Goal: Task Accomplishment & Management: Manage account settings

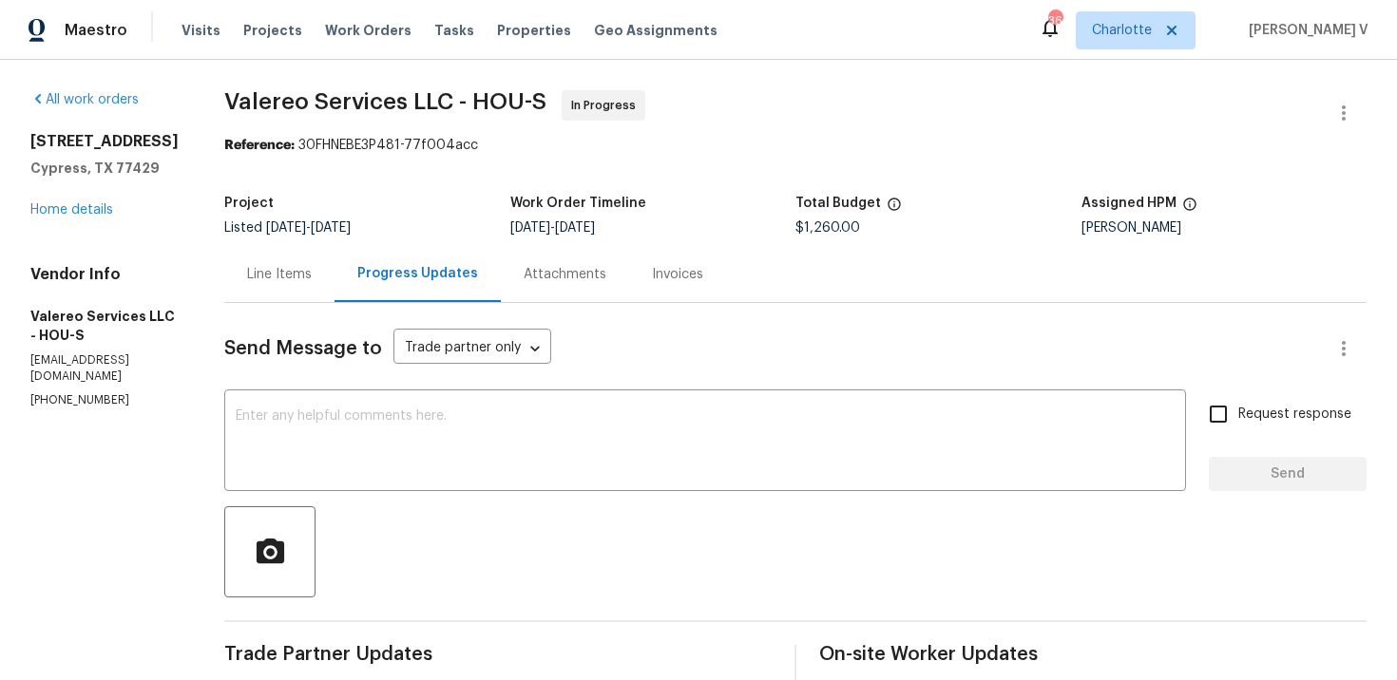
scroll to position [181, 0]
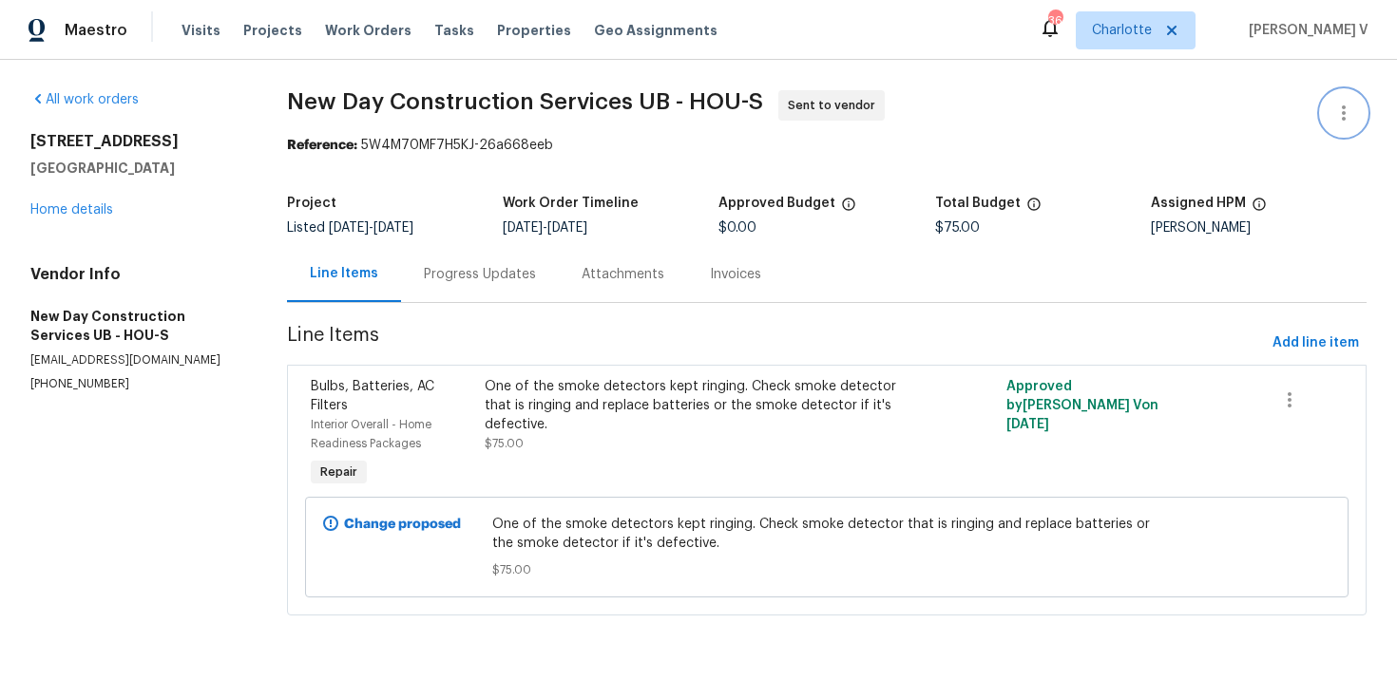
click at [1343, 98] on button "button" at bounding box center [1344, 113] width 46 height 46
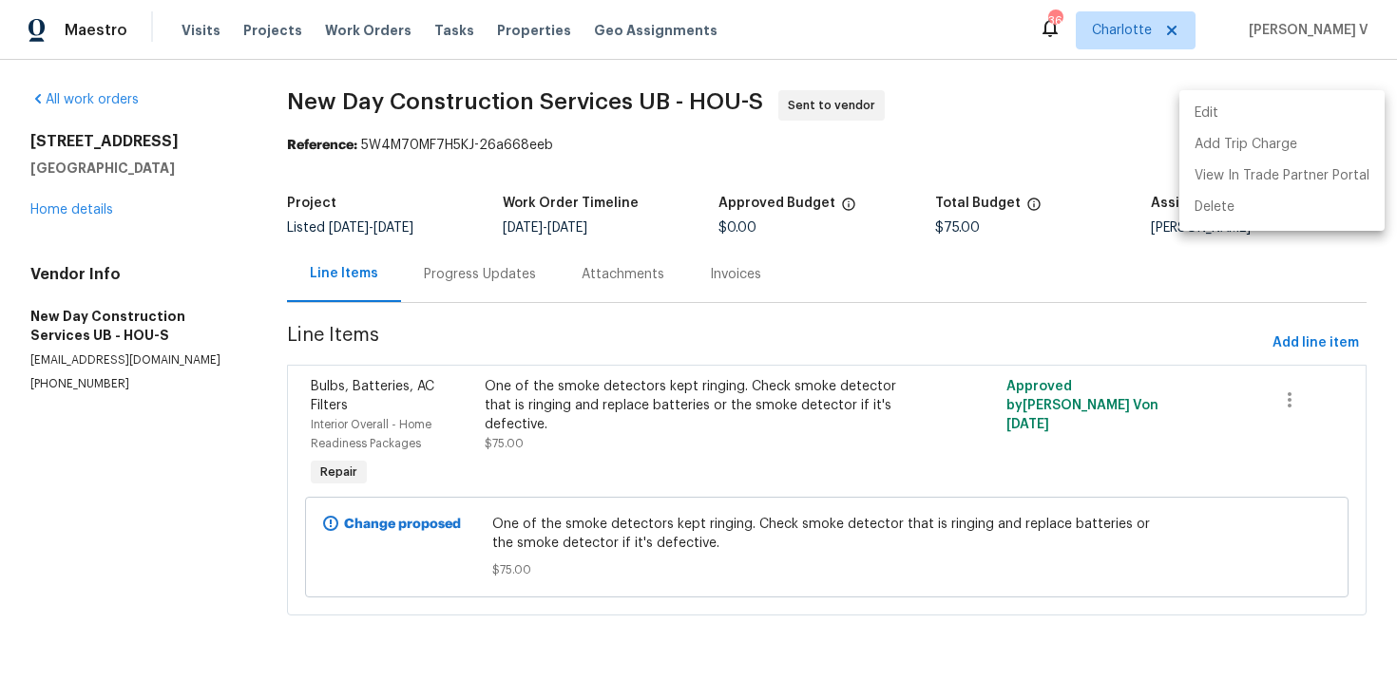
click at [1343, 98] on li "Edit" at bounding box center [1281, 113] width 205 height 31
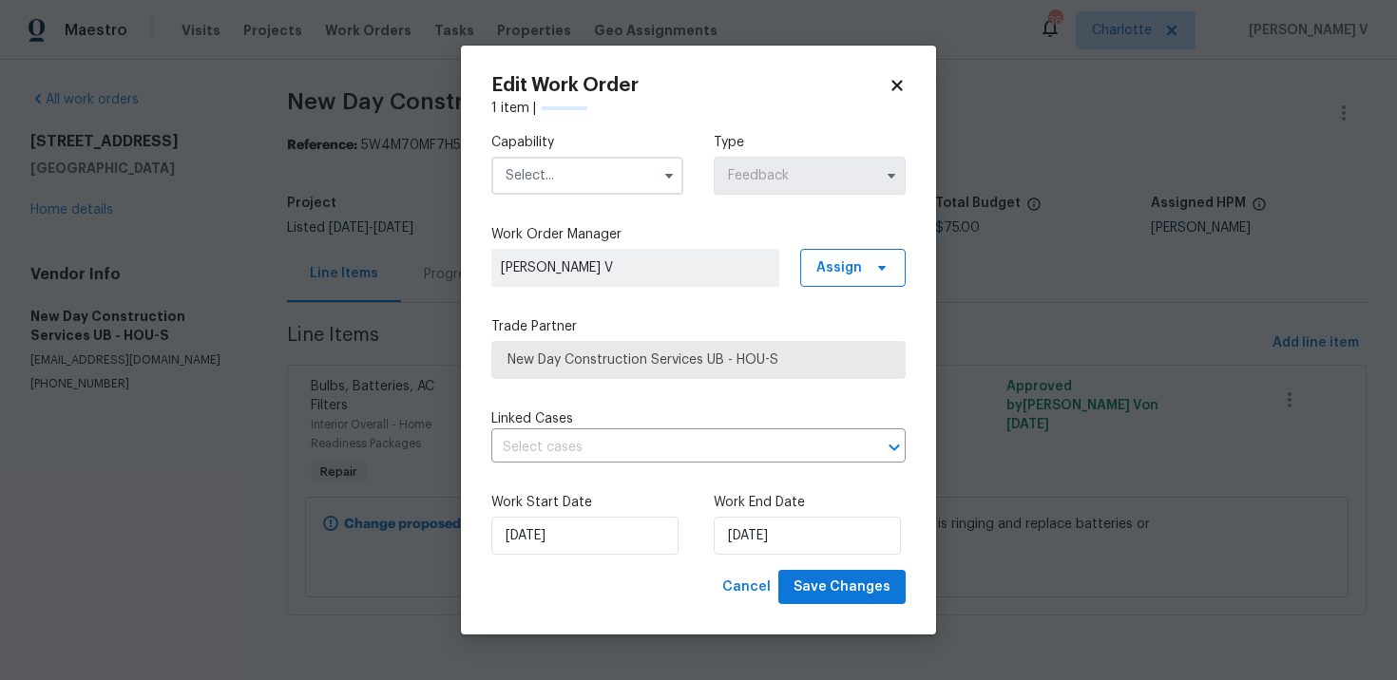
click at [634, 181] on input "text" at bounding box center [587, 176] width 192 height 38
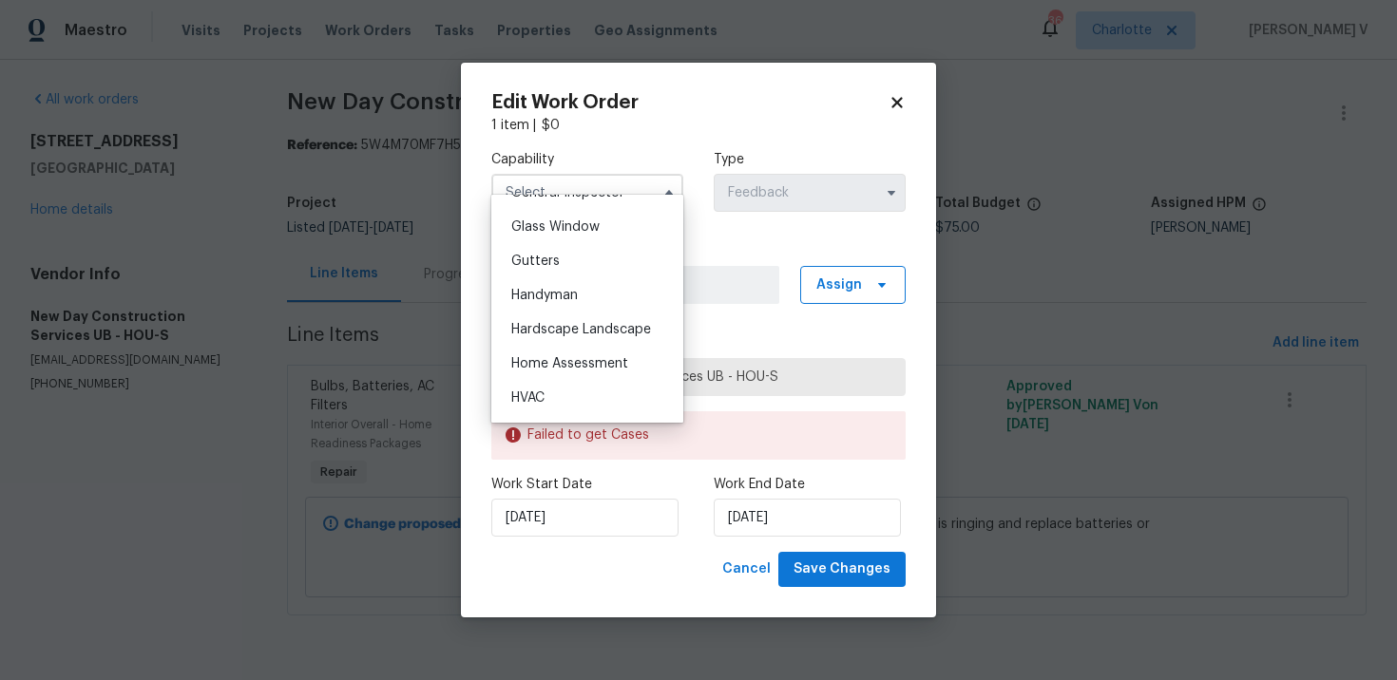
scroll to position [1012, 0]
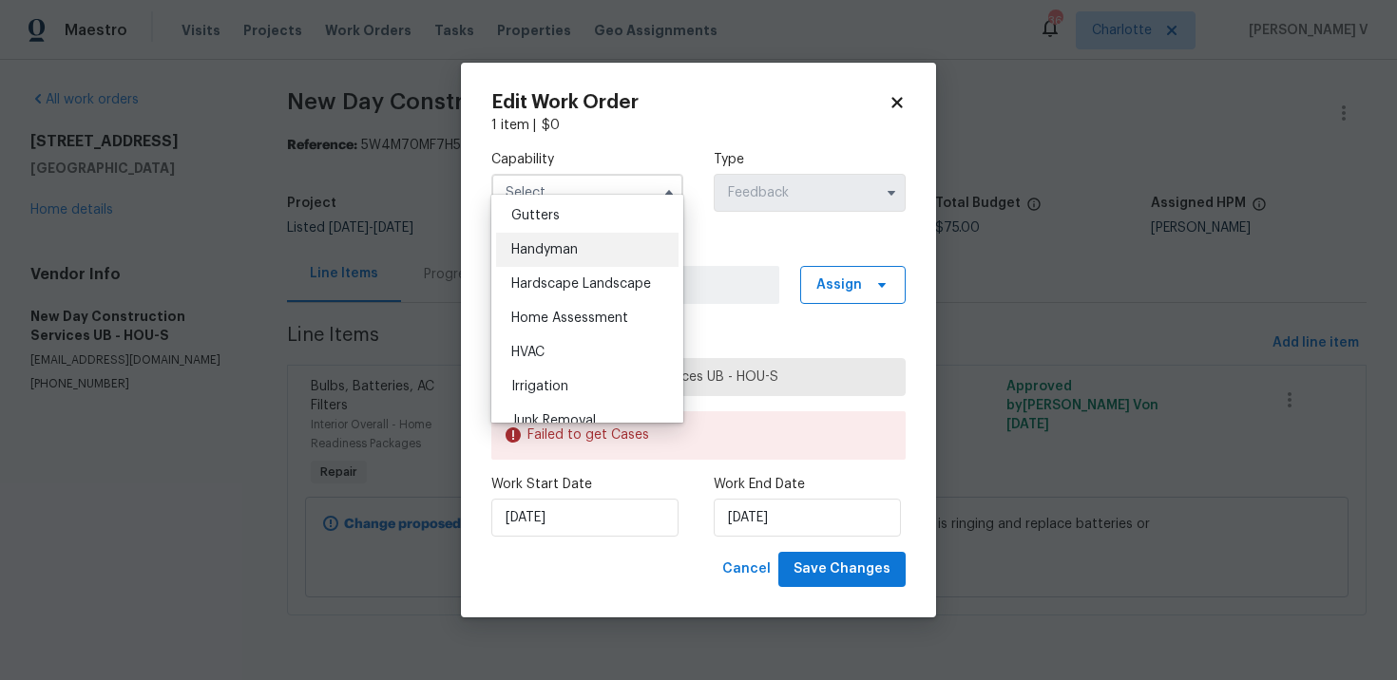
click at [576, 248] on span "Handyman" at bounding box center [544, 249] width 67 height 13
type input "Handyman"
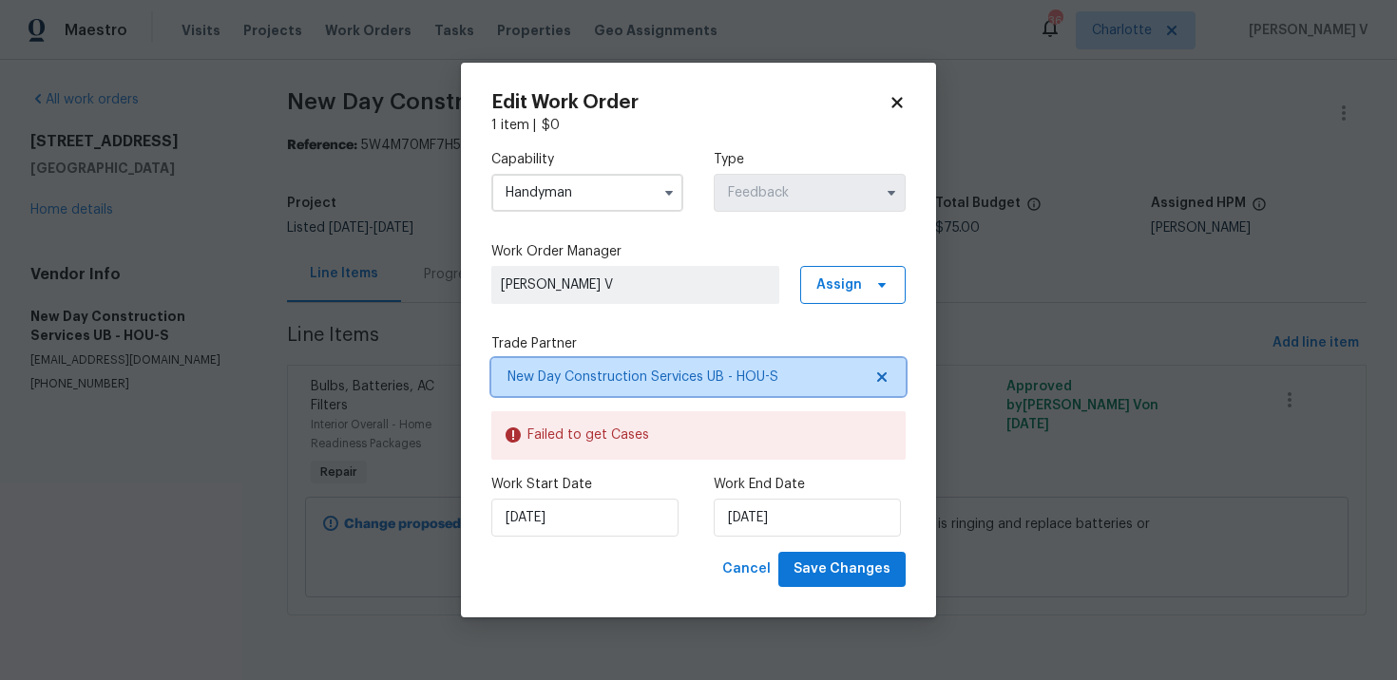
click at [887, 375] on icon at bounding box center [881, 377] width 15 height 15
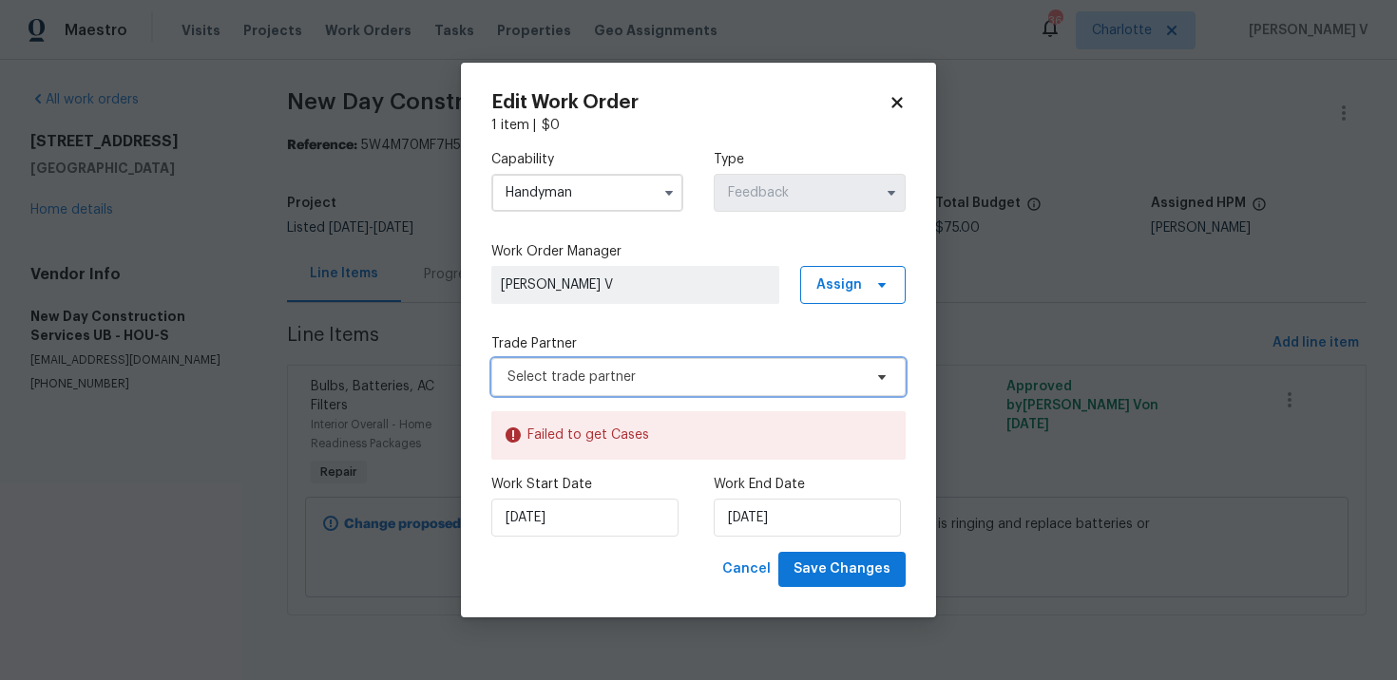
click at [887, 375] on icon at bounding box center [881, 377] width 15 height 15
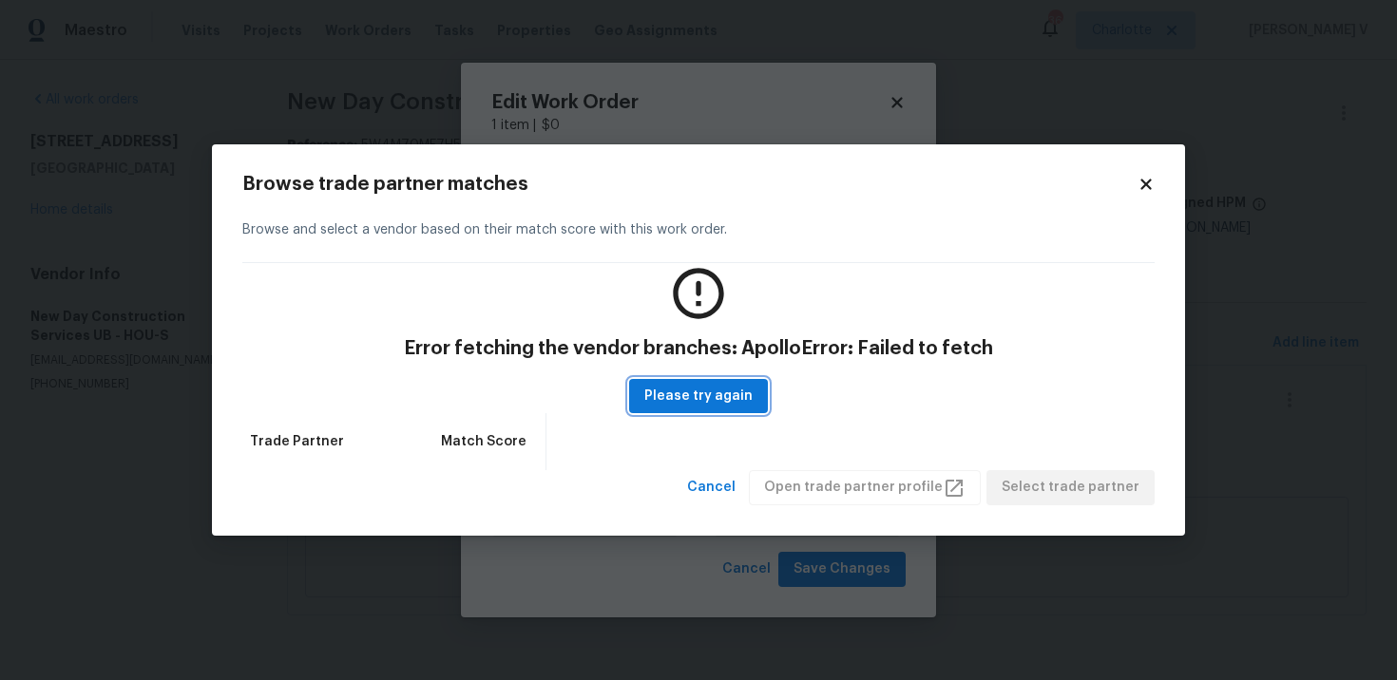
click at [653, 388] on span "Please try again" at bounding box center [698, 397] width 108 height 24
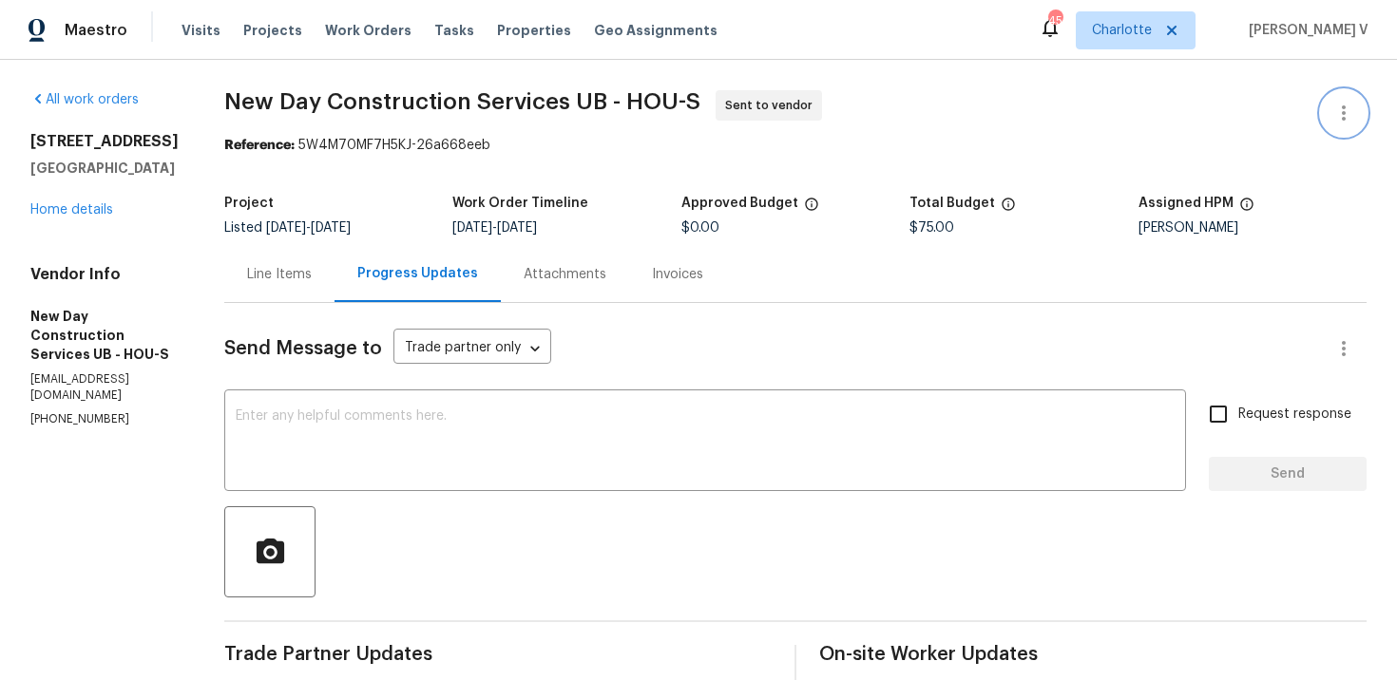
click at [1342, 114] on icon "button" at bounding box center [1343, 113] width 23 height 23
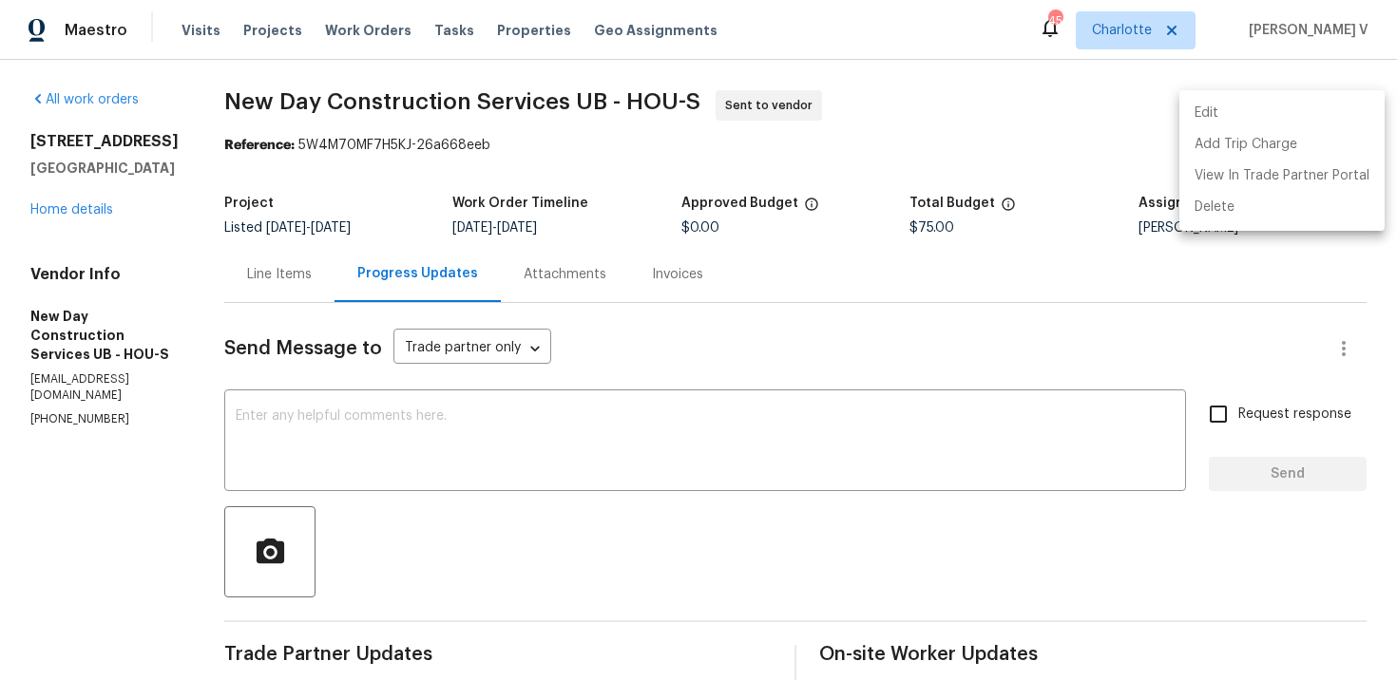
click at [1314, 110] on li "Edit" at bounding box center [1281, 113] width 205 height 31
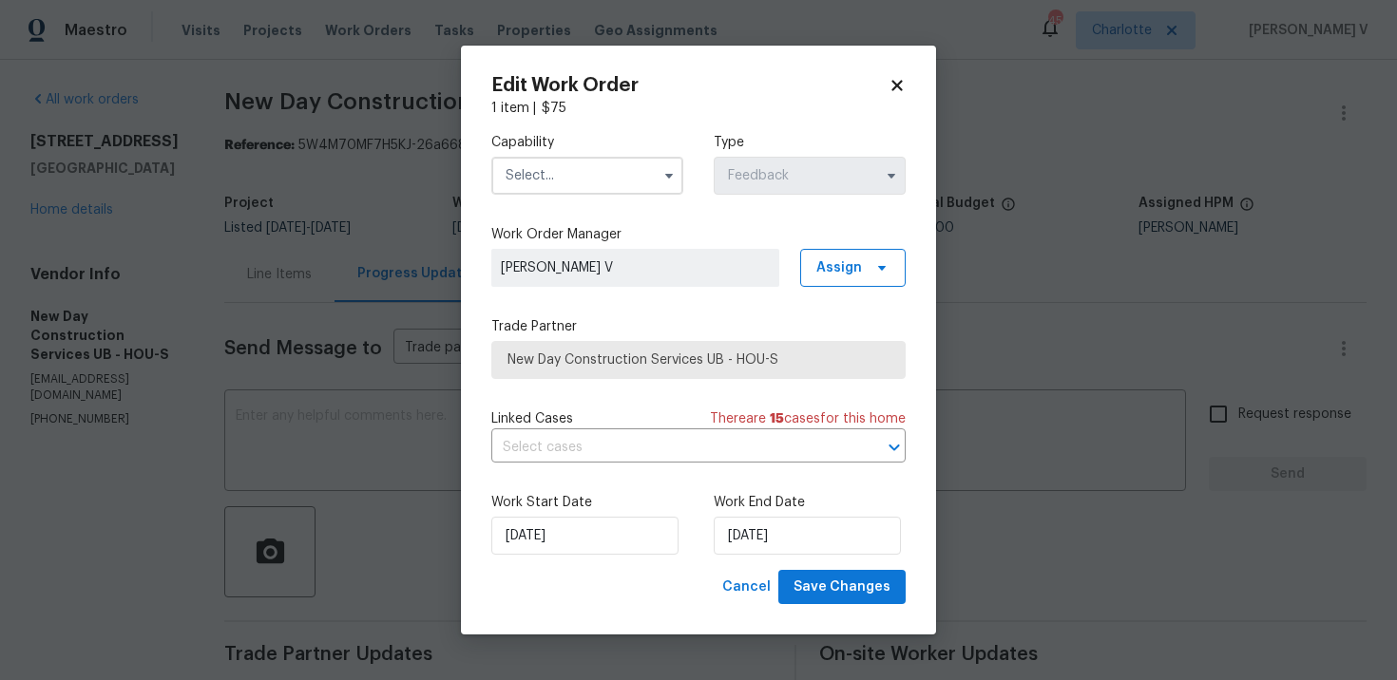
click at [643, 169] on input "text" at bounding box center [587, 176] width 192 height 38
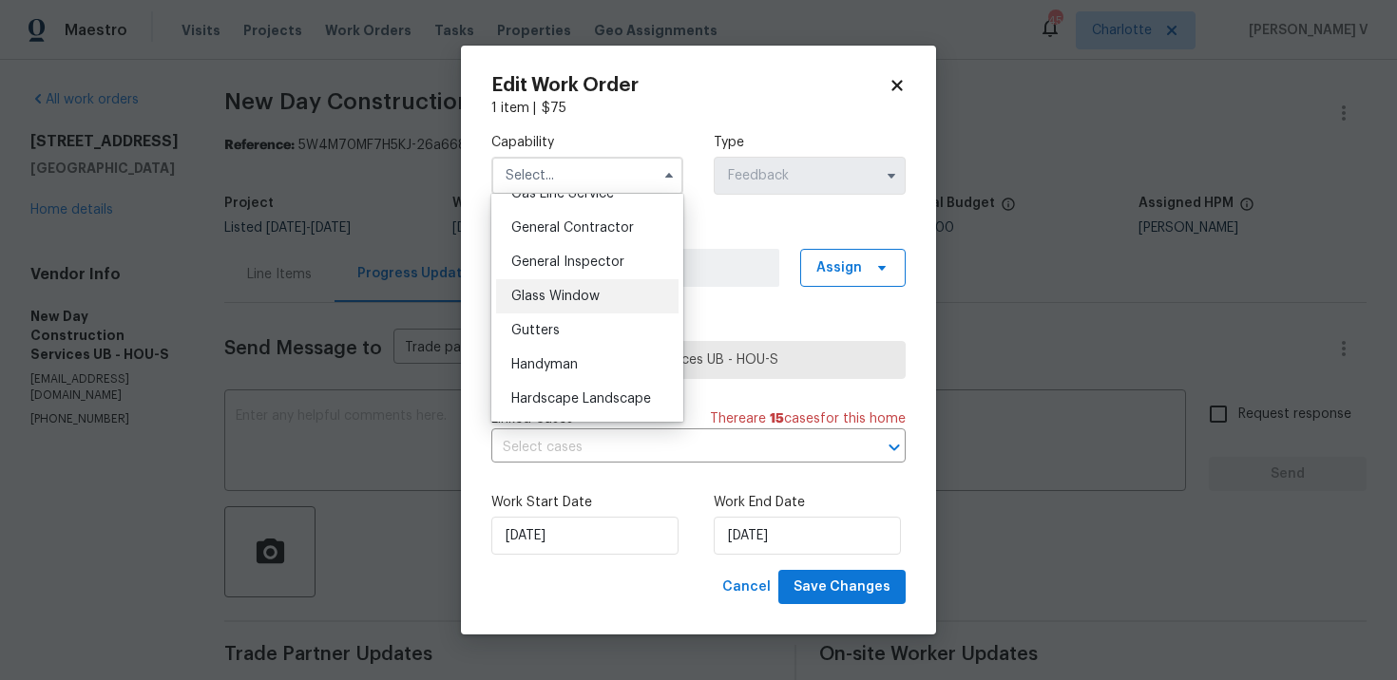
scroll to position [898, 0]
click at [602, 361] on div "Handyman" at bounding box center [587, 363] width 182 height 34
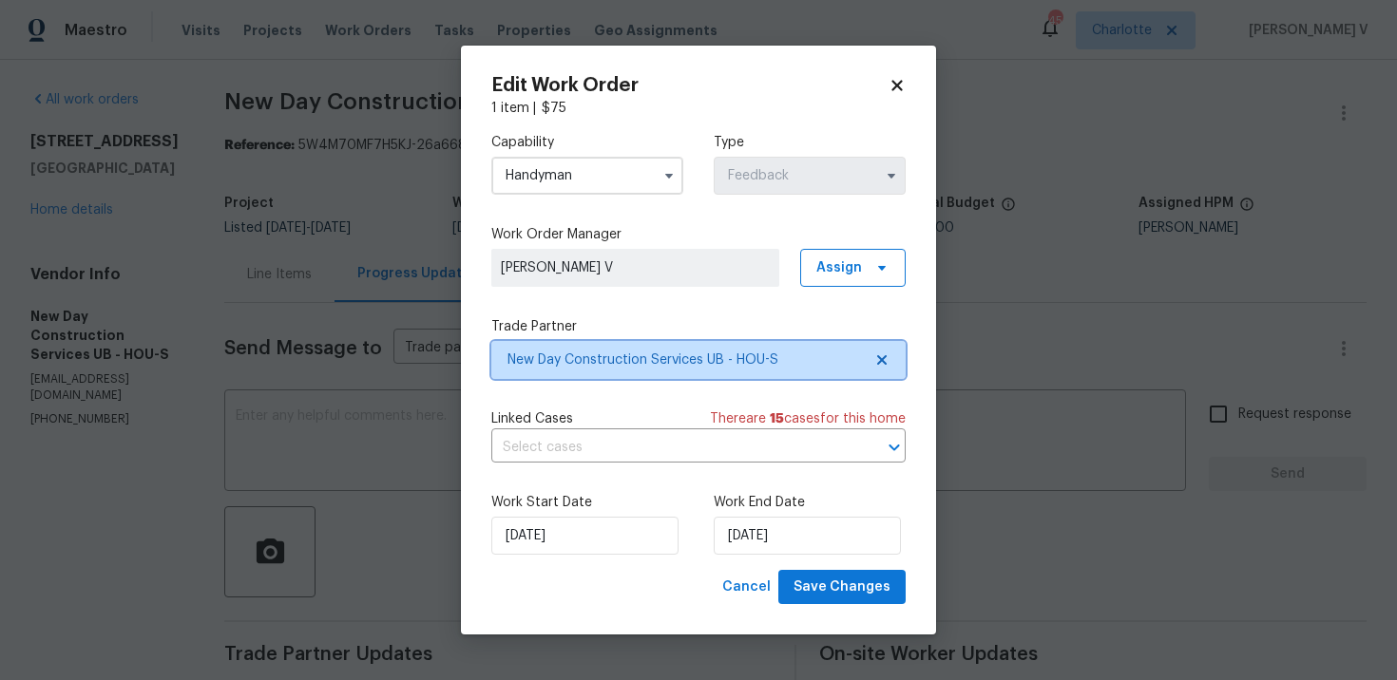
click at [892, 363] on span "New Day Construction Services UB - HOU-S" at bounding box center [698, 360] width 414 height 38
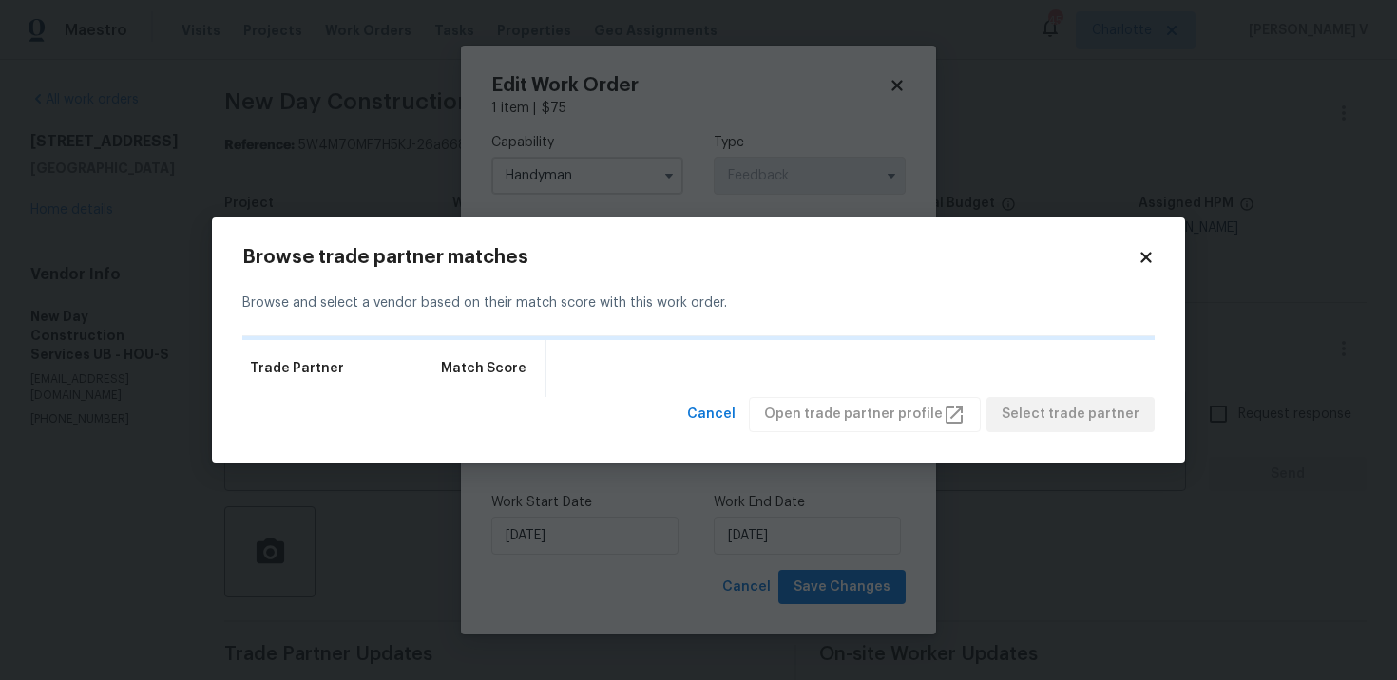
click at [892, 363] on div "Trade Partner Match Score" at bounding box center [698, 368] width 912 height 57
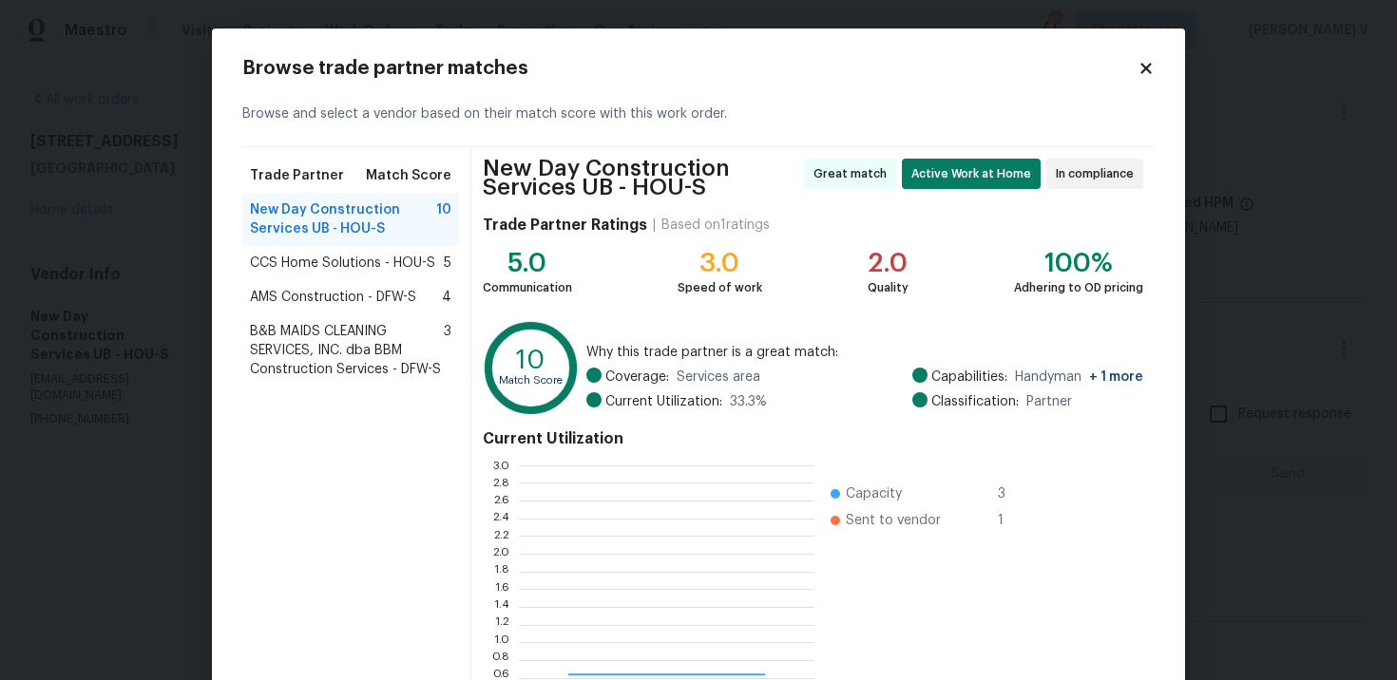
scroll to position [266, 295]
click at [350, 252] on div "CCS Home Solutions - HOU-S 5" at bounding box center [350, 263] width 217 height 34
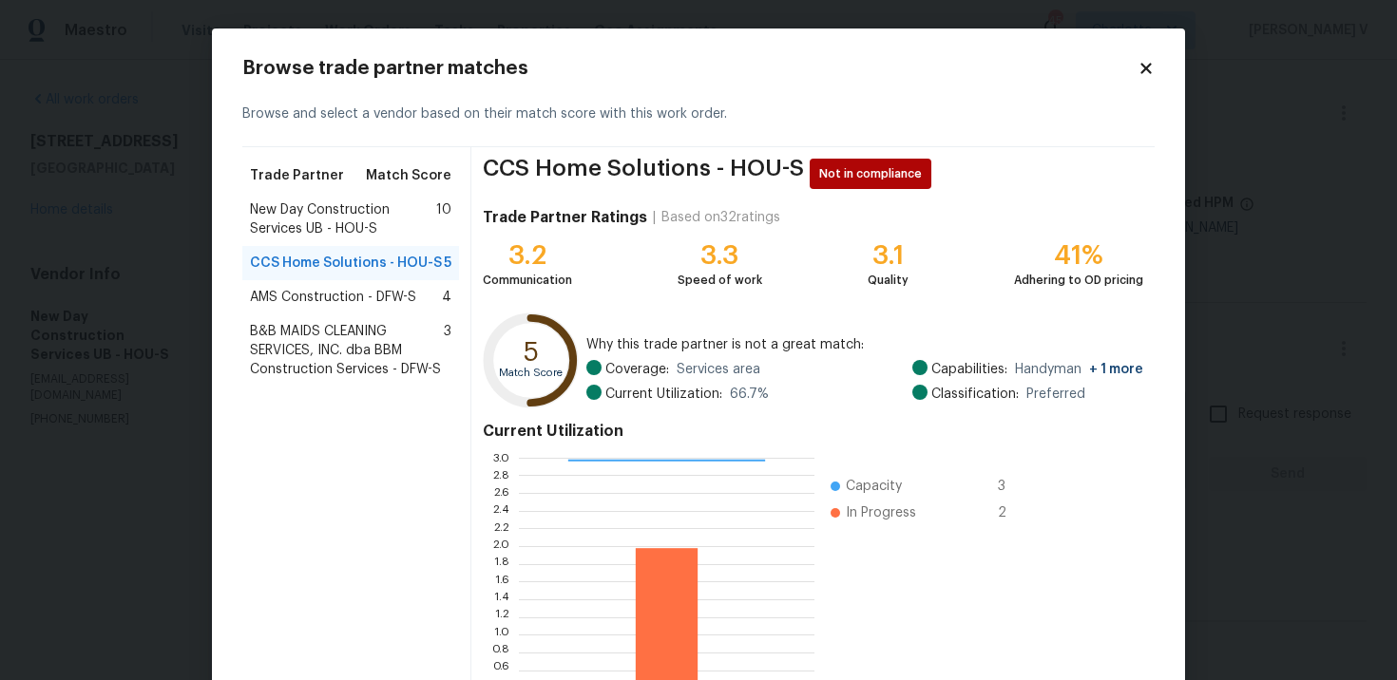
click at [303, 306] on span "AMS Construction - DFW-S" at bounding box center [333, 297] width 166 height 19
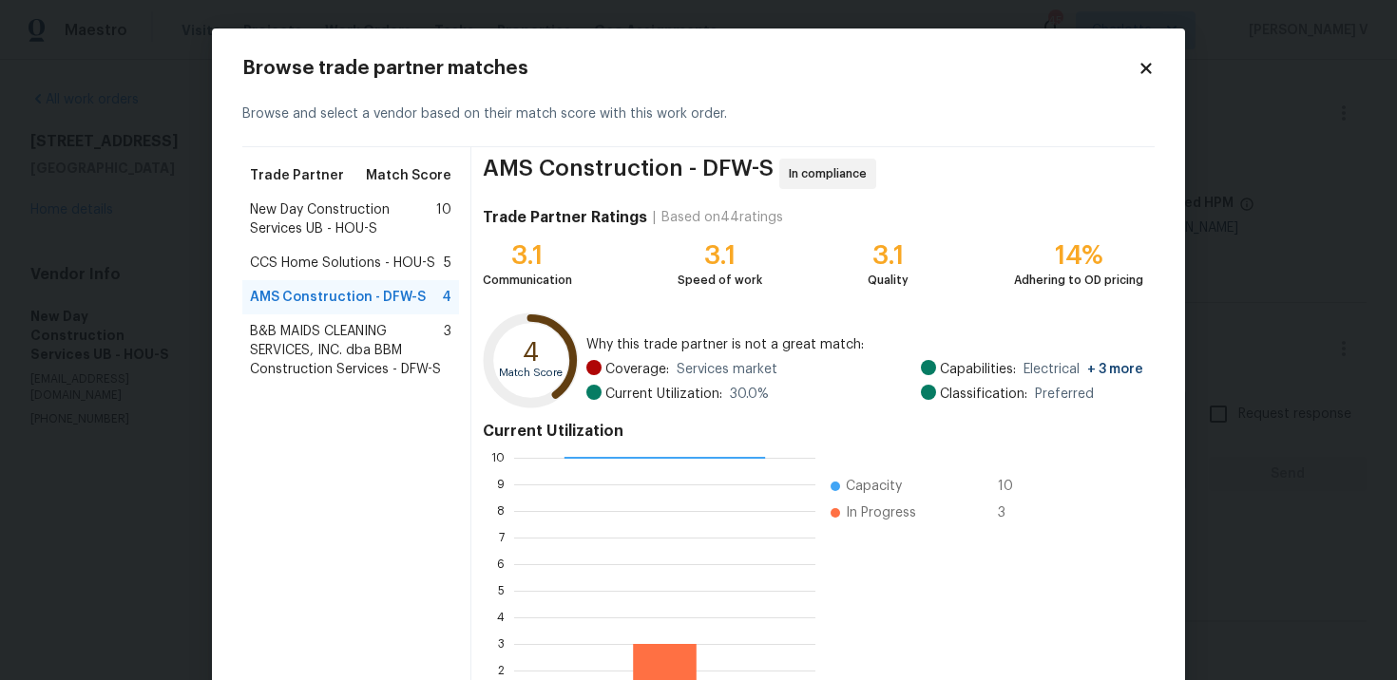
scroll to position [31, 0]
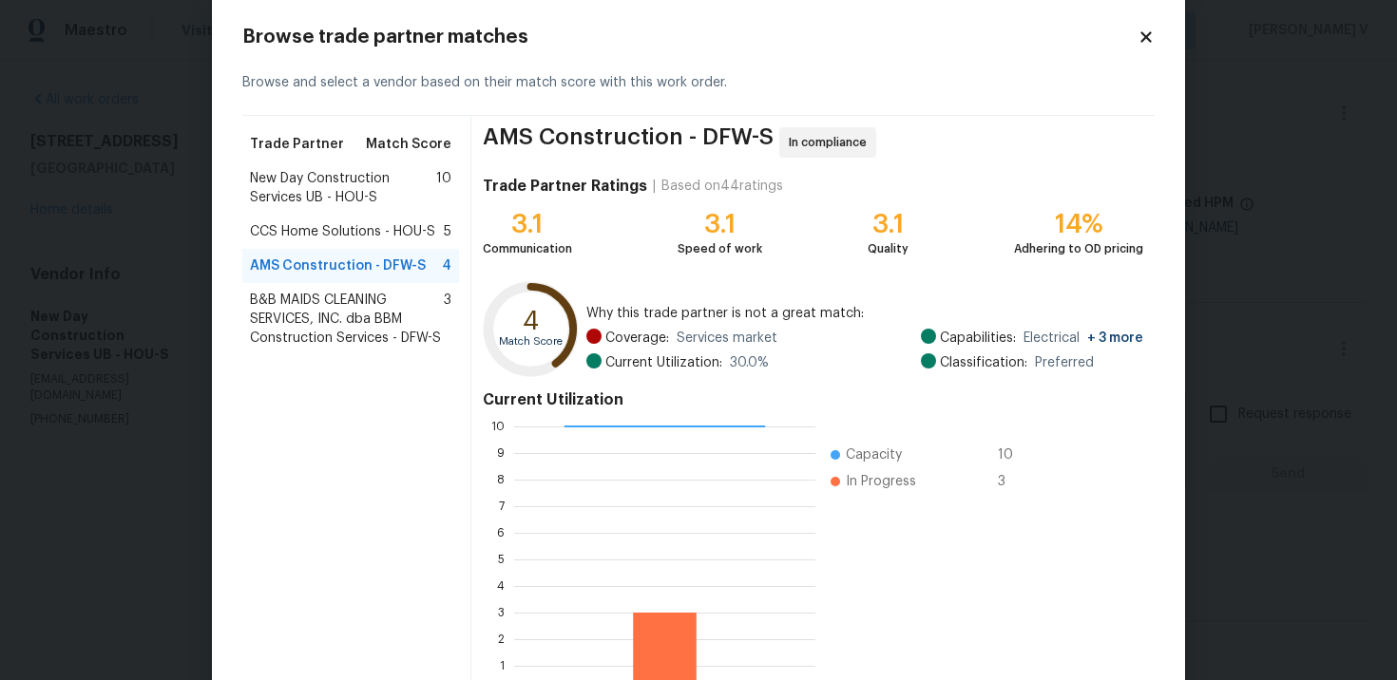
click at [303, 306] on span "B&B MAIDS CLEANING SERVICES, INC. dba BBM Construction Services - DFW-S" at bounding box center [347, 319] width 194 height 57
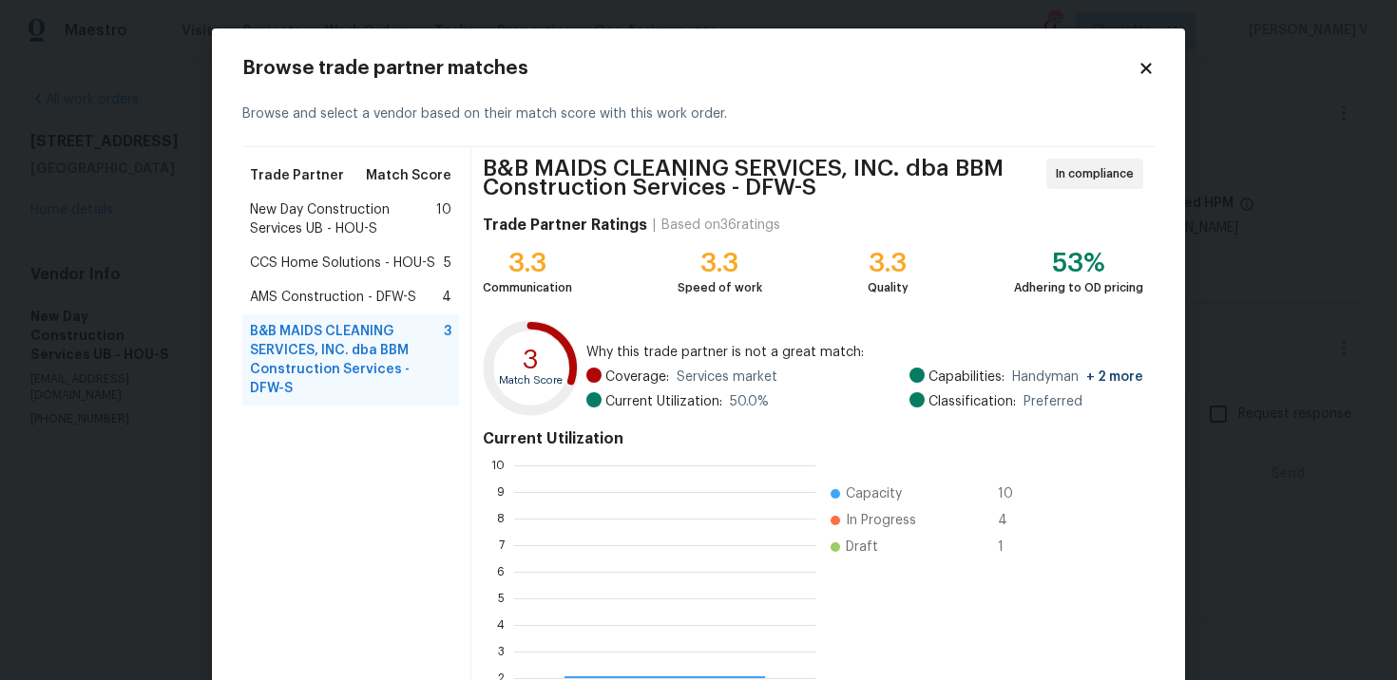
scroll to position [266, 301]
click at [307, 291] on span "AMS Construction - DFW-S" at bounding box center [333, 297] width 166 height 19
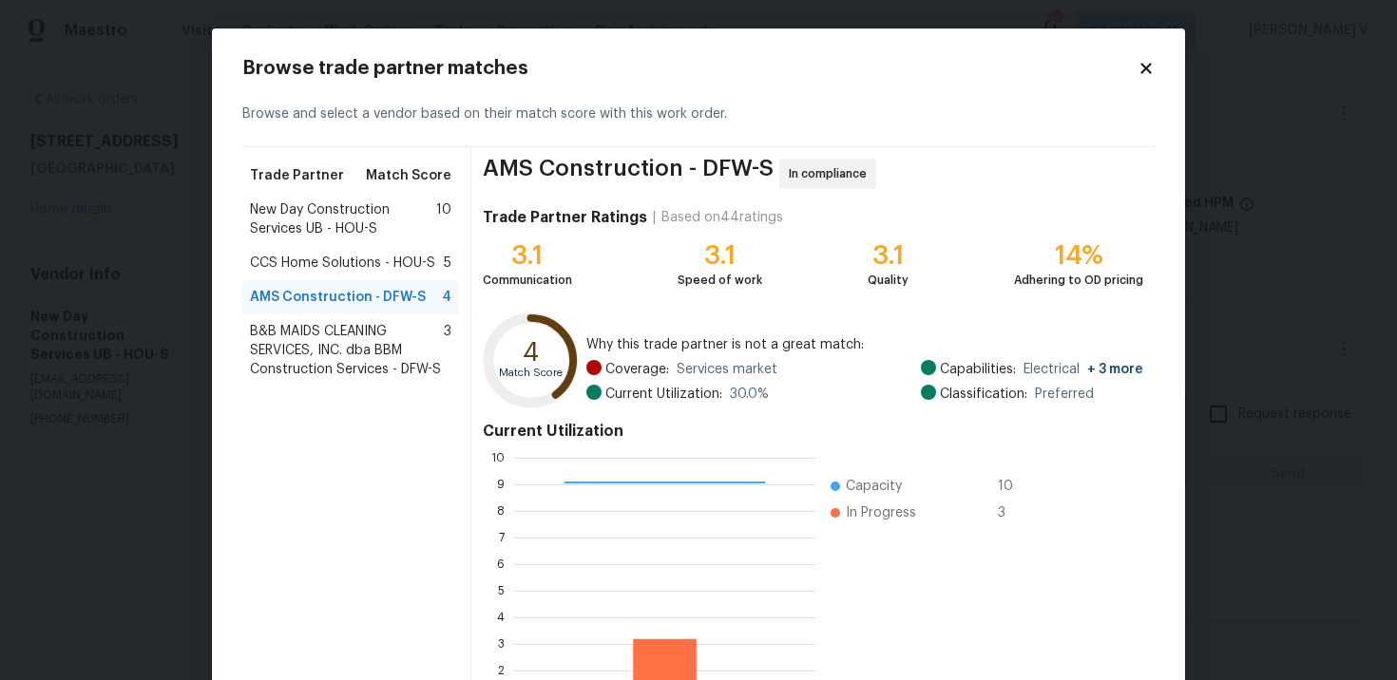
scroll to position [158, 0]
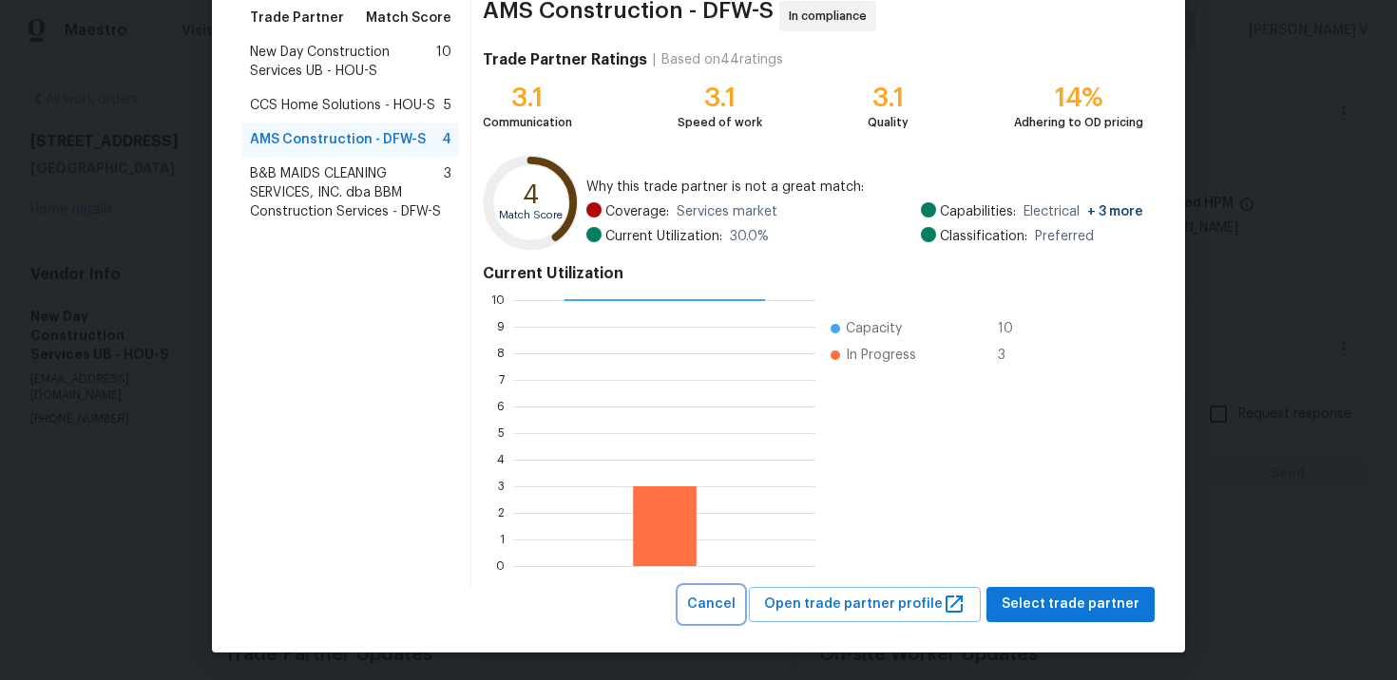
click at [735, 595] on span "Cancel" at bounding box center [711, 605] width 48 height 24
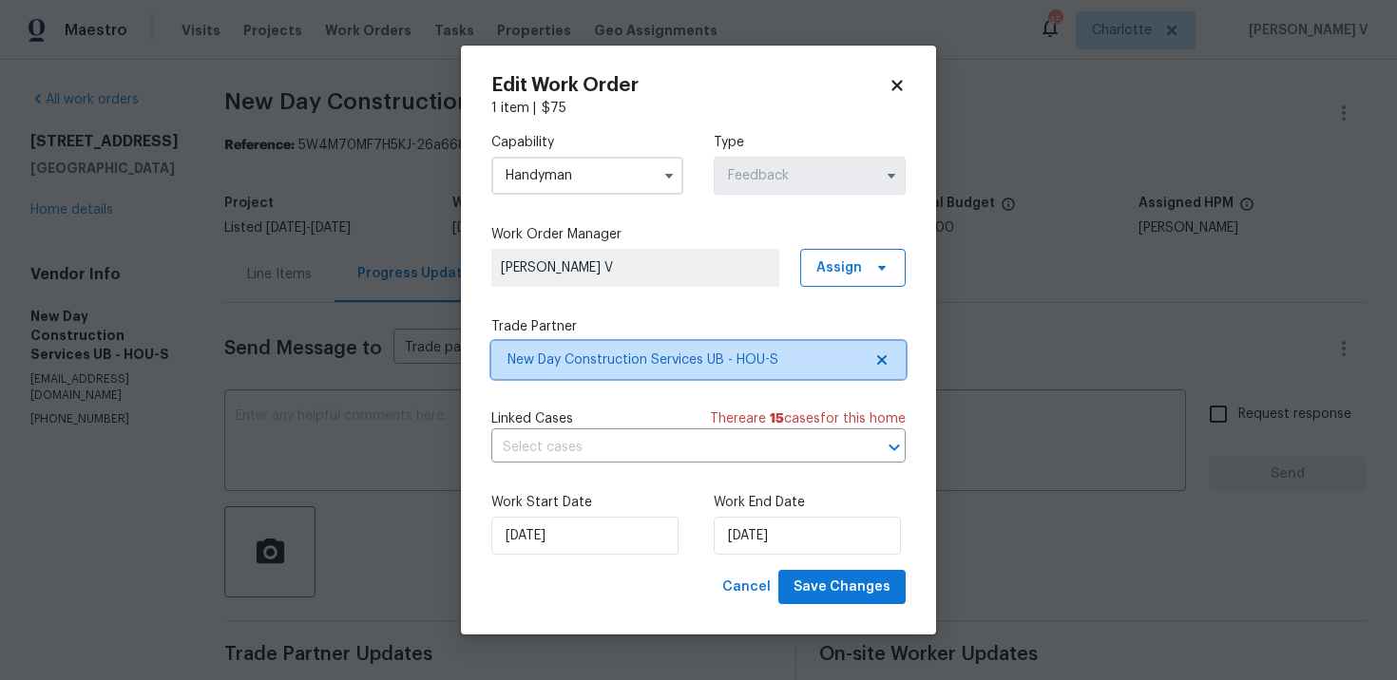
scroll to position [0, 0]
click at [637, 178] on input "Handyman" at bounding box center [587, 176] width 192 height 38
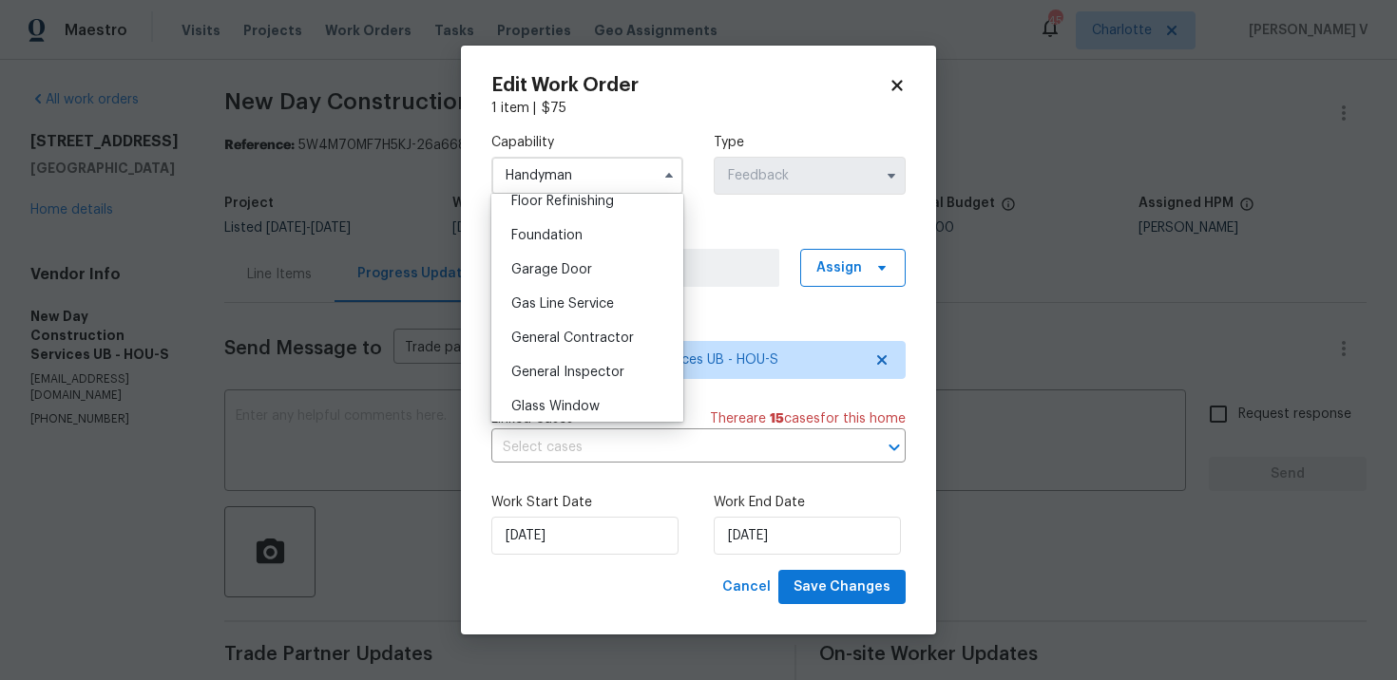
scroll to position [816, 0]
click at [600, 289] on div "Gas Line Service" at bounding box center [587, 274] width 182 height 34
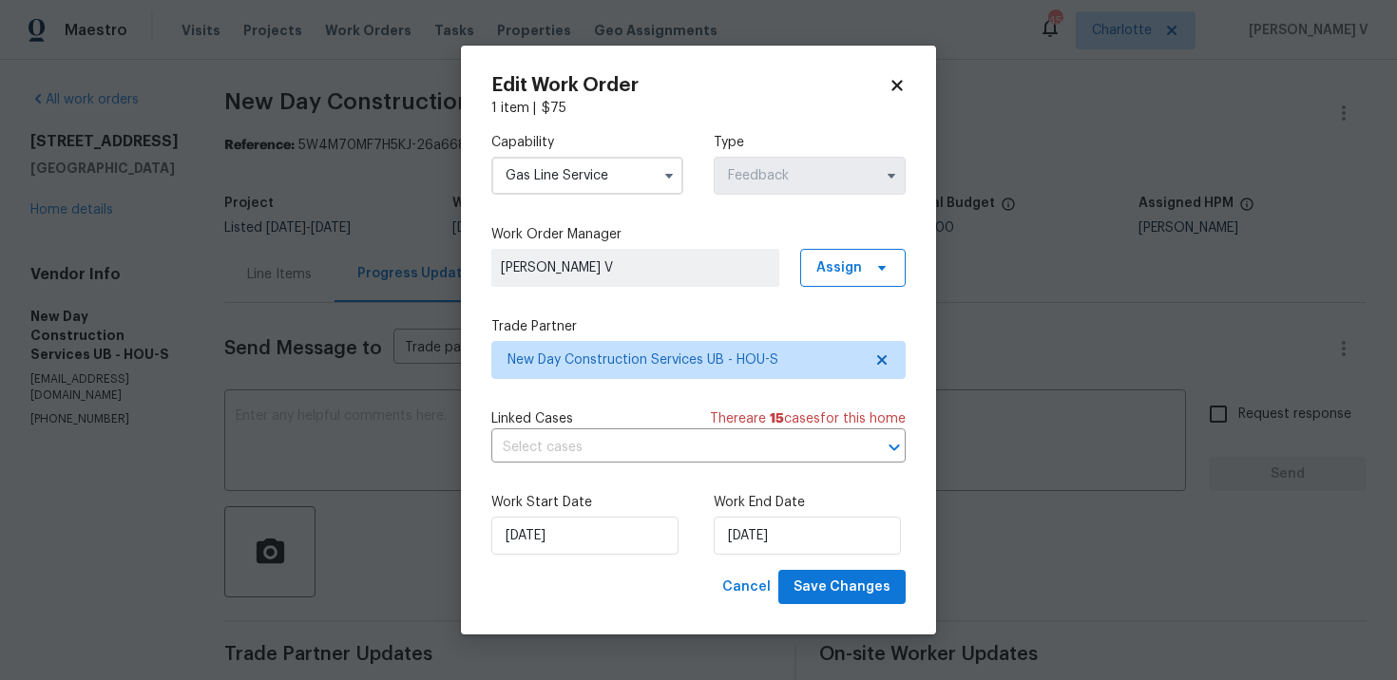
click at [602, 153] on div "Capability Gas Line Service" at bounding box center [587, 164] width 192 height 62
click at [597, 188] on input "Gas Line Service" at bounding box center [587, 176] width 192 height 38
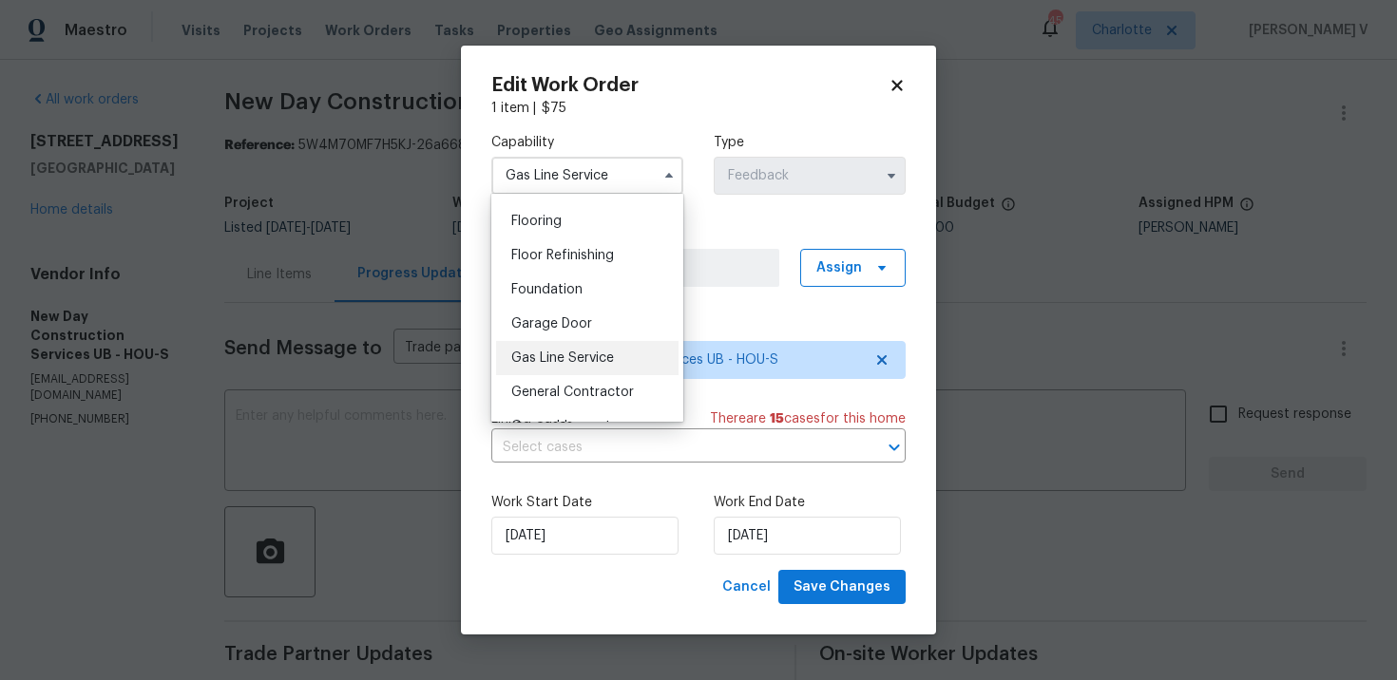
scroll to position [761, 0]
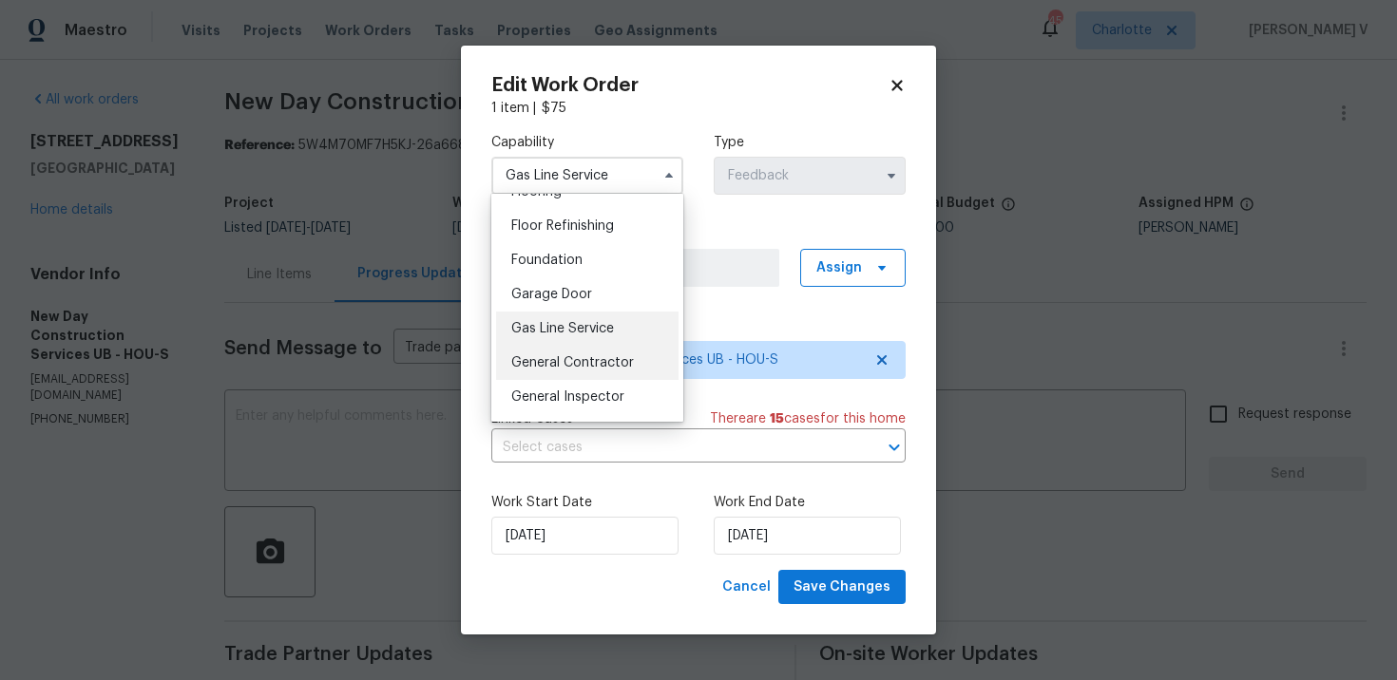
click at [589, 361] on span "General Contractor" at bounding box center [572, 362] width 123 height 13
type input "General Contractor"
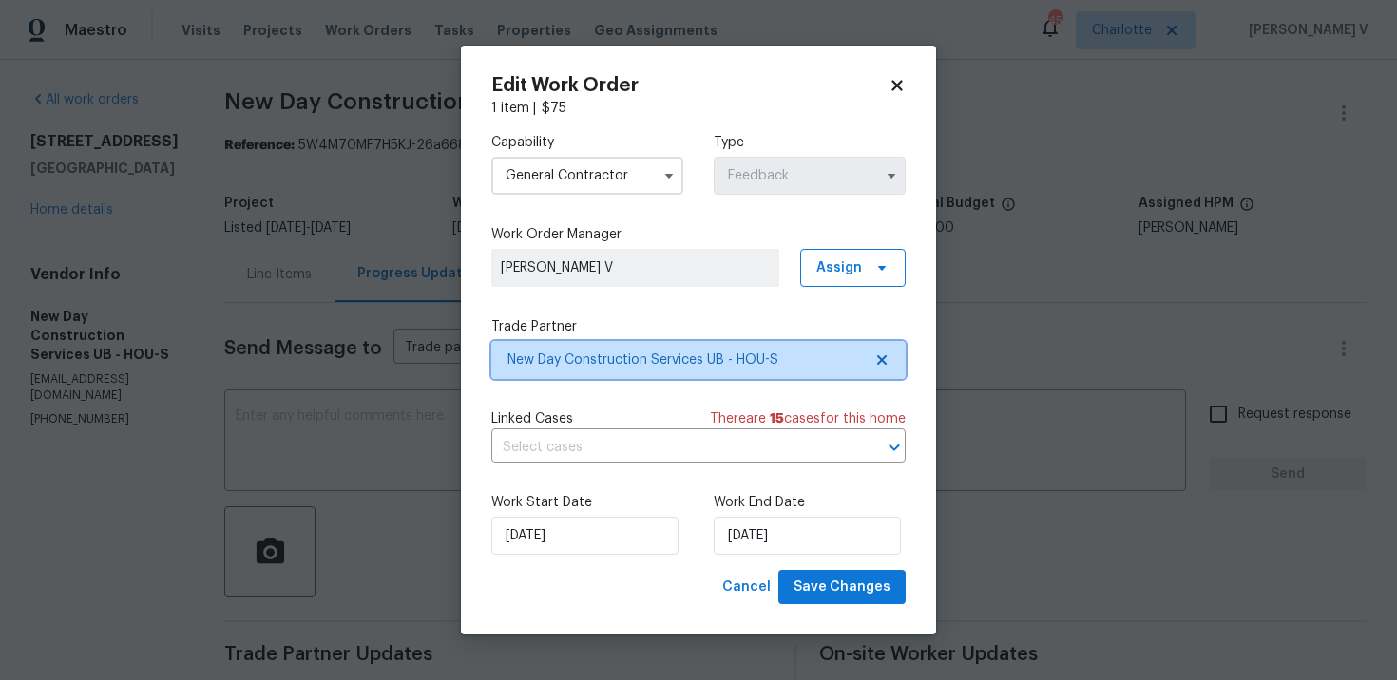
click at [875, 360] on icon at bounding box center [881, 359] width 15 height 15
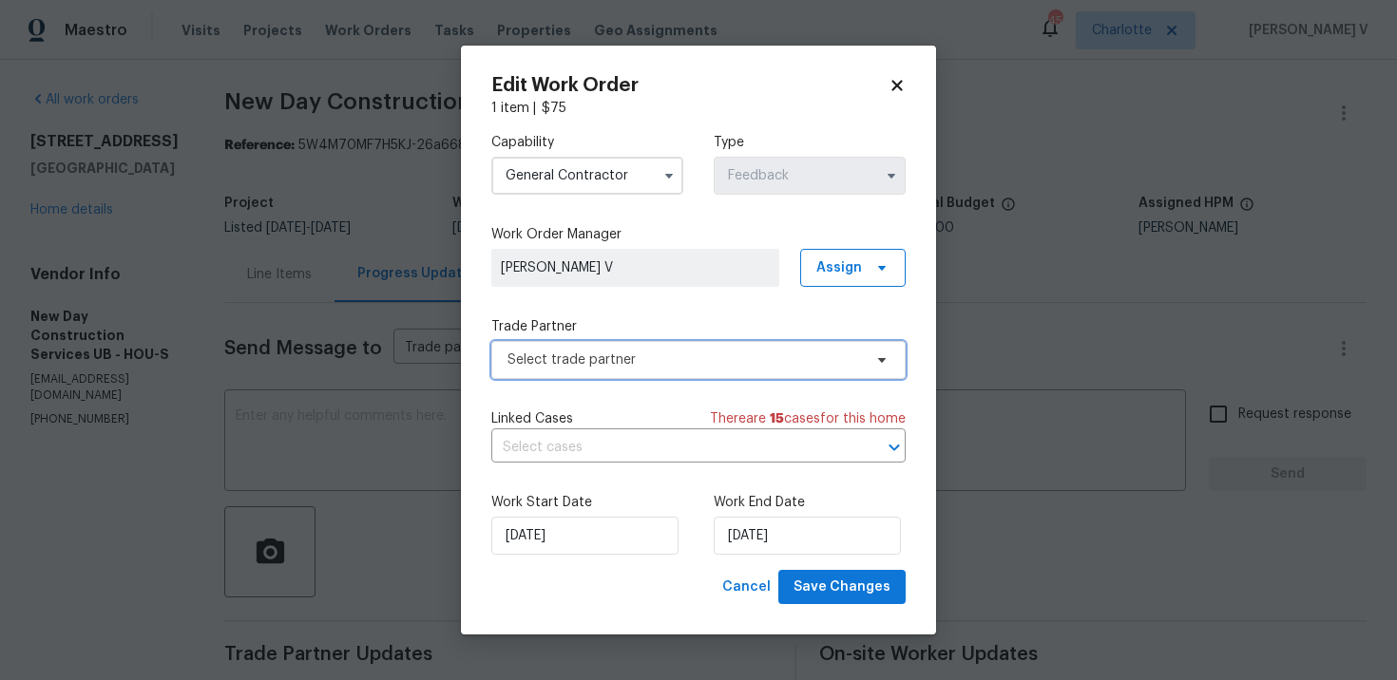
click at [875, 360] on icon at bounding box center [881, 359] width 15 height 15
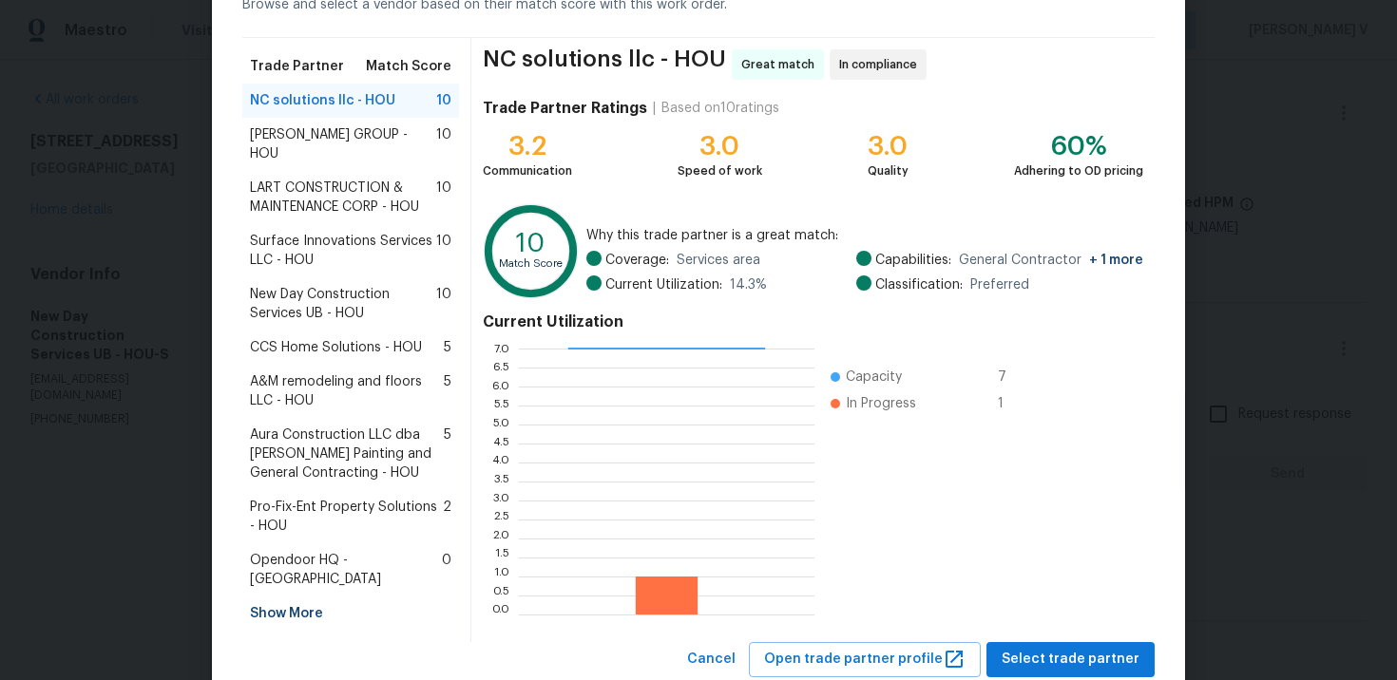
scroll to position [127, 0]
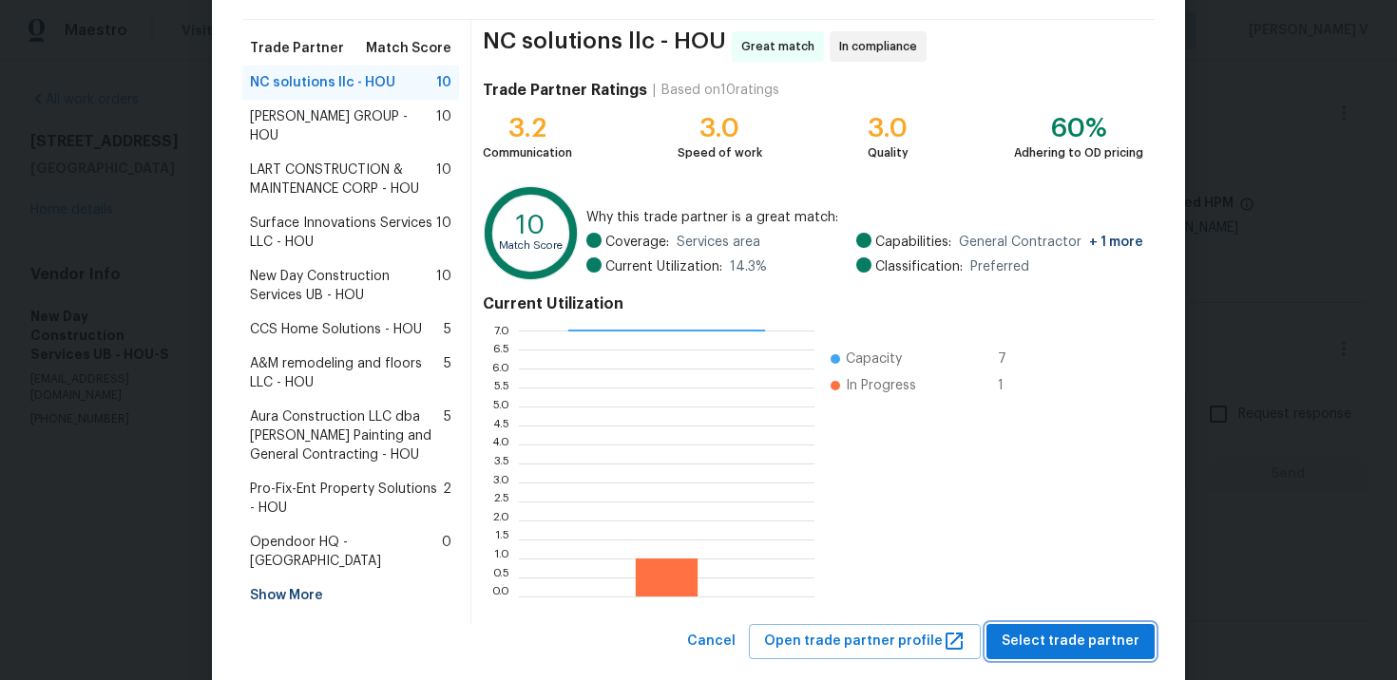
click at [1045, 624] on button "Select trade partner" at bounding box center [1070, 641] width 168 height 35
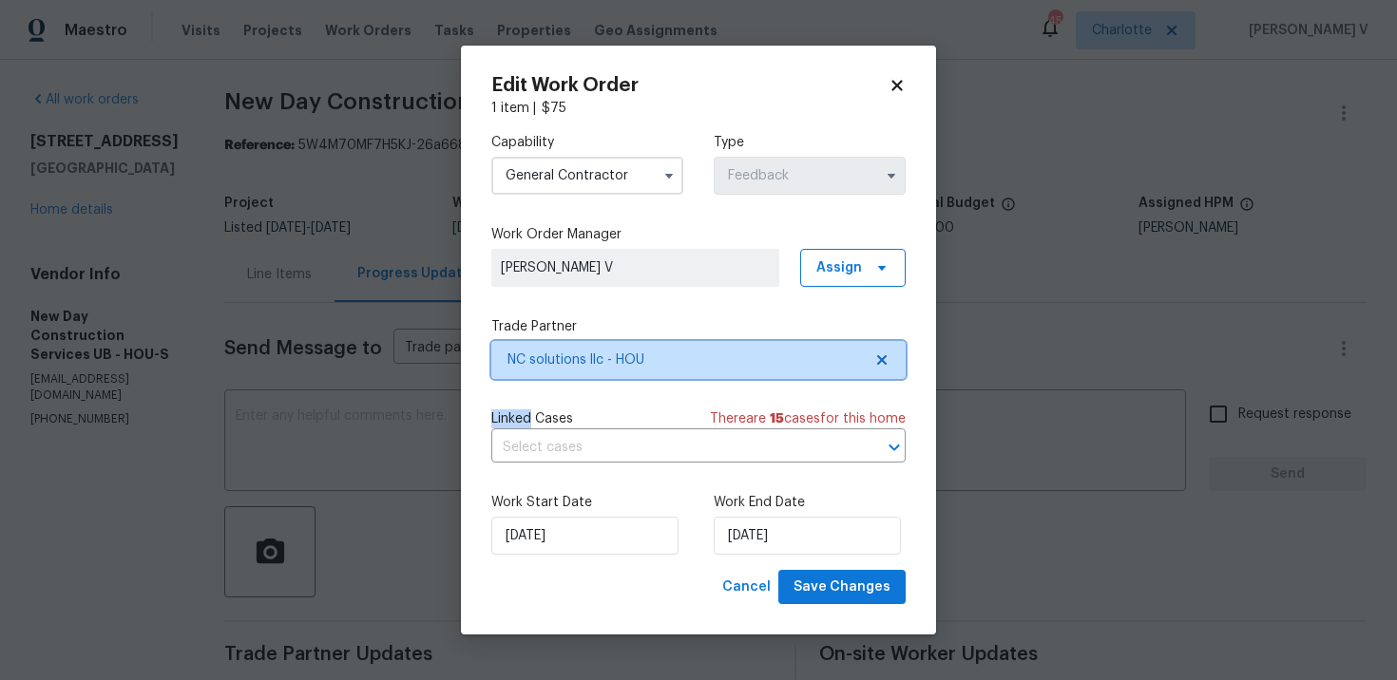
scroll to position [0, 0]
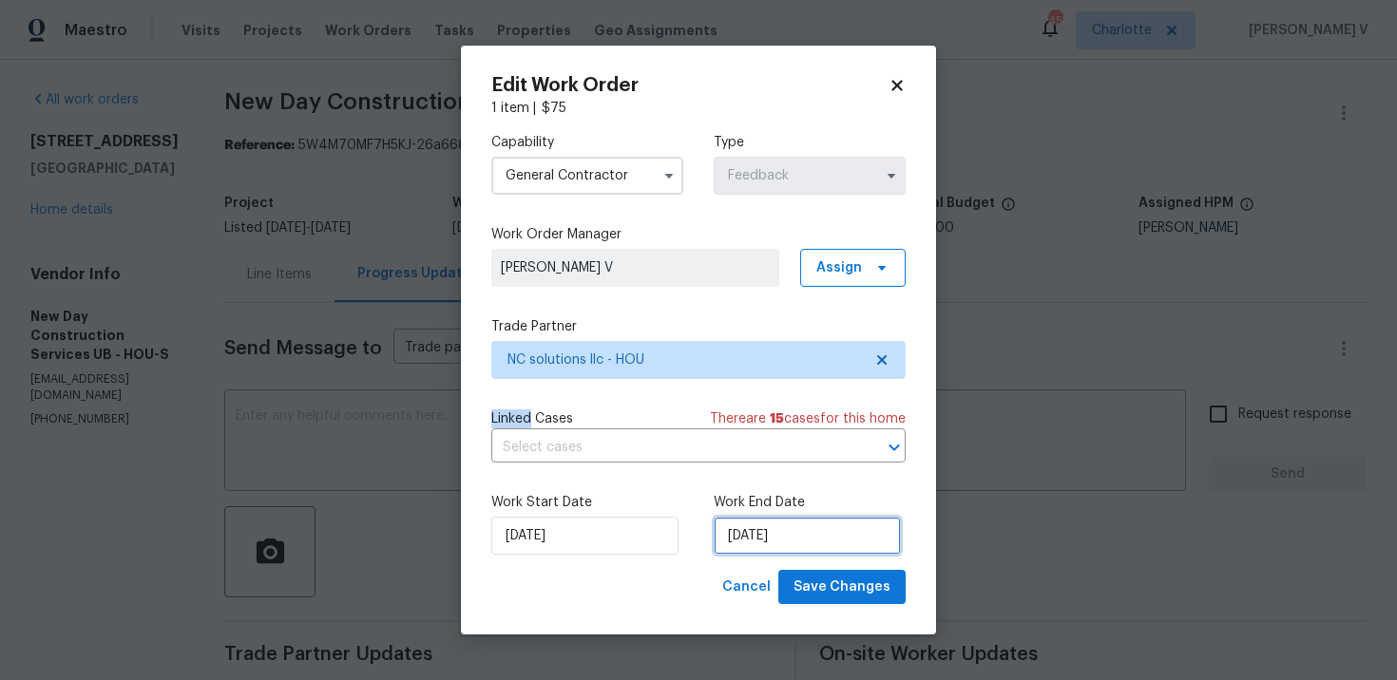
click at [756, 527] on input "02/10/2025" at bounding box center [807, 536] width 187 height 38
select select "9"
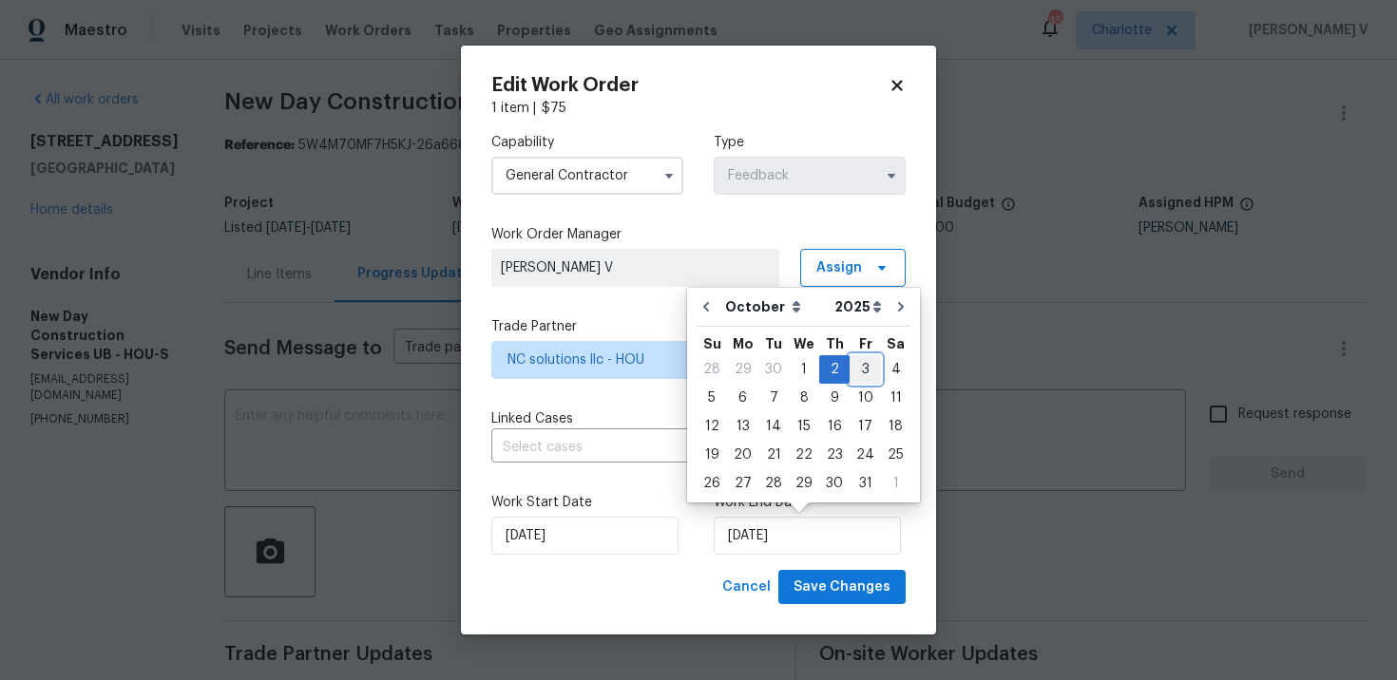
click at [853, 365] on div "3" at bounding box center [864, 369] width 31 height 27
type input "03/10/2025"
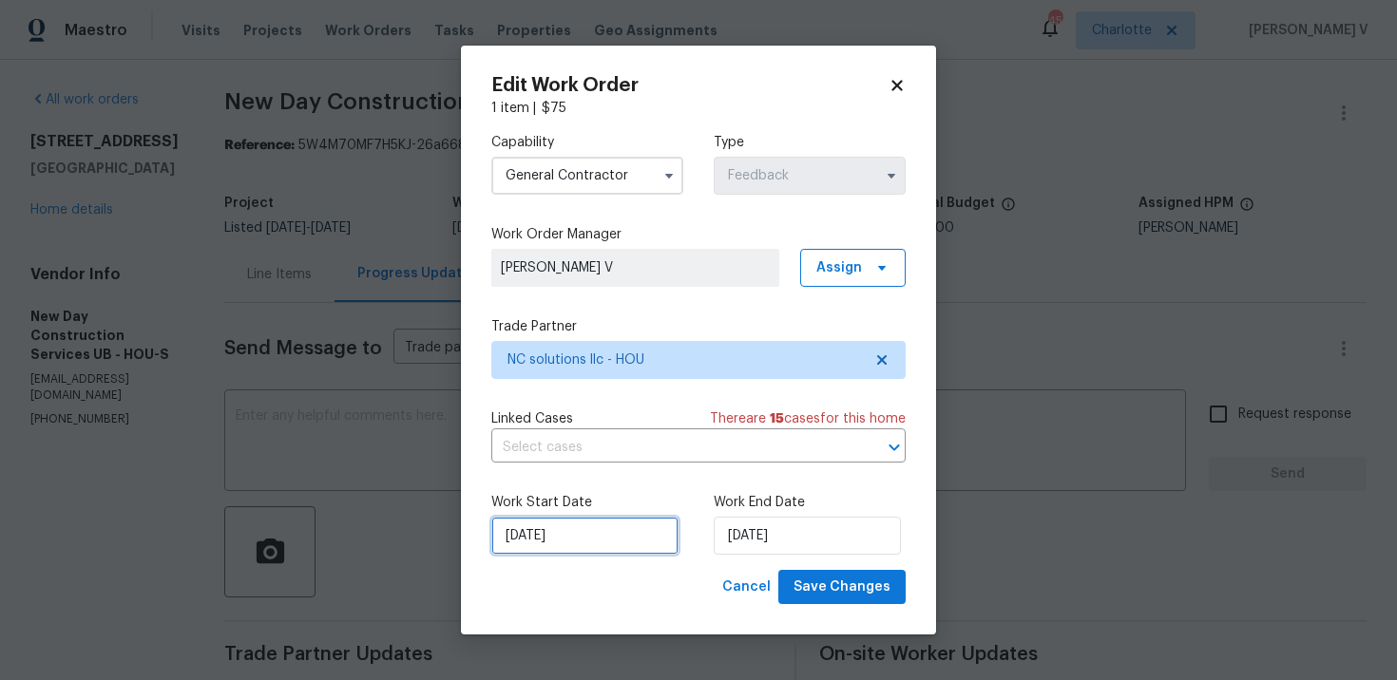
click at [575, 546] on input "30/09/2025" at bounding box center [584, 536] width 187 height 38
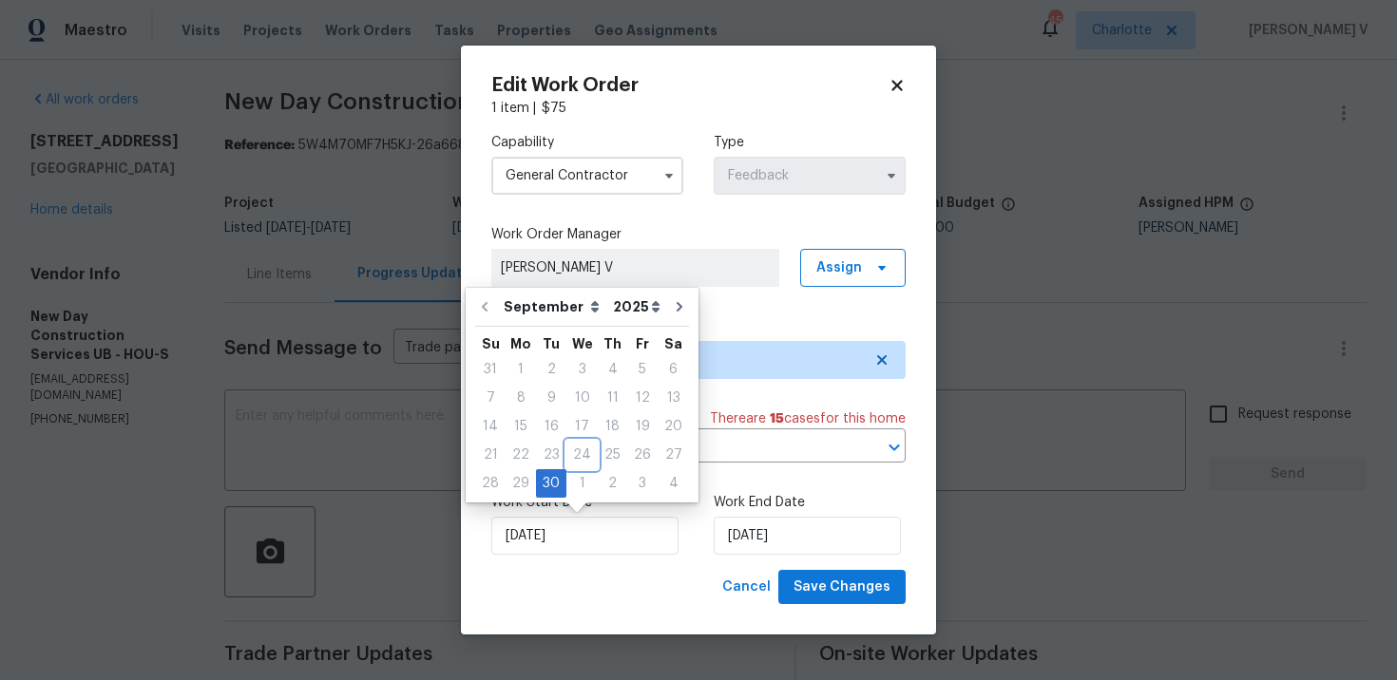
click at [571, 467] on div "24" at bounding box center [581, 455] width 31 height 27
click at [571, 483] on div "1" at bounding box center [581, 483] width 31 height 27
type input "01/10/2025"
select select "9"
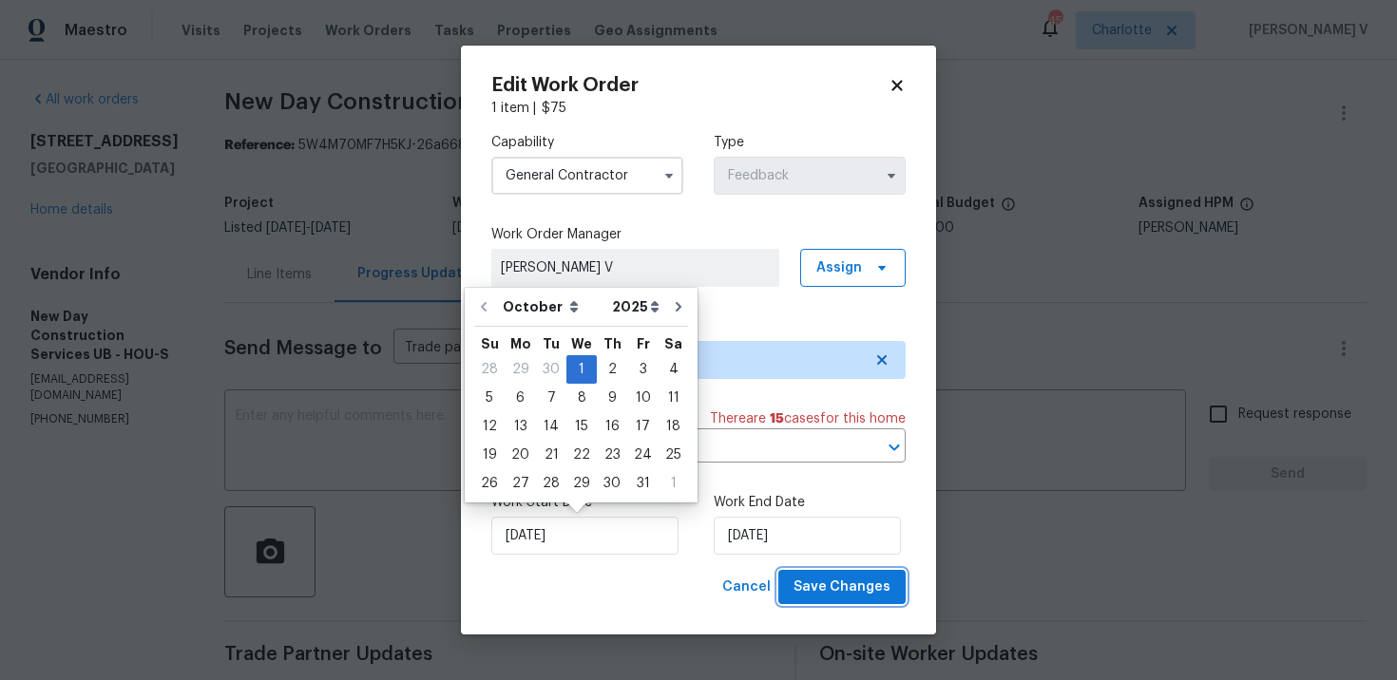
click at [822, 595] on span "Save Changes" at bounding box center [841, 588] width 97 height 24
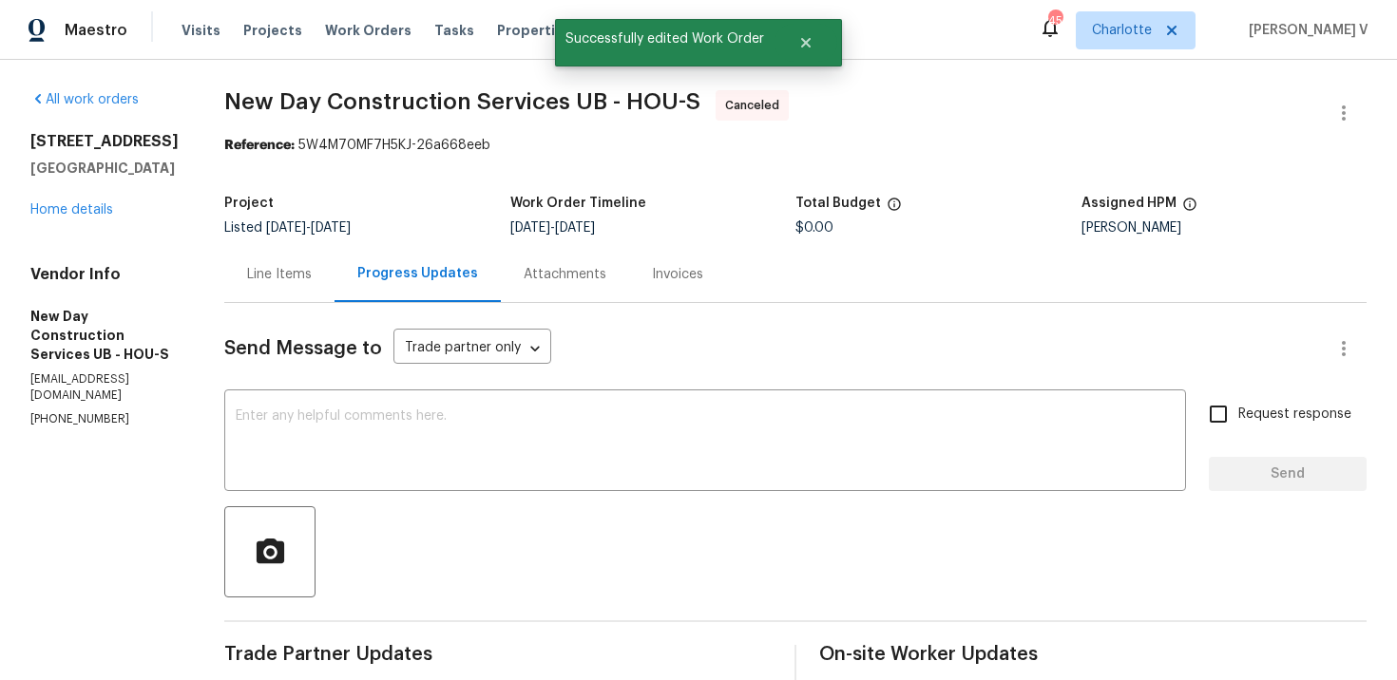
scroll to position [457, 0]
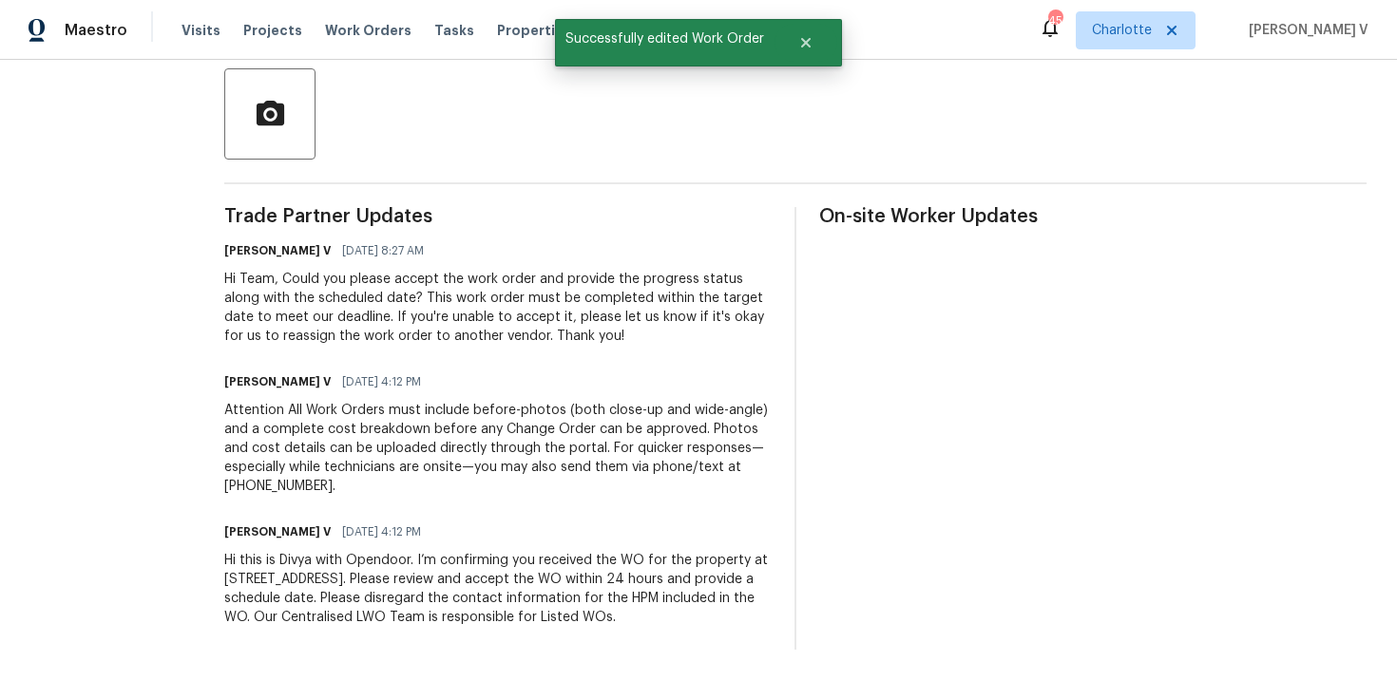
click at [524, 602] on div "Hi this is Divya with Opendoor. I’m confirming you received the WO for the prop…" at bounding box center [497, 589] width 547 height 76
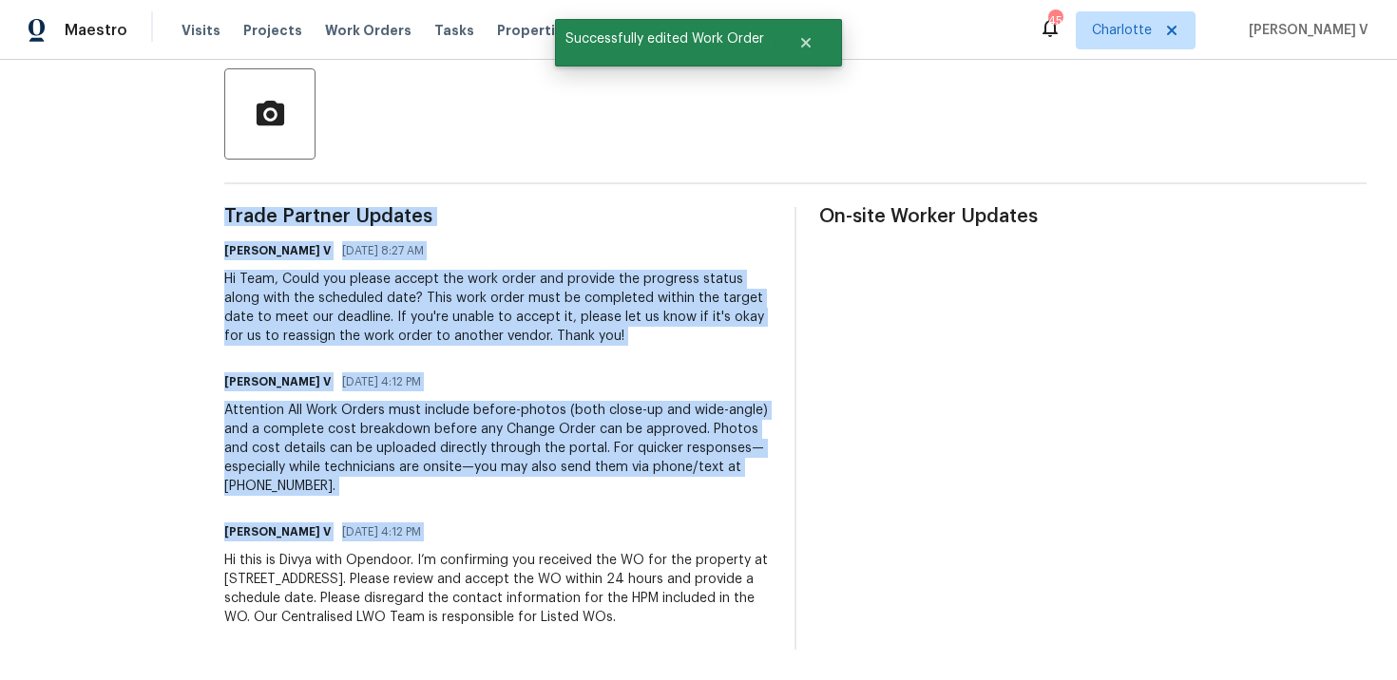
copy div "Trade Partner Updates Divya Dharshini V 10/01/2025 8:27 AM Hi Team, Could you p…"
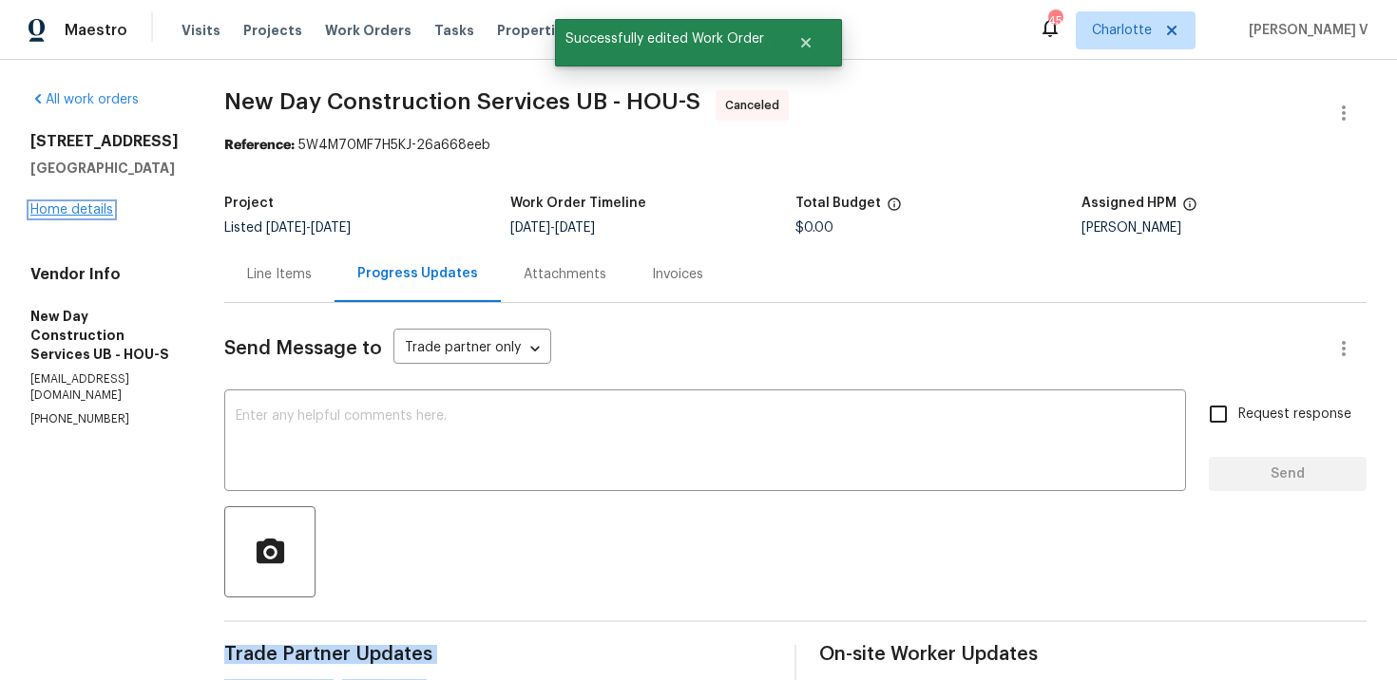
click at [76, 217] on link "Home details" at bounding box center [71, 209] width 83 height 13
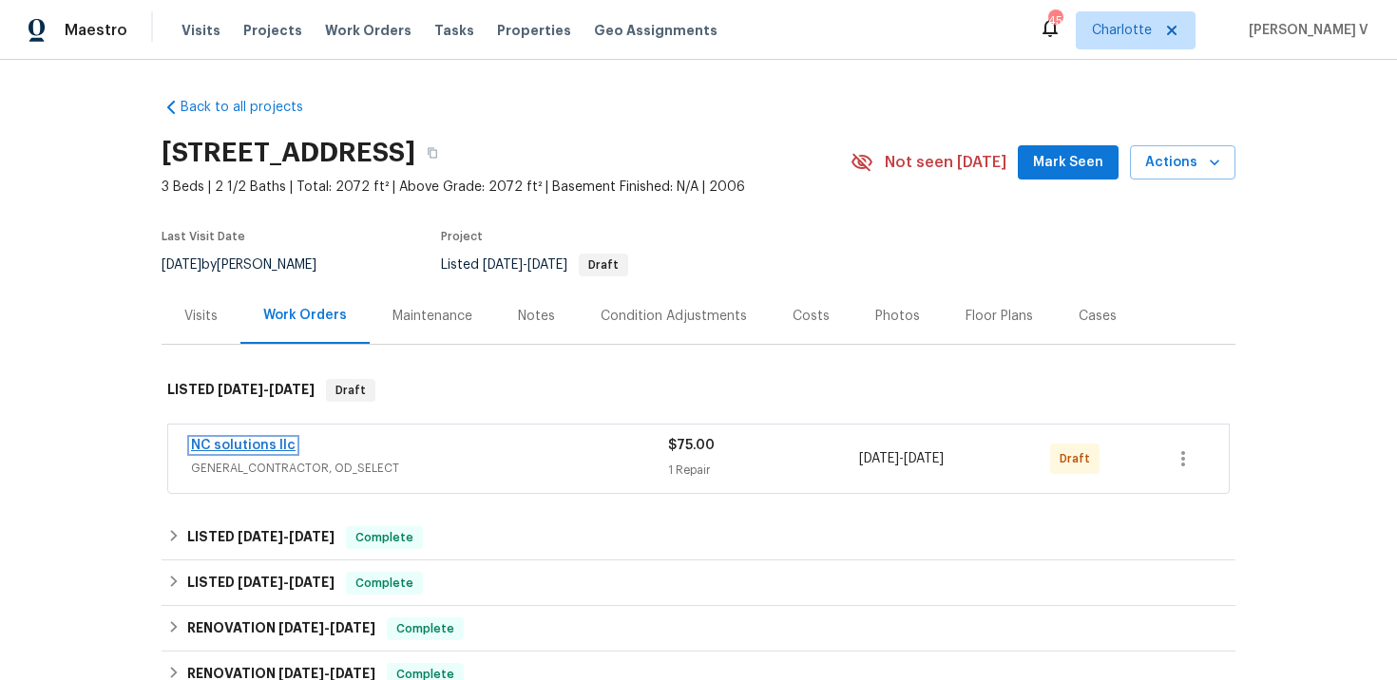
click at [242, 439] on link "NC solutions llc" at bounding box center [243, 445] width 105 height 13
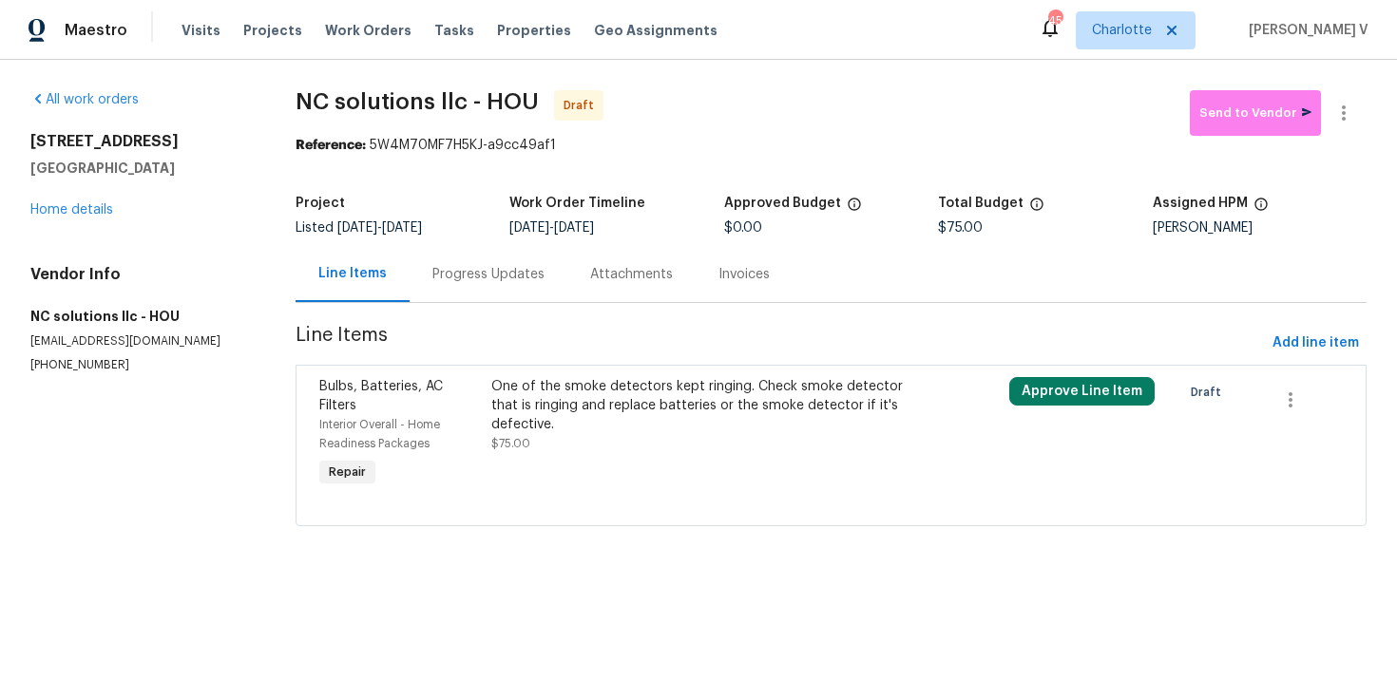
click at [444, 278] on div "Progress Updates" at bounding box center [488, 274] width 112 height 19
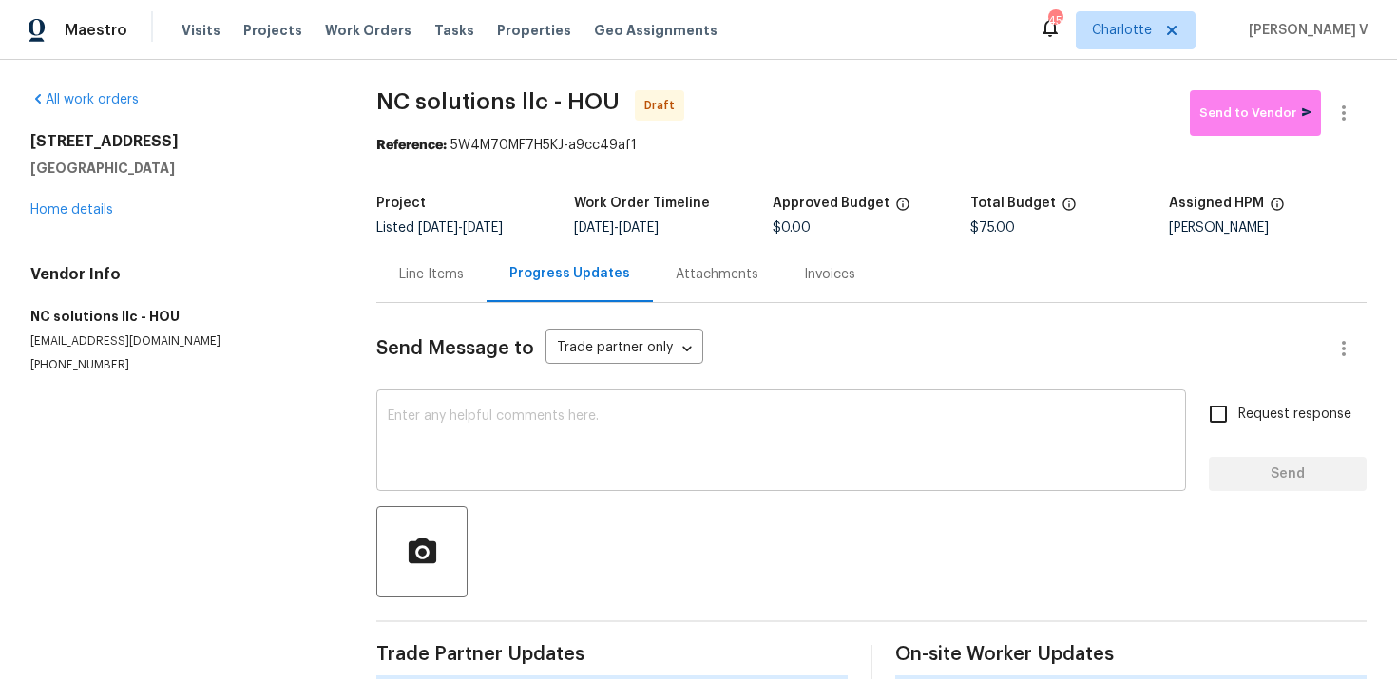
click at [453, 423] on textarea at bounding box center [781, 442] width 787 height 67
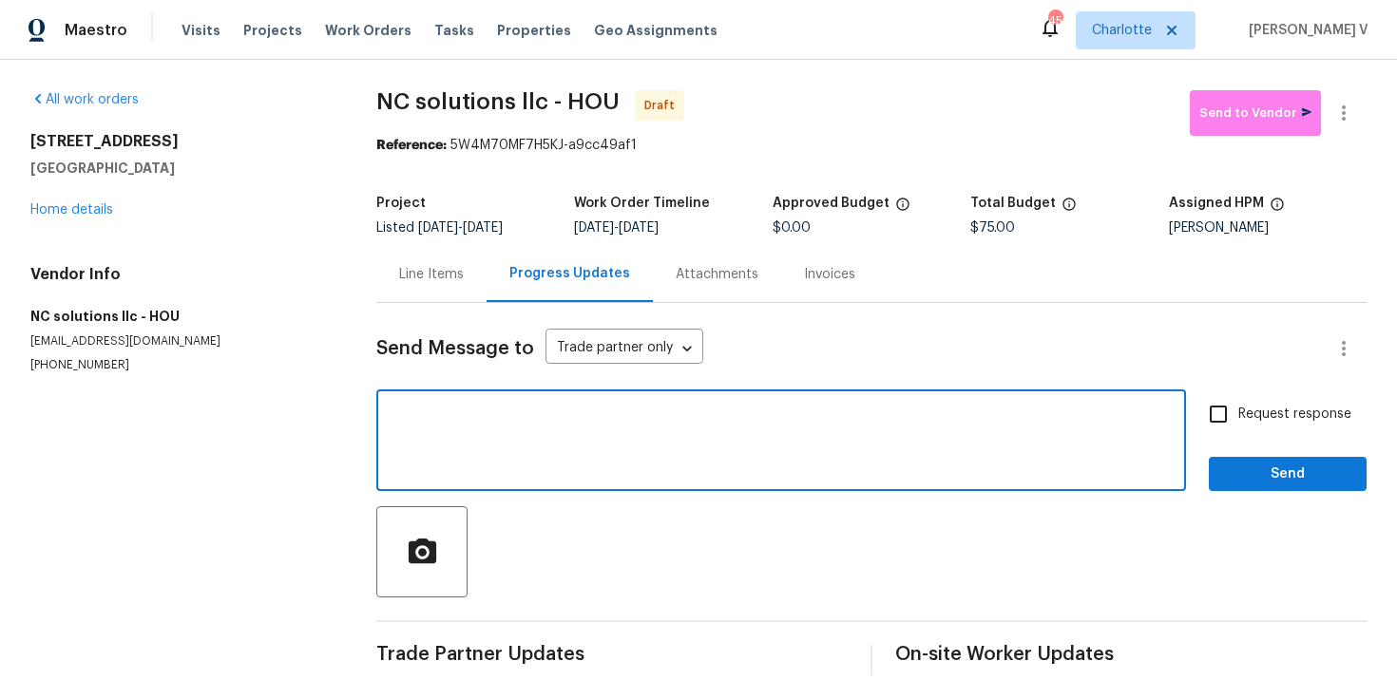
paste textarea "Hi this is Divya with Opendoor. I’m confirming you received the WO for the prop…"
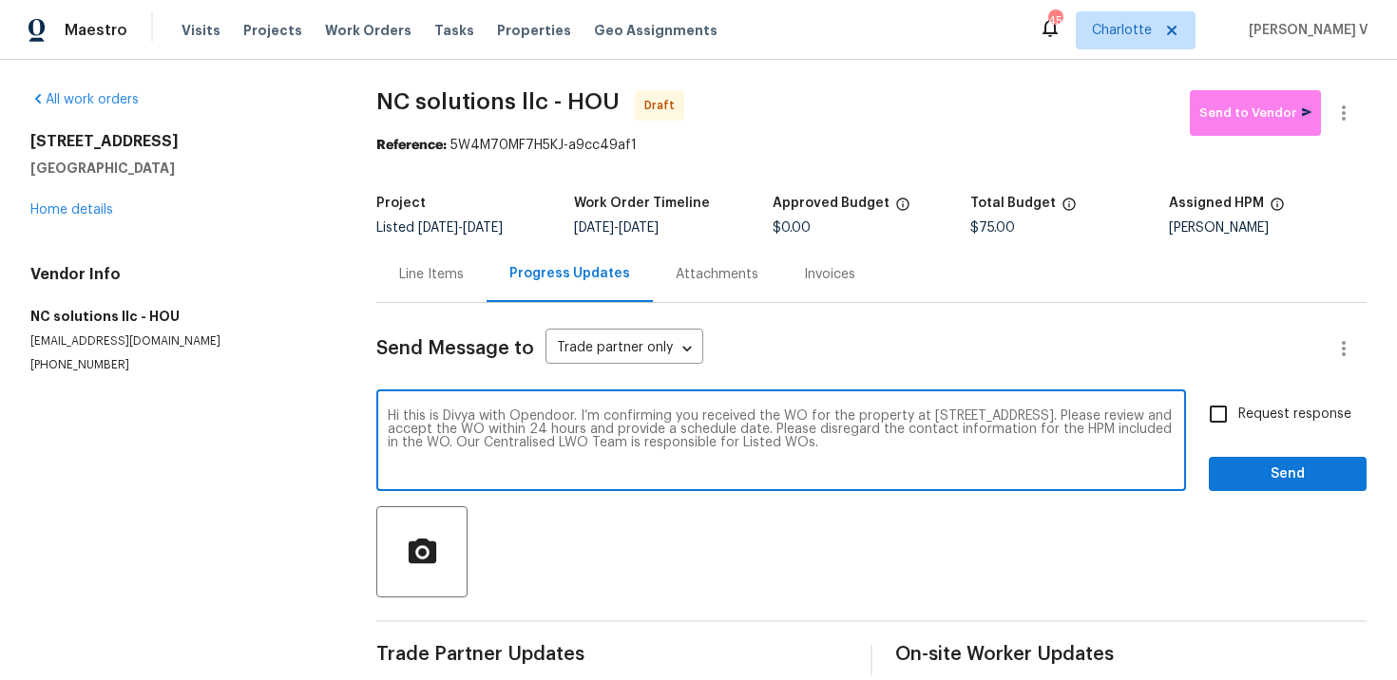
type textarea "Hi this is Divya with Opendoor. I’m confirming you received the WO for the prop…"
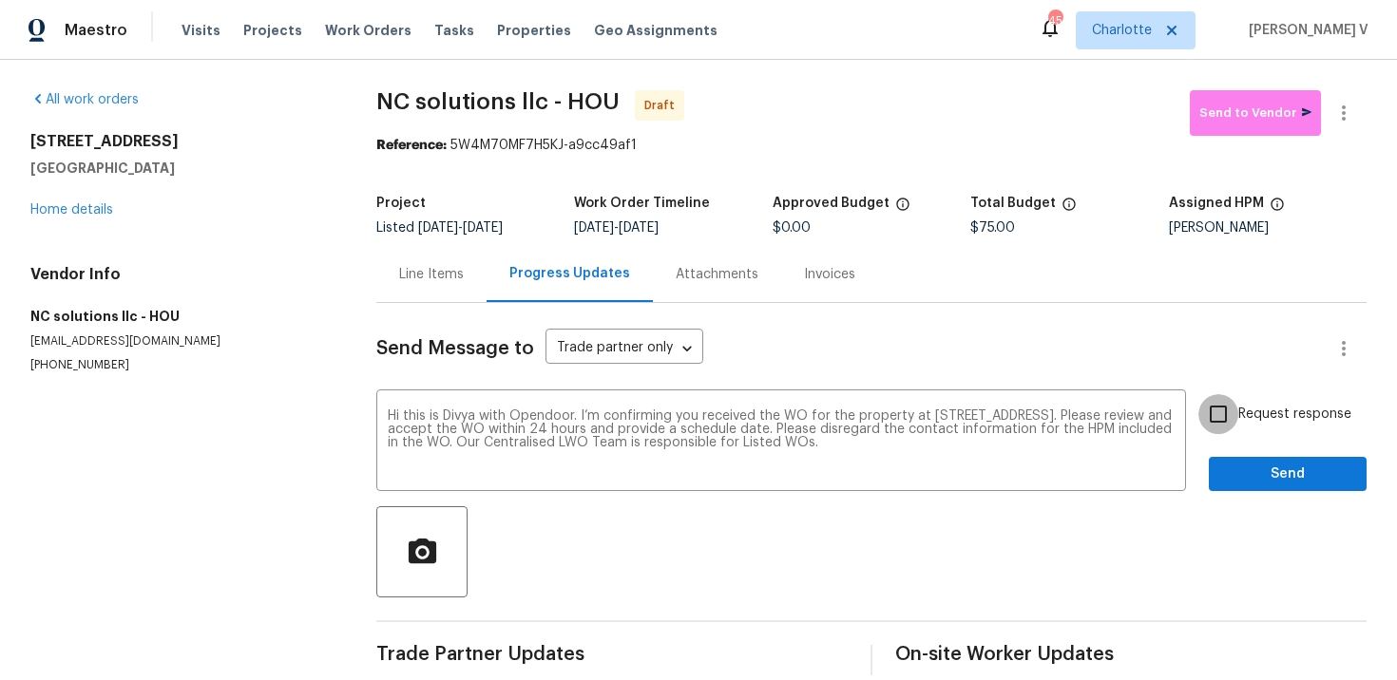
click at [1210, 416] on input "Request response" at bounding box center [1218, 414] width 40 height 40
checkbox input "true"
click at [1252, 466] on span "Send" at bounding box center [1287, 475] width 127 height 24
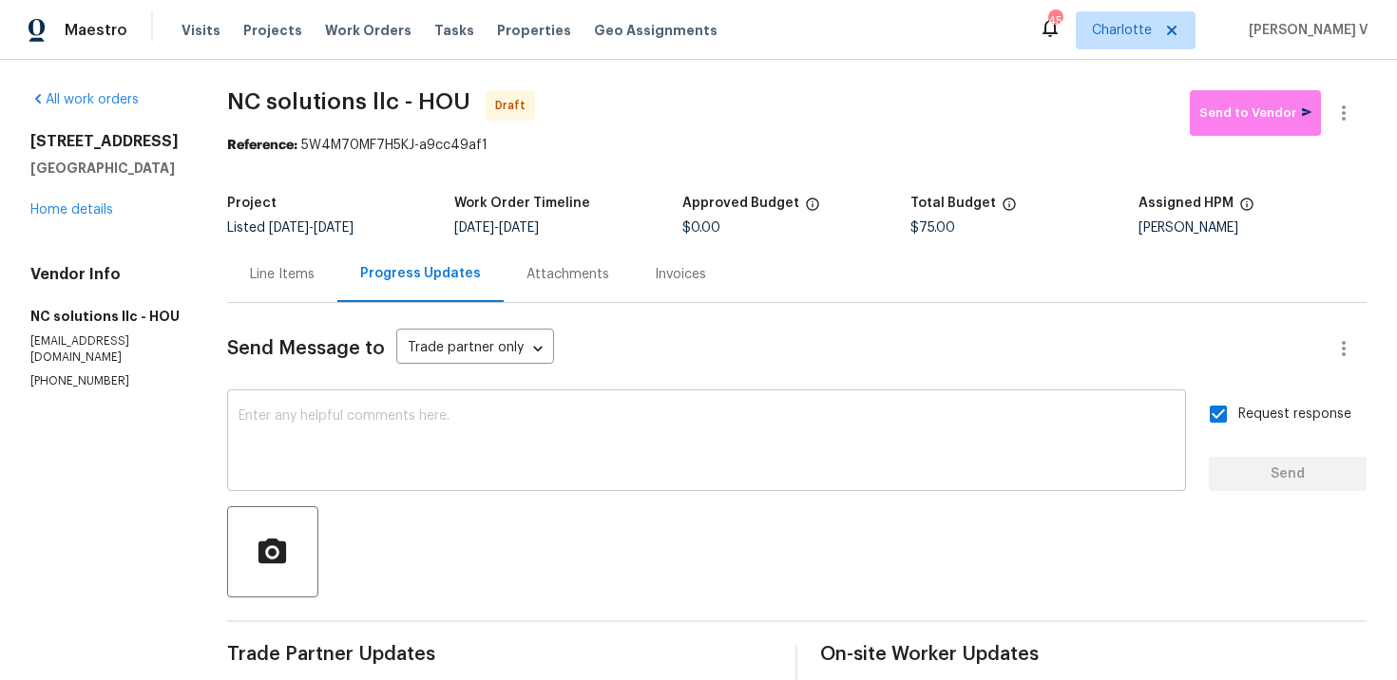
click at [421, 453] on textarea at bounding box center [706, 442] width 936 height 67
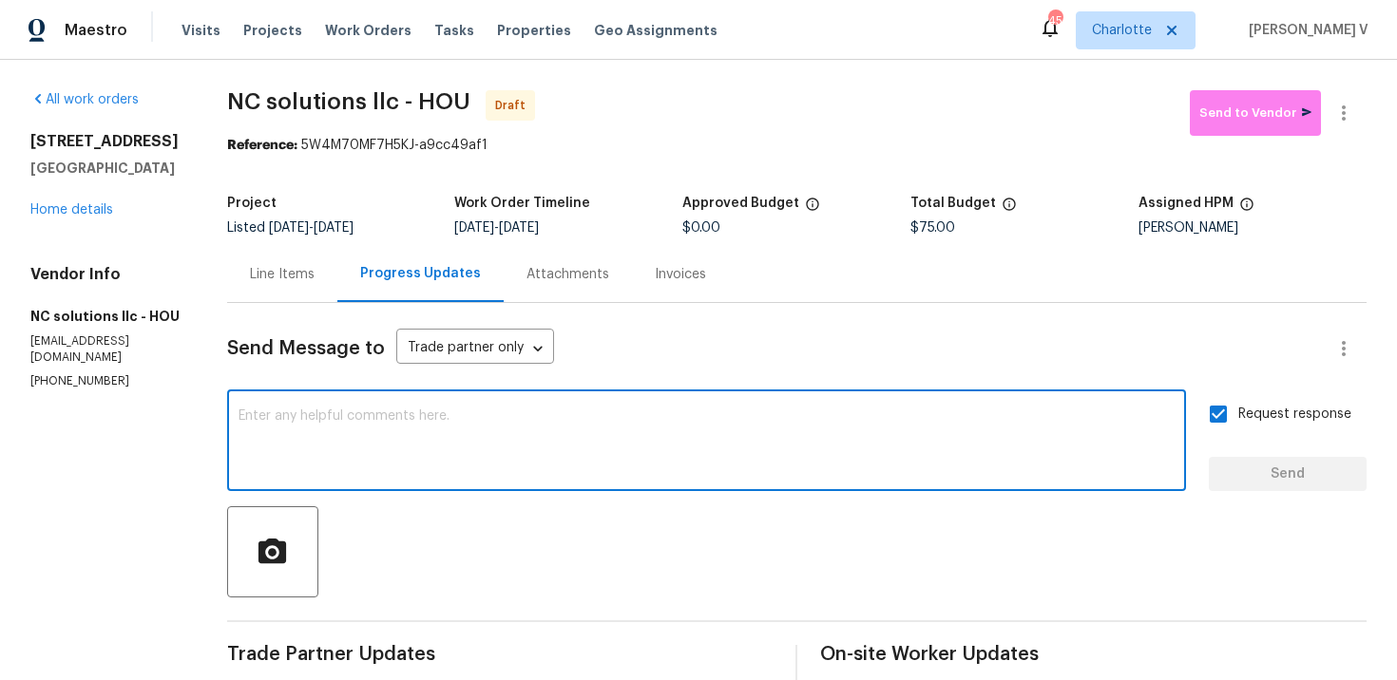
paste textarea "Attention All Work Orders must include before-photos (both close-up and wide-an…"
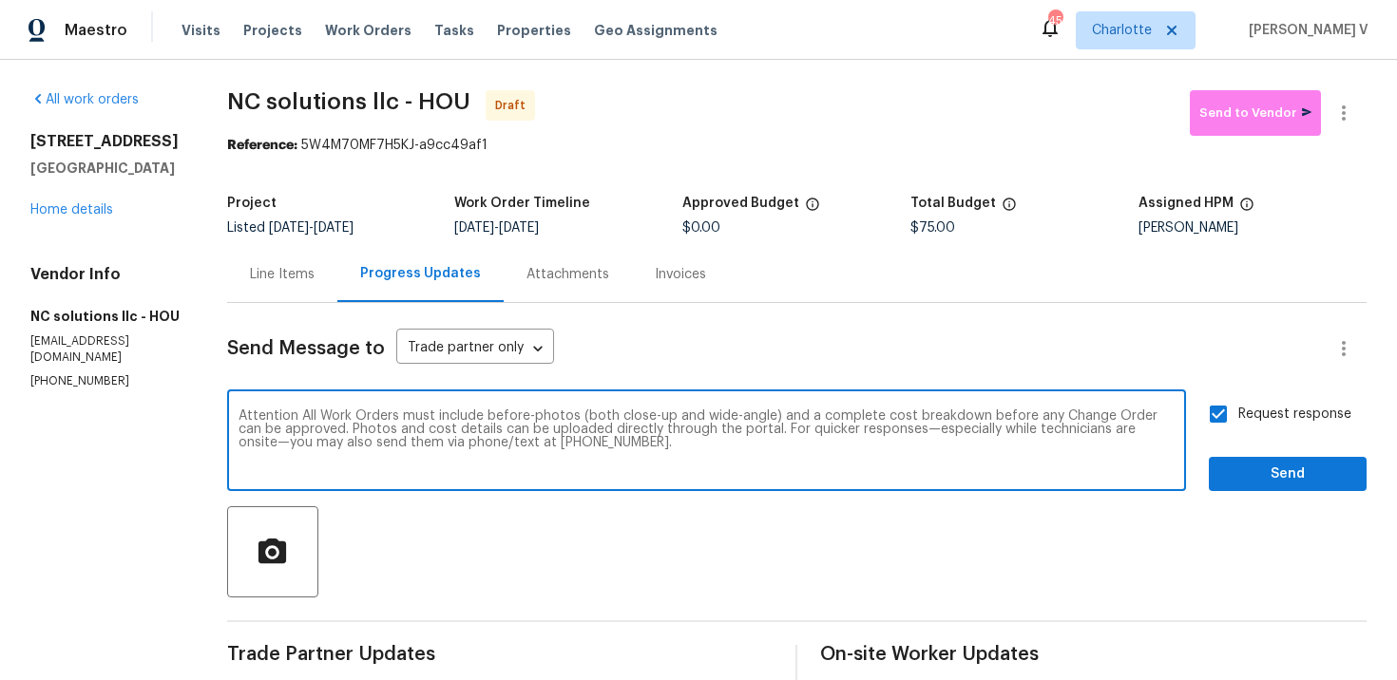
type textarea "Attention All Work Orders must include before-photos (both close-up and wide-an…"
click at [1291, 464] on span "Send" at bounding box center [1287, 475] width 127 height 24
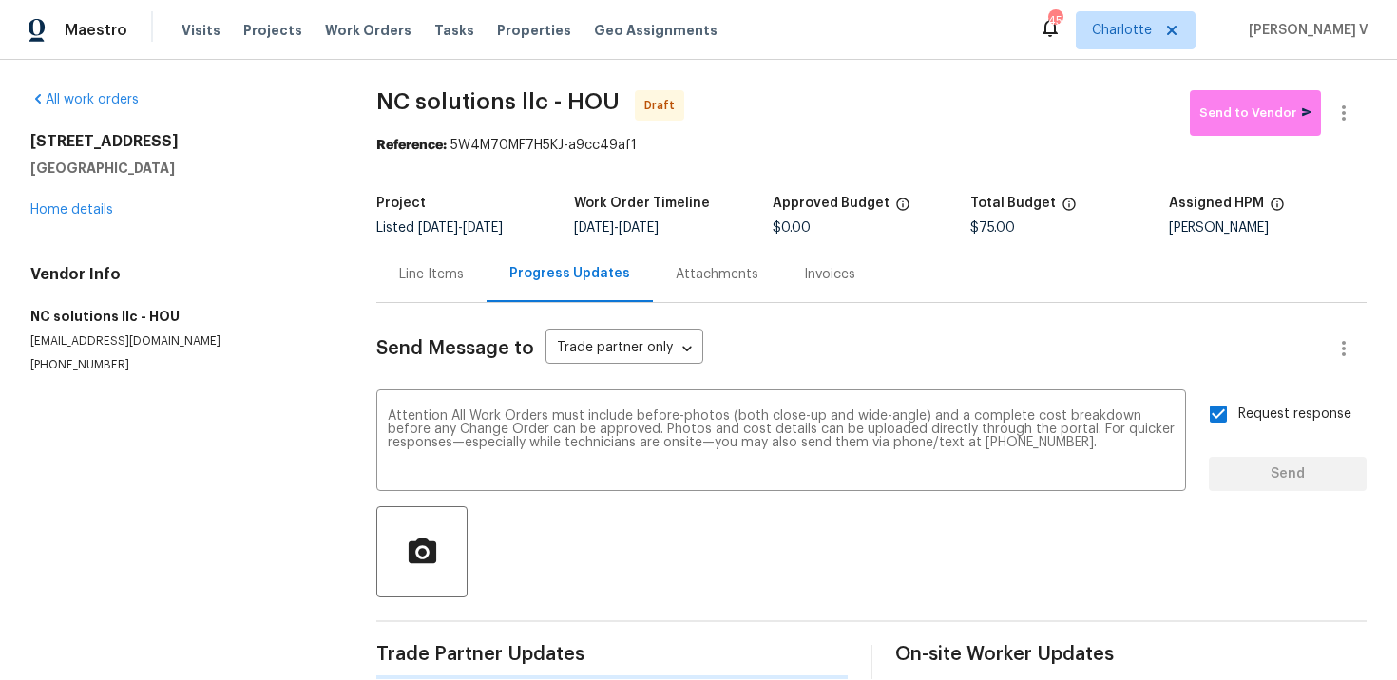
click at [1365, 100] on div at bounding box center [1344, 113] width 46 height 46
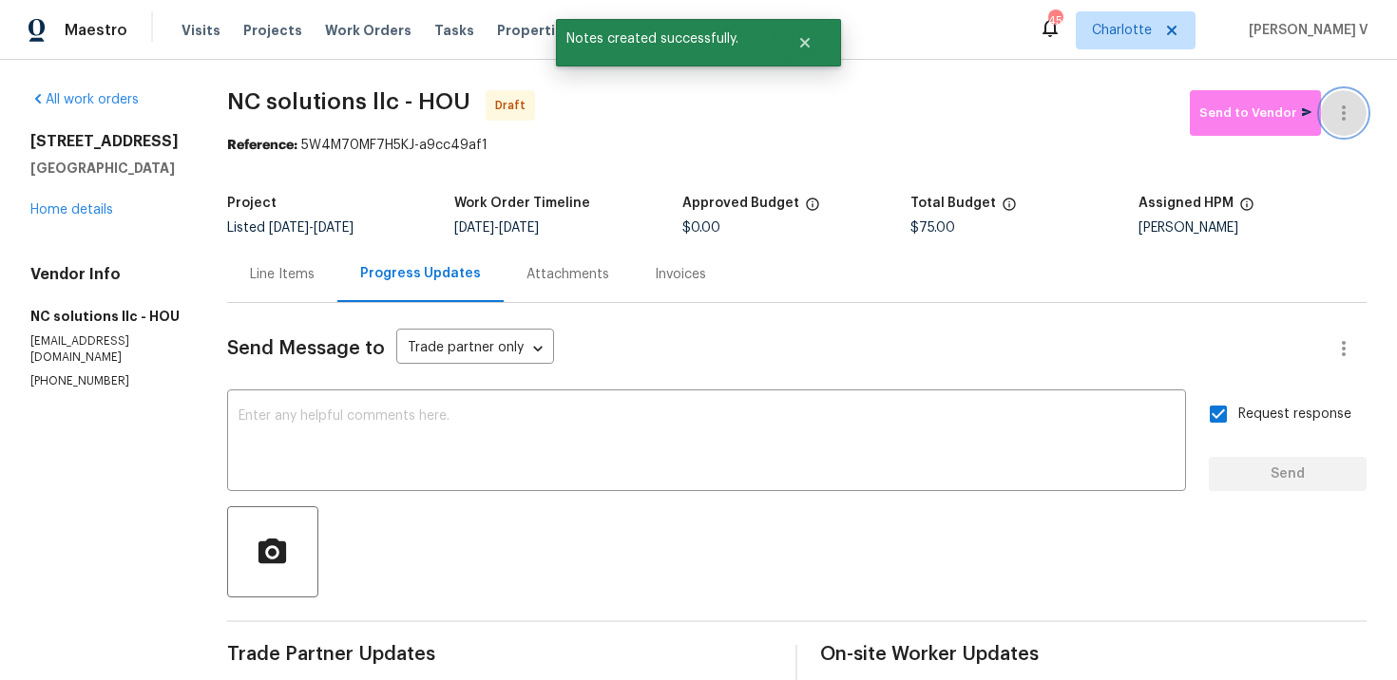
click at [1357, 111] on button "button" at bounding box center [1344, 113] width 46 height 46
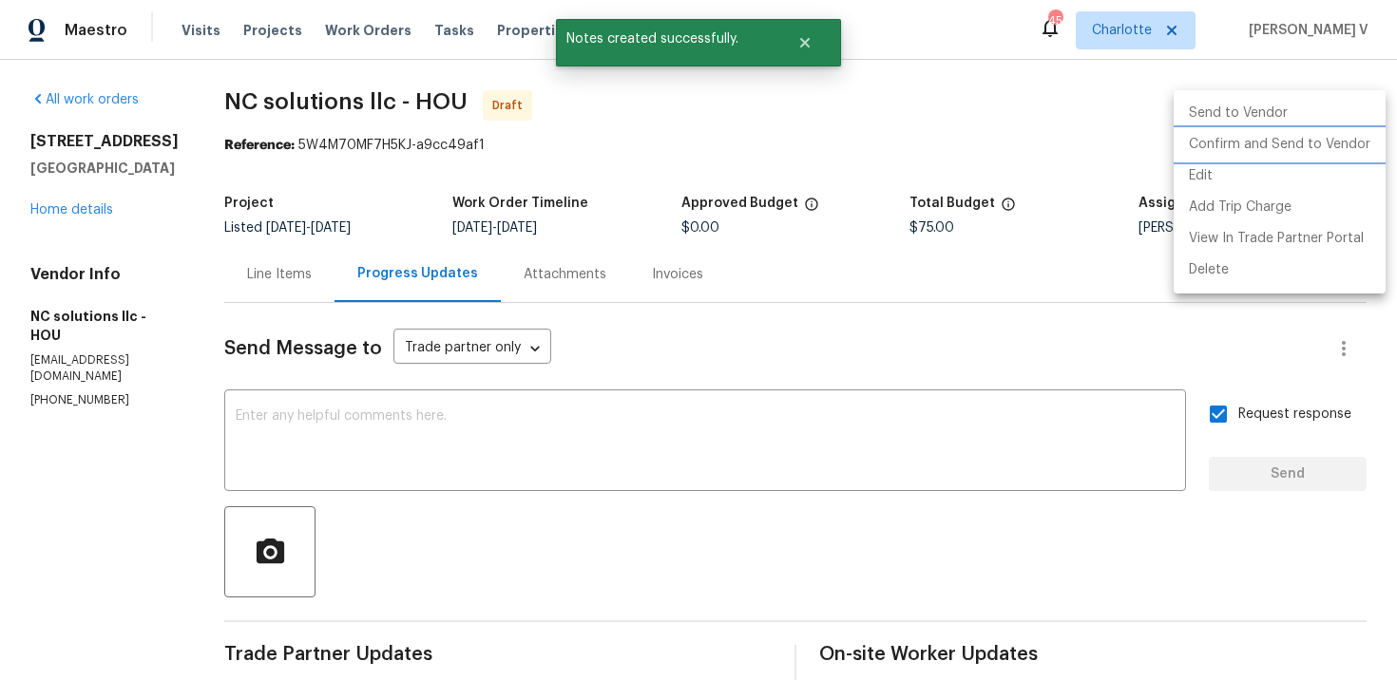
click at [1293, 138] on li "Confirm and Send to Vendor" at bounding box center [1279, 144] width 212 height 31
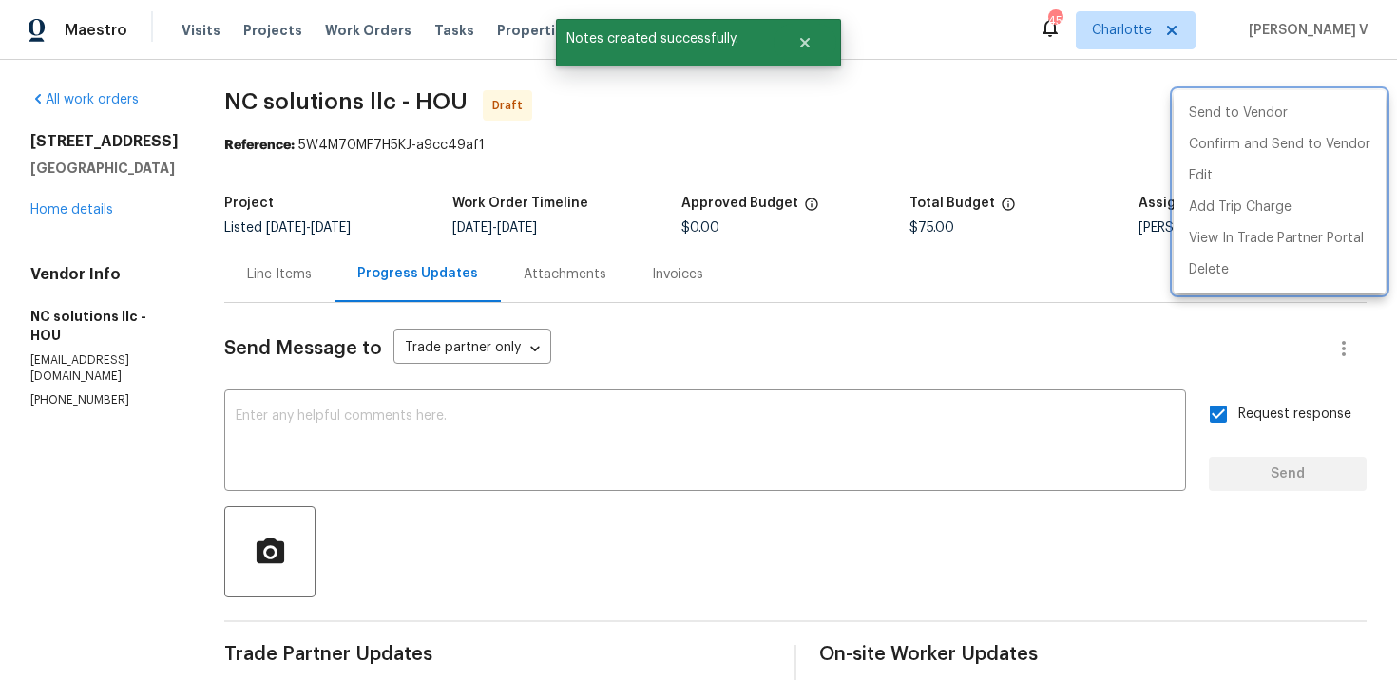
click at [622, 168] on div at bounding box center [698, 340] width 1397 height 680
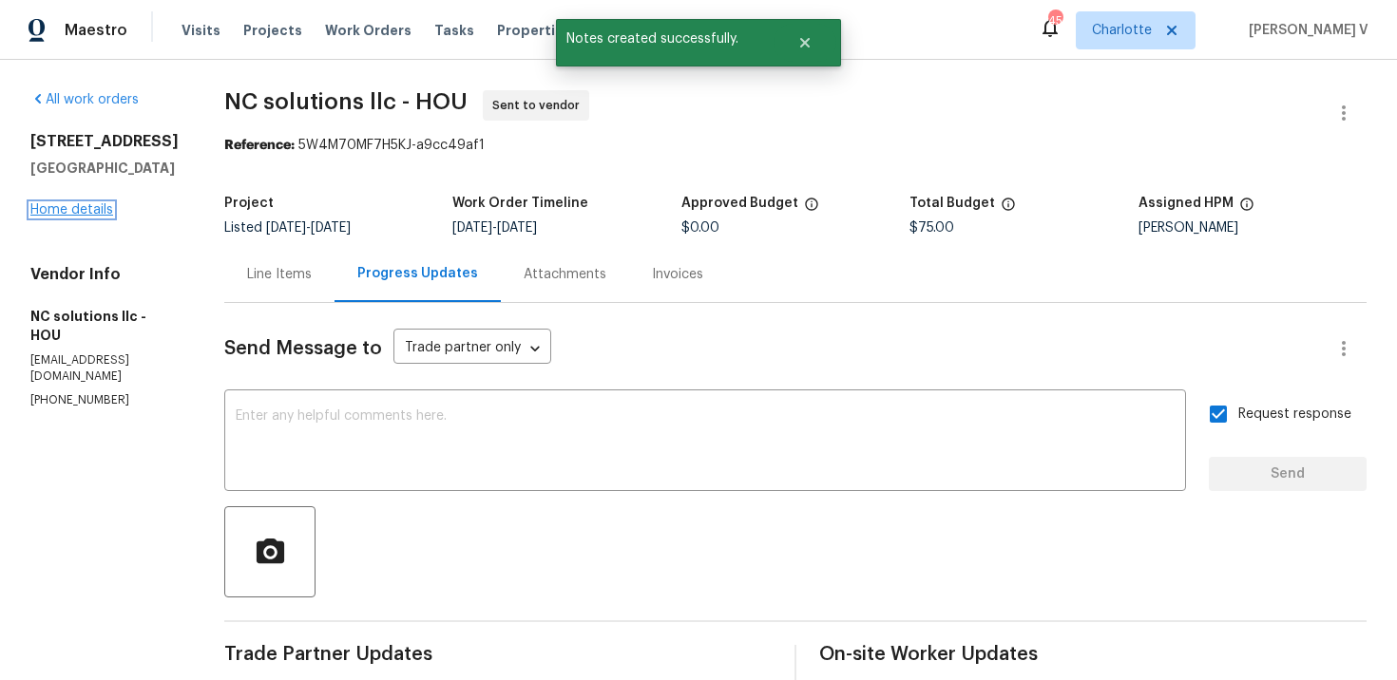
click at [98, 217] on link "Home details" at bounding box center [71, 209] width 83 height 13
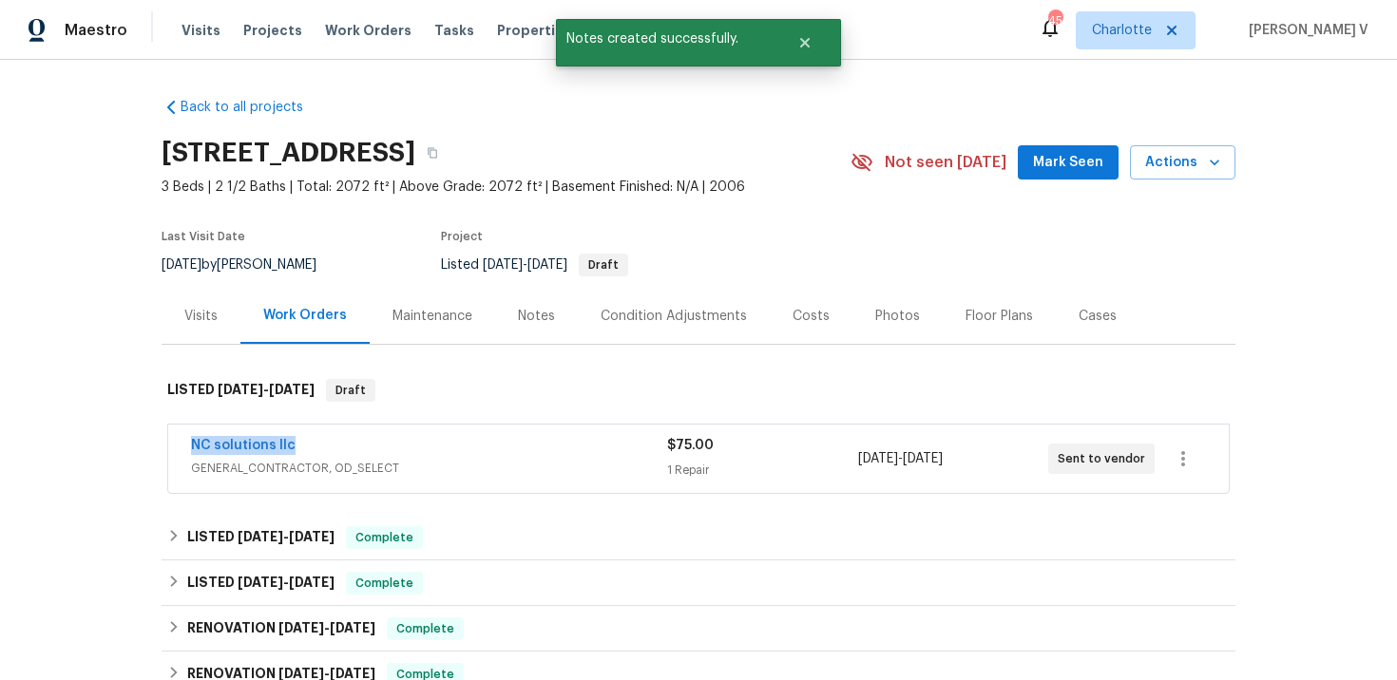
drag, startPoint x: 174, startPoint y: 446, endPoint x: 406, endPoint y: 446, distance: 231.8
click at [406, 446] on div "NC solutions llc GENERAL_CONTRACTOR, OD_SELECT $75.00 1 Repair 10/1/2025 - 10/3…" at bounding box center [698, 459] width 1060 height 68
copy link "NC solutions llc"
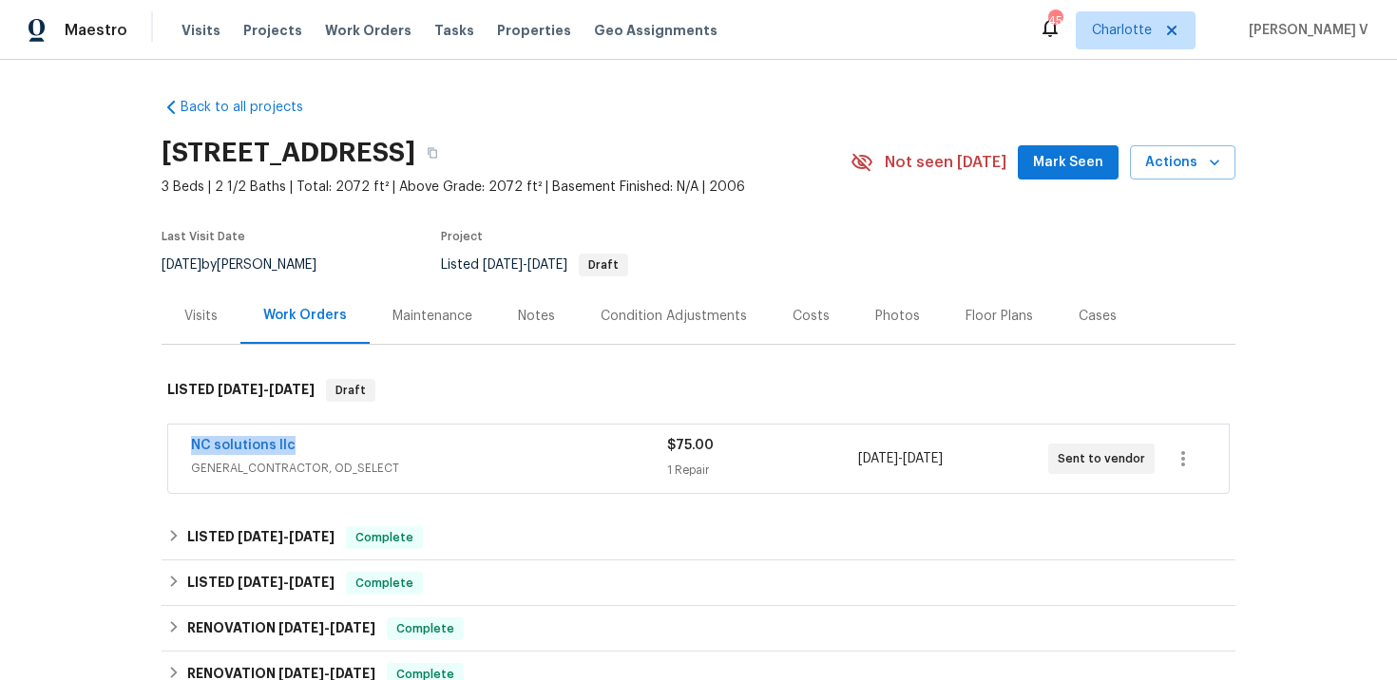
copy link "NC solutions llc"
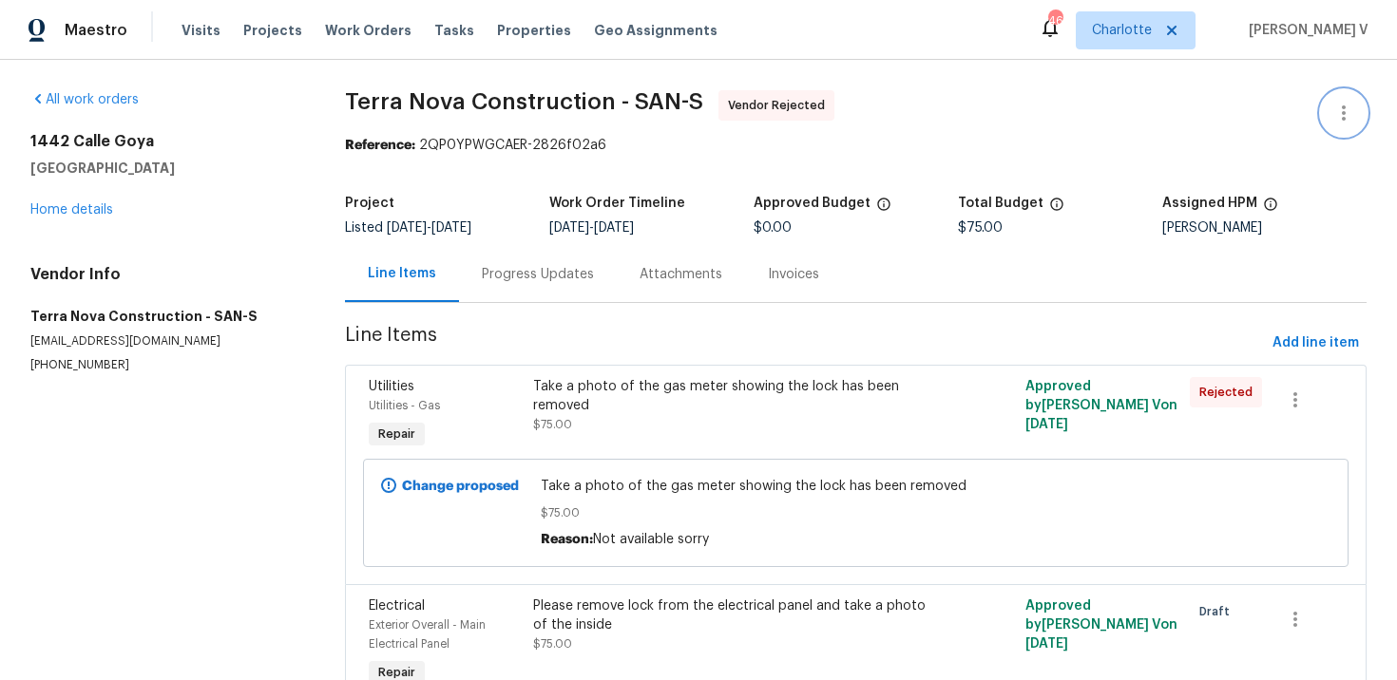
click at [1336, 112] on icon "button" at bounding box center [1343, 113] width 23 height 23
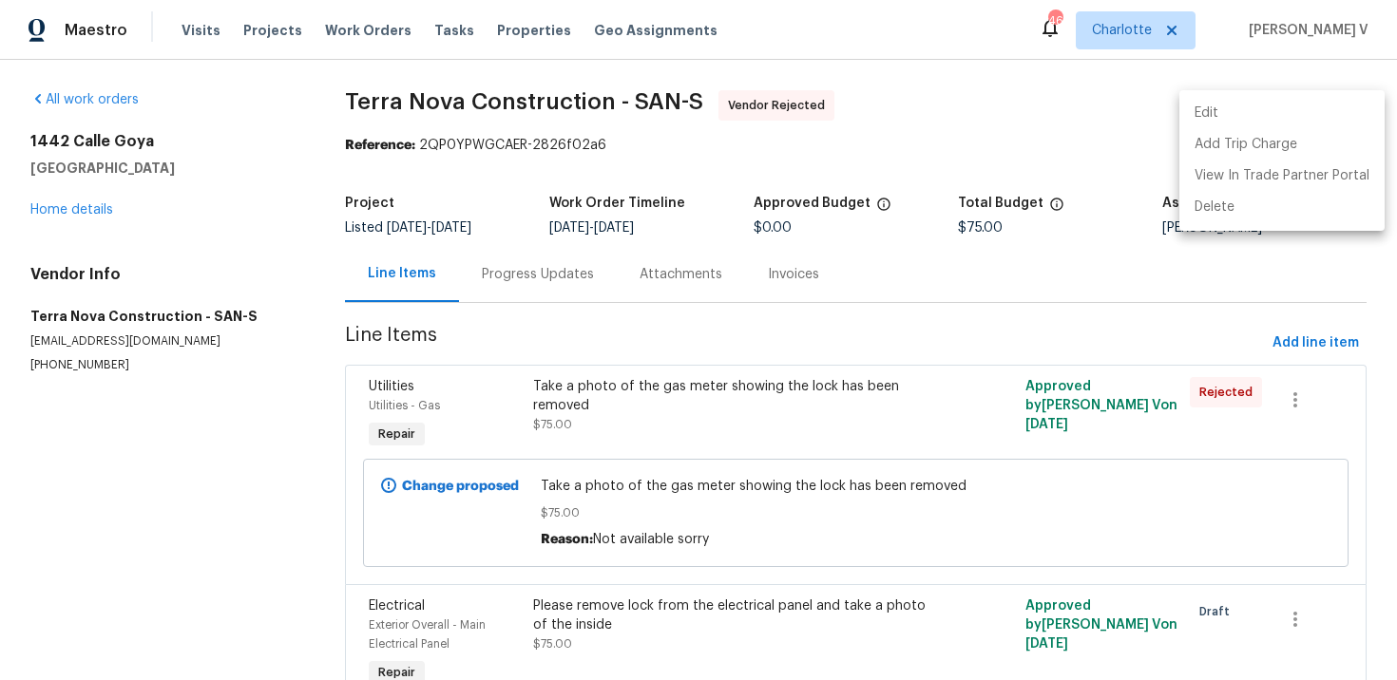
click at [1336, 112] on li "Edit" at bounding box center [1281, 113] width 205 height 31
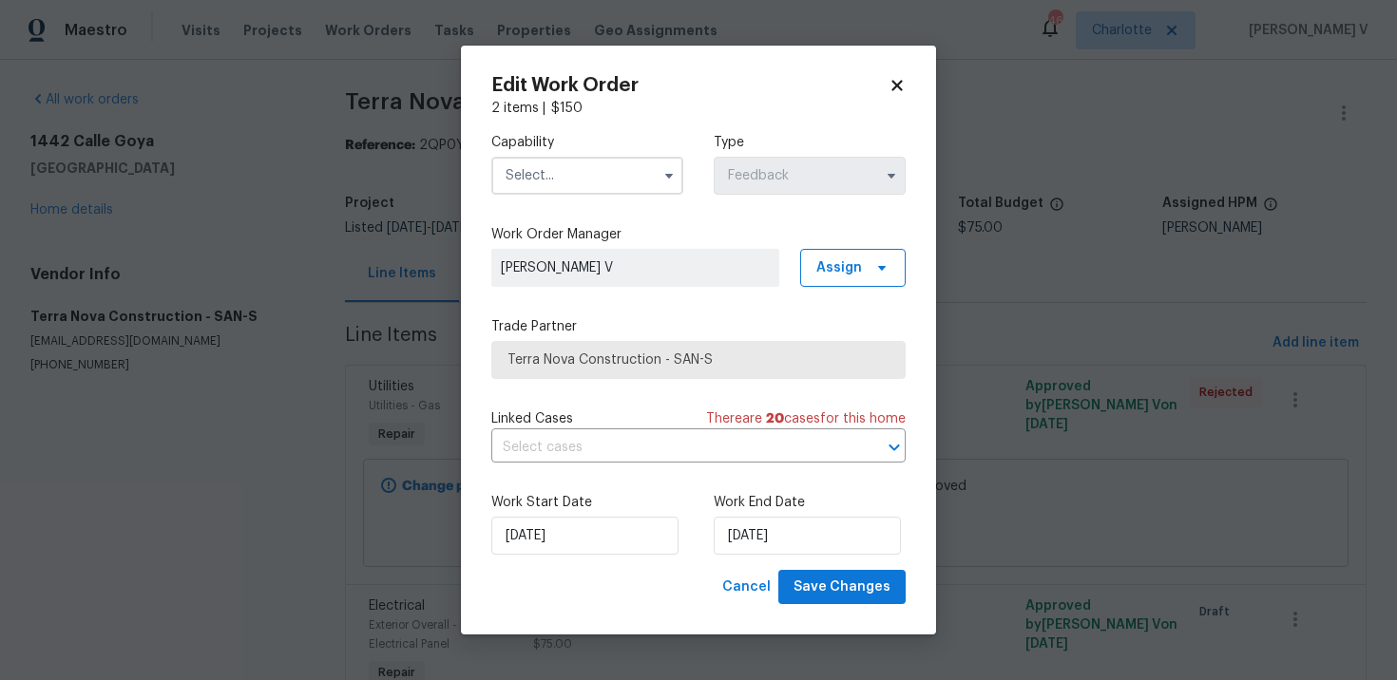
click at [571, 180] on input "text" at bounding box center [587, 176] width 192 height 38
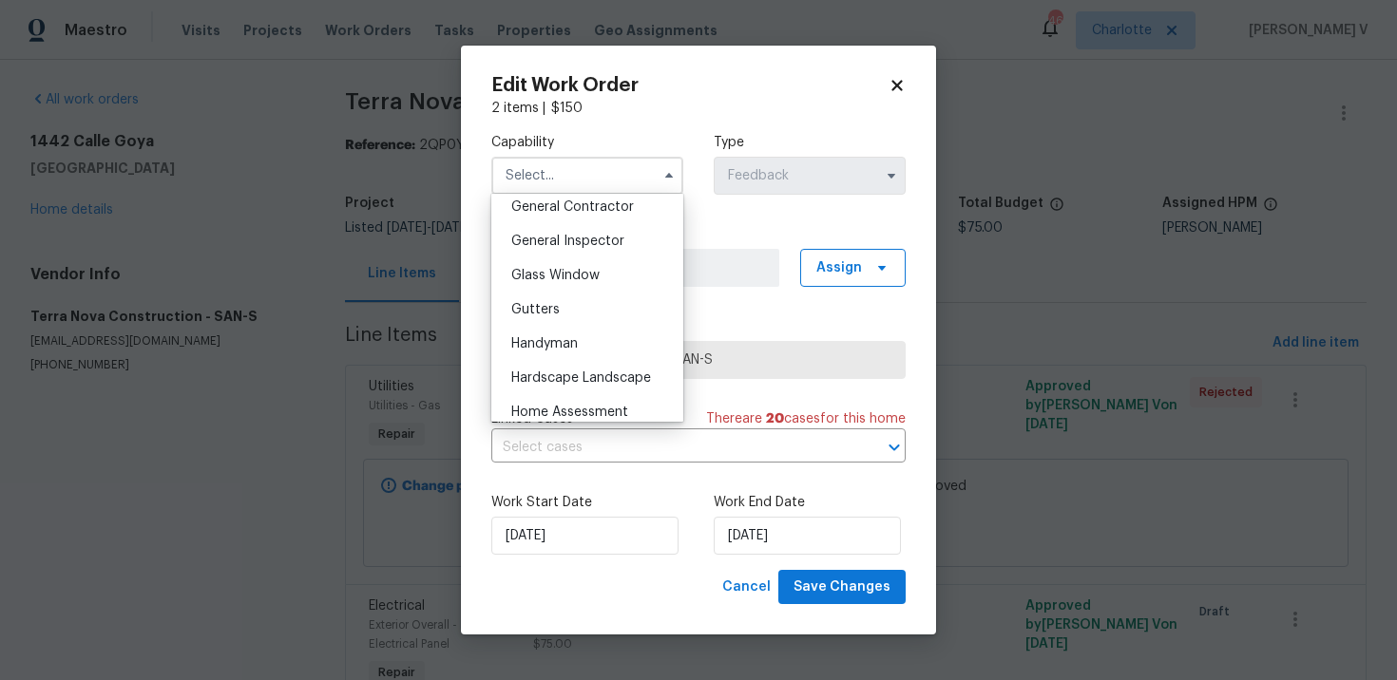
scroll to position [926, 0]
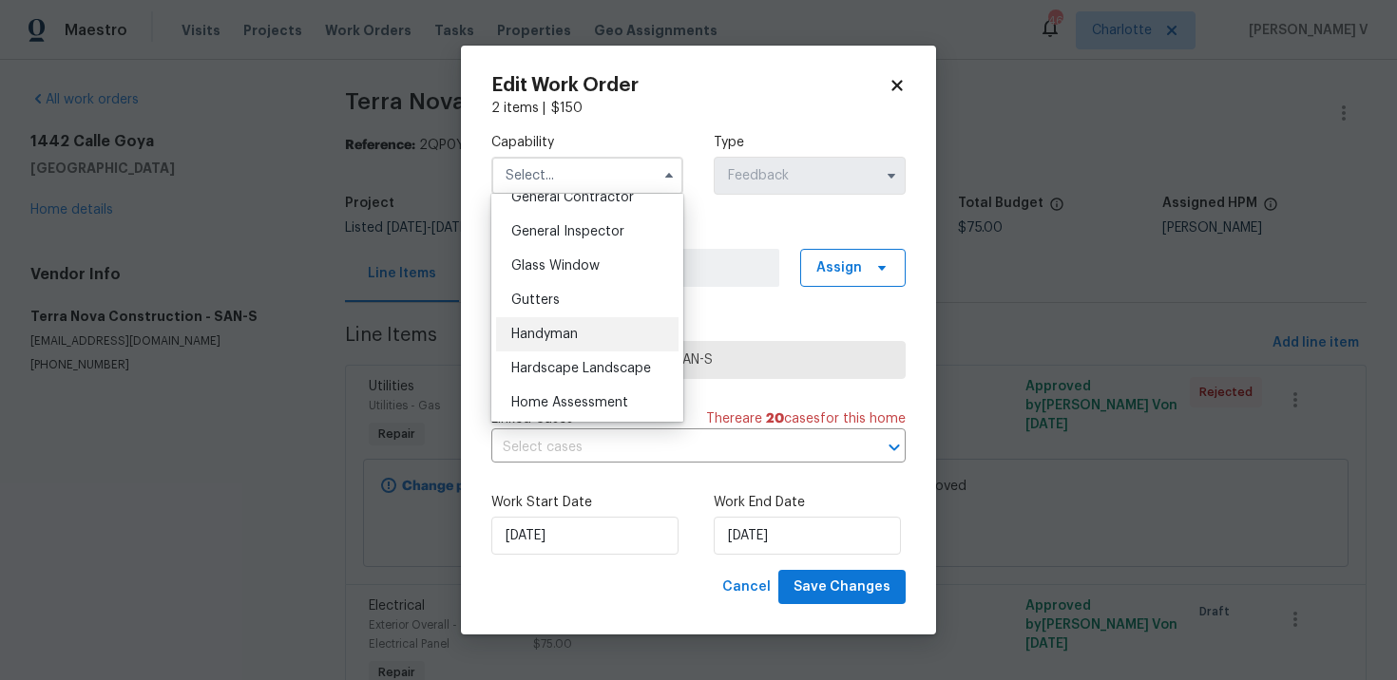
click at [572, 320] on div "Handyman" at bounding box center [587, 334] width 182 height 34
type input "Handyman"
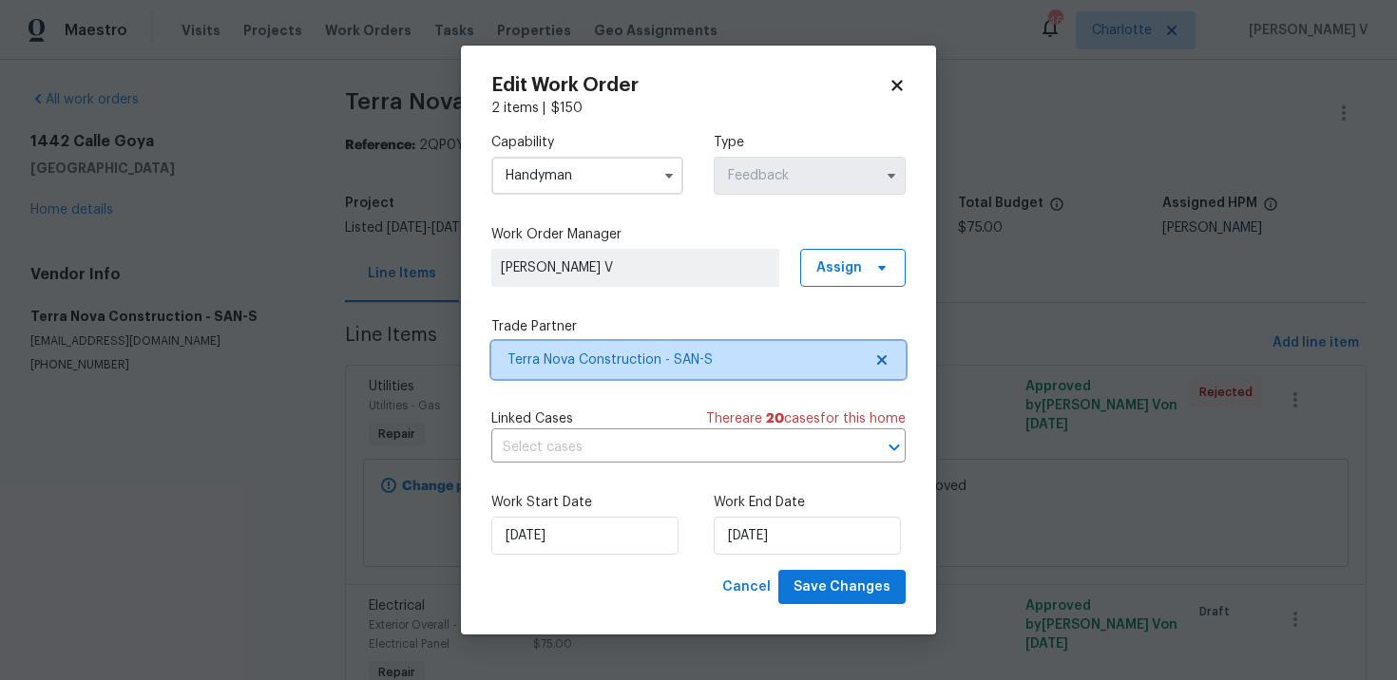
click at [901, 356] on span "Terra Nova Construction - SAN-S" at bounding box center [698, 360] width 414 height 38
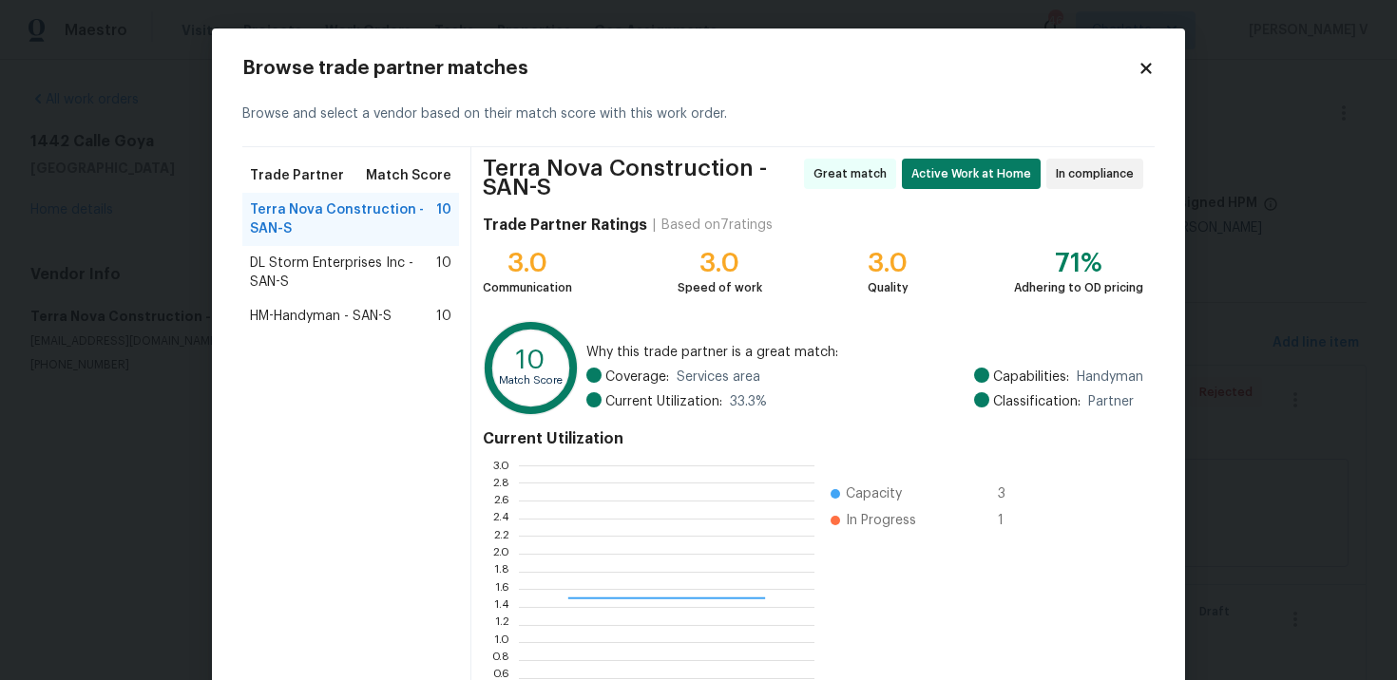
scroll to position [266, 295]
click at [299, 288] on span "DL Storm Enterprises Inc - SAN-S" at bounding box center [343, 273] width 186 height 38
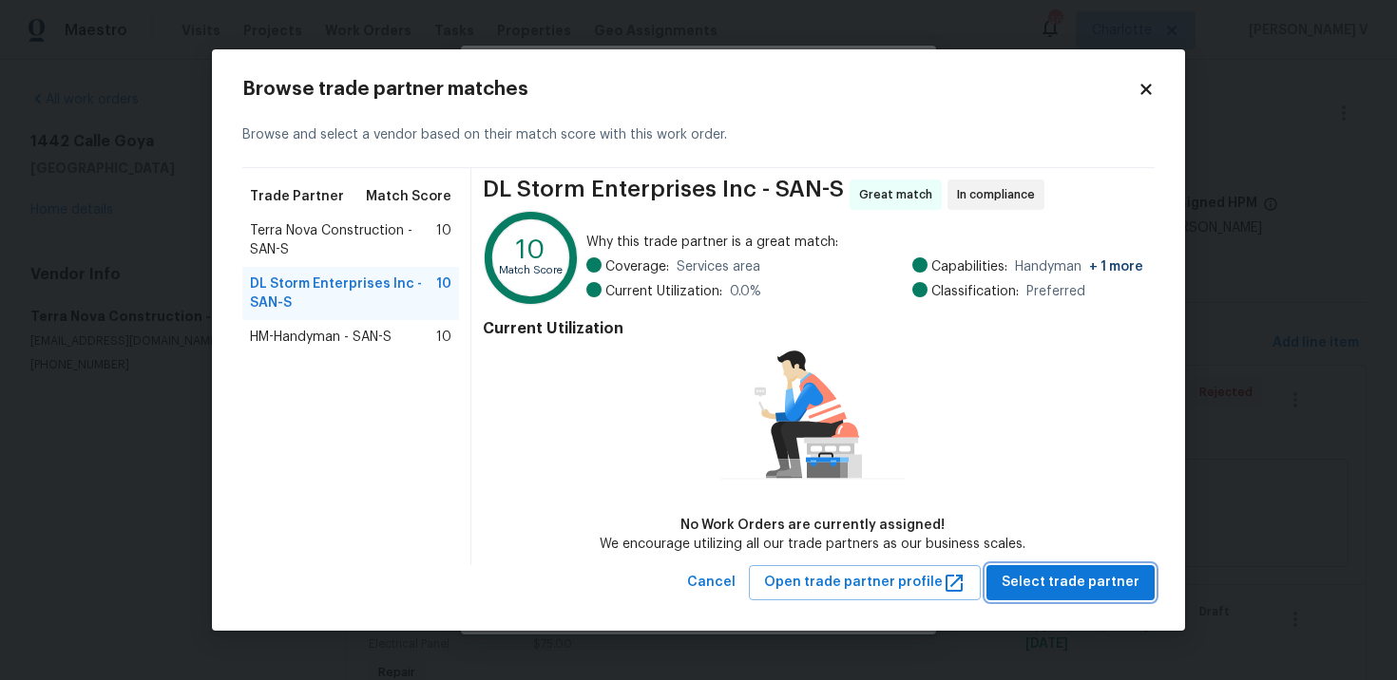
click at [1085, 569] on button "Select trade partner" at bounding box center [1070, 582] width 168 height 35
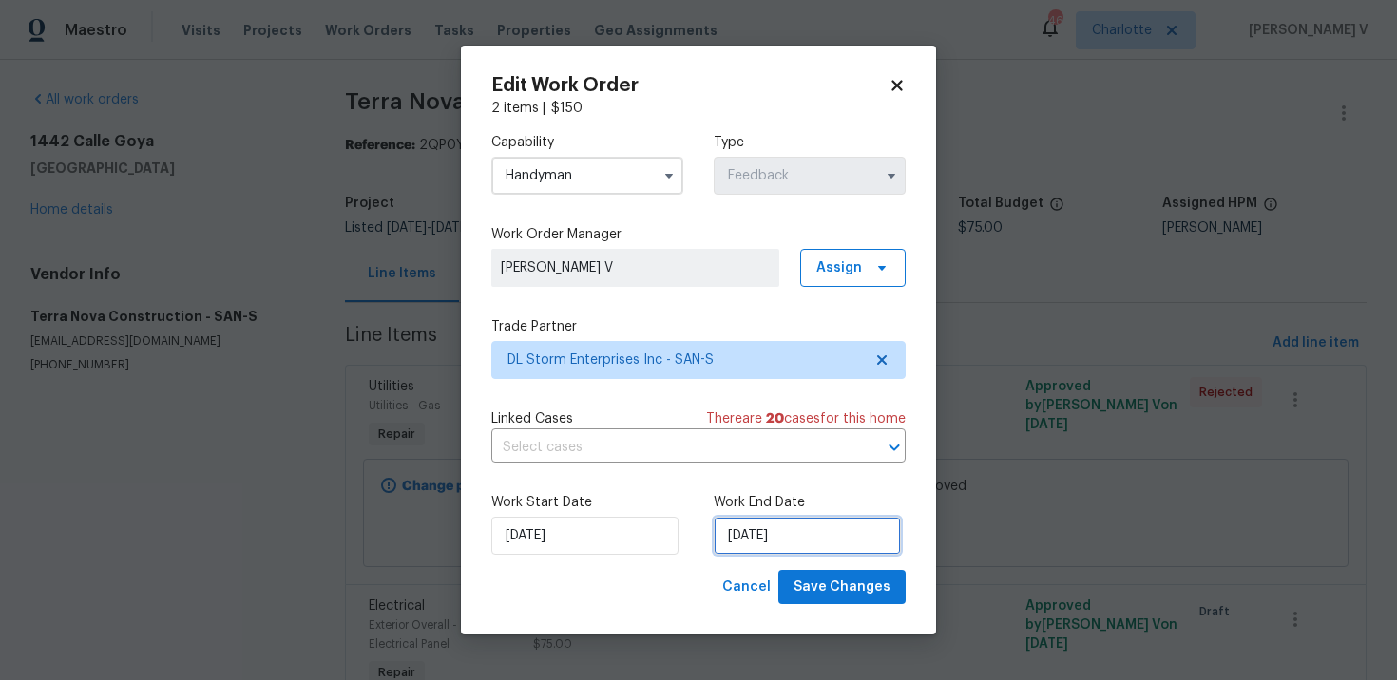
click at [819, 528] on input "02/10/2025" at bounding box center [807, 536] width 187 height 38
select select "9"
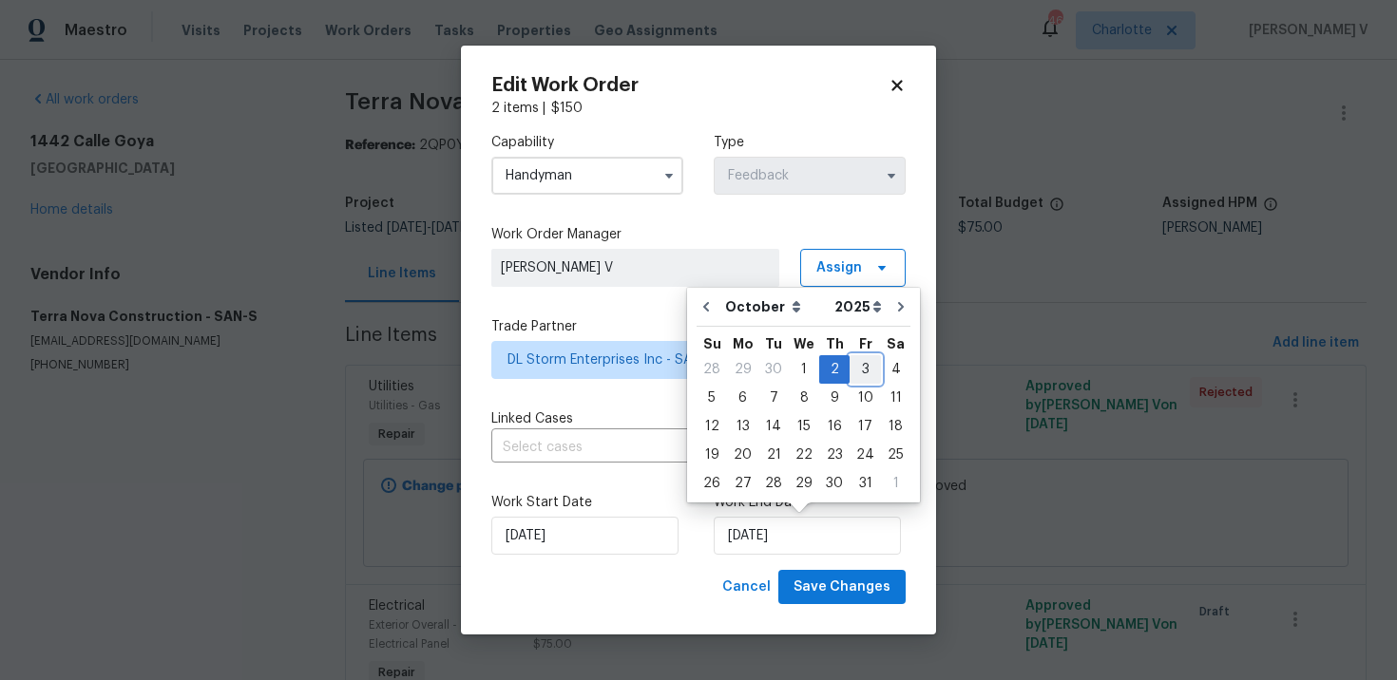
click at [852, 377] on div "3" at bounding box center [864, 369] width 31 height 27
type input "03/10/2025"
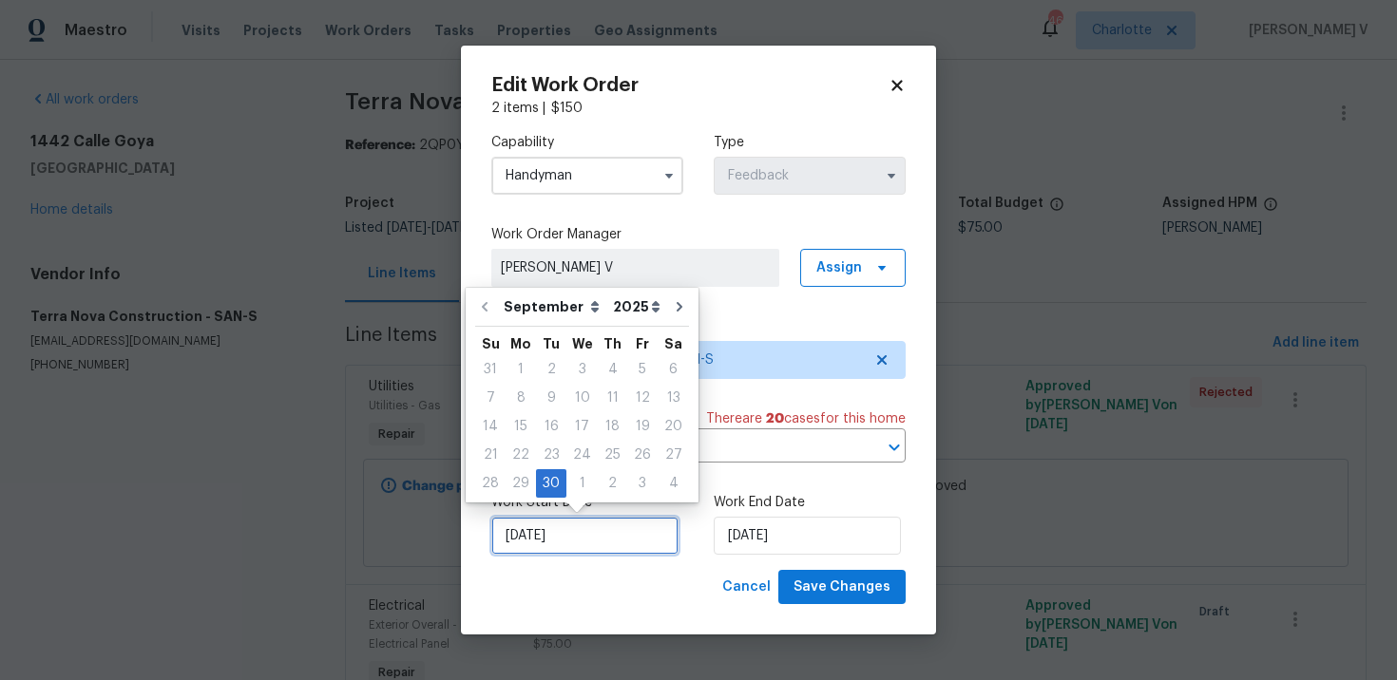
click at [523, 542] on input "30/09/2025" at bounding box center [584, 536] width 187 height 38
click at [566, 483] on div "1" at bounding box center [581, 483] width 31 height 27
type input "01/10/2025"
select select "9"
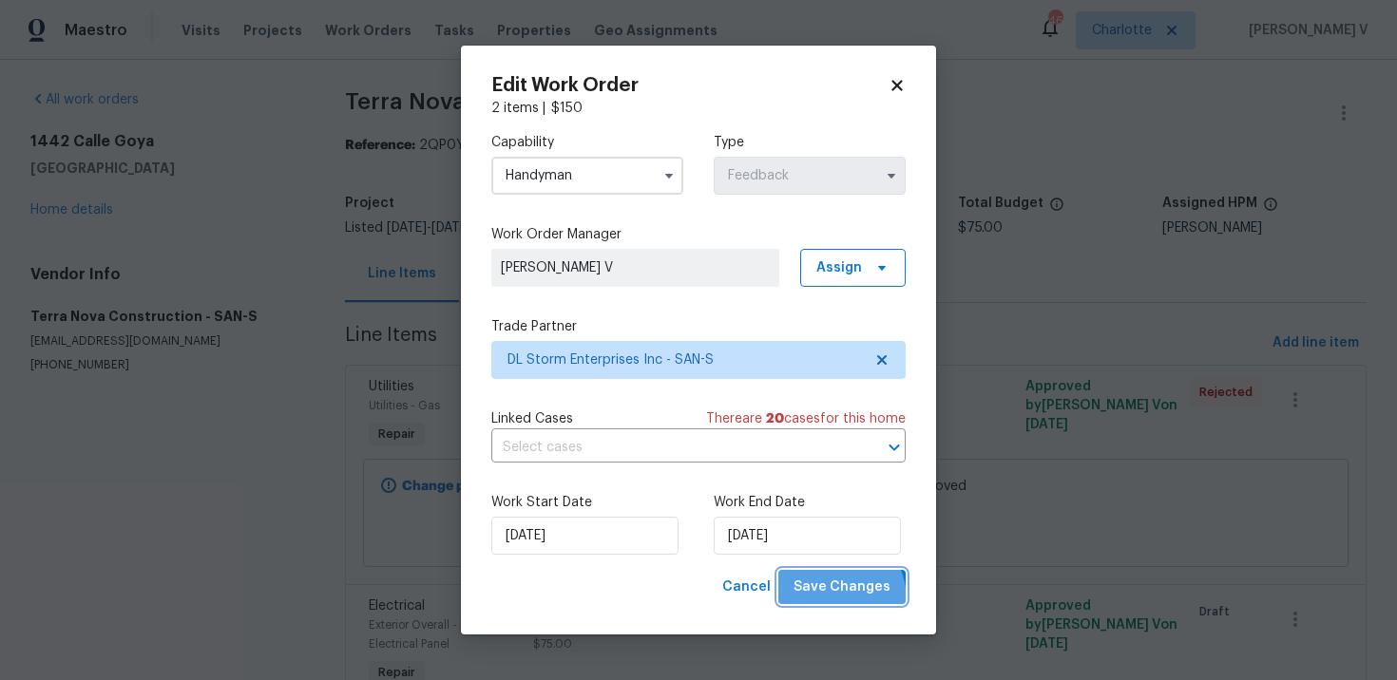
click at [831, 600] on button "Save Changes" at bounding box center [841, 587] width 127 height 35
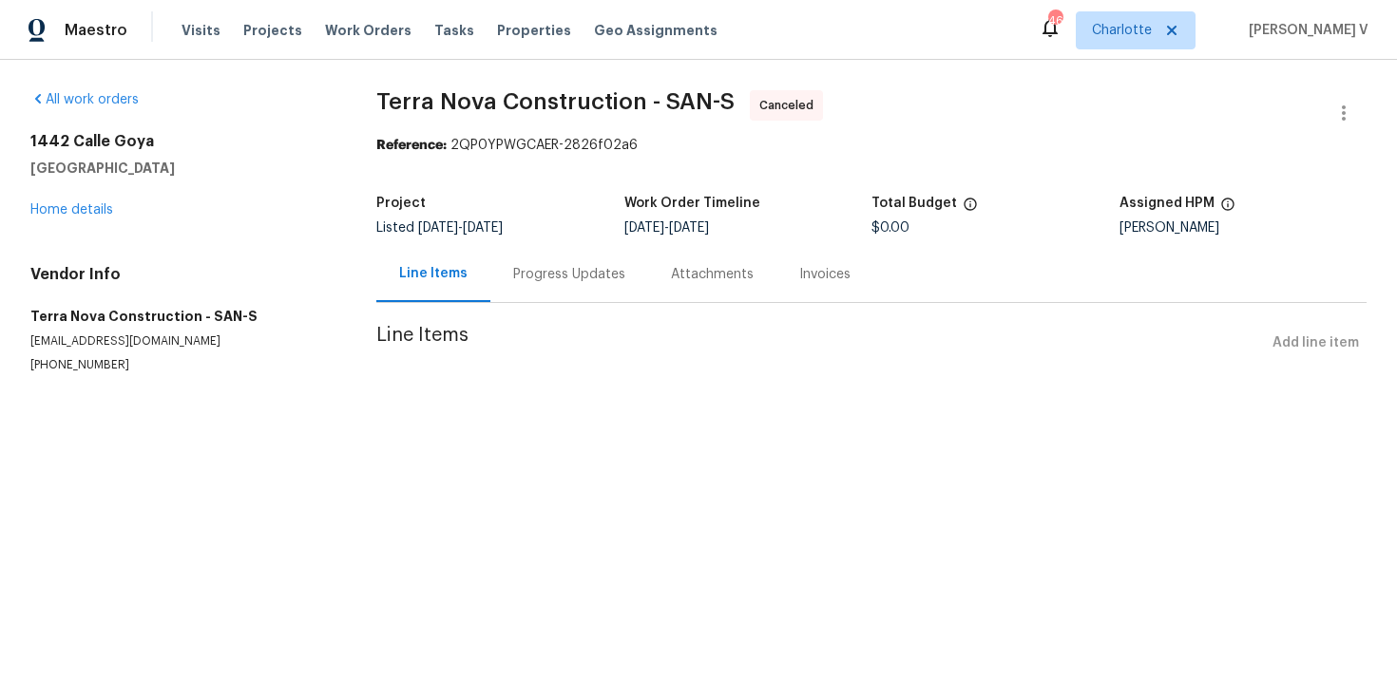
click at [541, 295] on div "Progress Updates" at bounding box center [569, 274] width 158 height 56
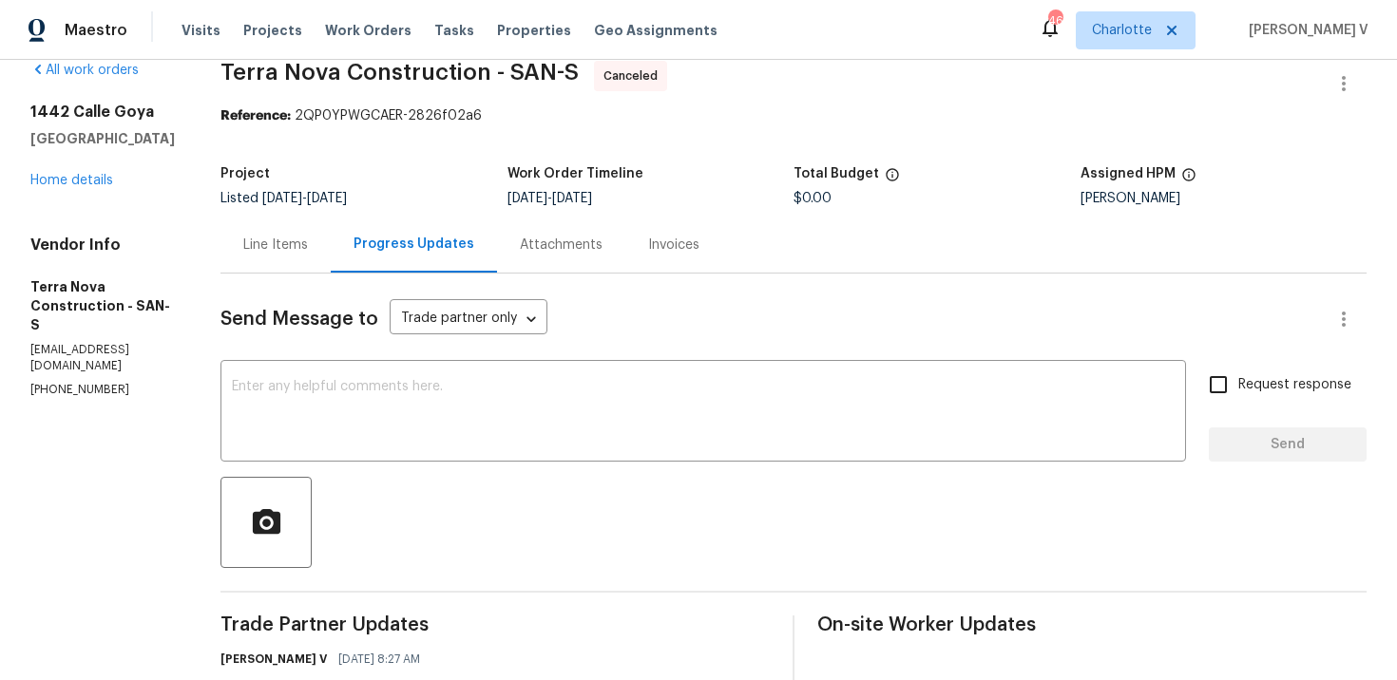
scroll to position [457, 0]
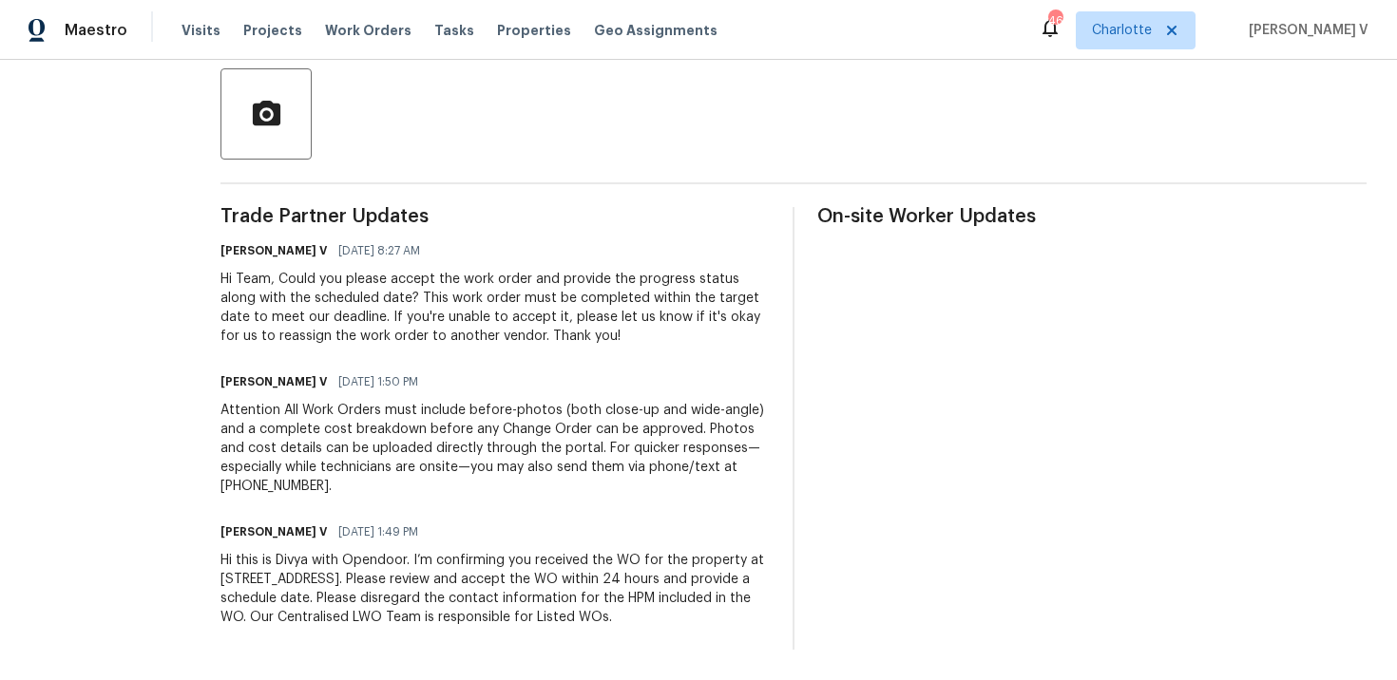
click at [450, 570] on div "Hi this is Divya with Opendoor. I’m confirming you received the WO for the prop…" at bounding box center [494, 589] width 549 height 76
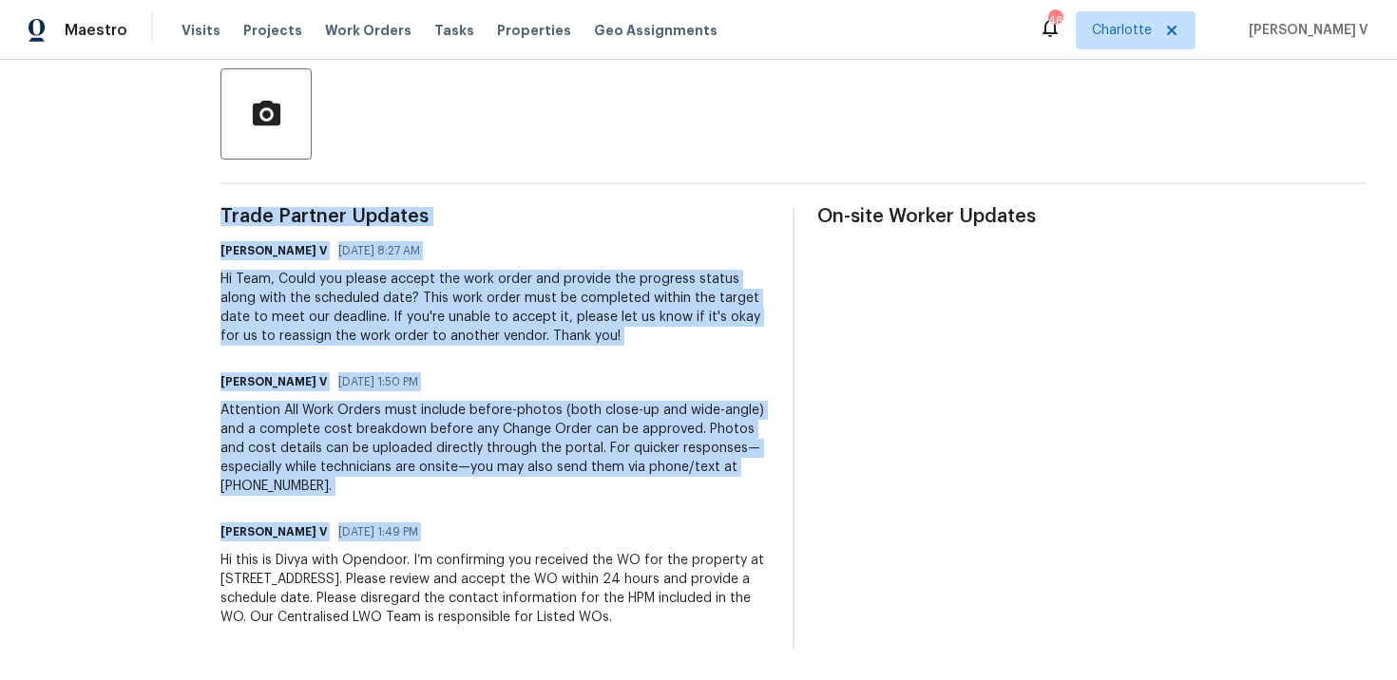
copy div "Trade Partner Updates Divya Dharshini V 10/01/2025 8:27 AM Hi Team, Could you p…"
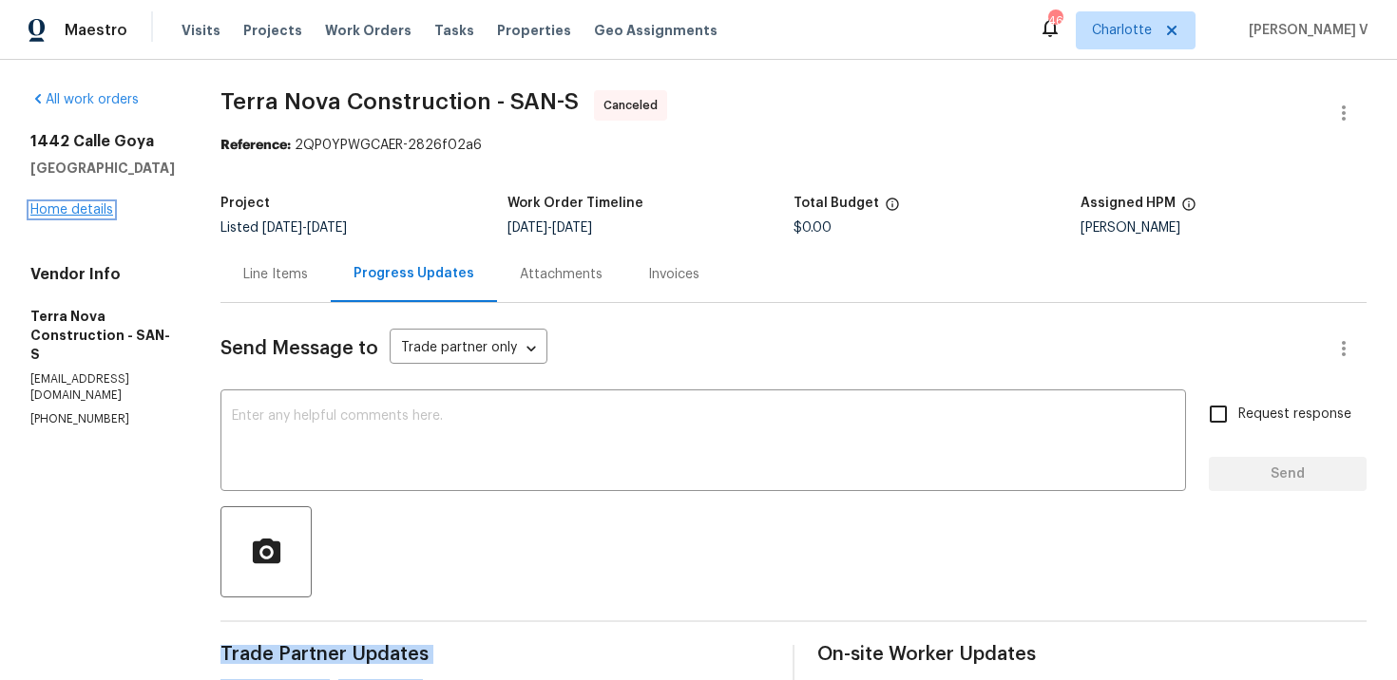
click at [80, 205] on link "Home details" at bounding box center [71, 209] width 83 height 13
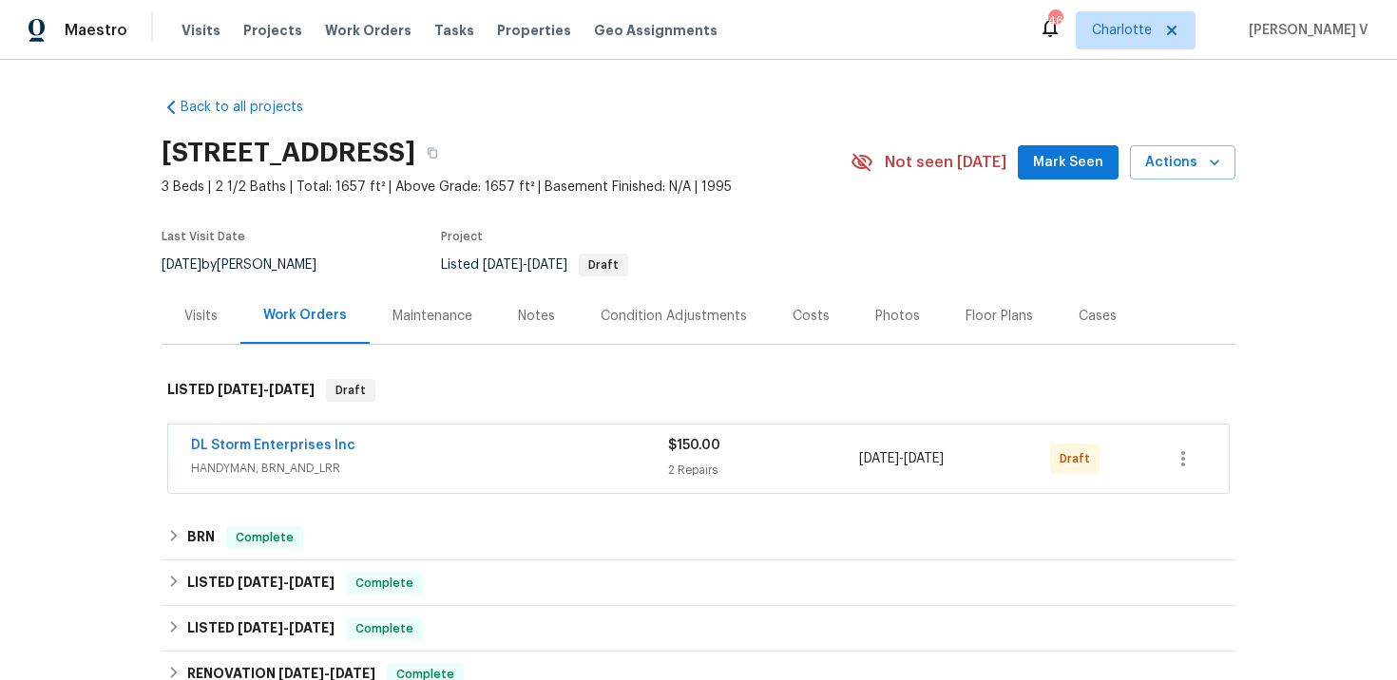
click at [271, 437] on span "DL Storm Enterprises Inc" at bounding box center [273, 445] width 164 height 19
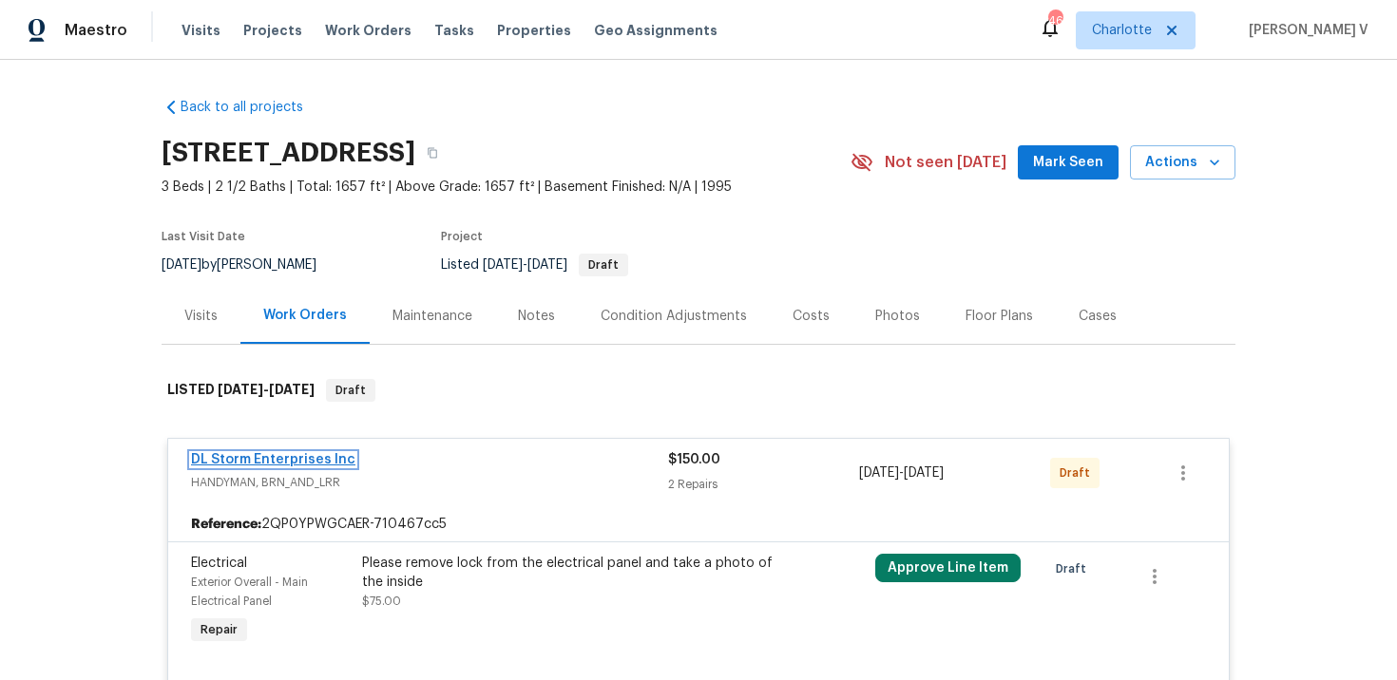
click at [271, 453] on link "DL Storm Enterprises Inc" at bounding box center [273, 459] width 164 height 13
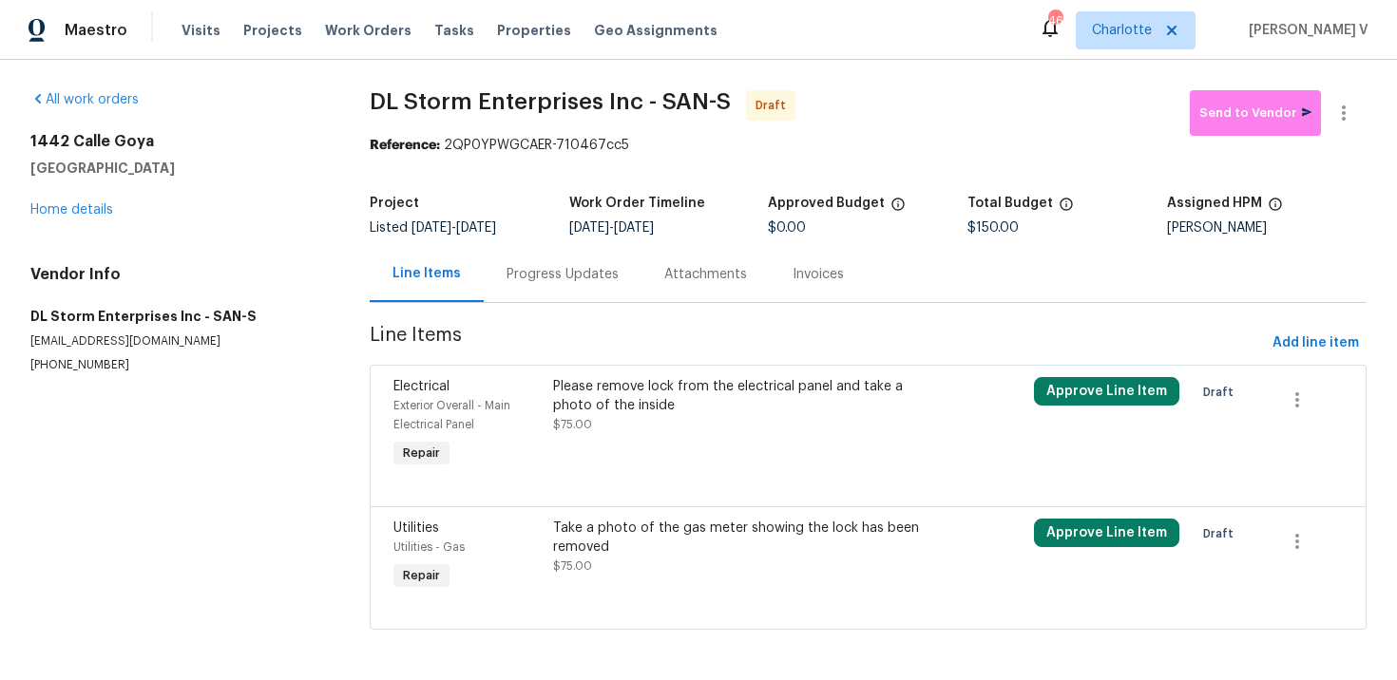
click at [514, 236] on div "Project Listed 9/30/2025 - 10/2/2025 Work Order Timeline 10/1/2025 - 10/3/2025 …" at bounding box center [868, 215] width 997 height 61
click at [534, 293] on div "Progress Updates" at bounding box center [563, 274] width 158 height 56
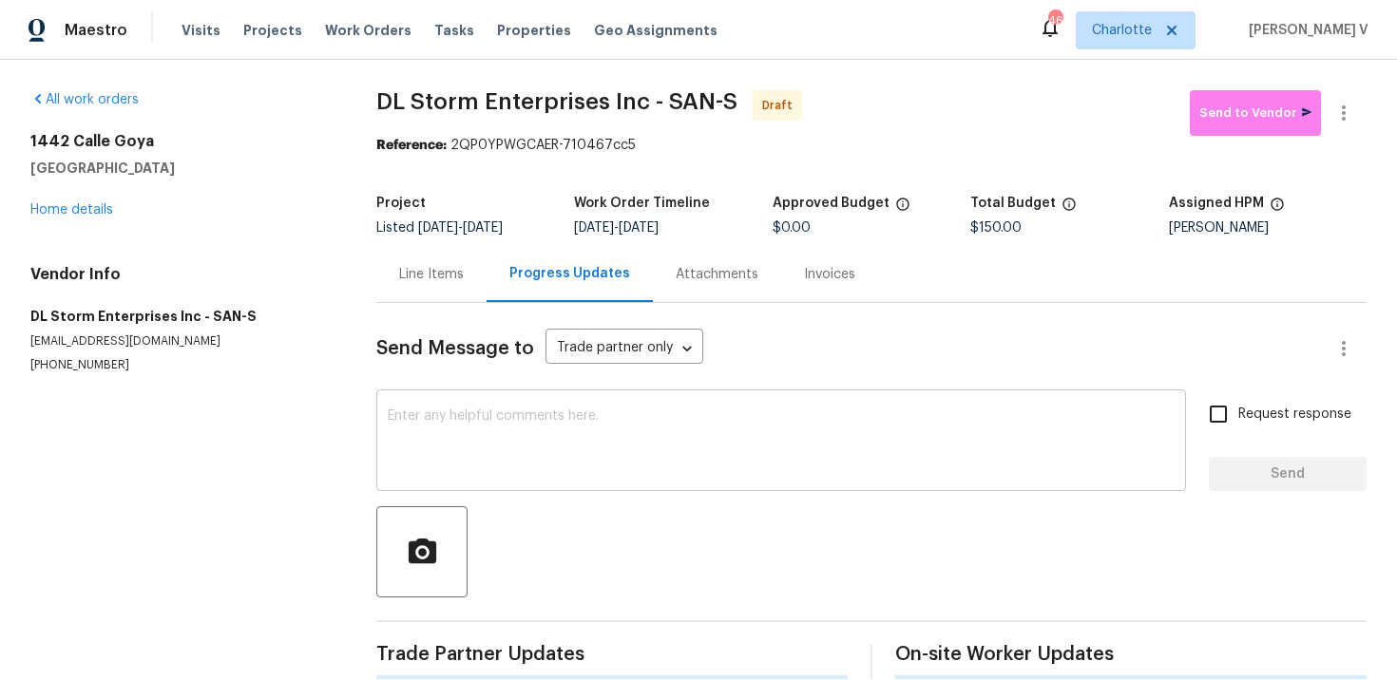
click at [593, 412] on textarea at bounding box center [781, 442] width 787 height 67
paste textarea "Hi this is Divya with Opendoor. I’m confirming you received the WO for the prop…"
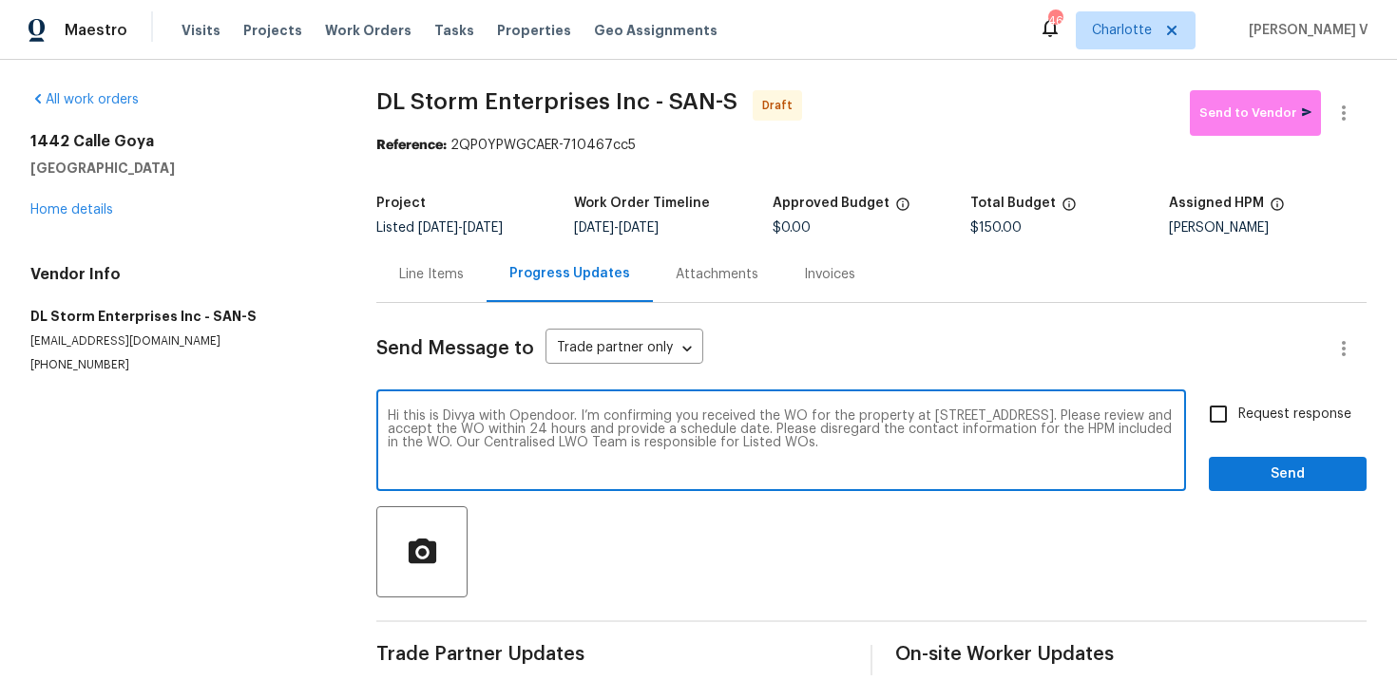
type textarea "Hi this is Divya with Opendoor. I’m confirming you received the WO for the prop…"
click at [1236, 390] on div "Send Message to Trade partner only Trade partner only ​ Hi this is Divya with O…" at bounding box center [871, 489] width 990 height 372
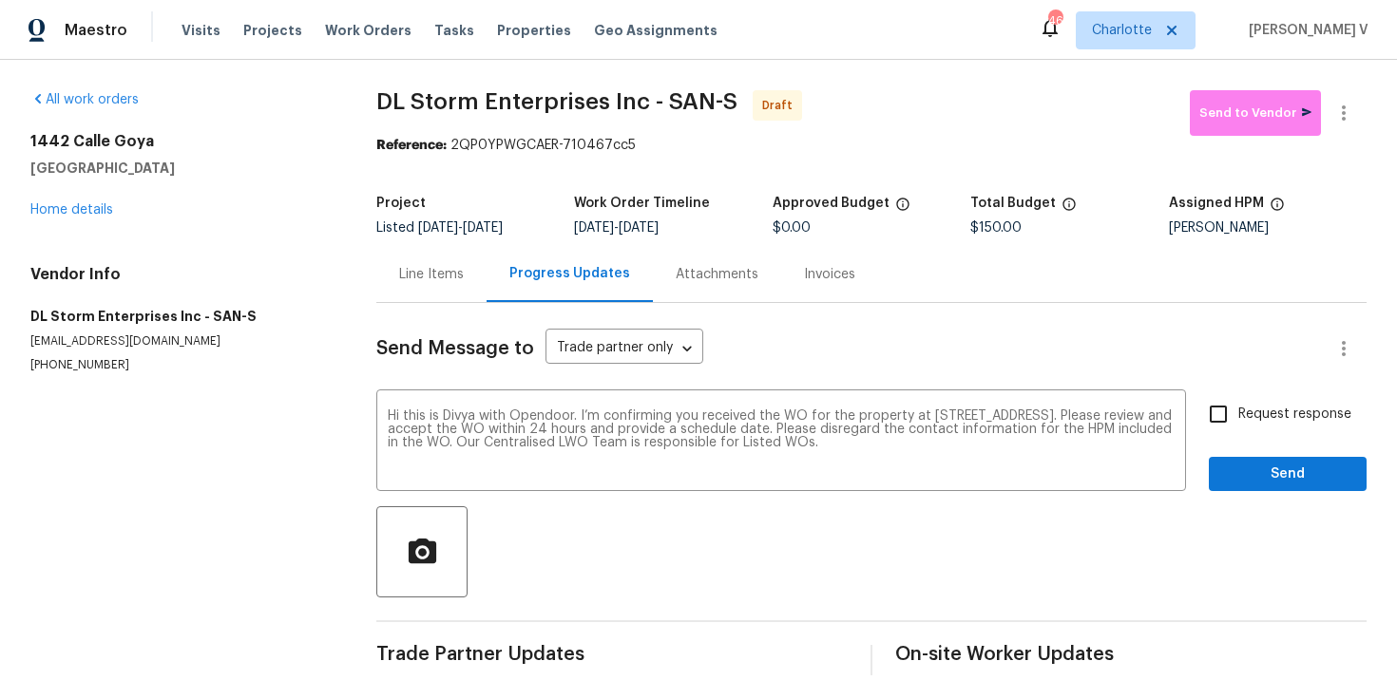
click at [1253, 433] on label "Request response" at bounding box center [1274, 414] width 153 height 40
click at [1238, 433] on input "Request response" at bounding box center [1218, 414] width 40 height 40
checkbox input "true"
click at [1264, 467] on span "Send" at bounding box center [1287, 475] width 127 height 24
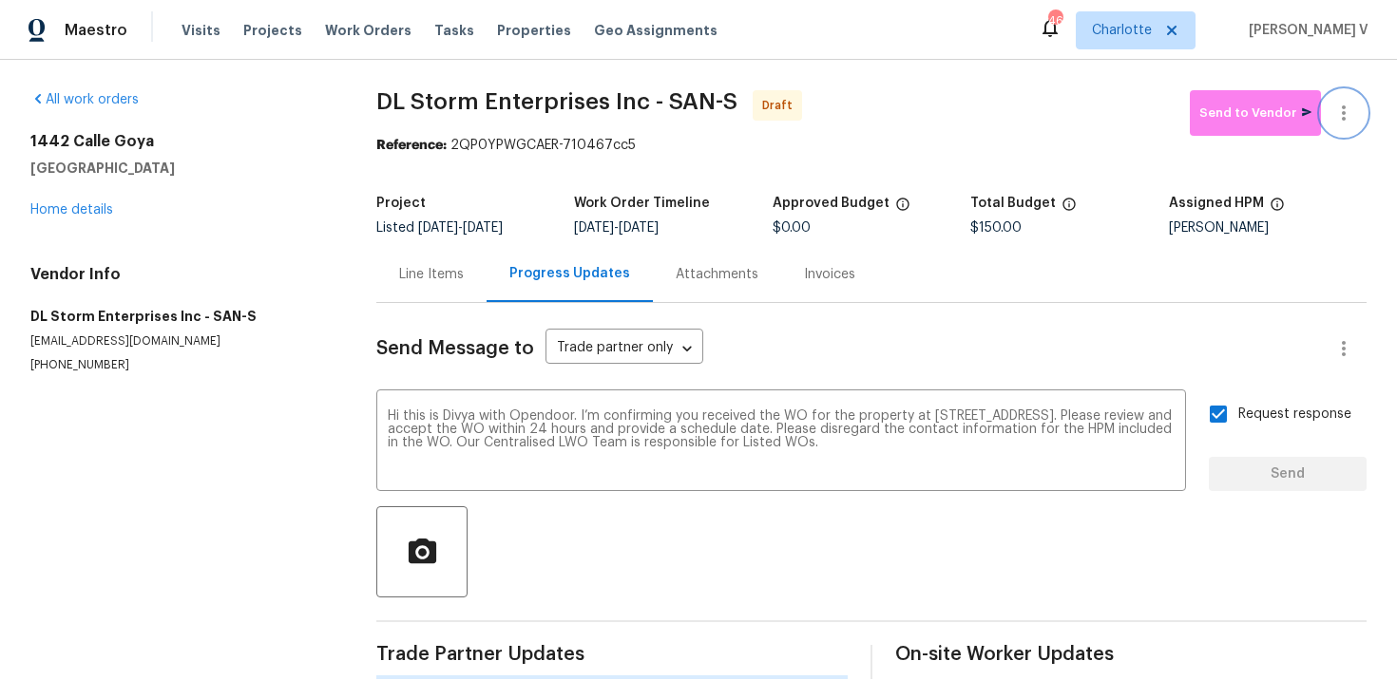
click at [1332, 113] on icon "button" at bounding box center [1343, 113] width 23 height 23
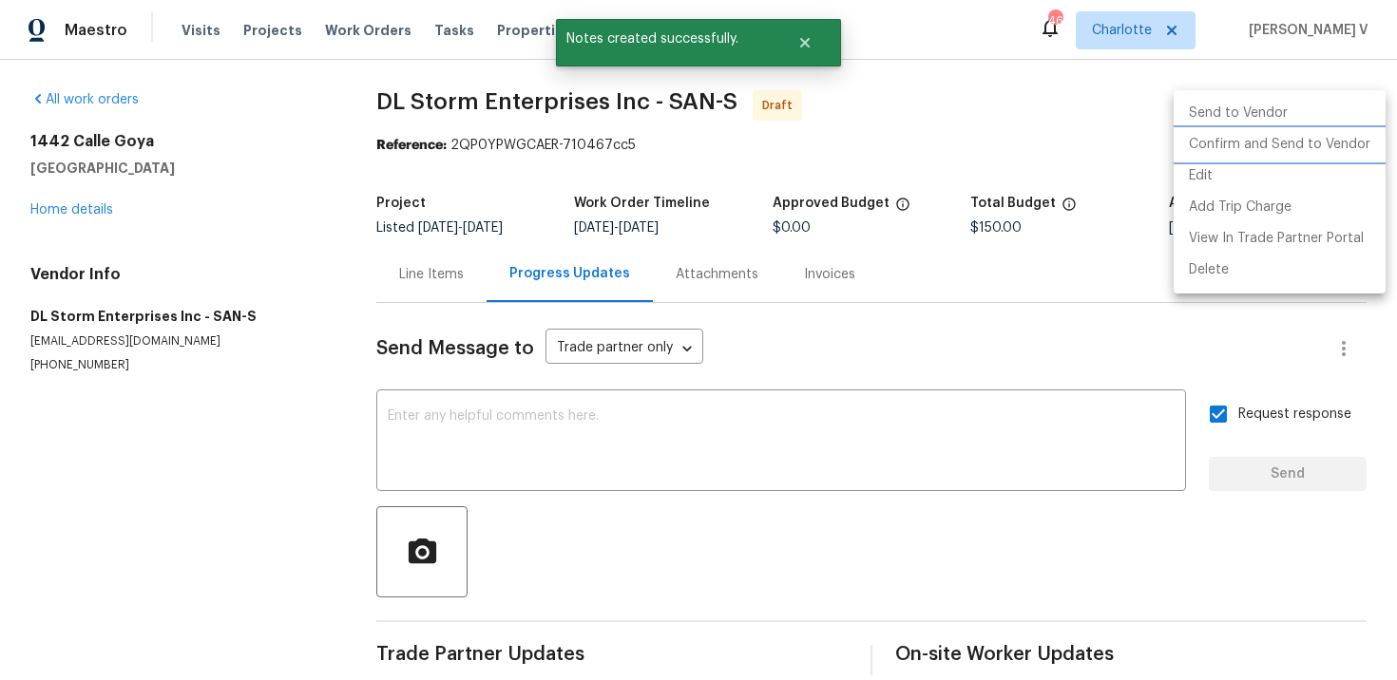
click at [1254, 134] on li "Confirm and Send to Vendor" at bounding box center [1279, 144] width 212 height 31
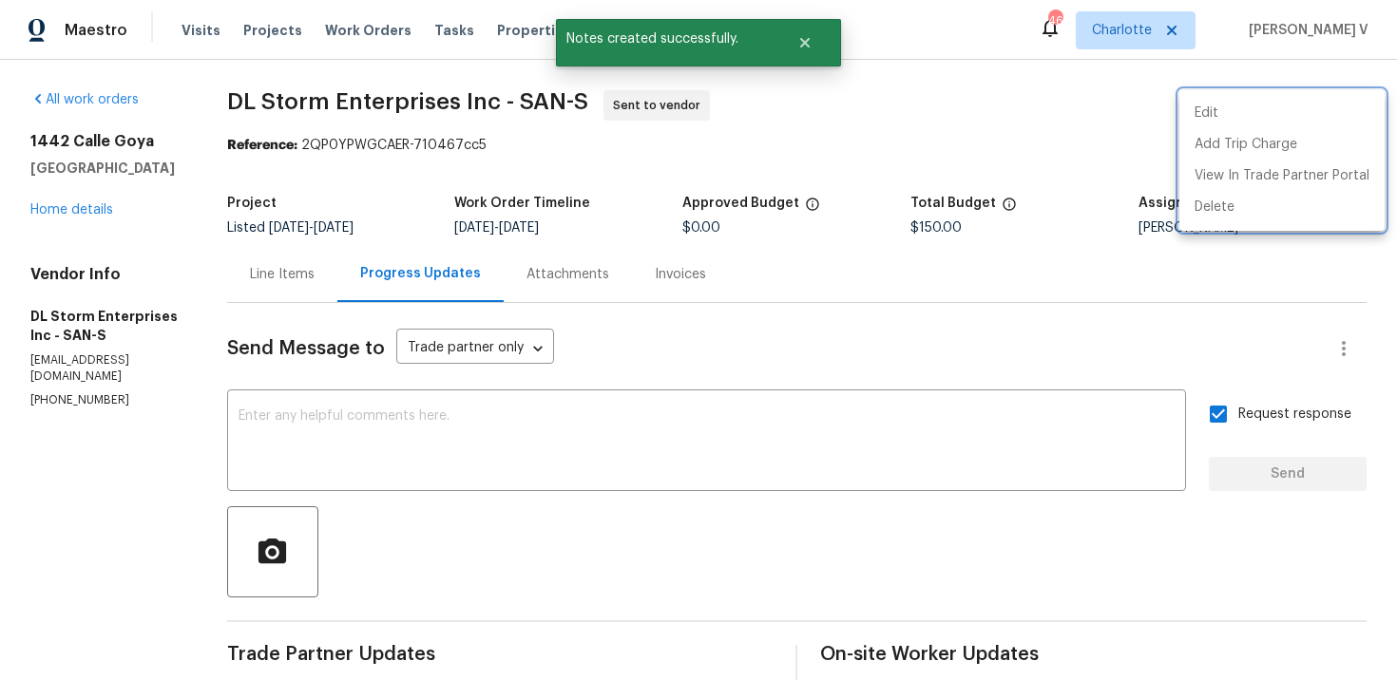
click at [453, 434] on div at bounding box center [698, 340] width 1397 height 680
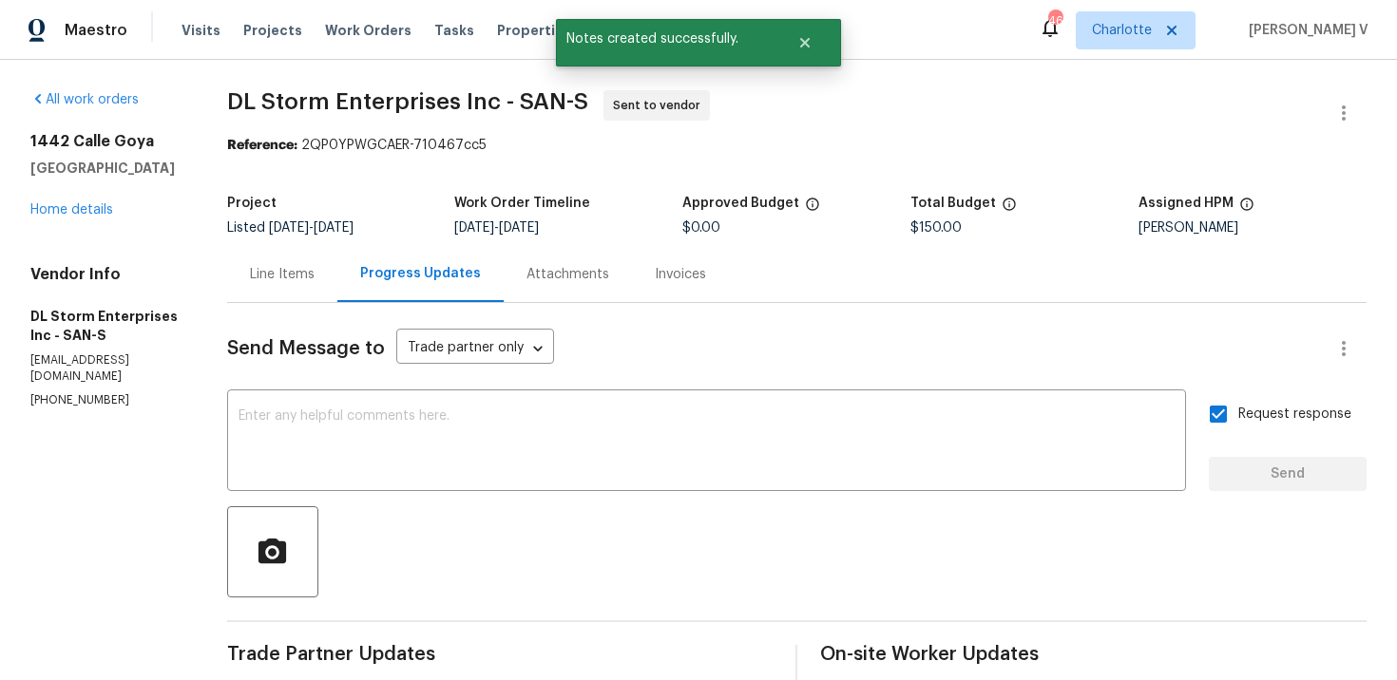
click at [453, 434] on textarea at bounding box center [706, 442] width 936 height 67
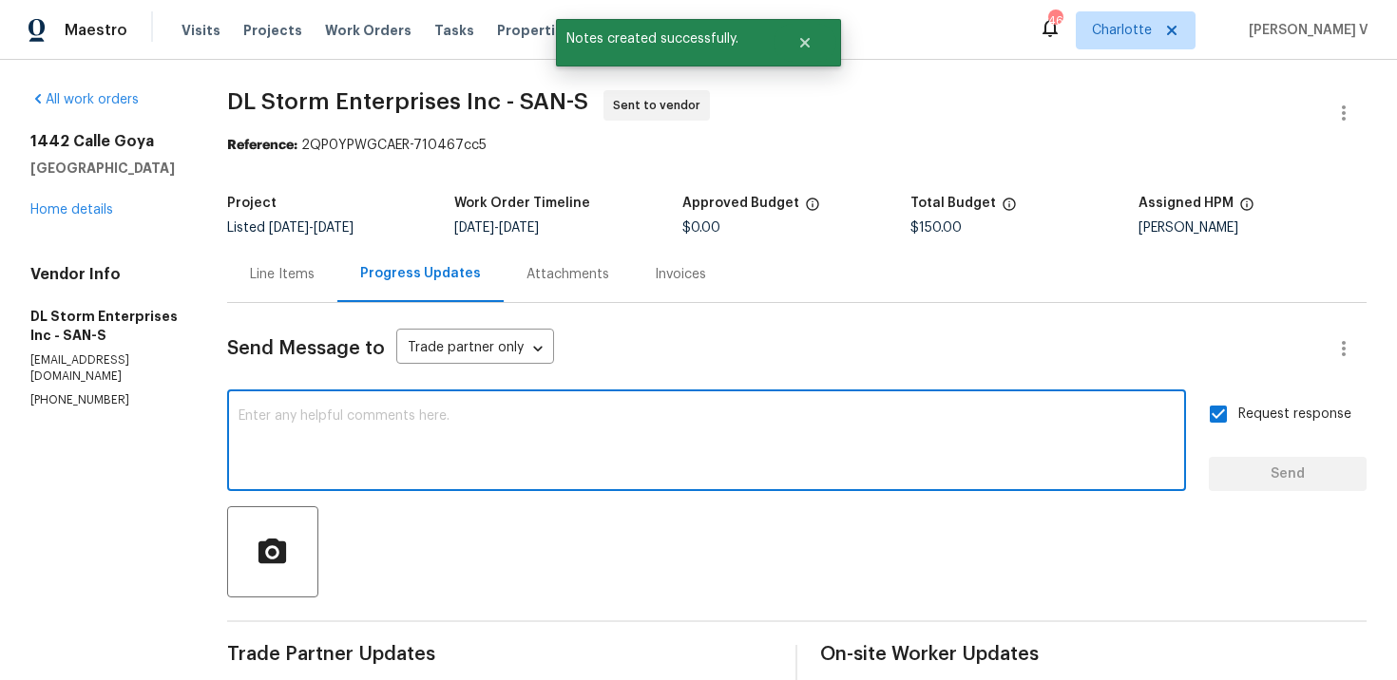
paste textarea "Attention All Work Orders must include before-photos (both close-up and wide-an…"
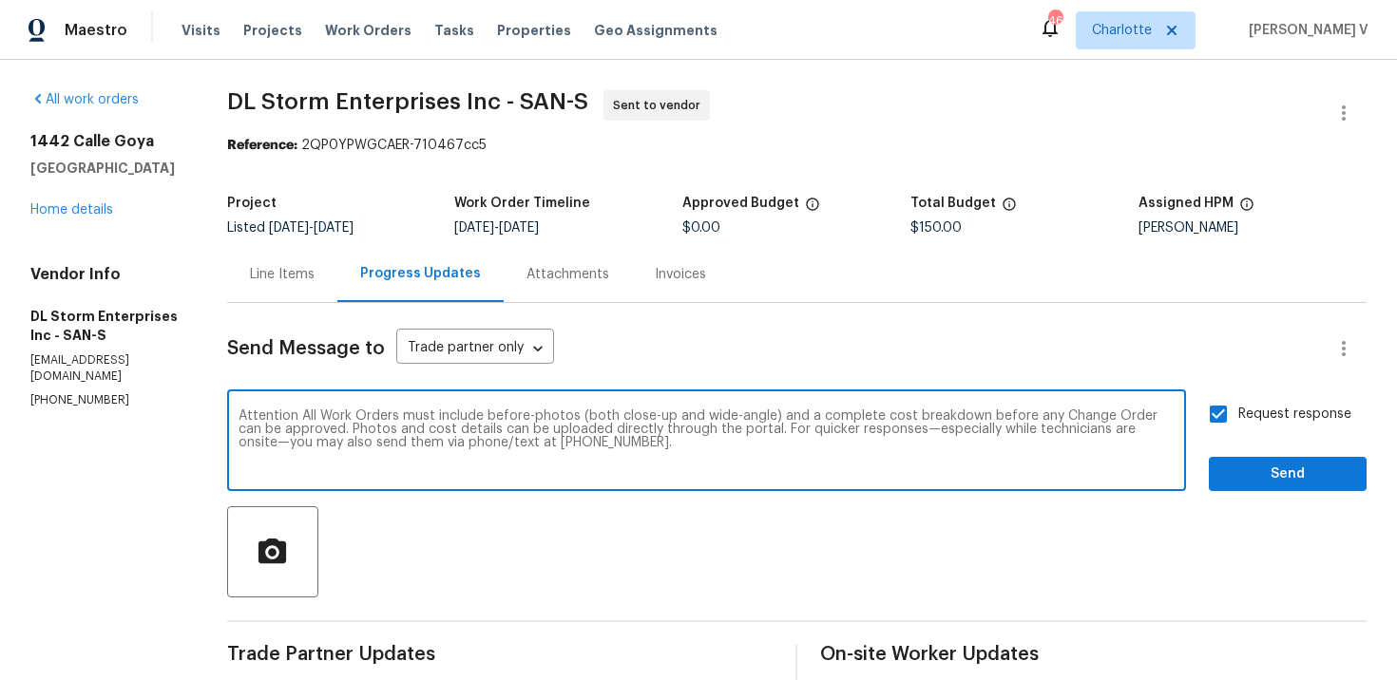
type textarea "Attention All Work Orders must include before-photos (both close-up and wide-an…"
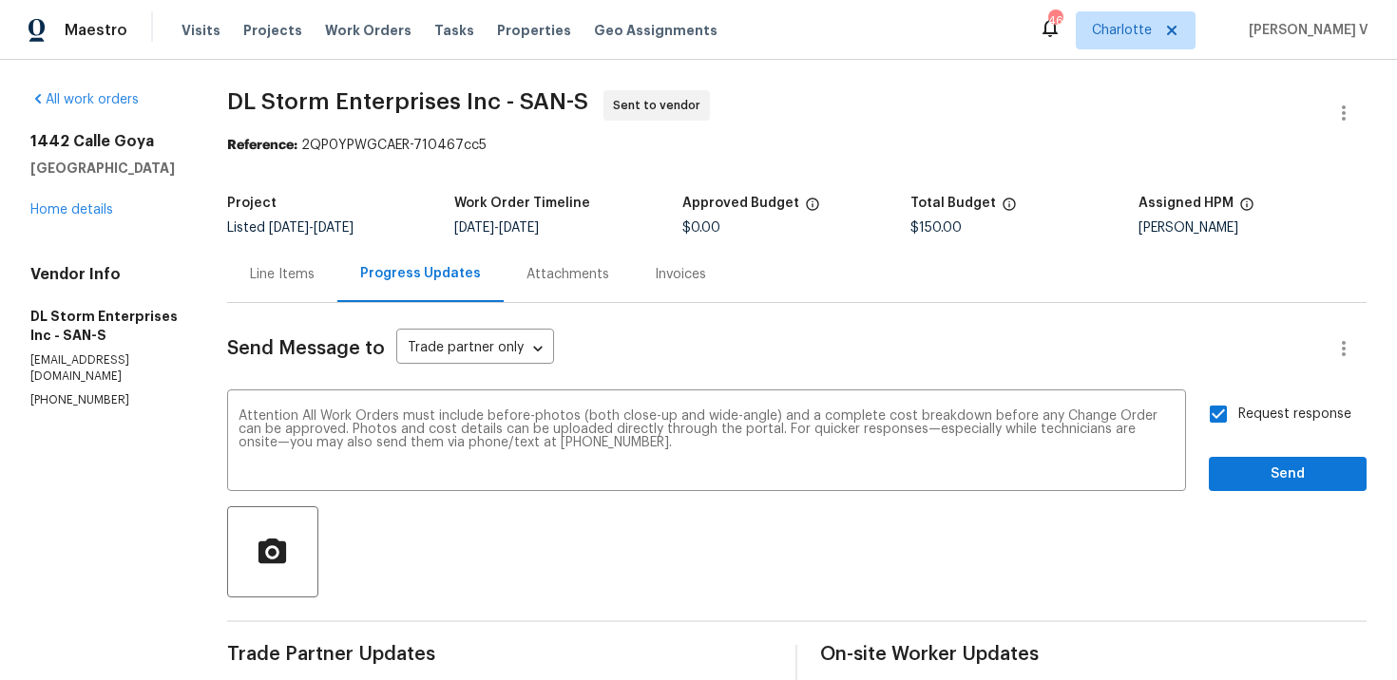
click at [1242, 452] on div "Request response Send" at bounding box center [1287, 442] width 158 height 97
click at [1234, 465] on span "Send" at bounding box center [1287, 475] width 127 height 24
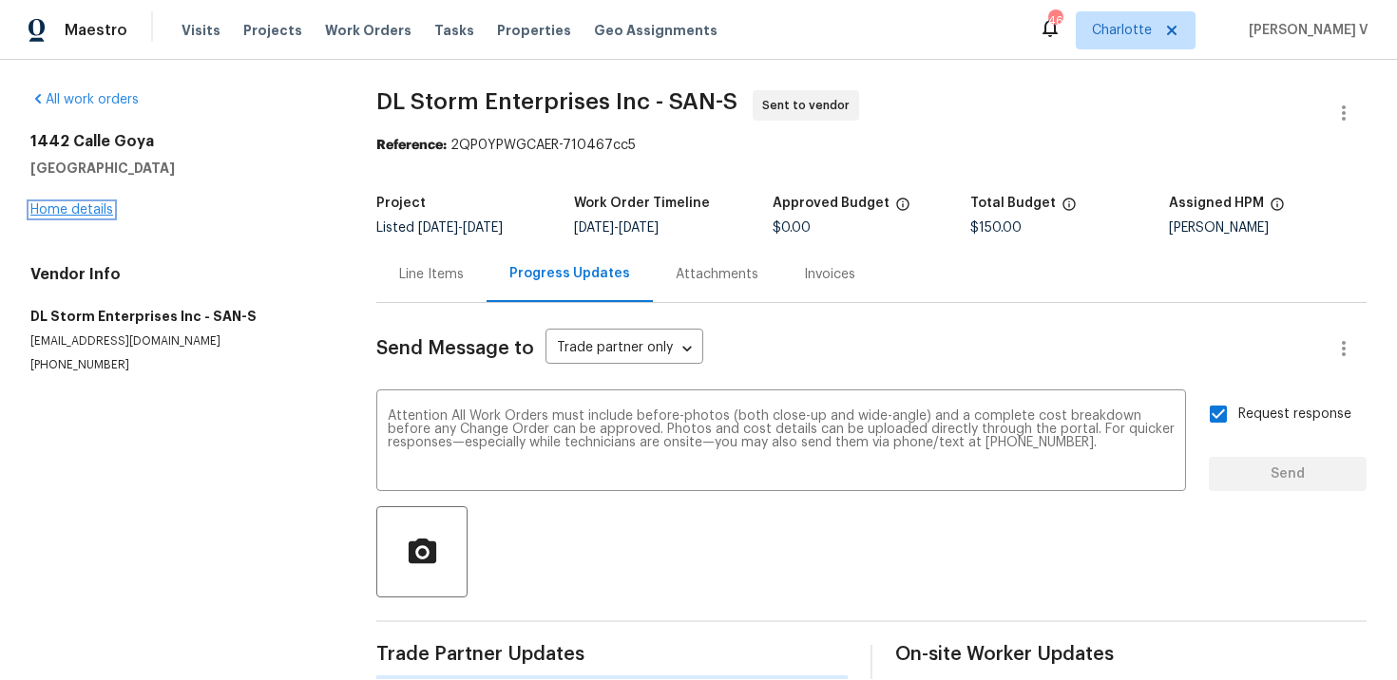
click at [64, 211] on link "Home details" at bounding box center [71, 209] width 83 height 13
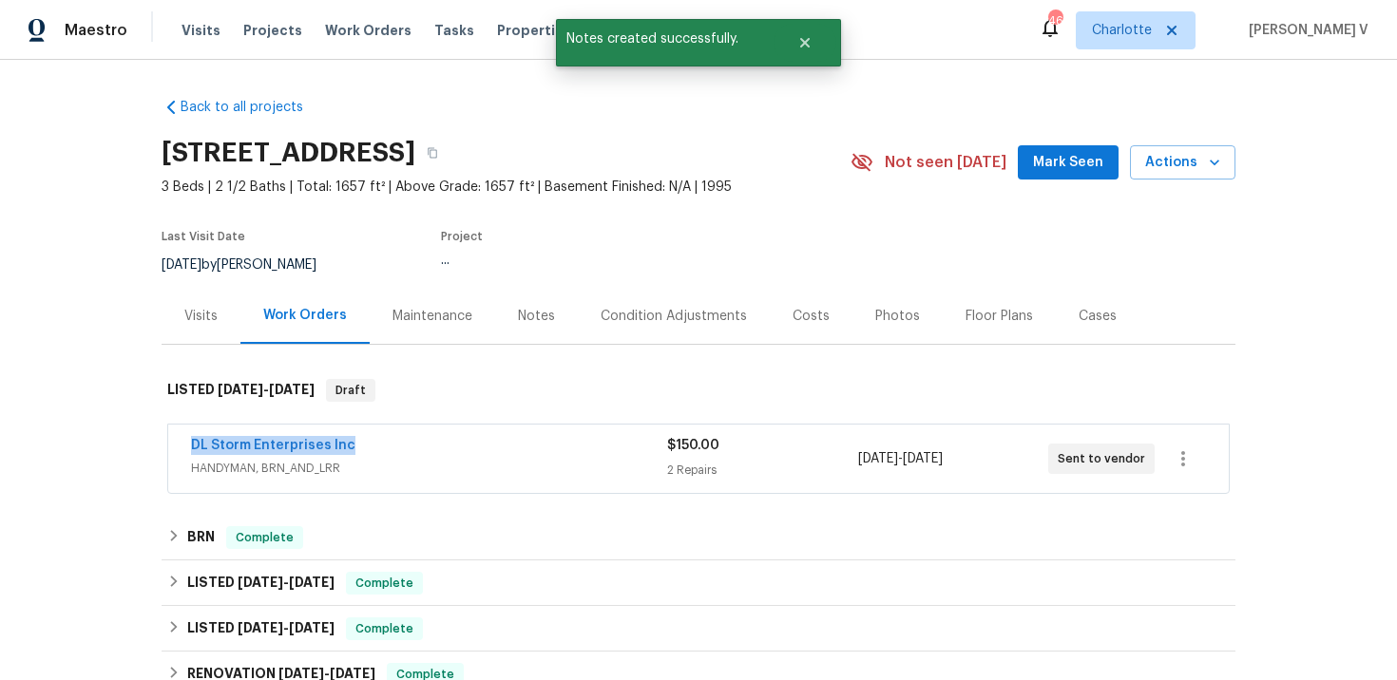
drag, startPoint x: 161, startPoint y: 444, endPoint x: 406, endPoint y: 444, distance: 245.1
click at [406, 444] on div "DL Storm Enterprises Inc HANDYMAN, BRN_AND_LRR $150.00 2 Repairs 10/1/2025 - 10…" at bounding box center [699, 460] width 1074 height 79
copy link "DL Storm Enterprises Inc"
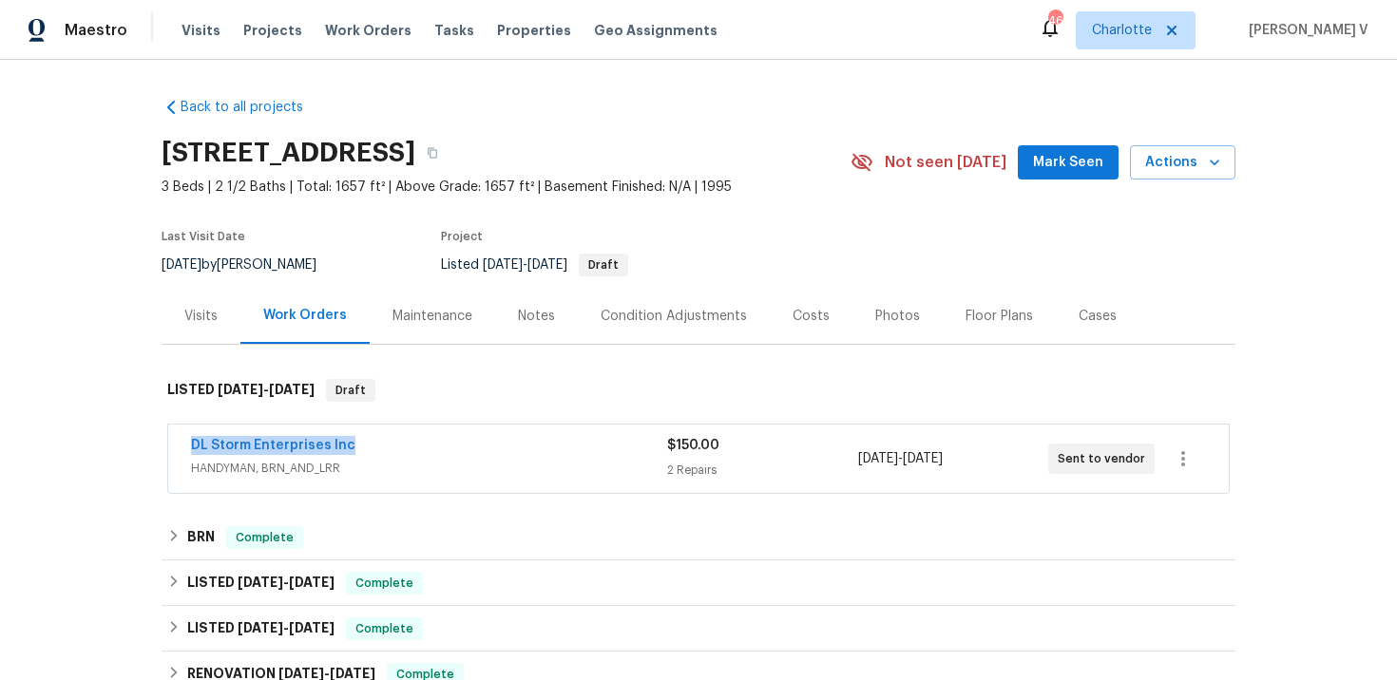
copy link "DL Storm Enterprises Inc"
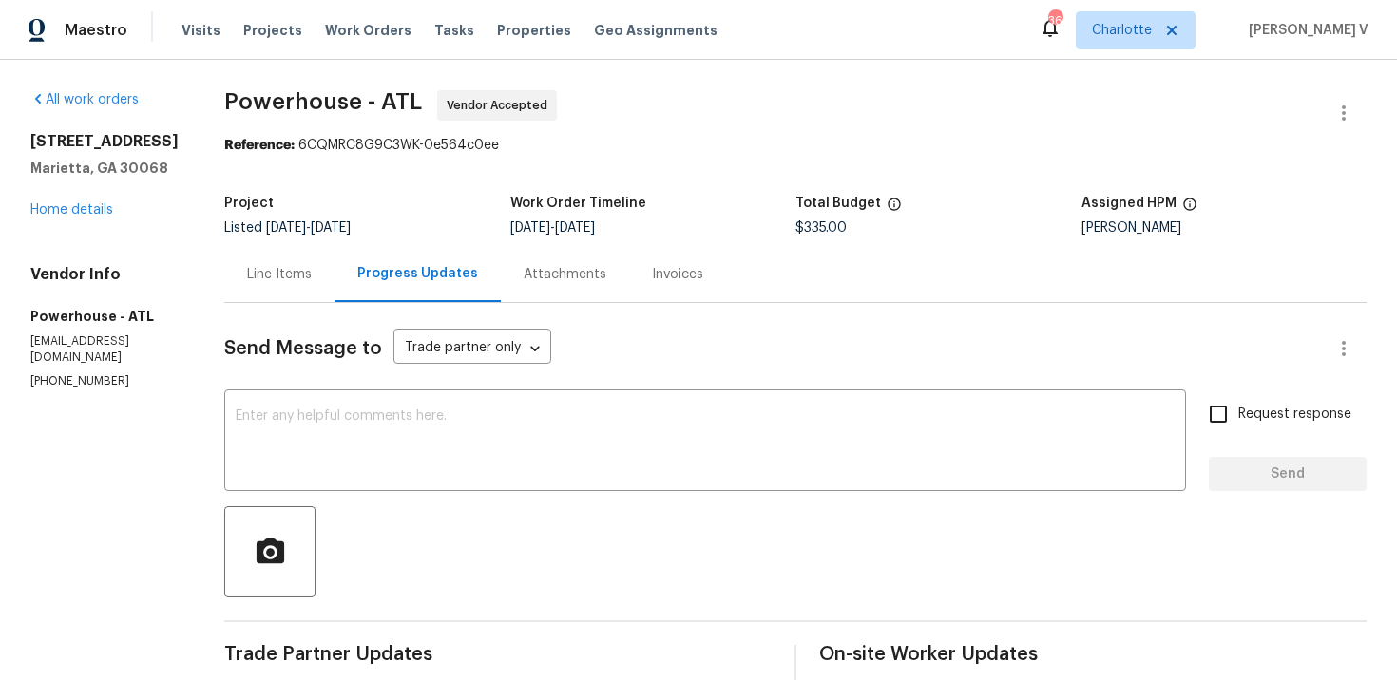
scroll to position [103, 0]
click at [105, 205] on link "Home details" at bounding box center [71, 209] width 83 height 13
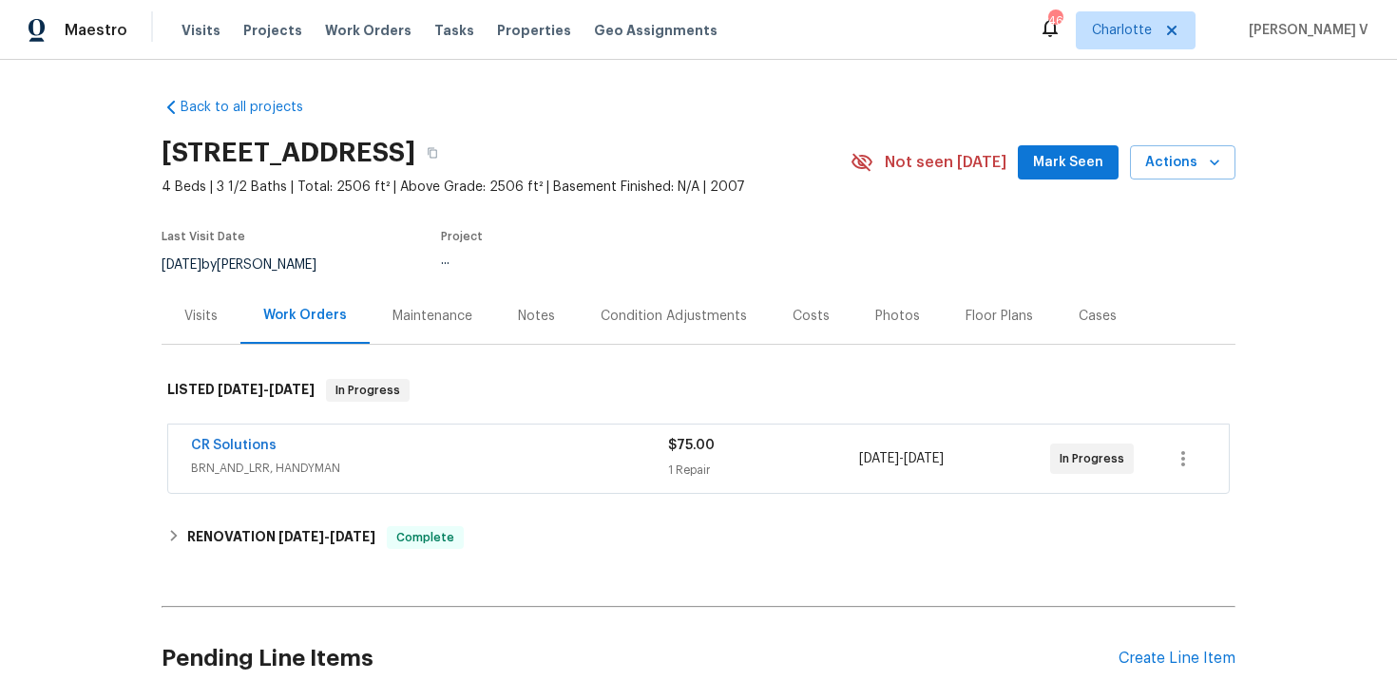
click at [518, 324] on div "Notes" at bounding box center [536, 316] width 37 height 19
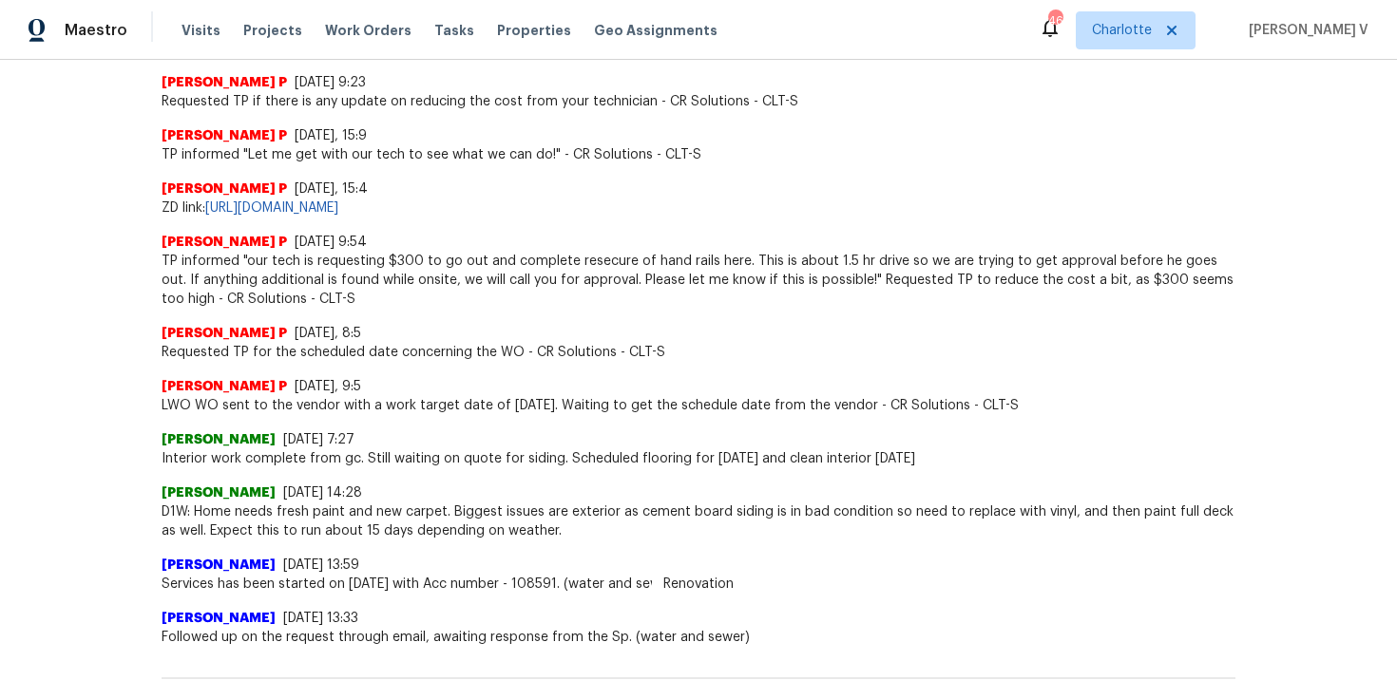
scroll to position [550, 0]
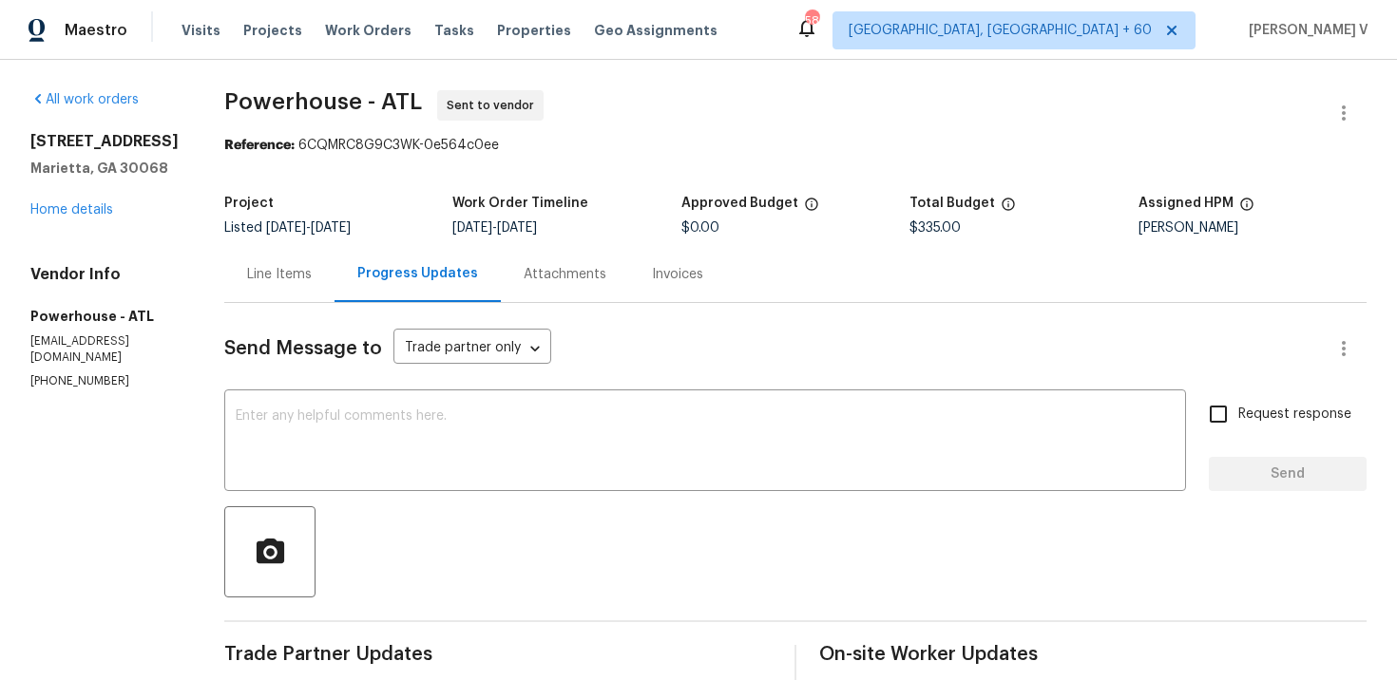
scroll to position [239, 0]
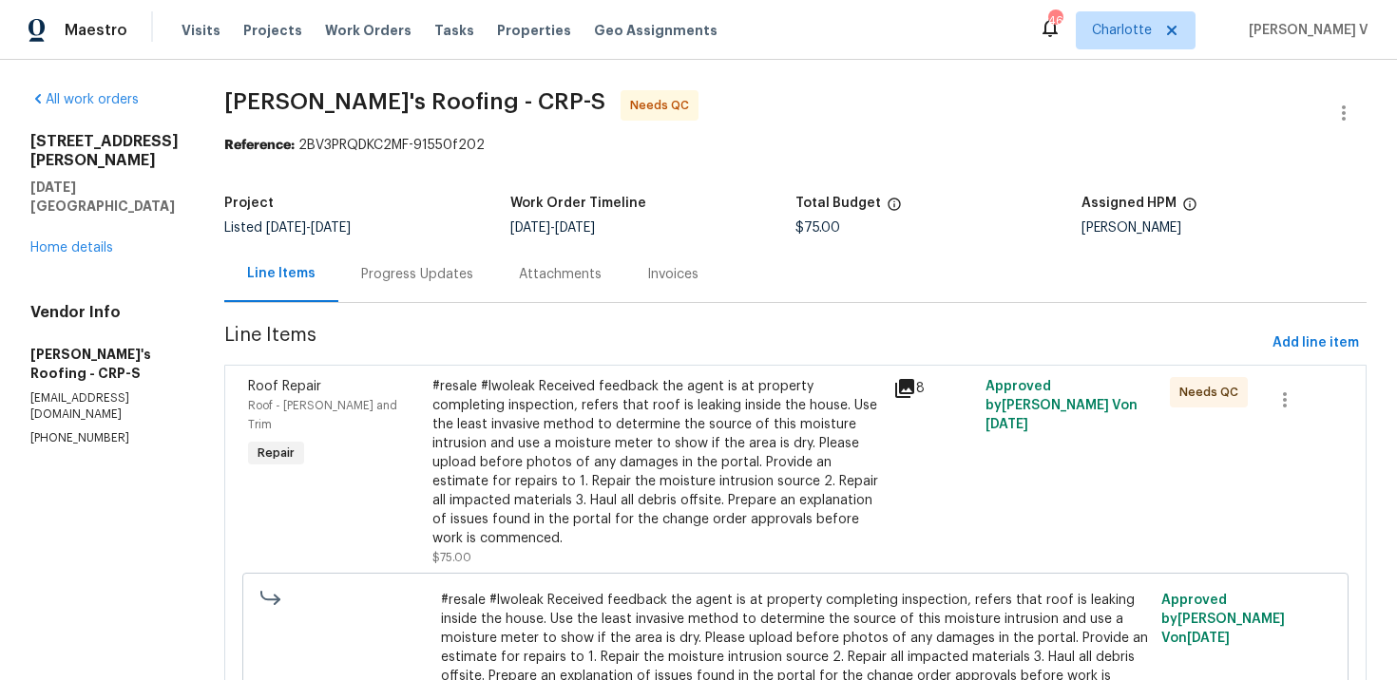
click at [437, 279] on div "Progress Updates" at bounding box center [417, 274] width 112 height 19
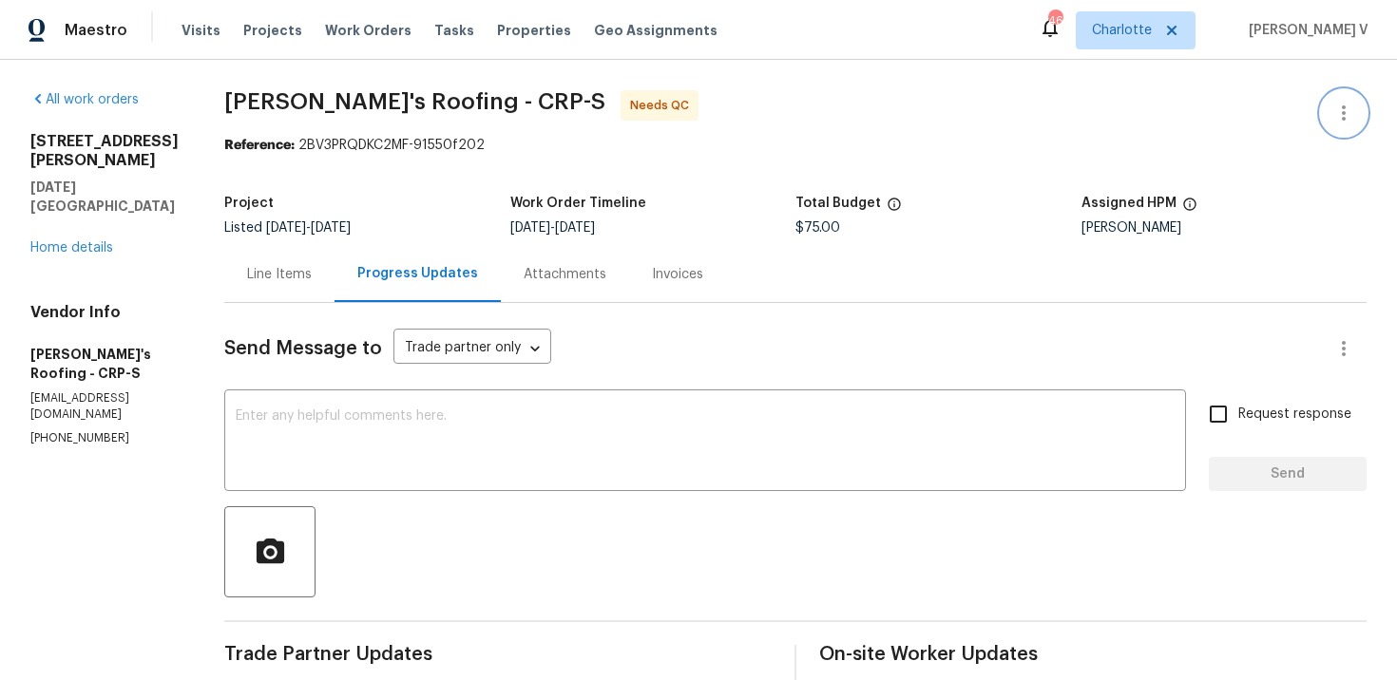
click at [1354, 102] on icon "button" at bounding box center [1343, 113] width 23 height 23
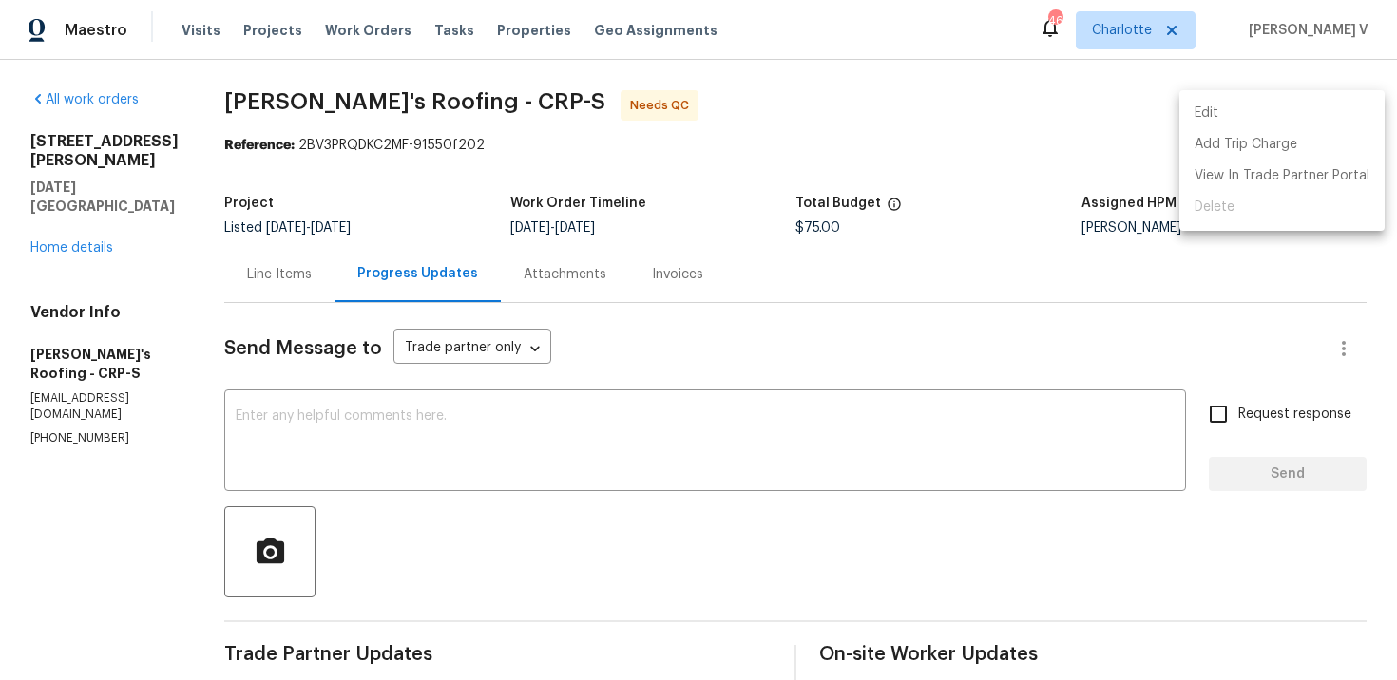
click at [1354, 102] on li "Edit" at bounding box center [1281, 113] width 205 height 31
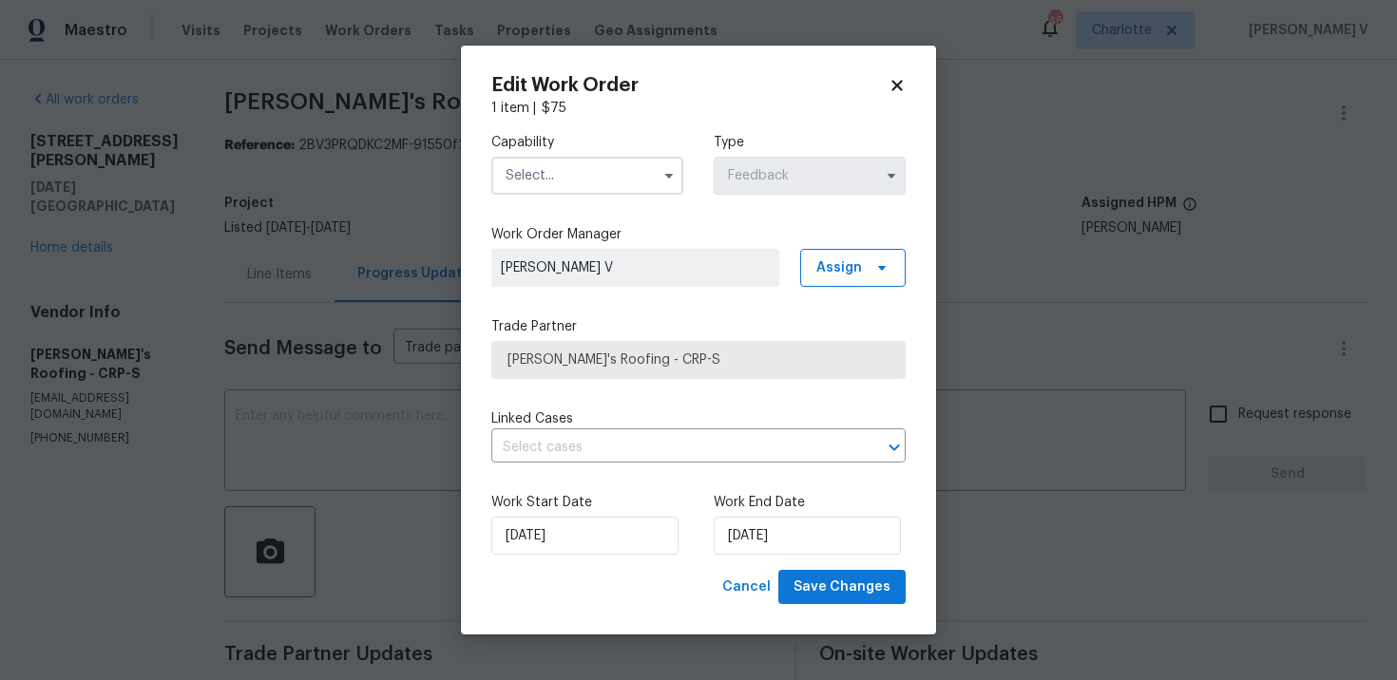
click at [559, 167] on input "text" at bounding box center [587, 176] width 192 height 38
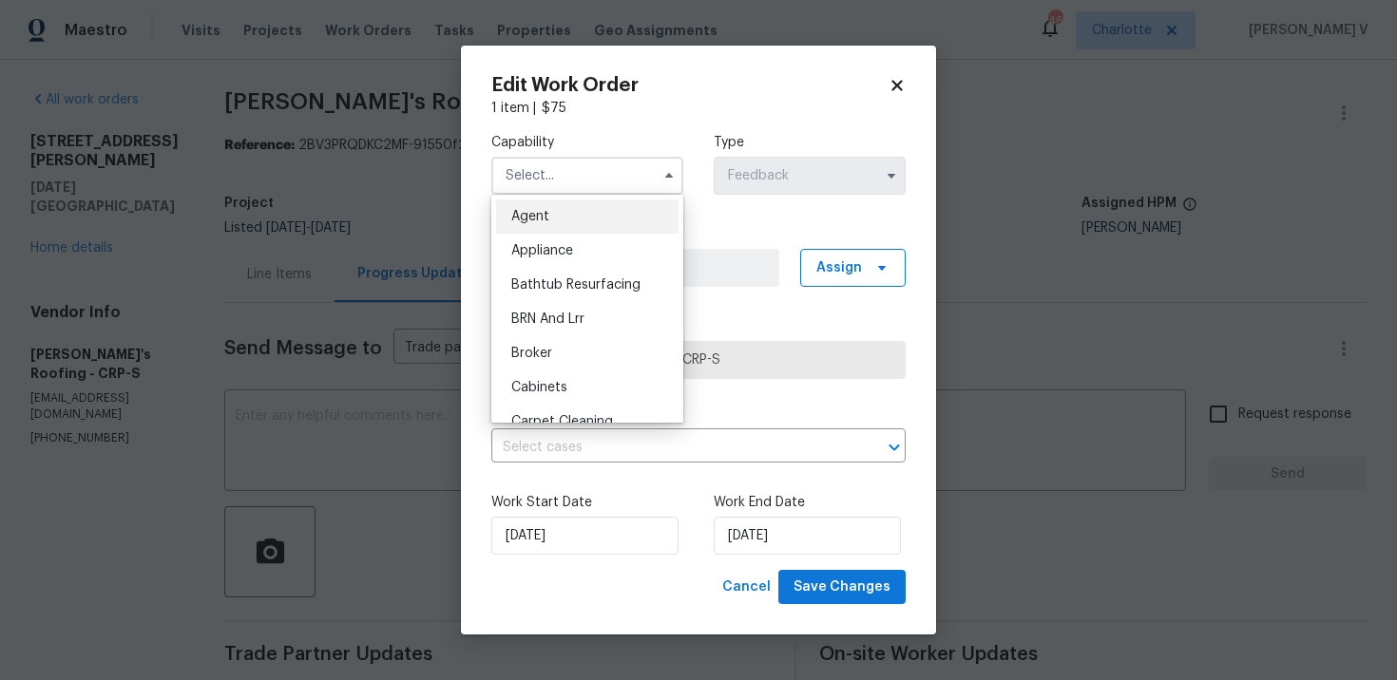
click at [517, 208] on div "Agent" at bounding box center [587, 217] width 182 height 34
type input "Agent"
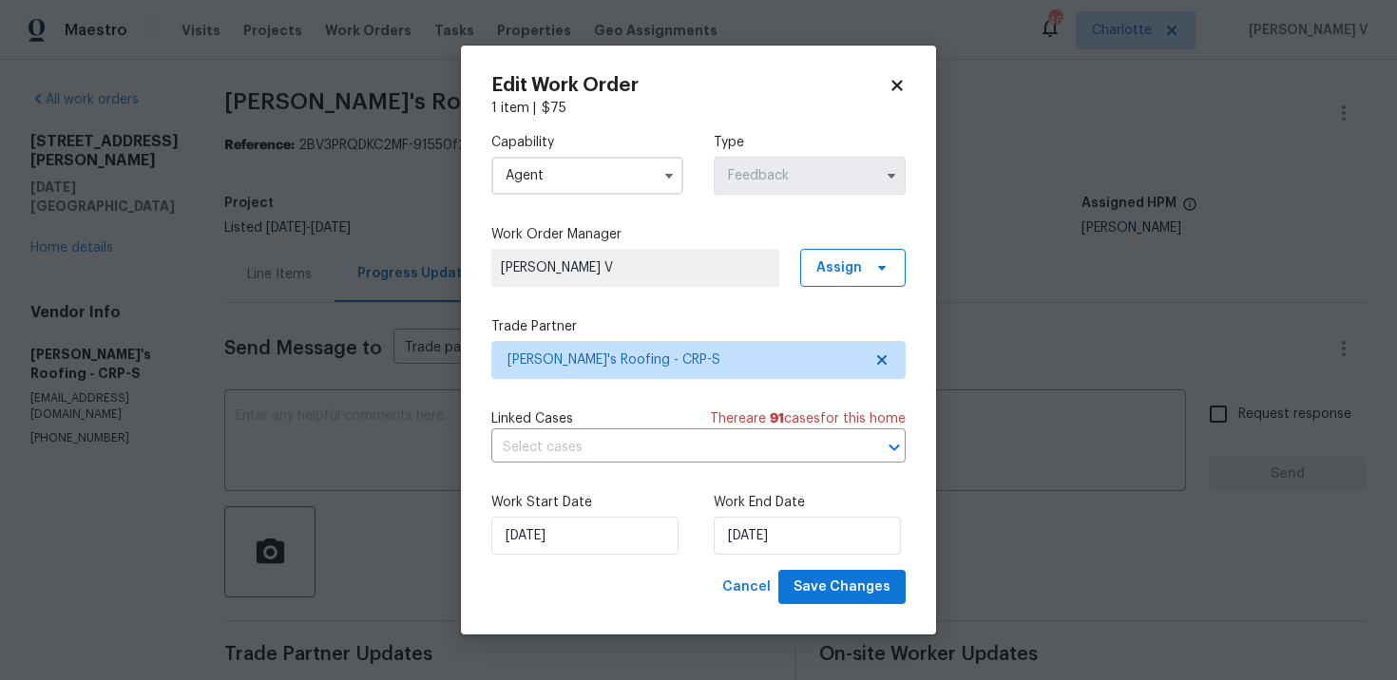
click at [225, 493] on body "Maestro Visits Projects Work Orders Tasks Properties Geo Assignments 46 Charlot…" at bounding box center [698, 340] width 1397 height 680
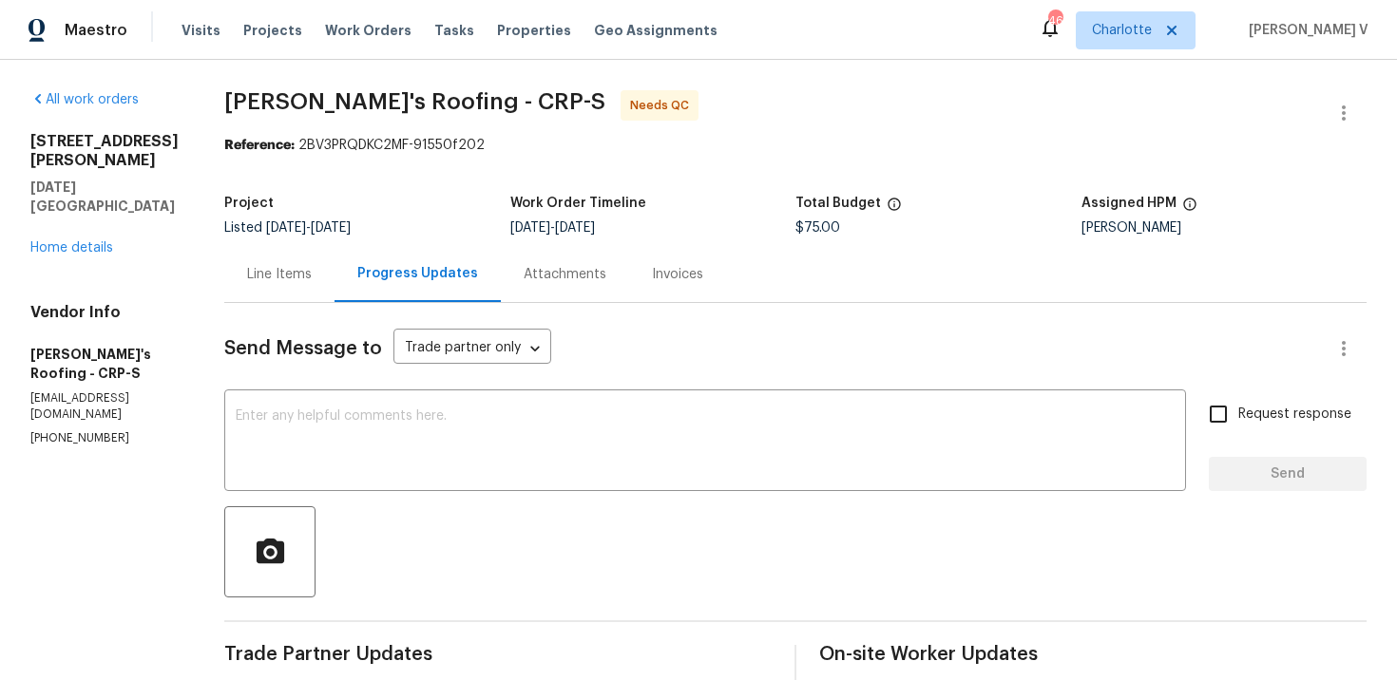
click at [273, 288] on div "Line Items" at bounding box center [279, 274] width 110 height 56
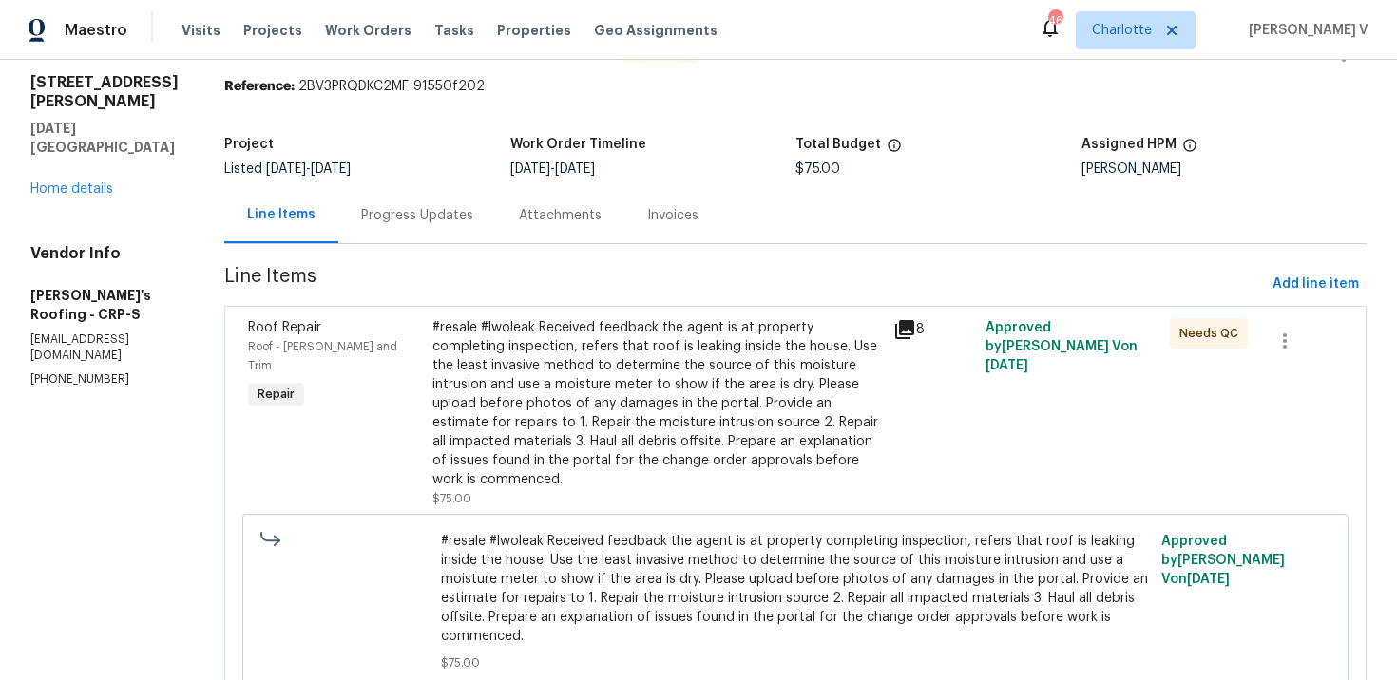
scroll to position [122, 0]
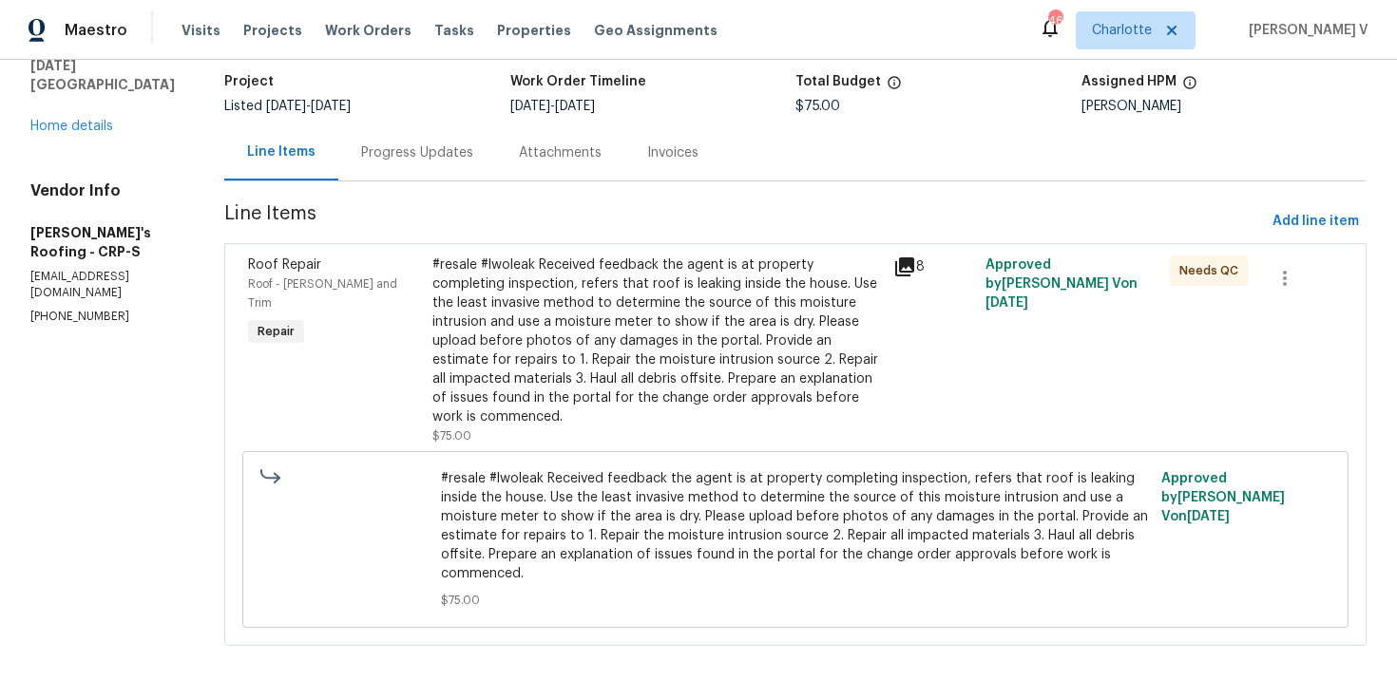
click at [596, 382] on div "#resale #lwoleak Received feedback the agent is at property completing inspecti…" at bounding box center [656, 341] width 449 height 171
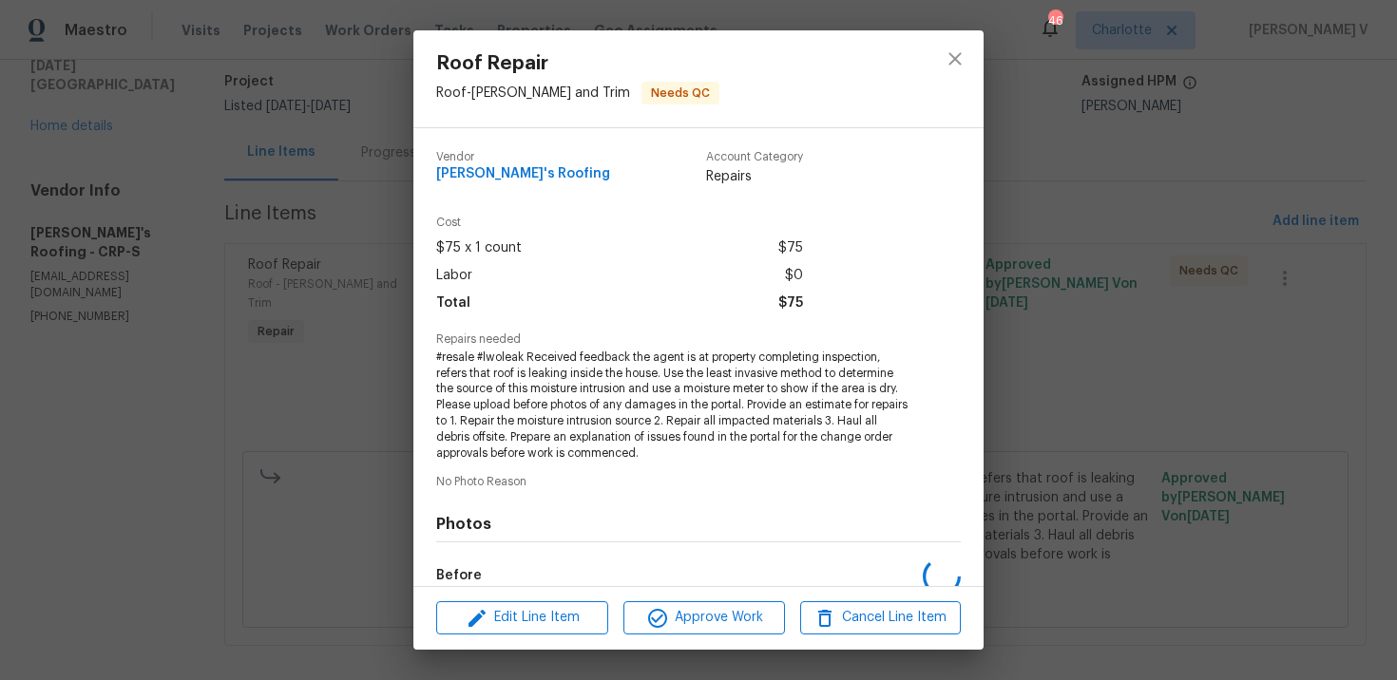
scroll to position [226, 0]
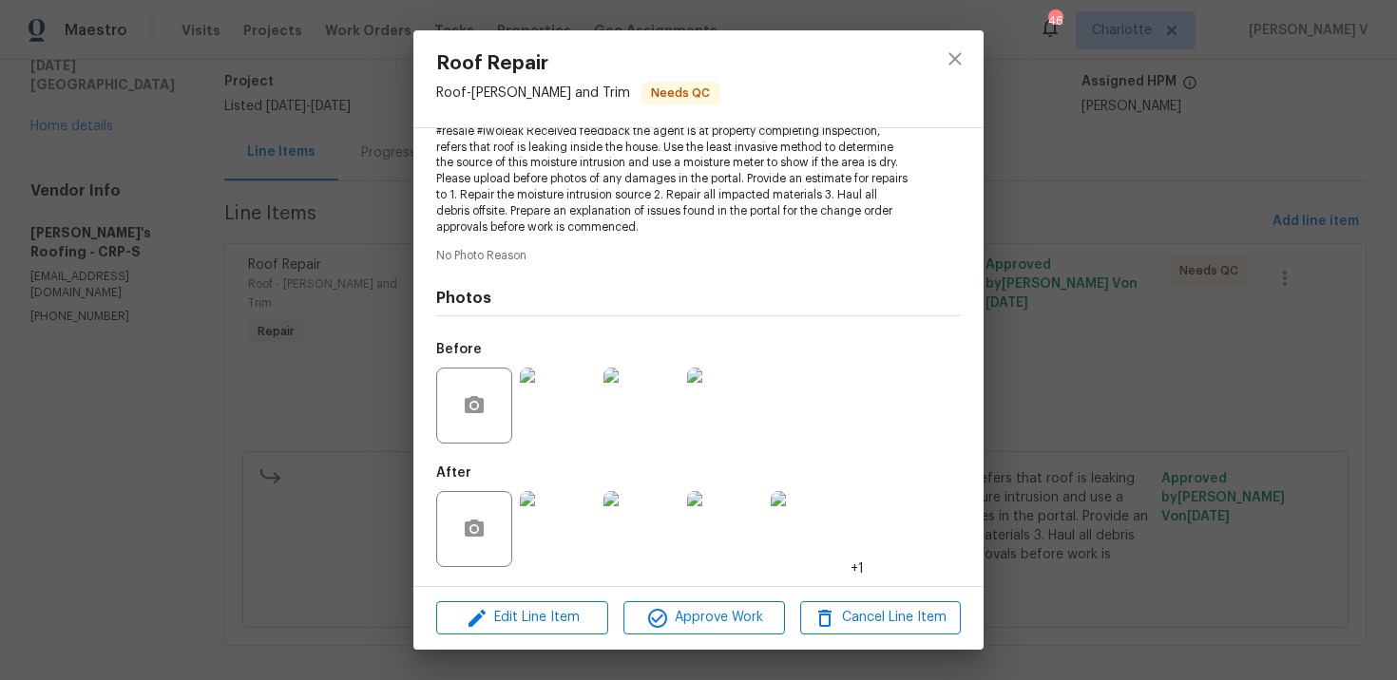
click at [274, 196] on div "Roof Repair Roof - Eaves and Trim Needs QC Vendor Randy's Roofing Account Categ…" at bounding box center [698, 340] width 1397 height 680
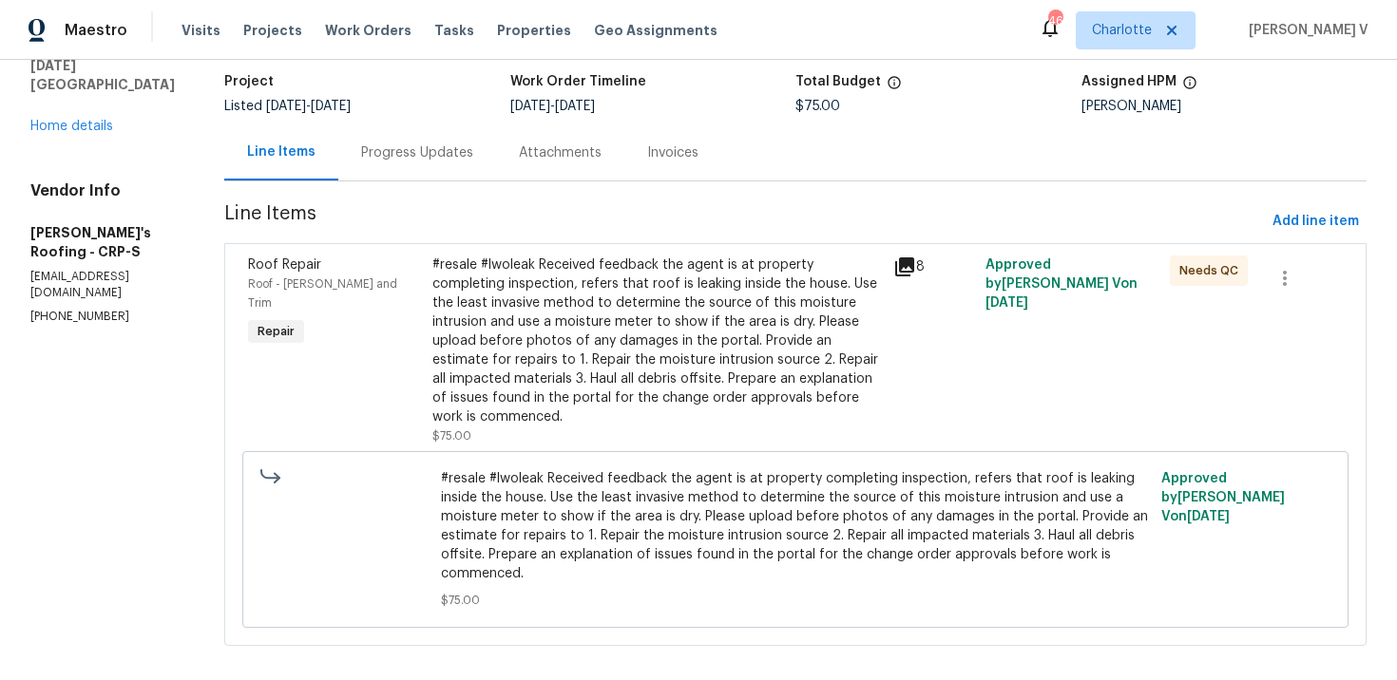
click at [371, 187] on section "Randy's Roofing - CRP-S Needs QC Reference: 2BV3PRQDKC2MF-91550f202 Project Lis…" at bounding box center [795, 319] width 1142 height 700
click at [385, 179] on div "Progress Updates" at bounding box center [417, 152] width 158 height 56
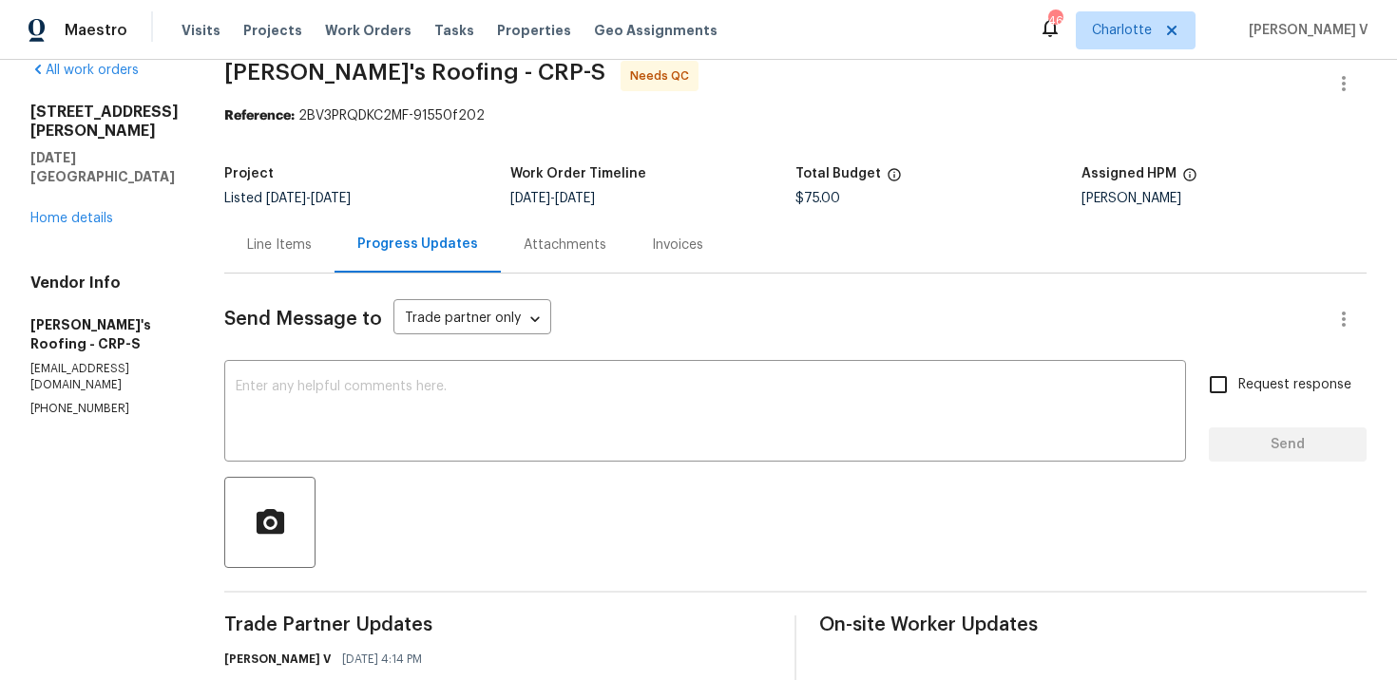
scroll to position [122, 0]
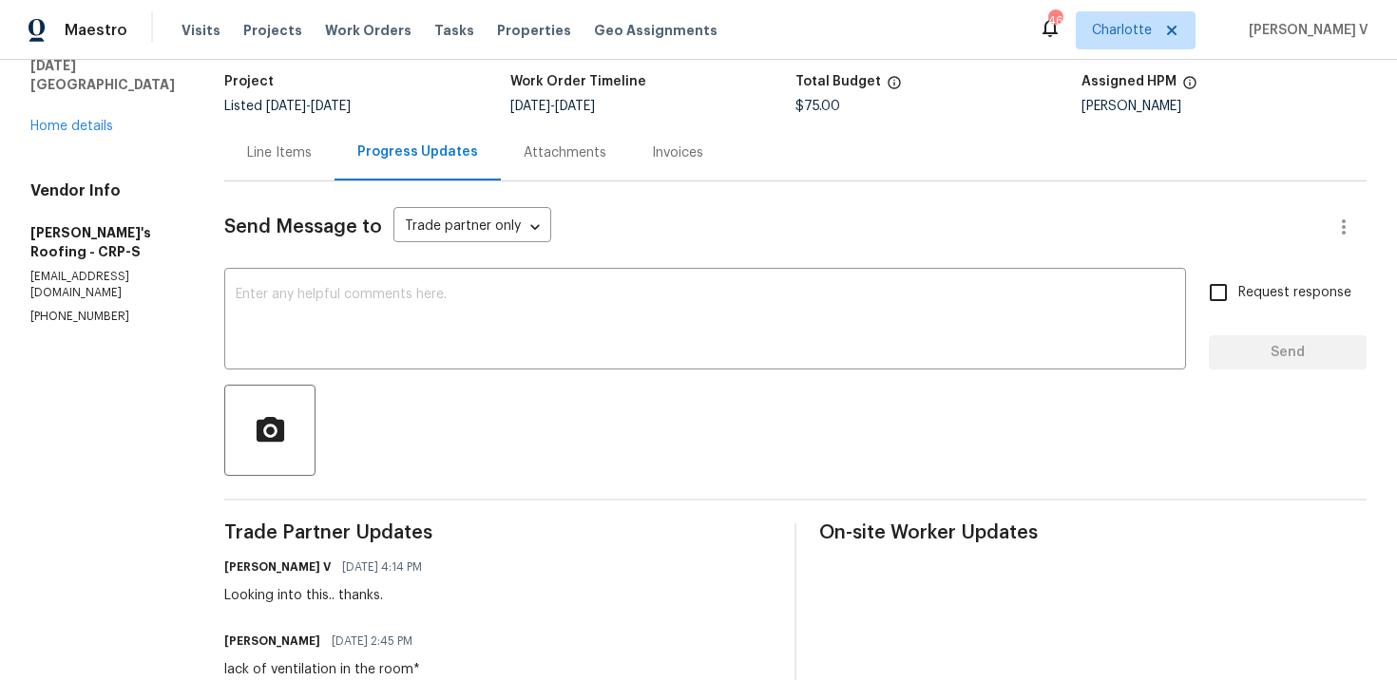
click at [450, 313] on textarea at bounding box center [705, 321] width 939 height 67
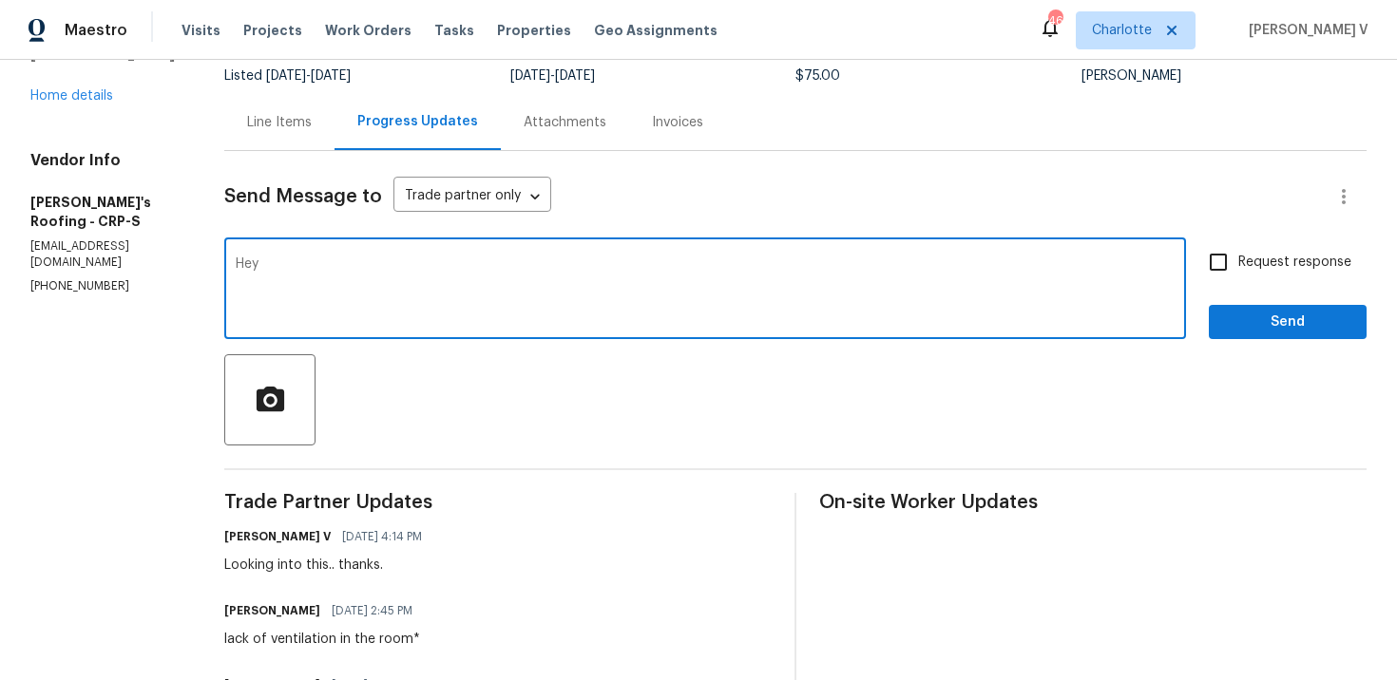
scroll to position [208, 0]
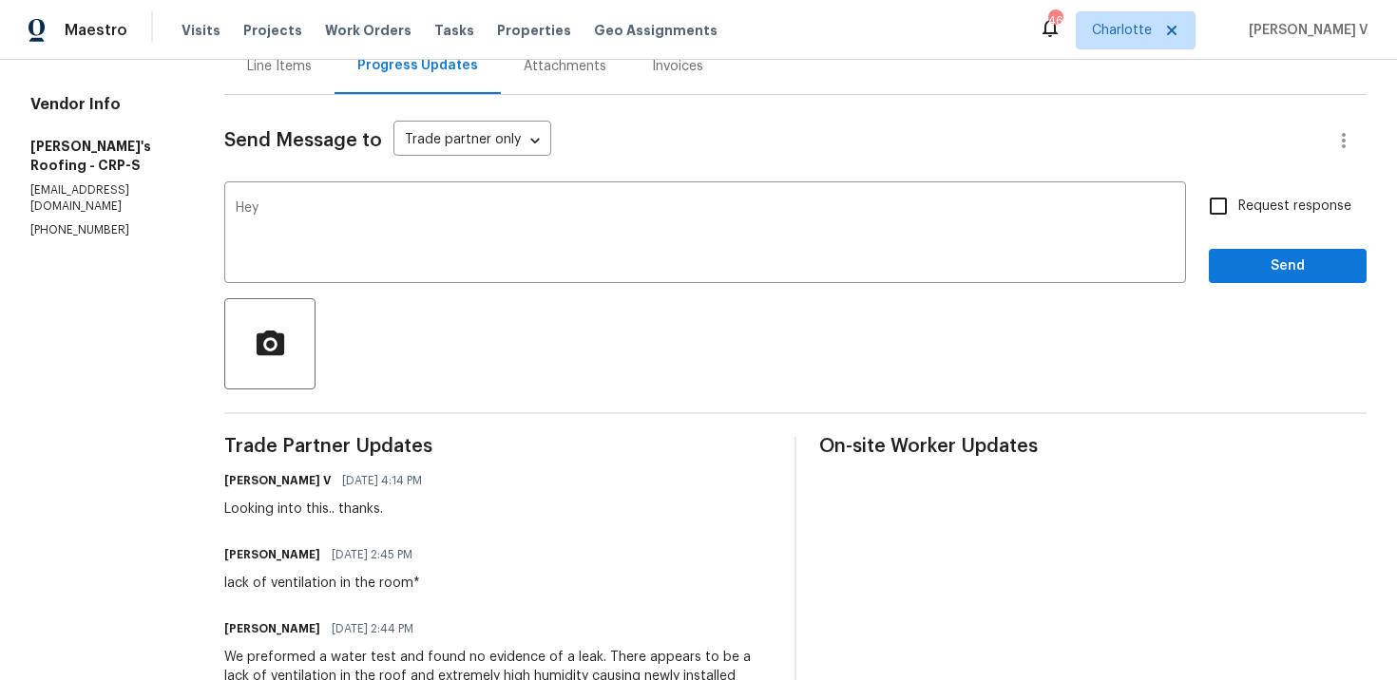
click at [244, 542] on div "Randy Boatman 09/30/2025 2:45 PM" at bounding box center [324, 555] width 200 height 27
copy h6 "Randy"
click at [404, 196] on div "Hey x ​" at bounding box center [704, 234] width 961 height 97
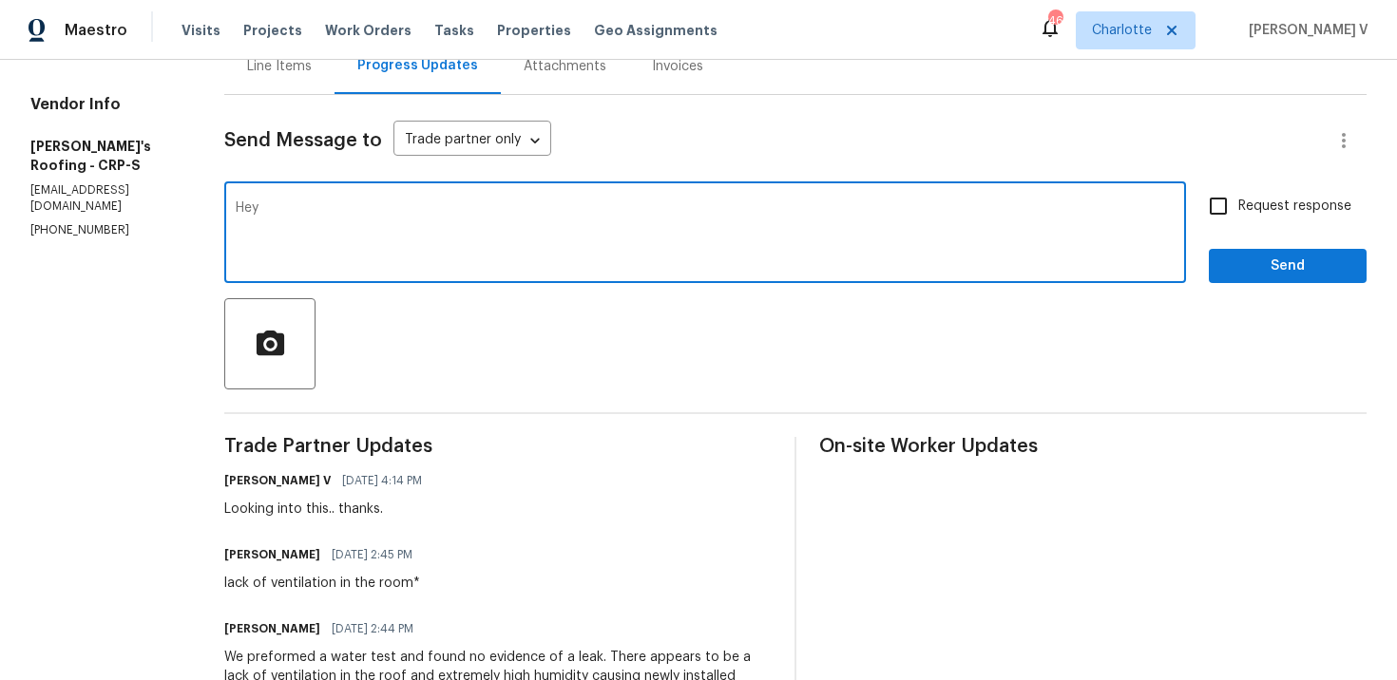
paste textarea "Randy"
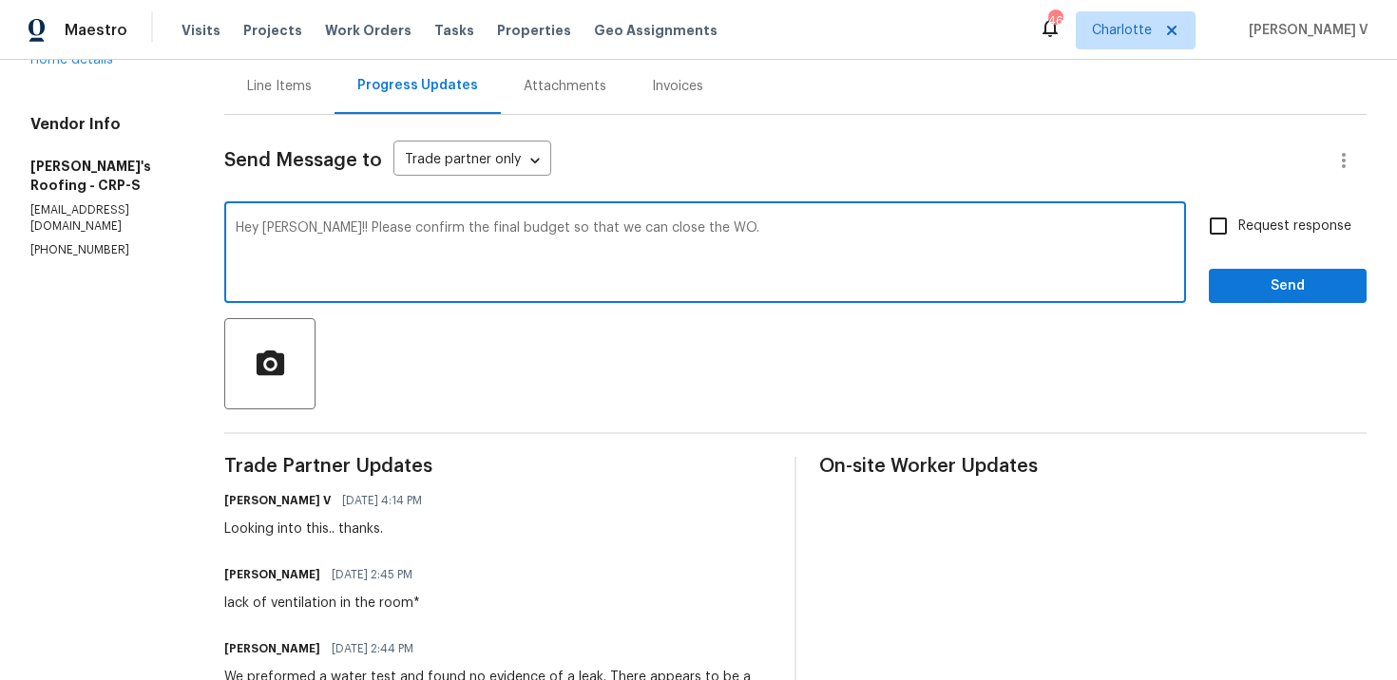
scroll to position [187, 0]
click at [624, 244] on textarea "Hey Randy!! Please confirm the final budget so that we can close the WO." at bounding box center [705, 255] width 939 height 67
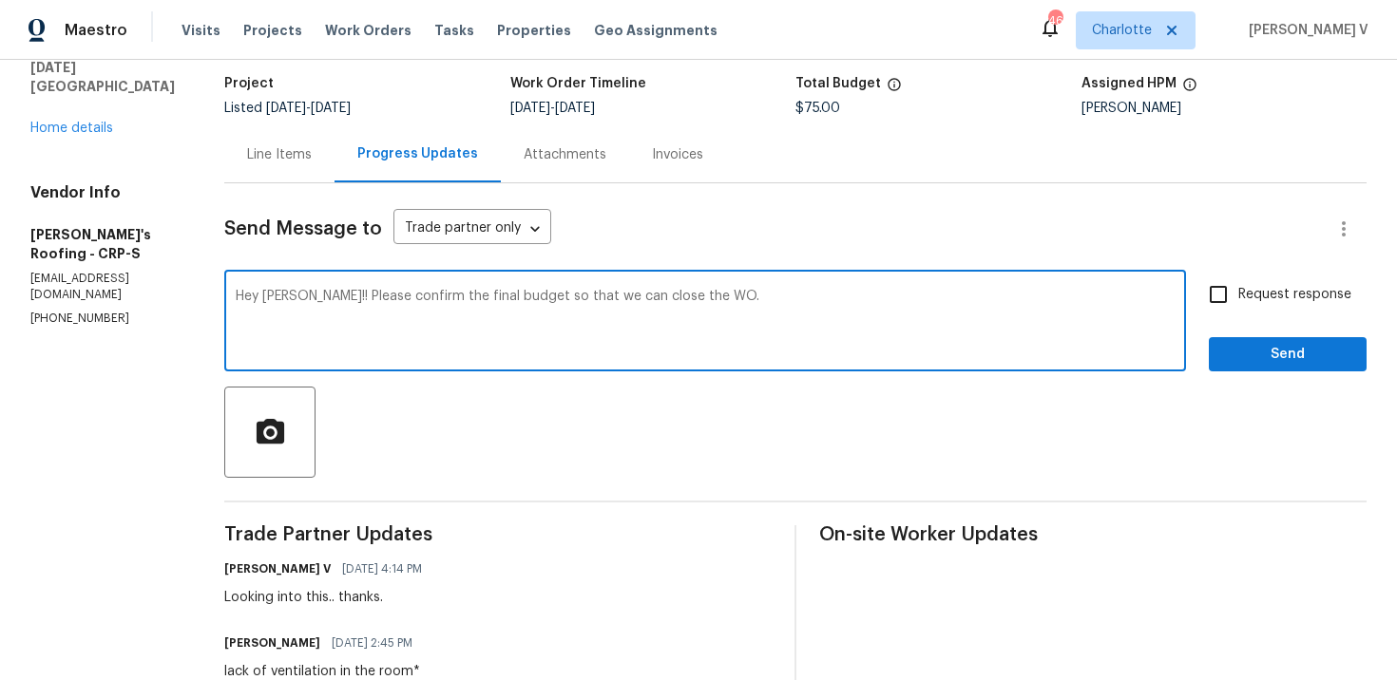
scroll to position [104, 0]
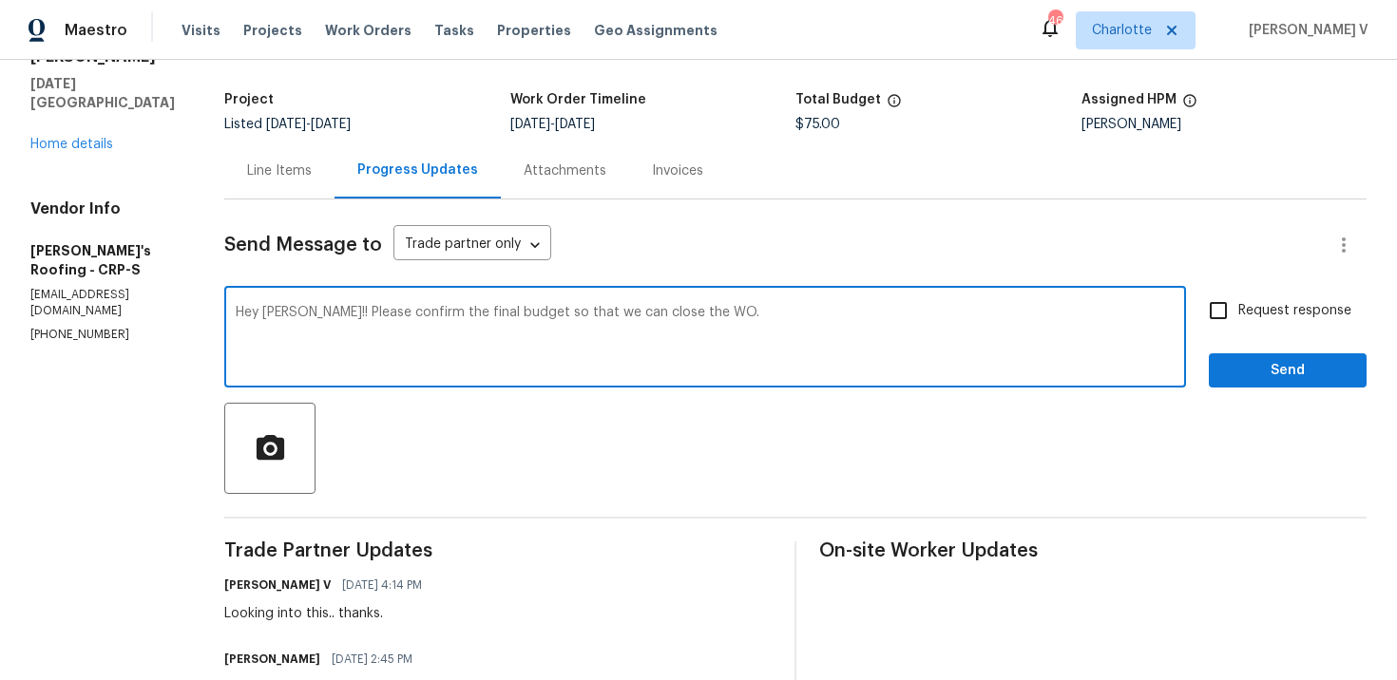
click at [308, 306] on textarea "Hey Randy!! Please confirm the final budget so that we can close the WO." at bounding box center [705, 339] width 939 height 67
drag, startPoint x: 670, startPoint y: 314, endPoint x: 731, endPoint y: 314, distance: 60.8
click at [731, 314] on textarea "Hey Randy!!Via call you mentioned that the water test would cost $150. oudl you…" at bounding box center [705, 339] width 939 height 67
drag, startPoint x: 731, startPoint y: 314, endPoint x: 676, endPoint y: 314, distance: 54.2
click at [676, 314] on textarea "Hey Randy!!Via call you mentioned that the water test would cost $150. oudl you…" at bounding box center [705, 339] width 939 height 67
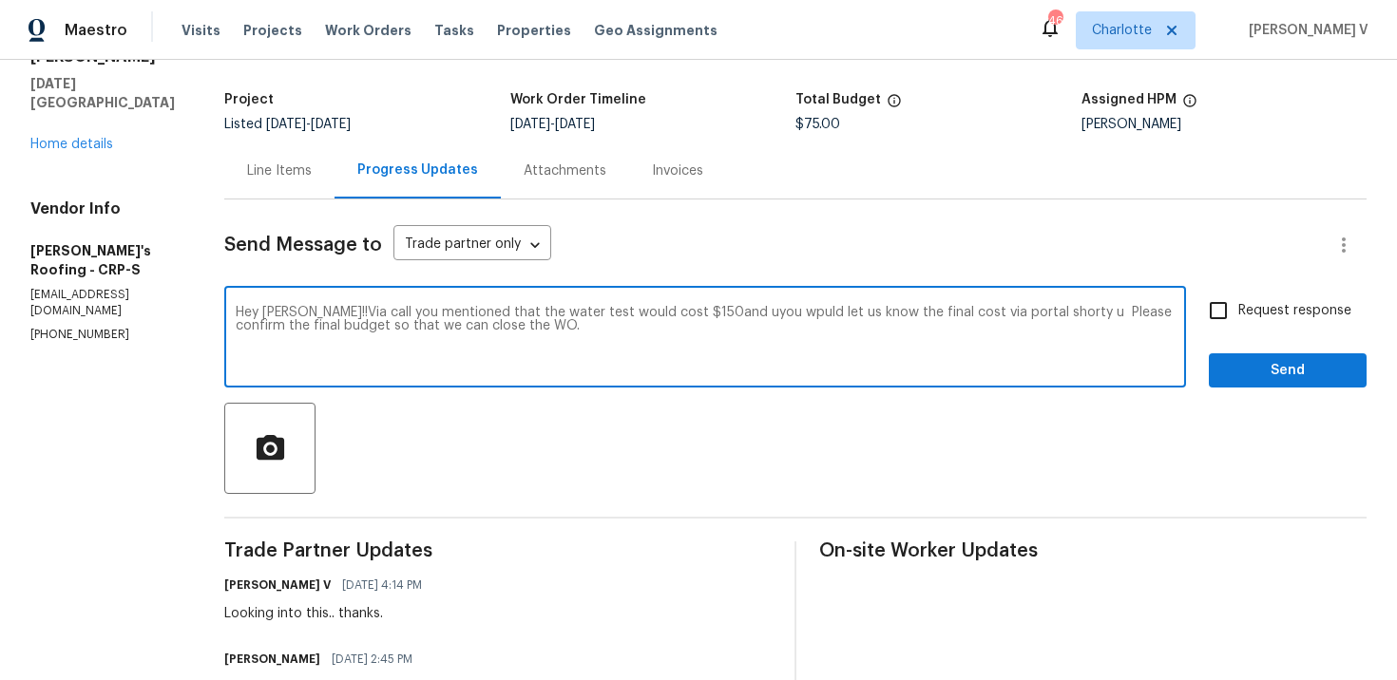
click at [677, 314] on textarea "Hey Randy!!Via call you mentioned that the water test would cost $150and uyou w…" at bounding box center [705, 339] width 939 height 67
paste textarea "i Randy, As mentioned over the call, you stated the water test would cost $150 …"
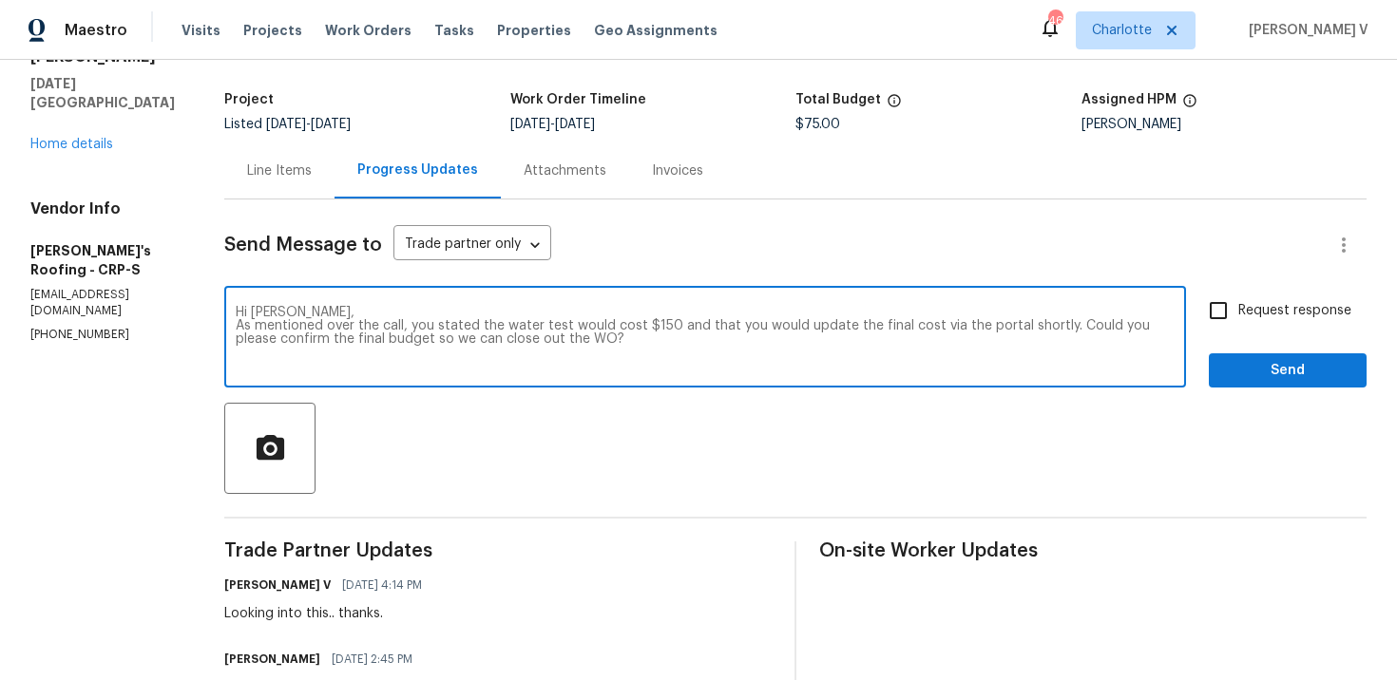
type textarea "Hi Randy, As mentioned over the call, you stated the water test would cost $150…"
click at [1232, 295] on input "Request response" at bounding box center [1218, 311] width 40 height 40
checkbox input "true"
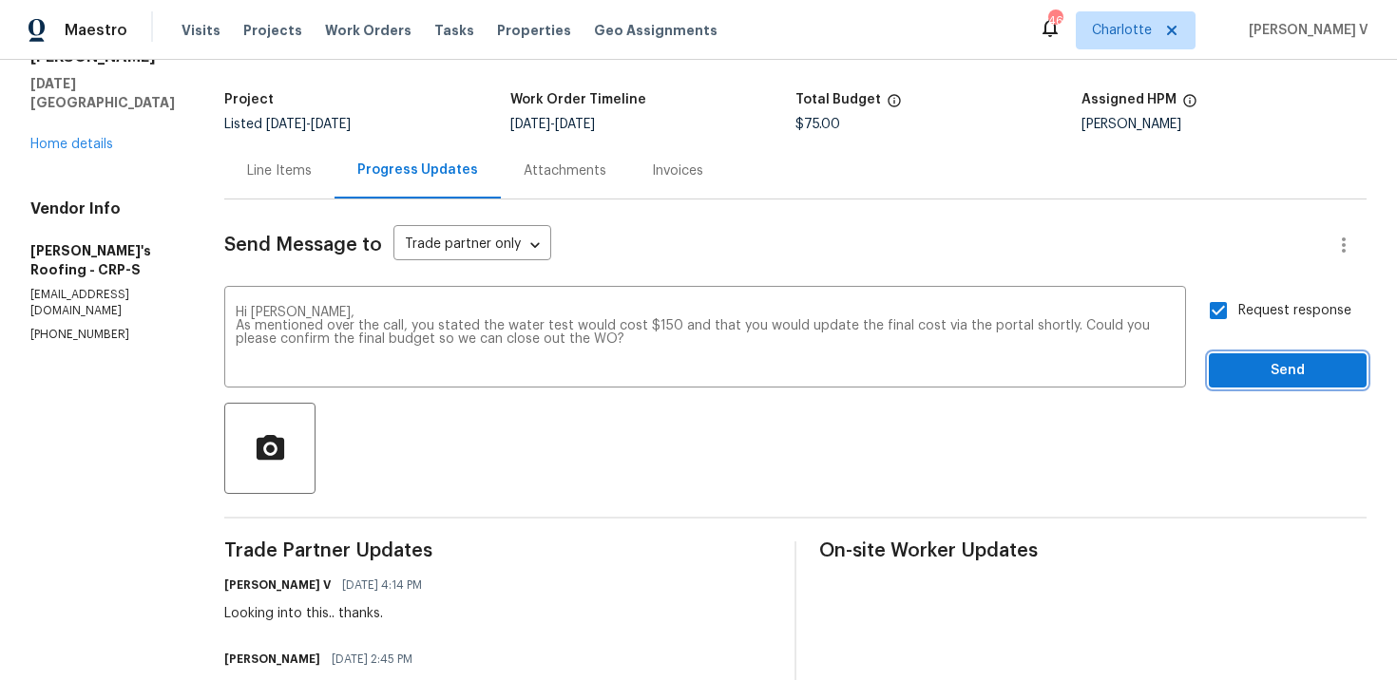
click at [1241, 354] on button "Send" at bounding box center [1287, 370] width 158 height 35
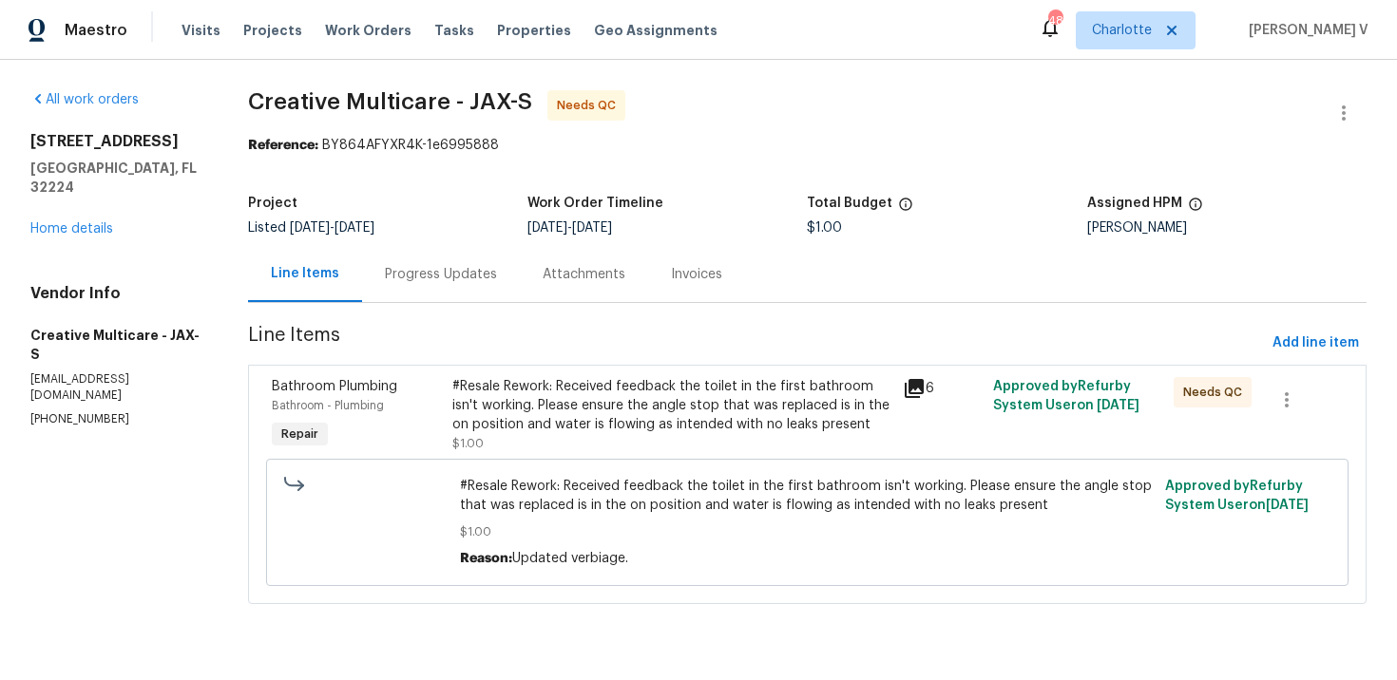
click at [497, 274] on div "Progress Updates" at bounding box center [441, 274] width 112 height 19
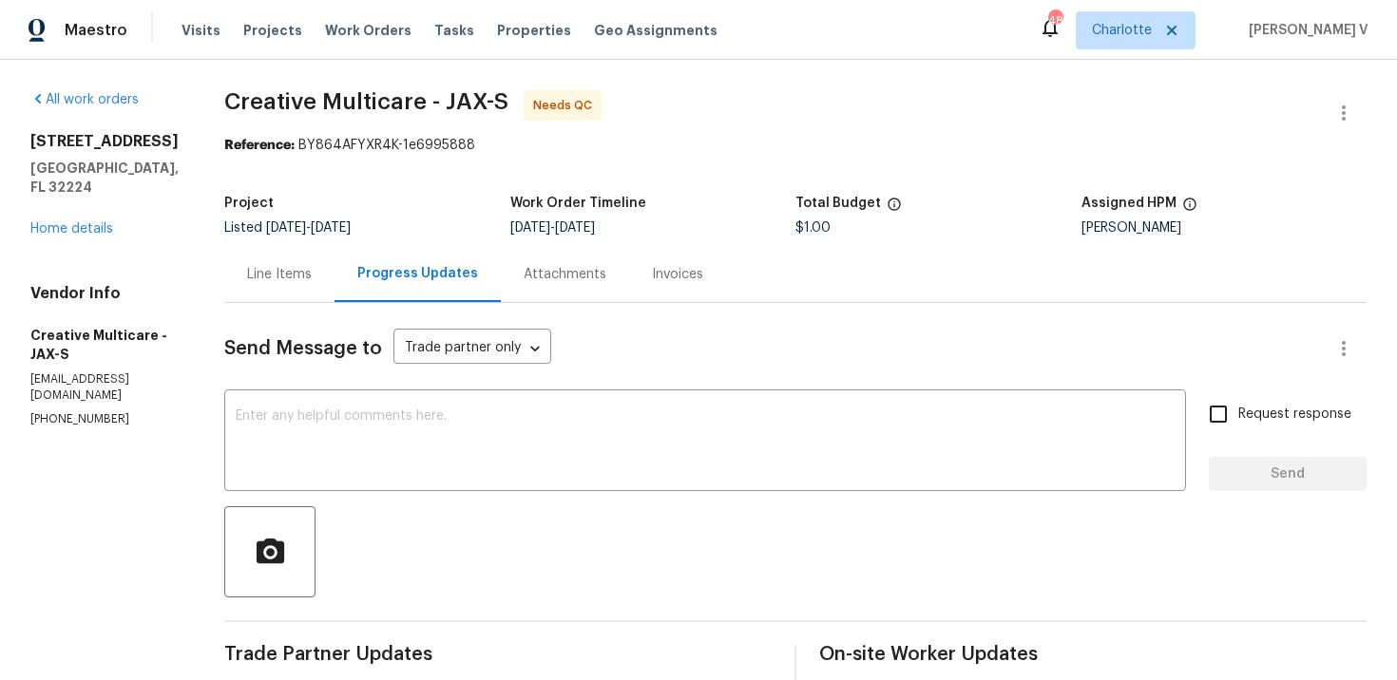
click at [334, 295] on div "Line Items" at bounding box center [279, 274] width 110 height 56
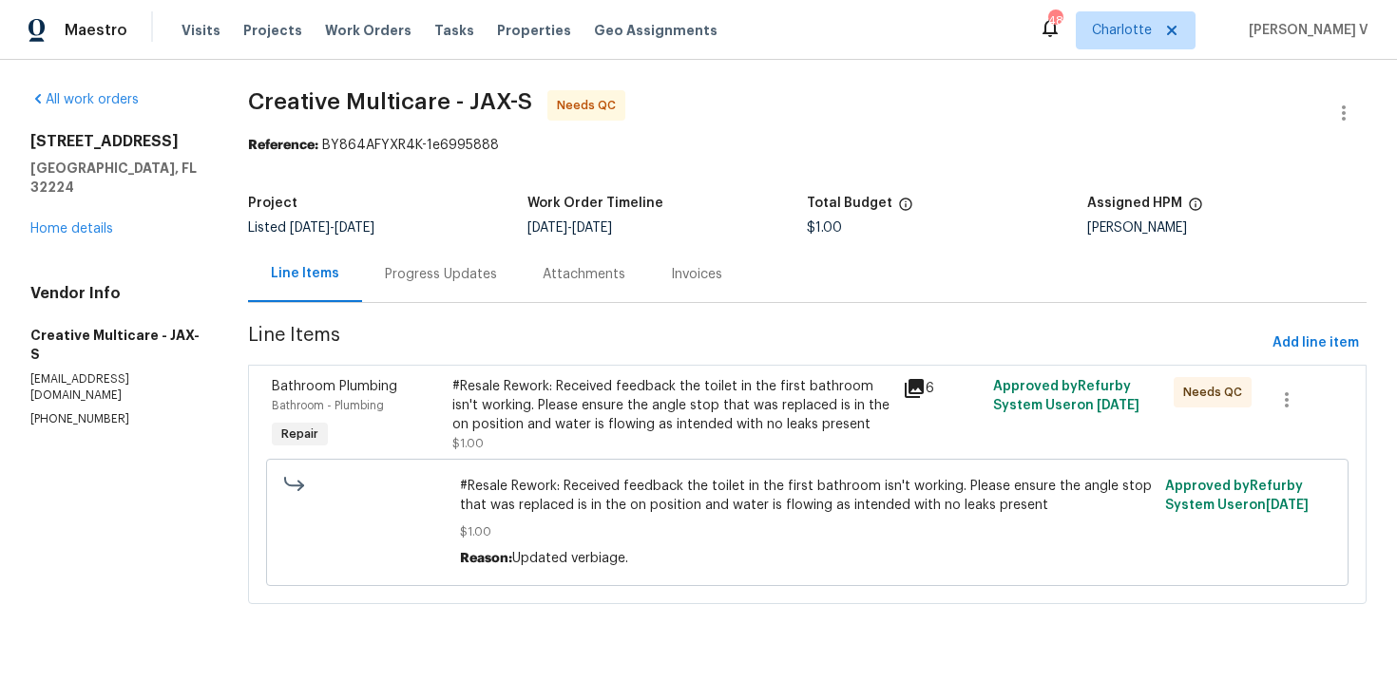
click at [680, 410] on div "#Resale Rework: Received feedback the toilet in the first bathroom isn't workin…" at bounding box center [672, 405] width 440 height 57
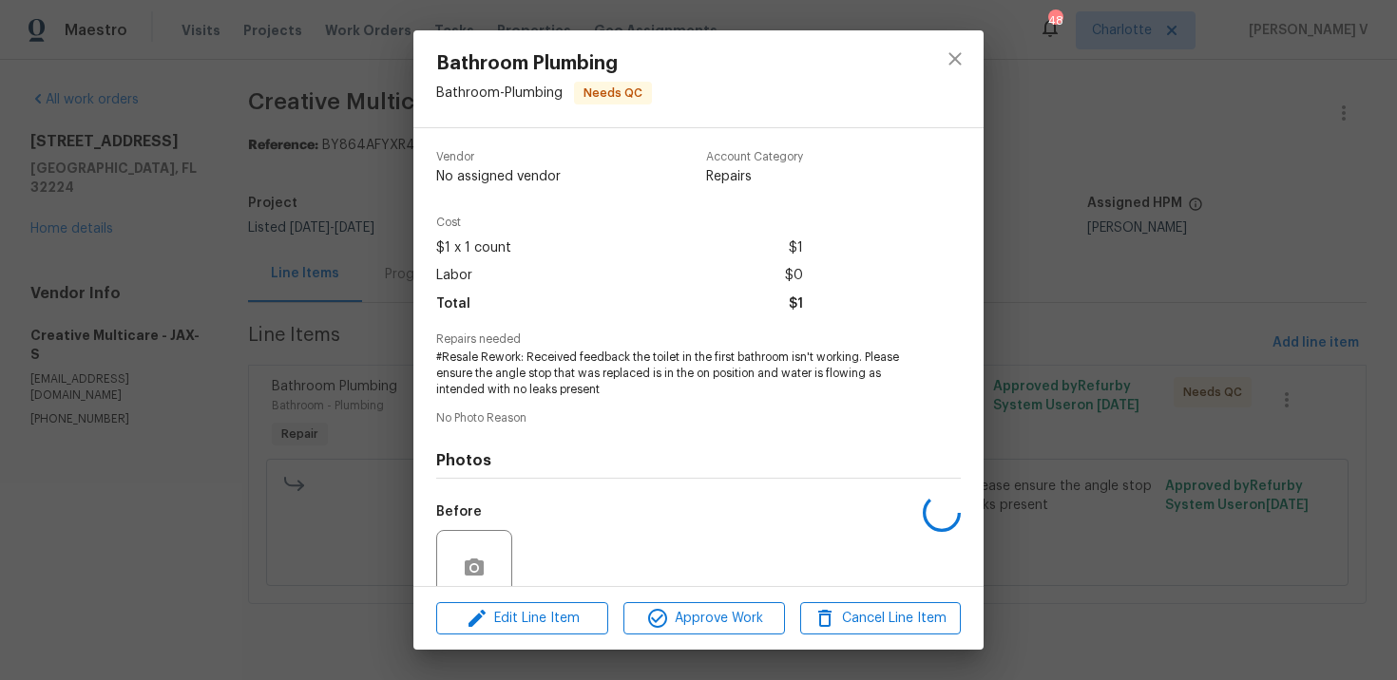
scroll to position [162, 0]
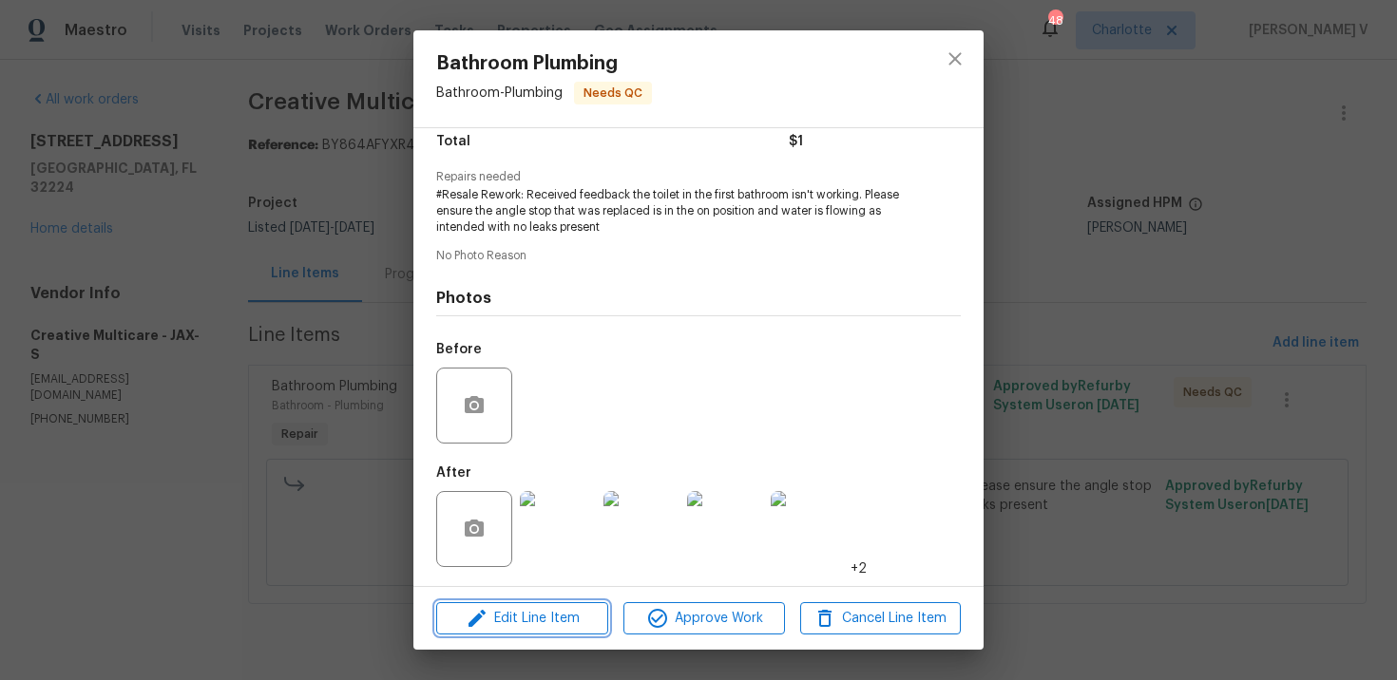
click at [563, 610] on span "Edit Line Item" at bounding box center [522, 619] width 161 height 24
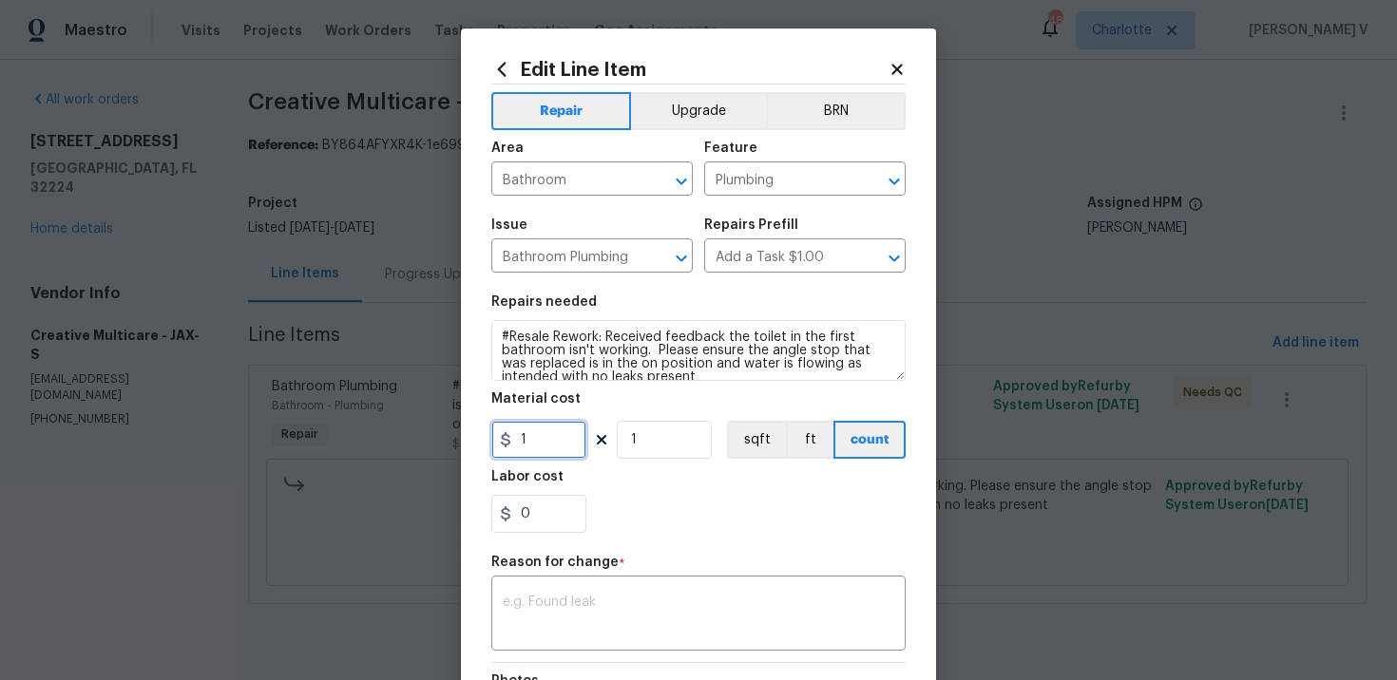
click at [540, 426] on input "1" at bounding box center [538, 440] width 95 height 38
type input "325"
click at [560, 618] on textarea at bounding box center [698, 616] width 391 height 40
paste textarea "(DV) Updated cost per BR team approval."
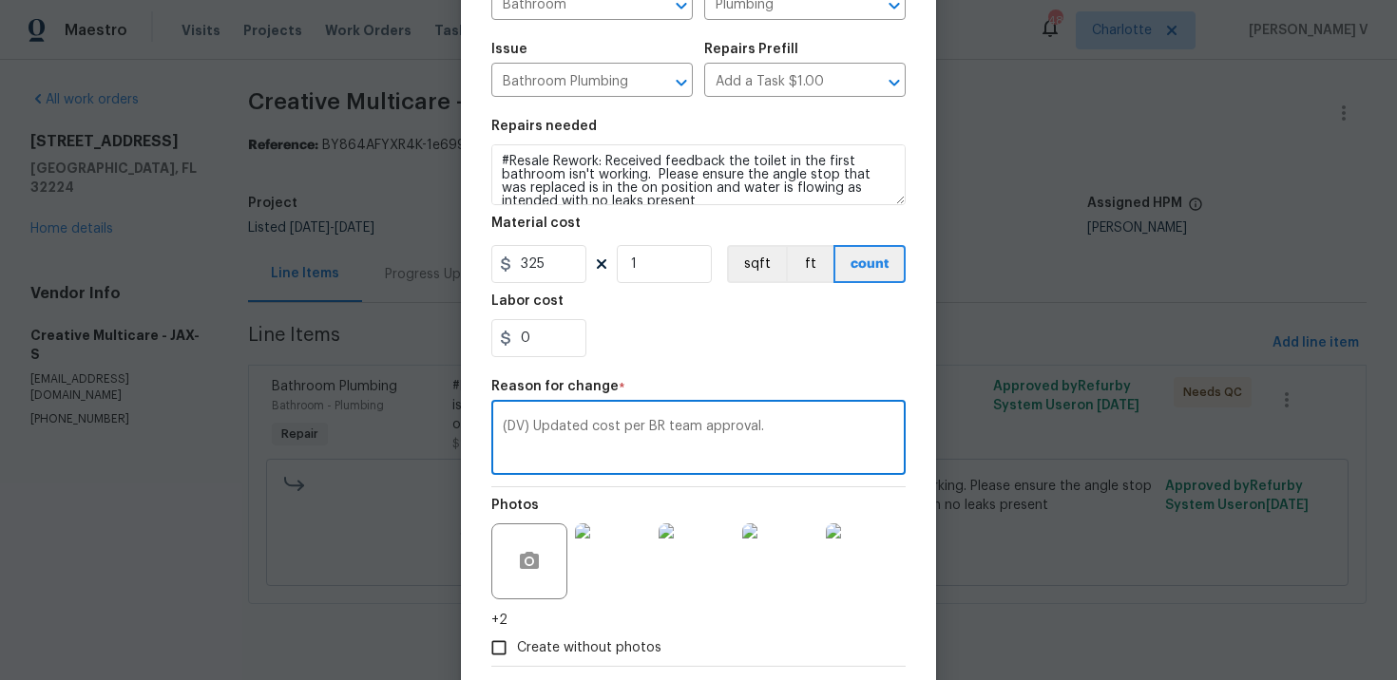
scroll to position [276, 0]
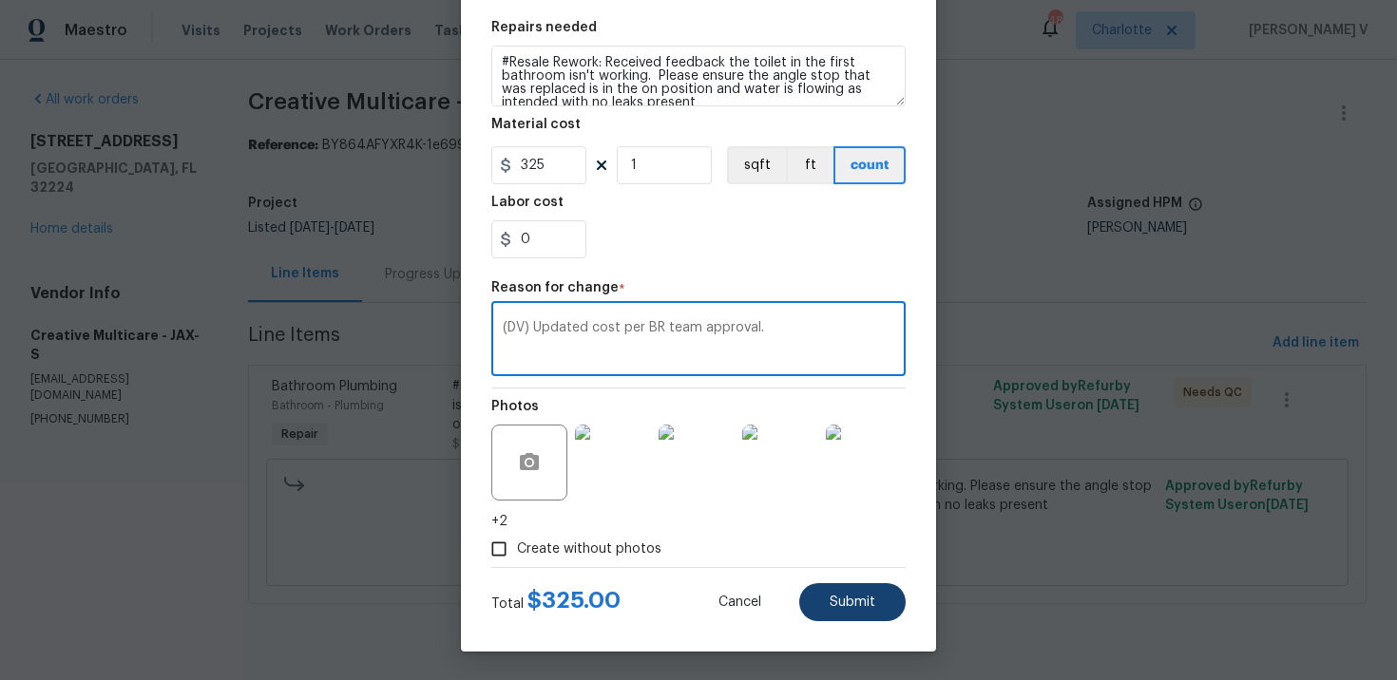
type textarea "(DV) Updated cost per BR team approval."
click at [853, 600] on span "Submit" at bounding box center [852, 603] width 46 height 14
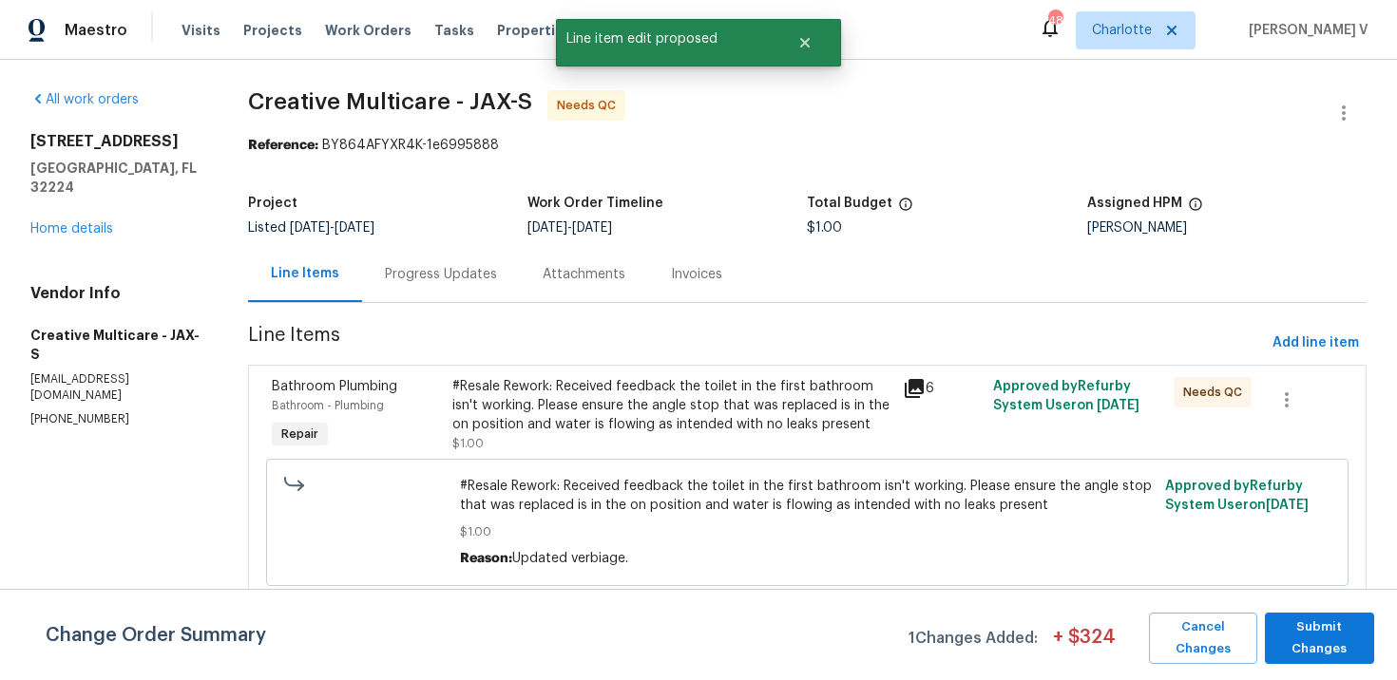
scroll to position [0, 0]
click at [1352, 630] on span "Submit Changes" at bounding box center [1319, 639] width 90 height 44
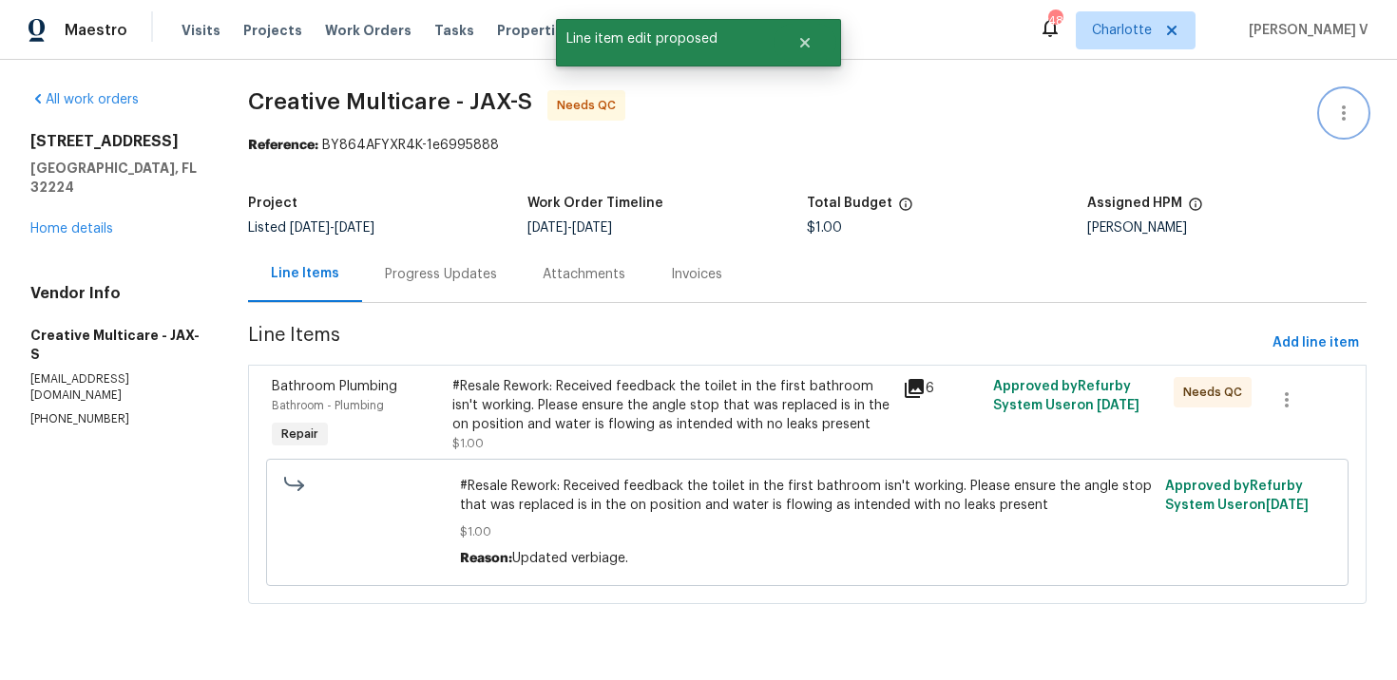
click at [1353, 106] on icon "button" at bounding box center [1343, 113] width 23 height 23
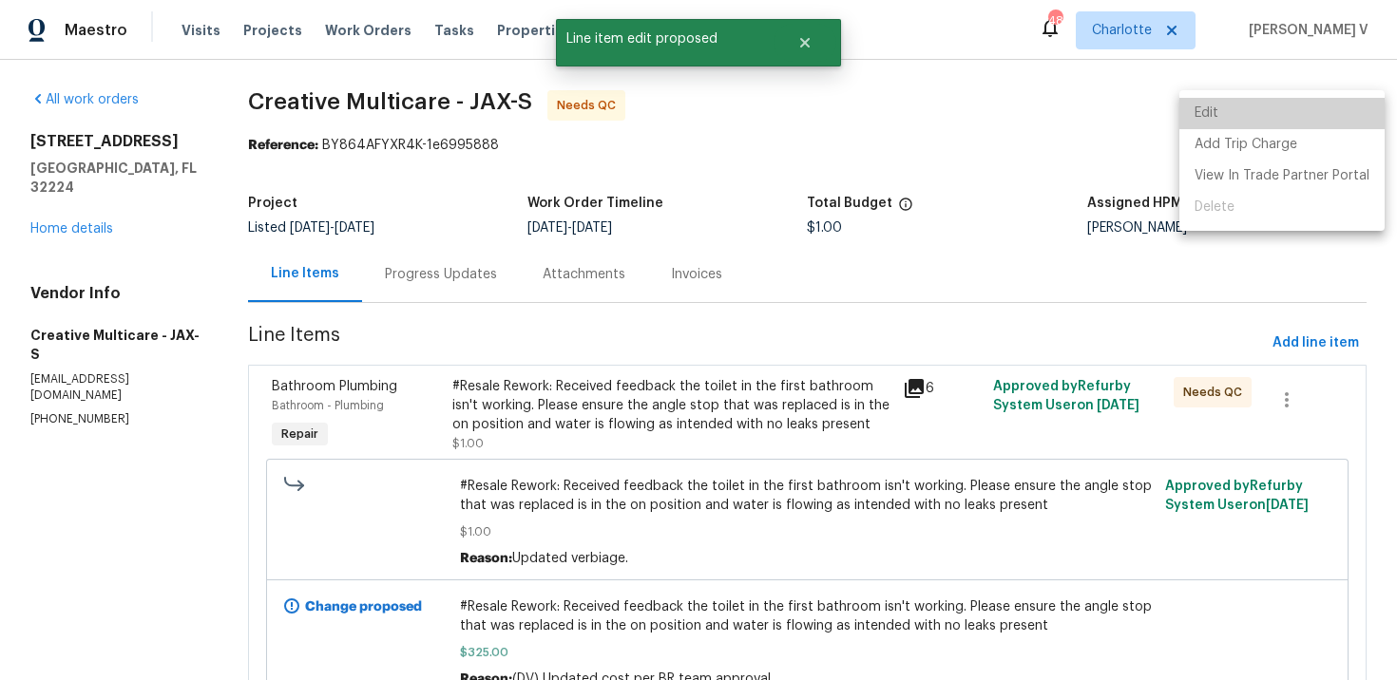
click at [1353, 106] on li "Edit" at bounding box center [1281, 113] width 205 height 31
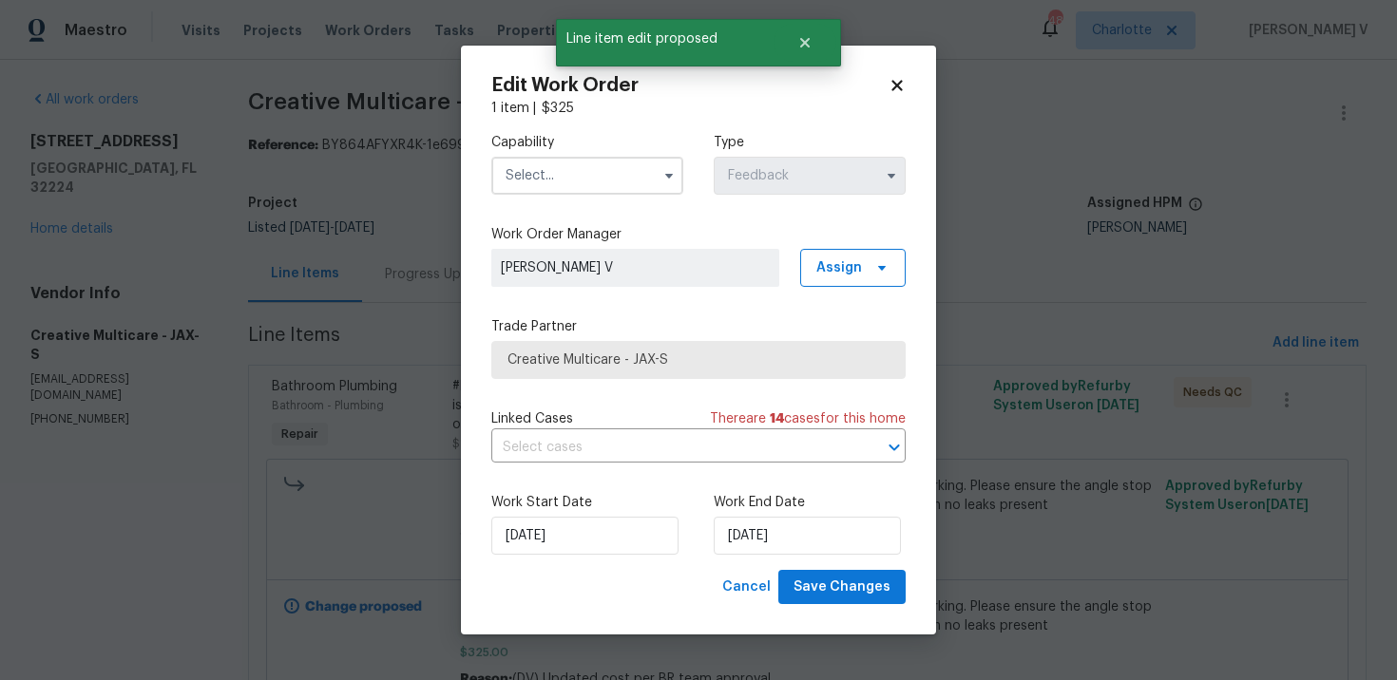
click at [604, 174] on input "text" at bounding box center [587, 176] width 192 height 38
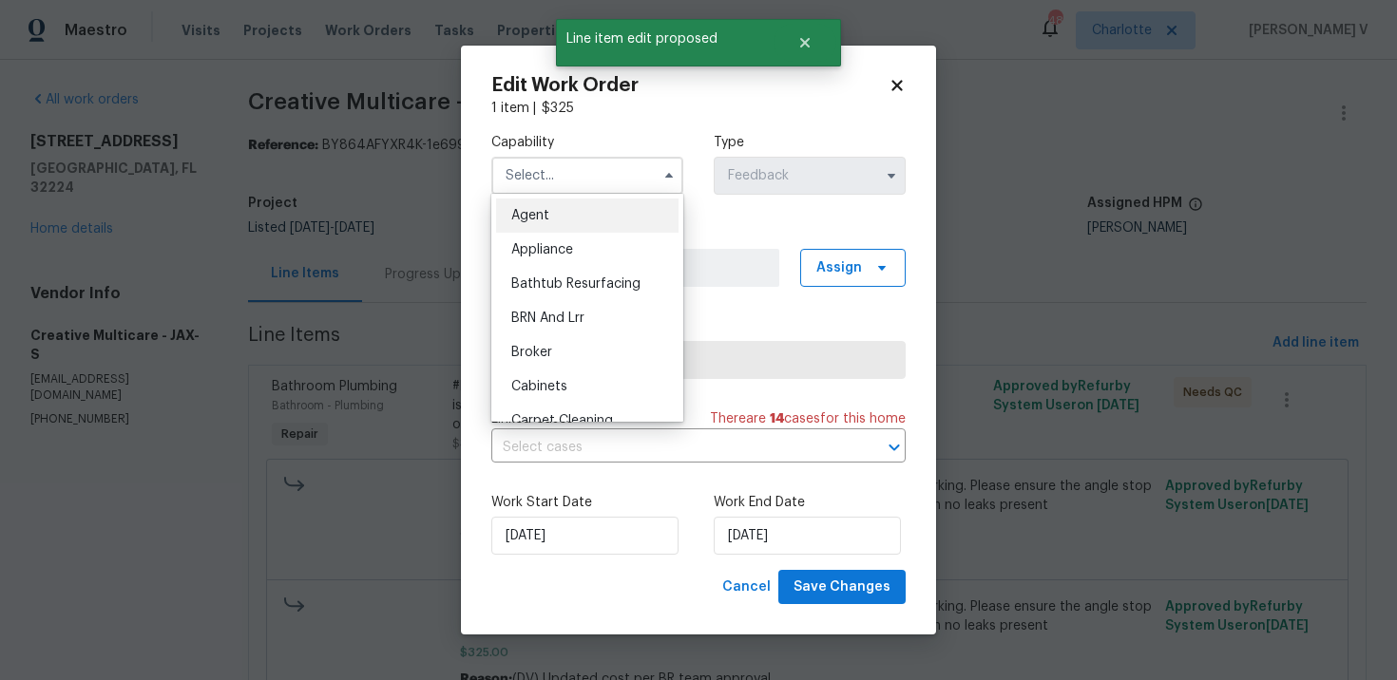
click at [554, 208] on div "Agent" at bounding box center [587, 216] width 182 height 34
type input "Agent"
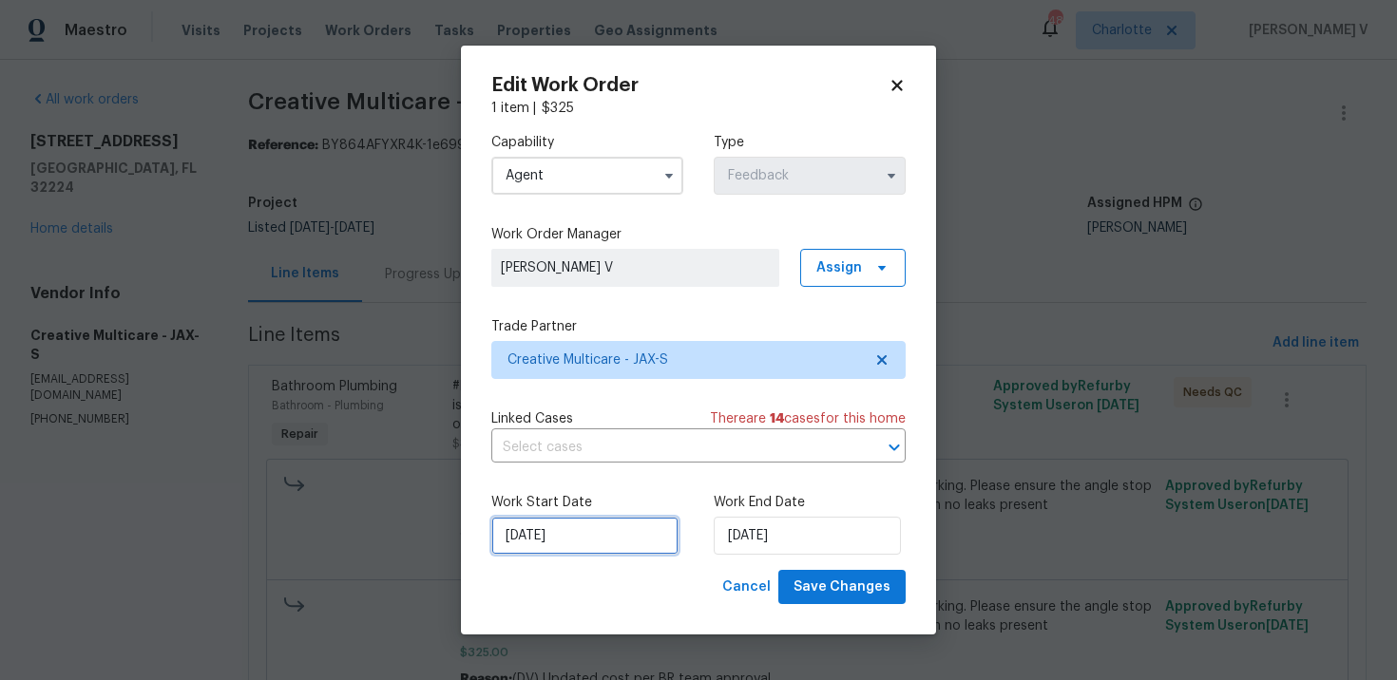
click at [572, 526] on input "[DATE]" at bounding box center [584, 536] width 187 height 38
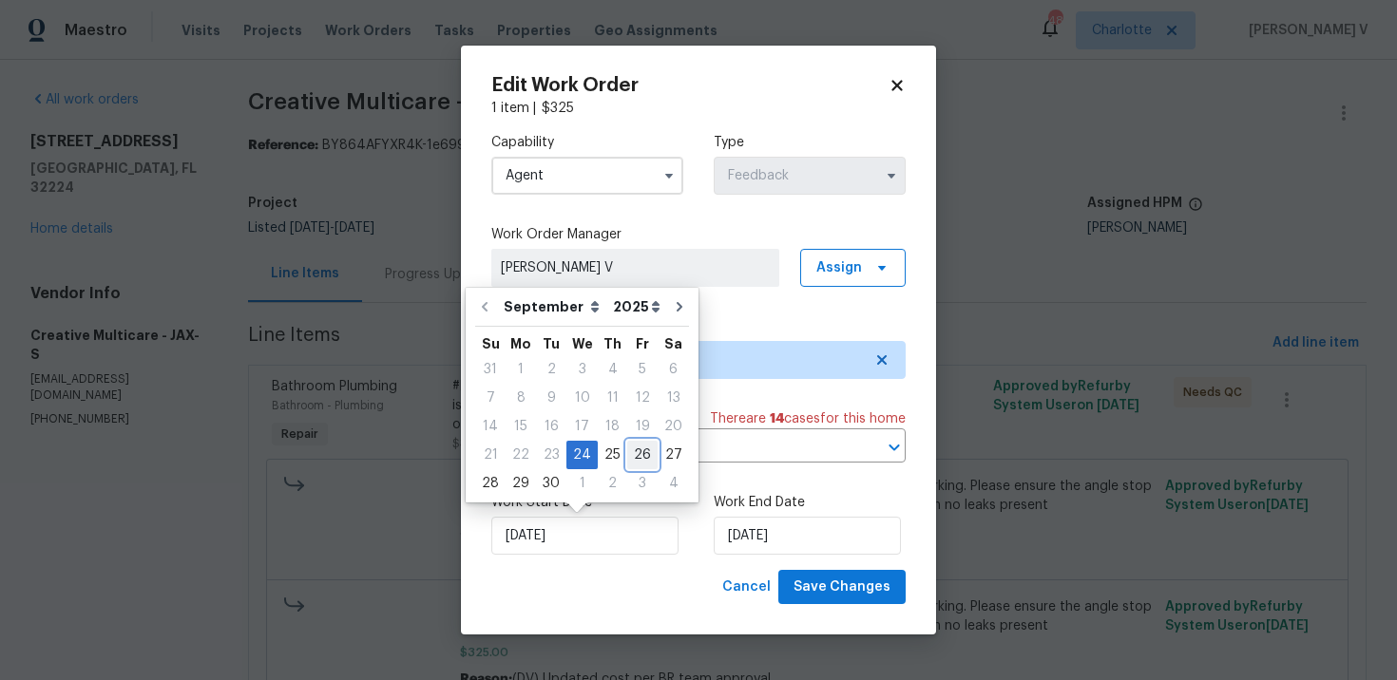
click at [631, 454] on div "26" at bounding box center [642, 455] width 30 height 27
type input "[DATE]"
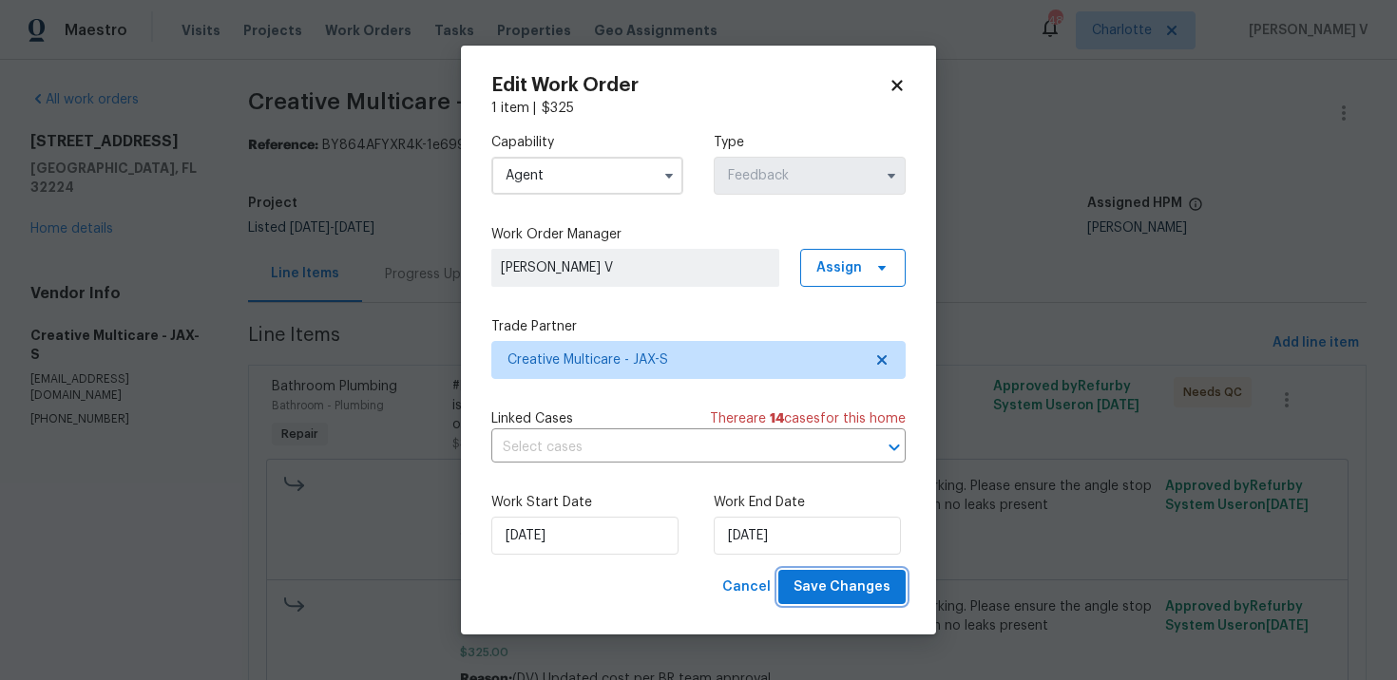
click at [866, 599] on button "Save Changes" at bounding box center [841, 587] width 127 height 35
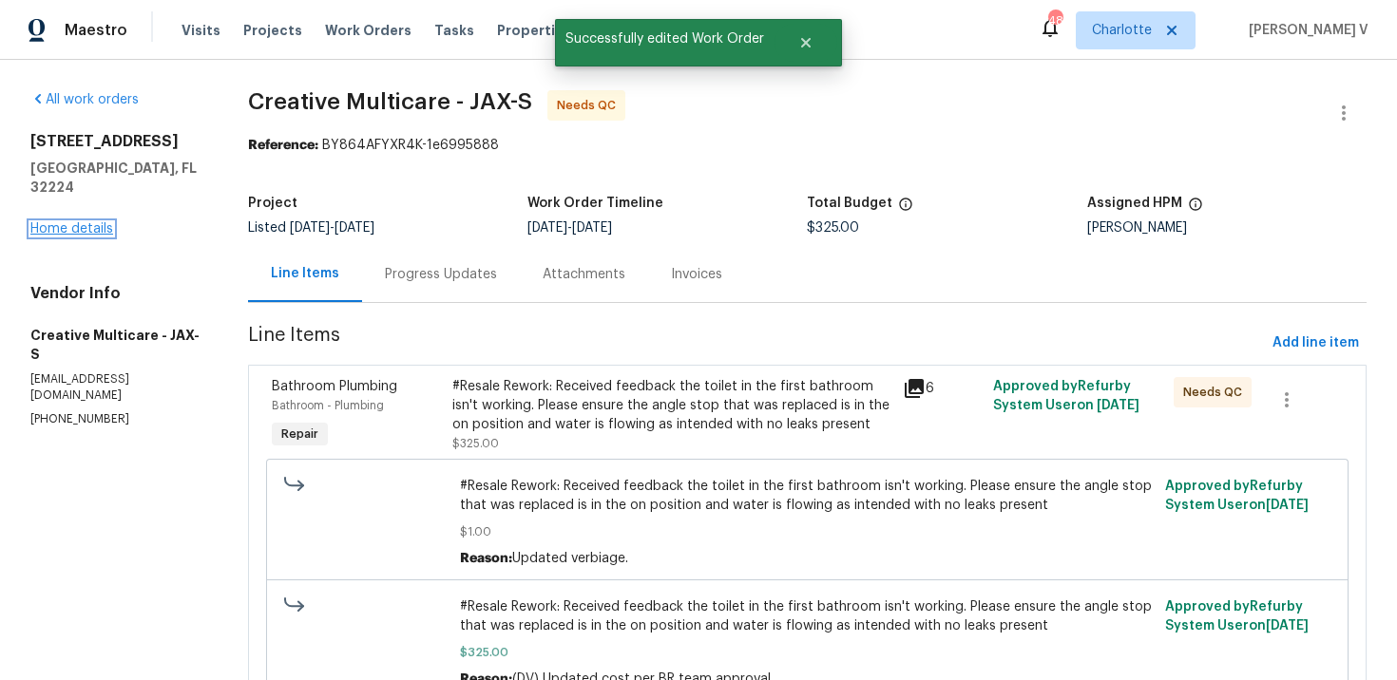
click at [81, 222] on link "Home details" at bounding box center [71, 228] width 83 height 13
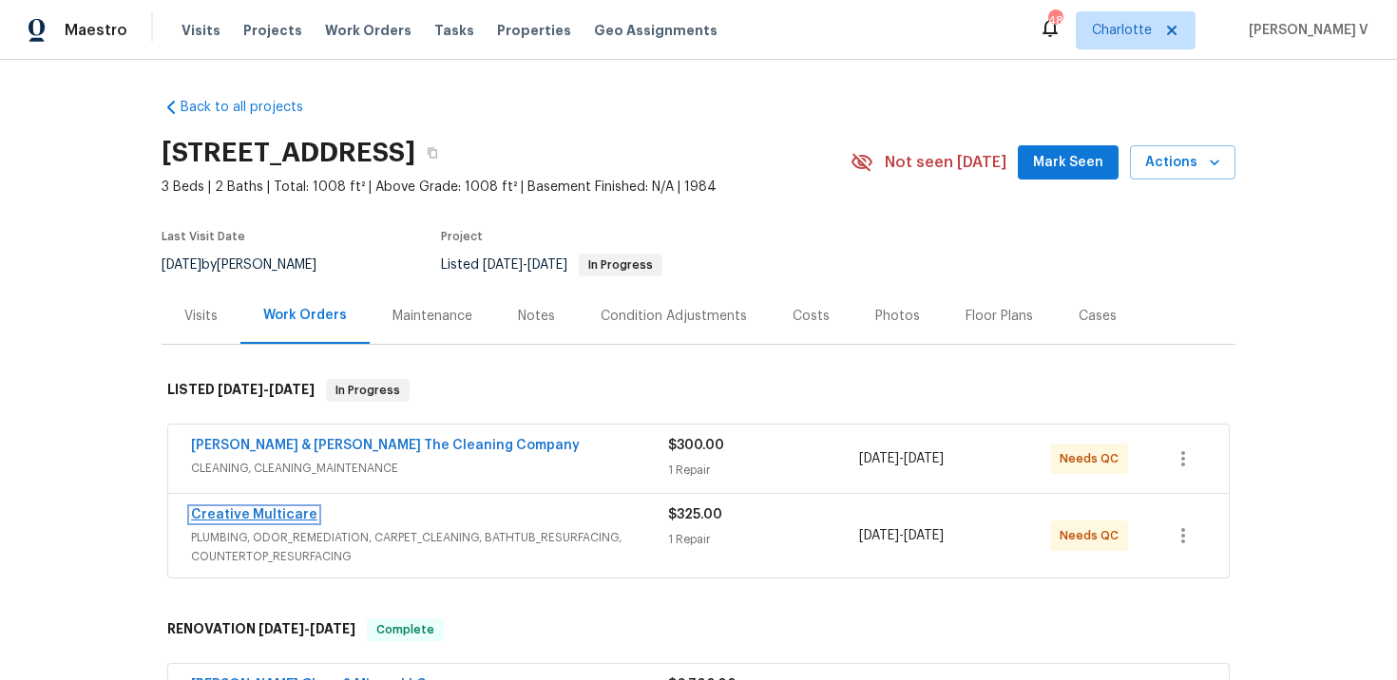
click at [286, 514] on link "Creative Multicare" at bounding box center [254, 514] width 126 height 13
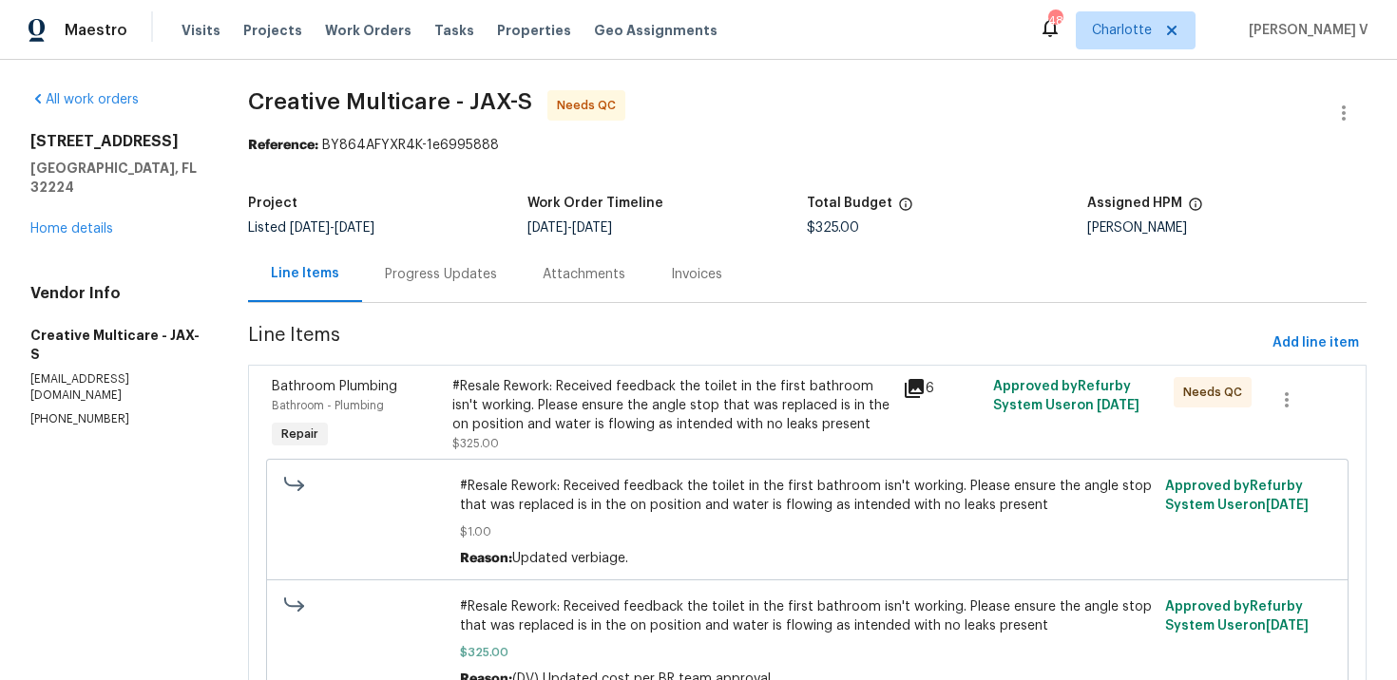
click at [659, 400] on div "#Resale Rework: Received feedback the toilet in the first bathroom isn't workin…" at bounding box center [672, 405] width 440 height 57
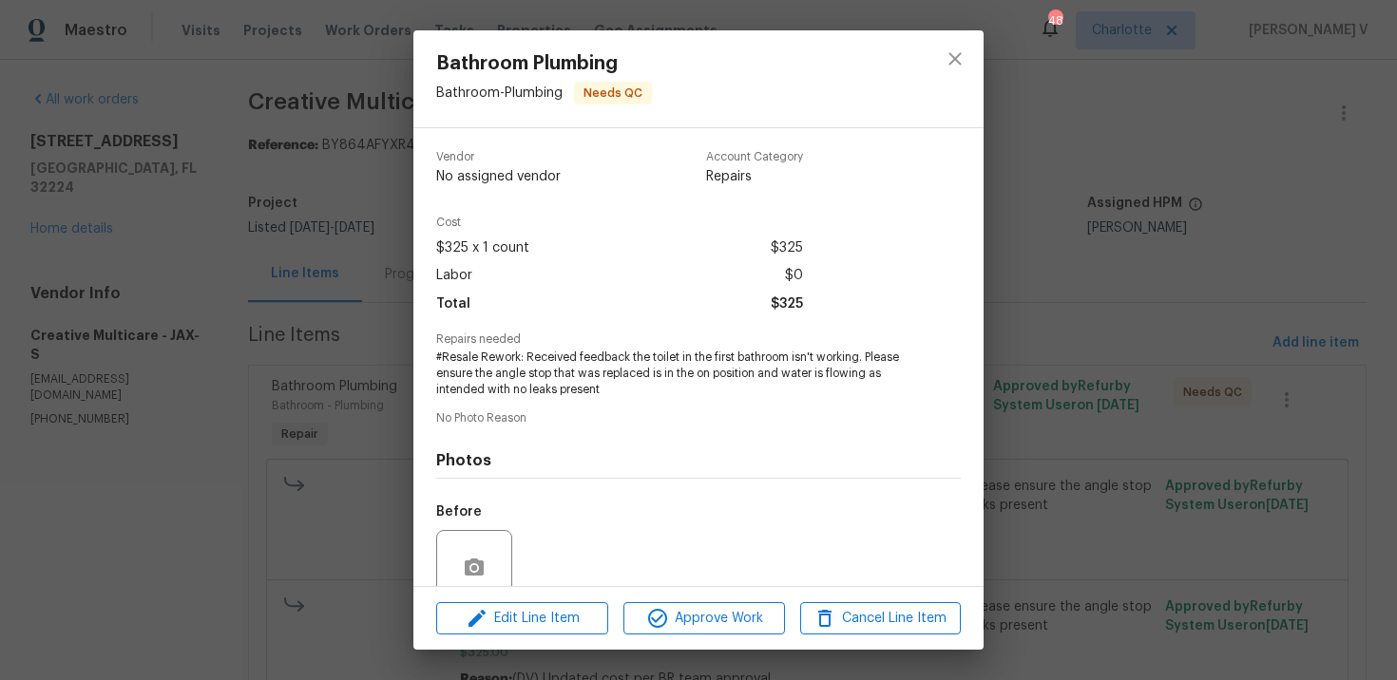
scroll to position [162, 0]
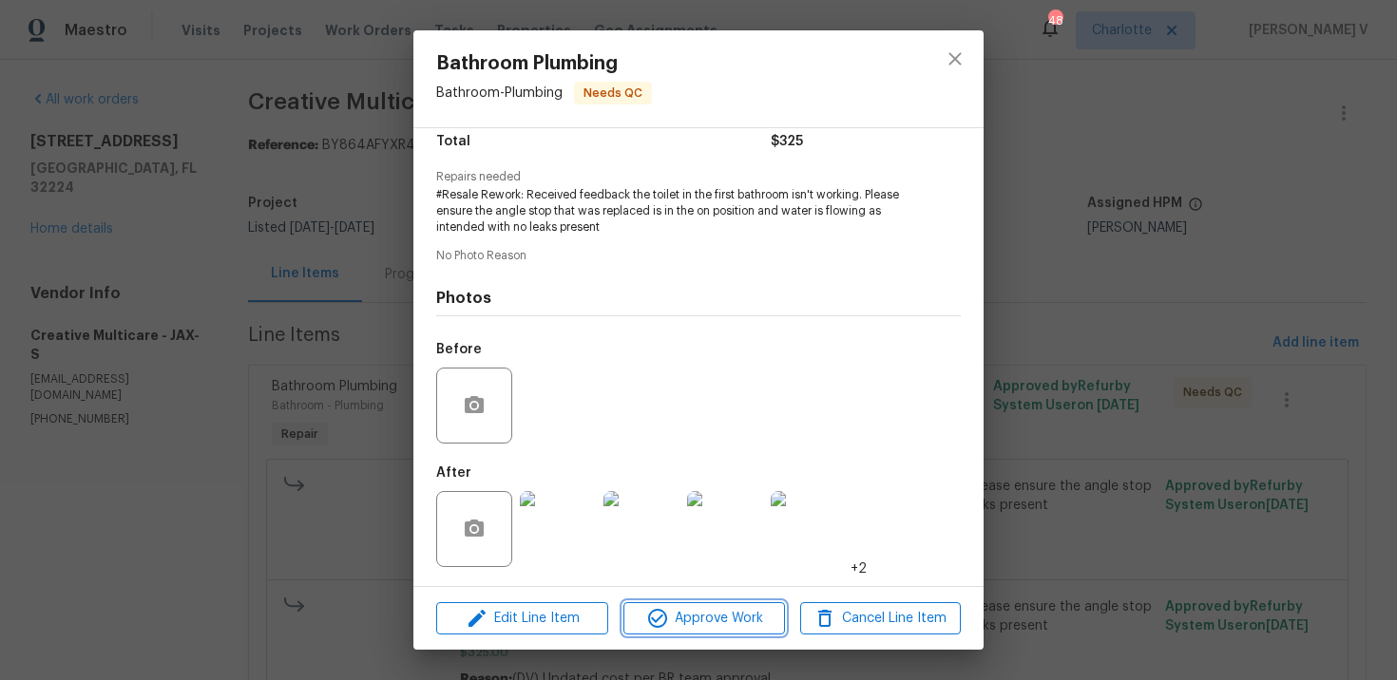
click at [687, 624] on span "Approve Work" at bounding box center [703, 619] width 149 height 24
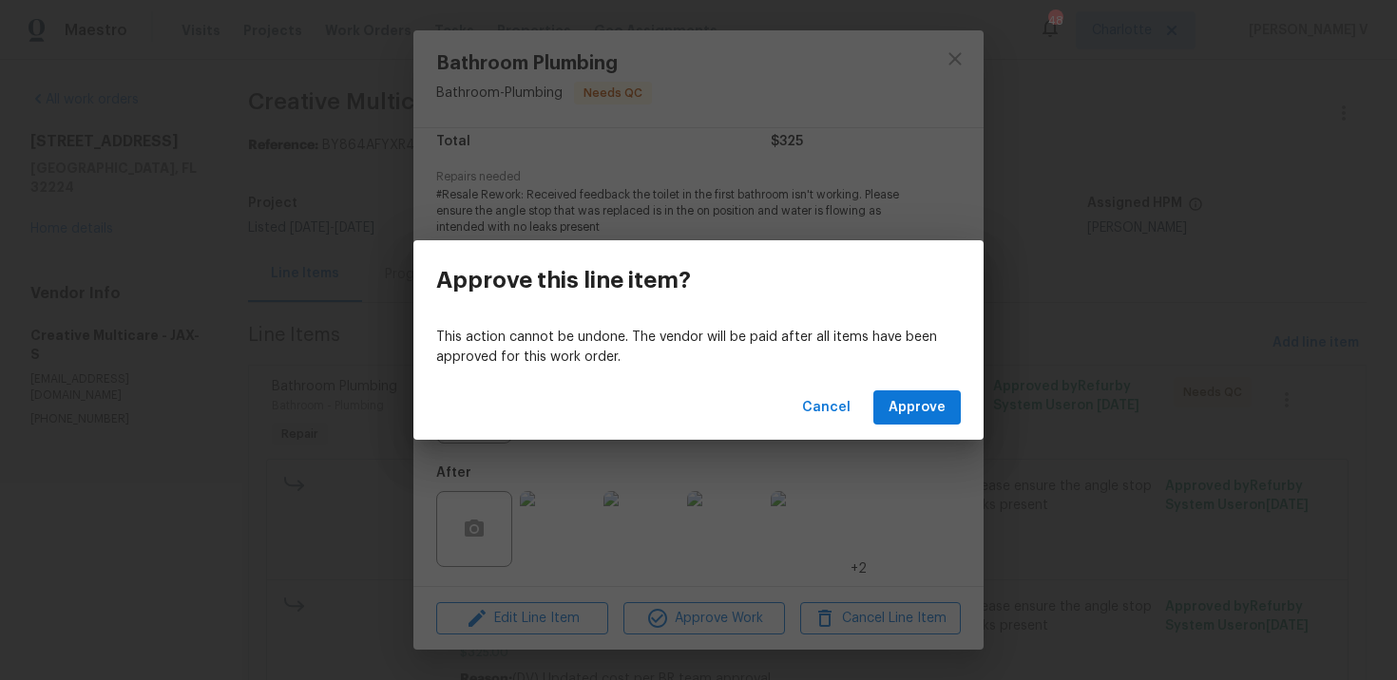
click at [885, 425] on div "Cancel Approve" at bounding box center [698, 408] width 570 height 66
click at [899, 416] on span "Approve" at bounding box center [916, 408] width 57 height 24
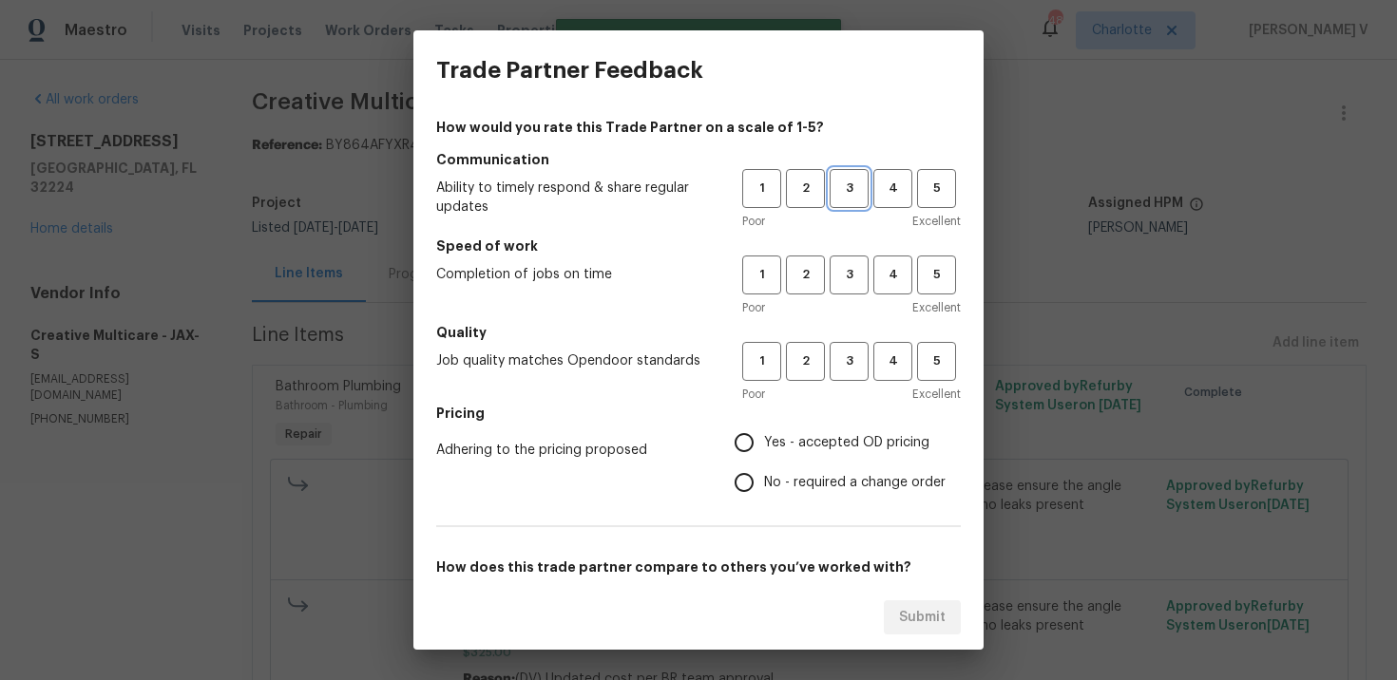
click at [836, 196] on span "3" at bounding box center [848, 189] width 35 height 22
click at [850, 280] on span "3" at bounding box center [848, 275] width 35 height 22
click at [852, 395] on div "Poor Excellent" at bounding box center [851, 394] width 219 height 19
click at [844, 370] on span "3" at bounding box center [848, 362] width 35 height 22
click at [777, 482] on span "No - required a change order" at bounding box center [854, 483] width 181 height 20
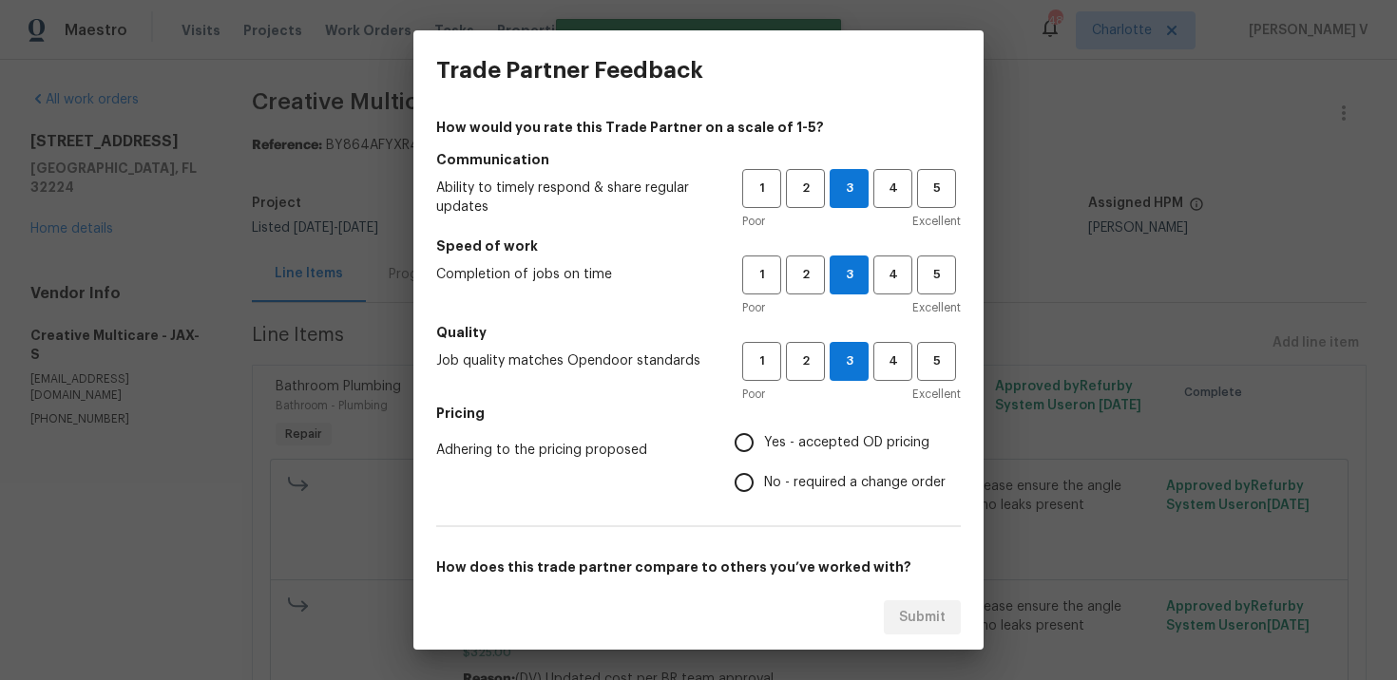
click at [764, 482] on input "No - required a change order" at bounding box center [744, 483] width 40 height 40
radio input "true"
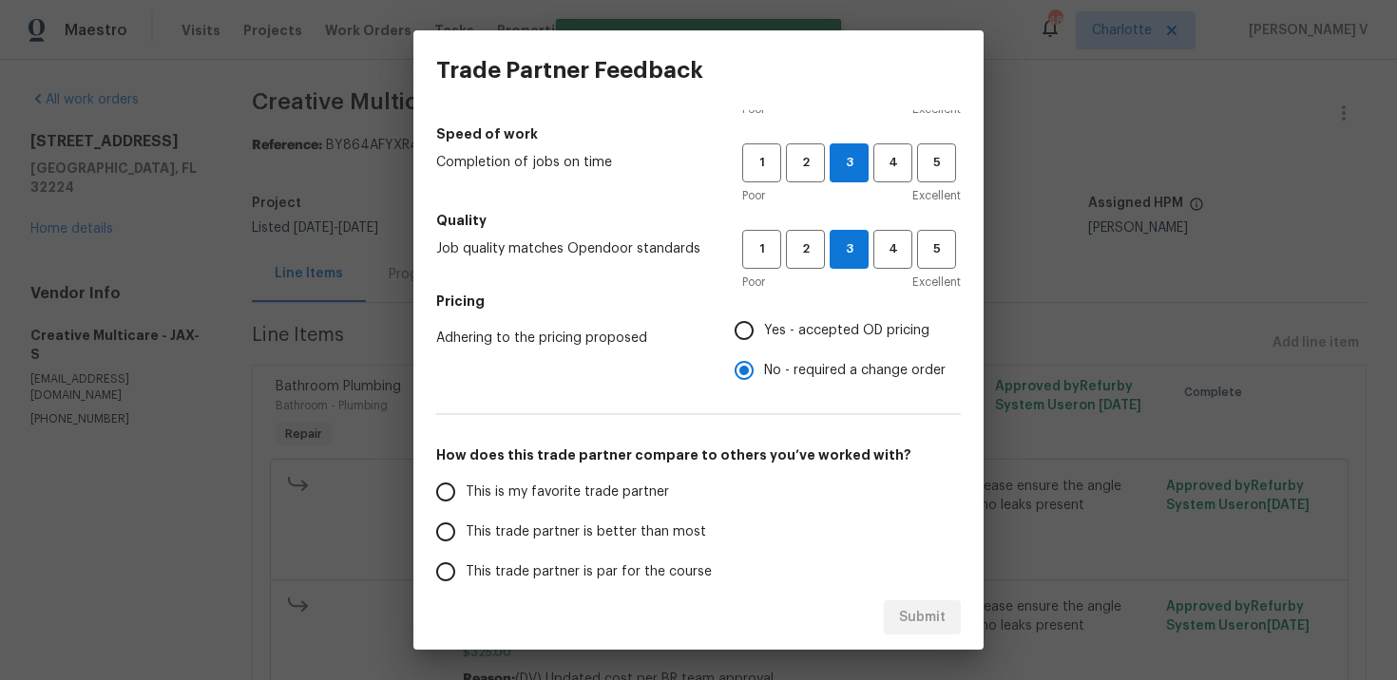
scroll to position [121, 0]
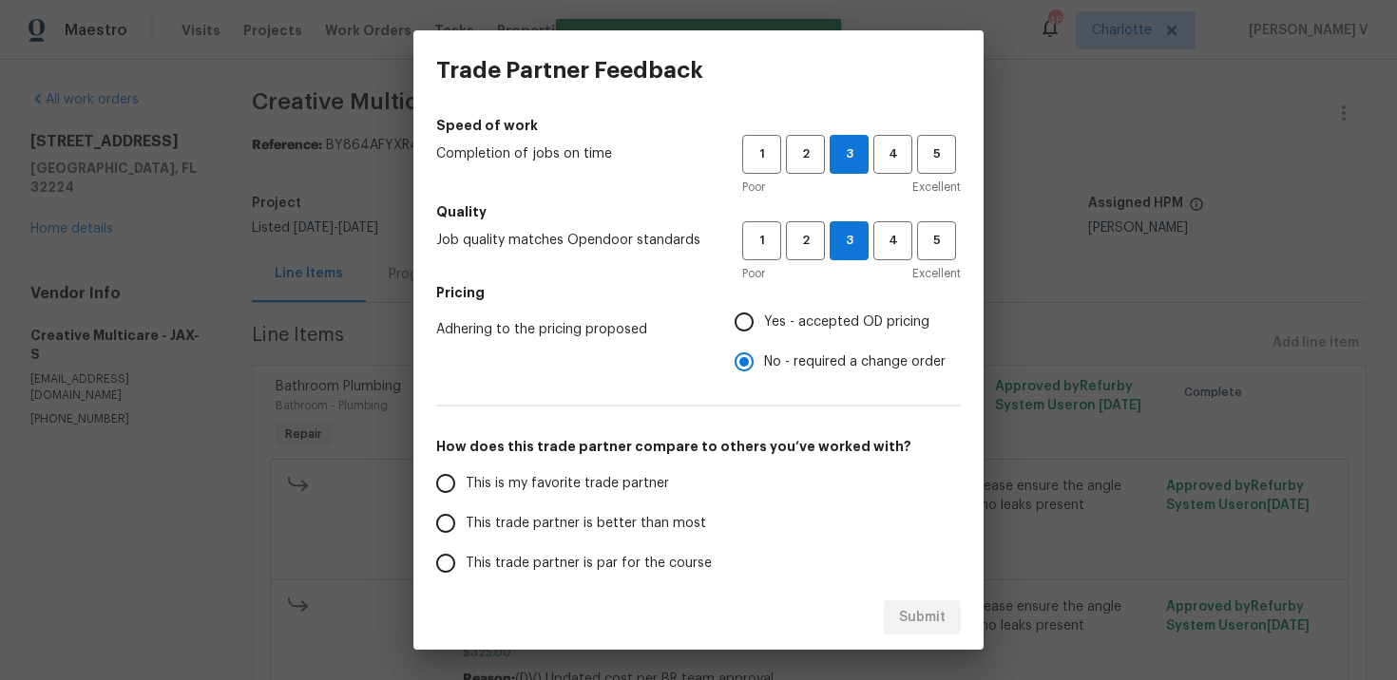
click at [680, 502] on label "This is my favorite trade partner" at bounding box center [576, 484] width 300 height 40
click at [466, 502] on input "This is my favorite trade partner" at bounding box center [446, 484] width 40 height 40
radio input "false"
click at [691, 529] on span "This trade partner is better than most" at bounding box center [586, 524] width 240 height 20
click at [466, 529] on input "This trade partner is better than most" at bounding box center [446, 524] width 40 height 40
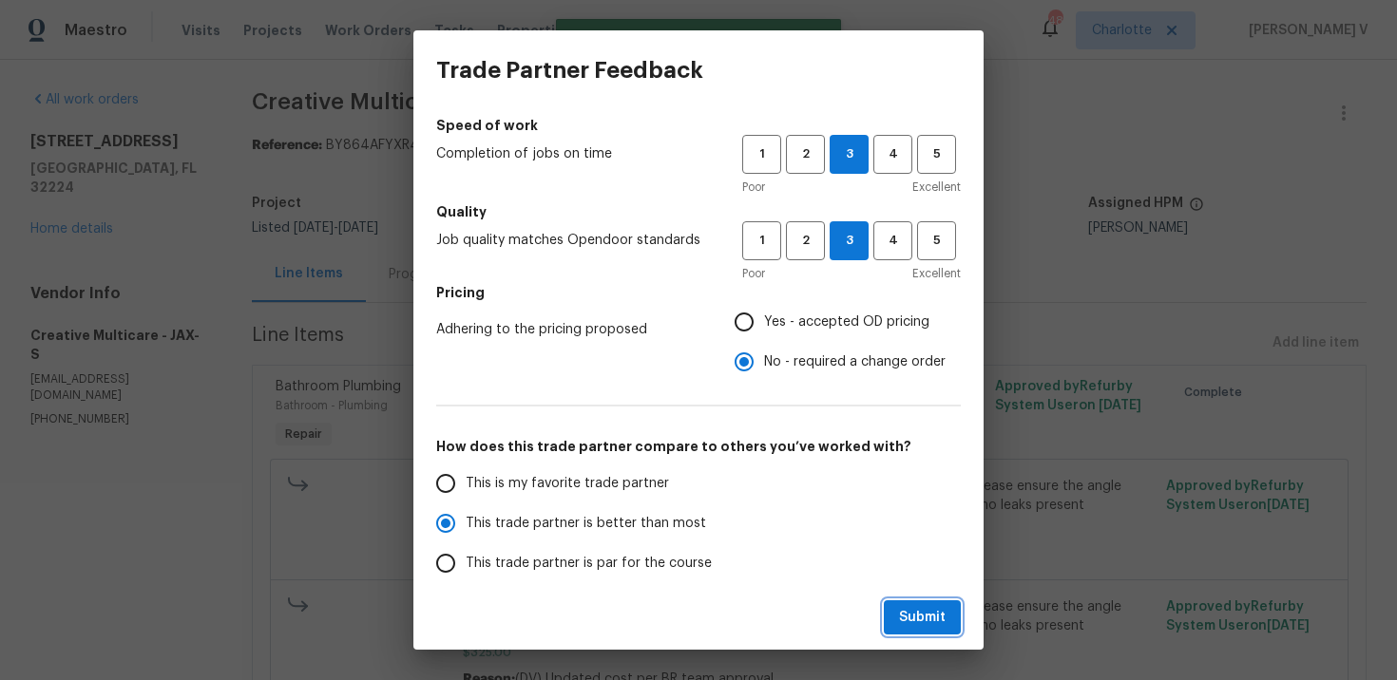
click at [899, 608] on span "Submit" at bounding box center [922, 618] width 47 height 24
radio input "true"
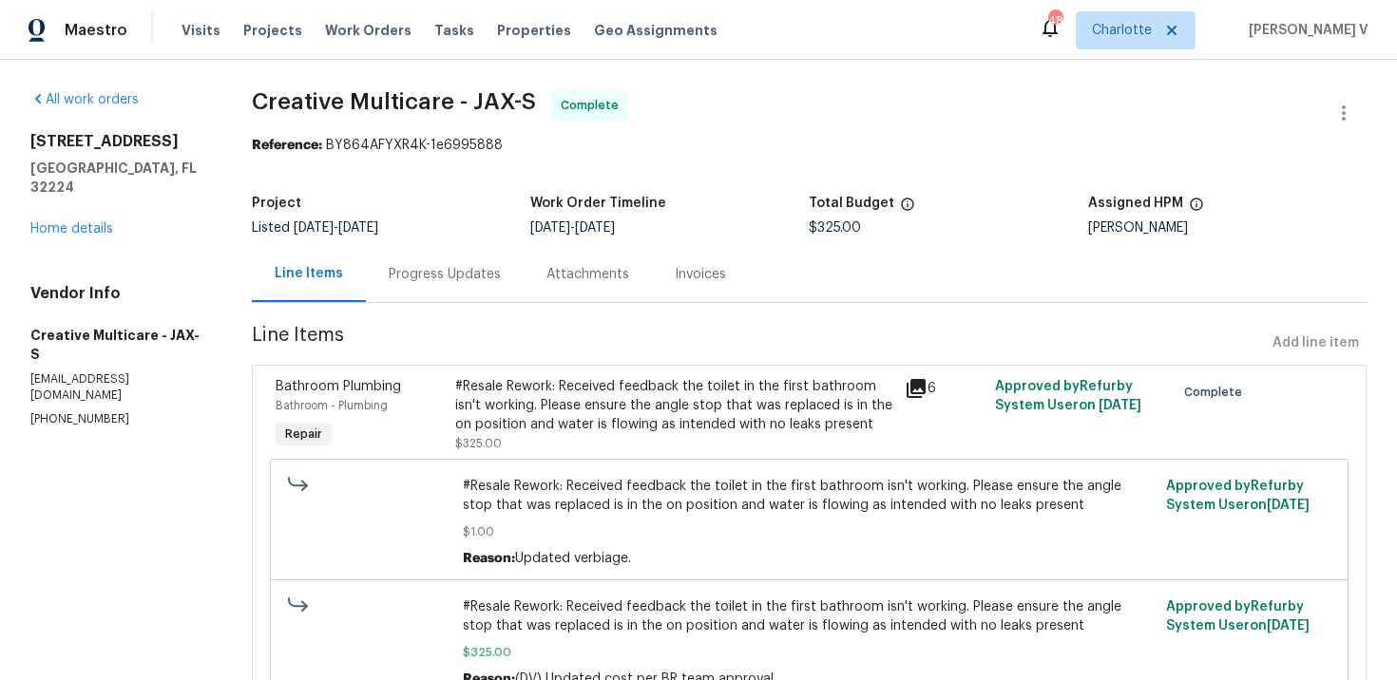
click at [501, 280] on div "Progress Updates" at bounding box center [445, 274] width 112 height 19
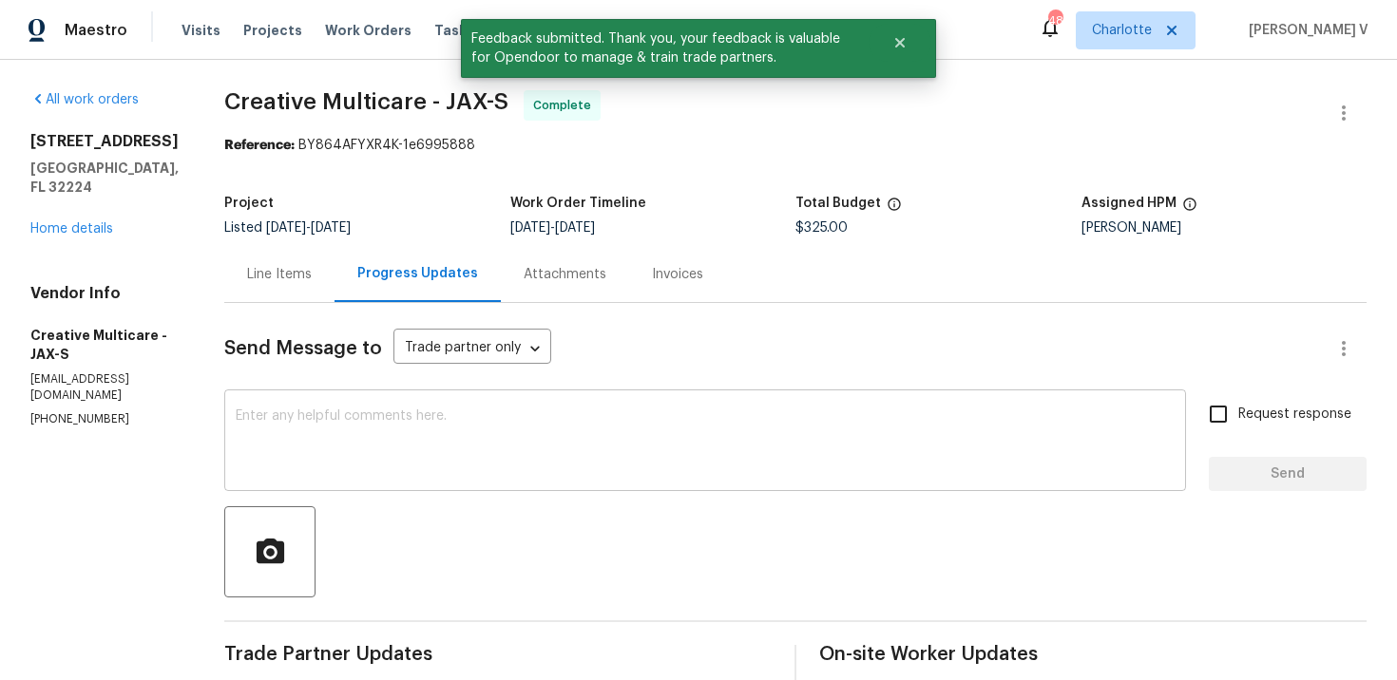
click at [405, 442] on textarea at bounding box center [705, 442] width 939 height 67
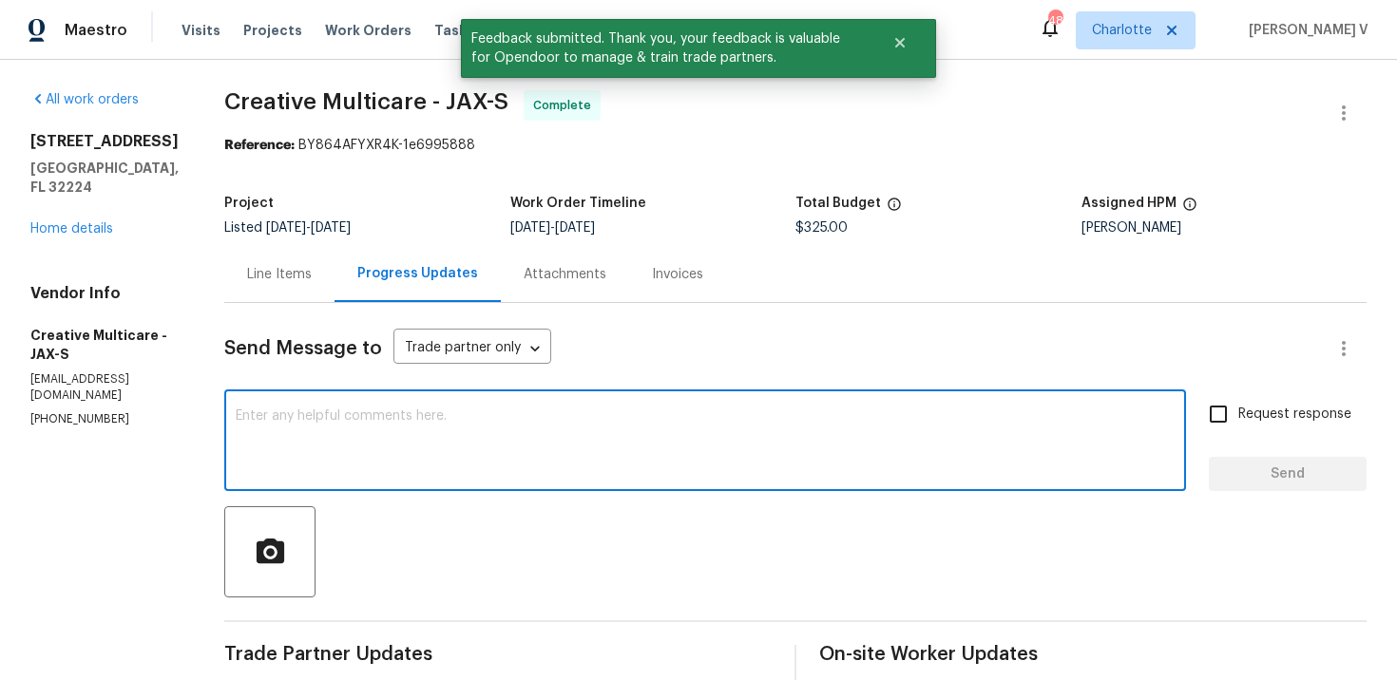
paste textarea "Hey, we have updated the cost to $ and the work order has been approved. Thanks…"
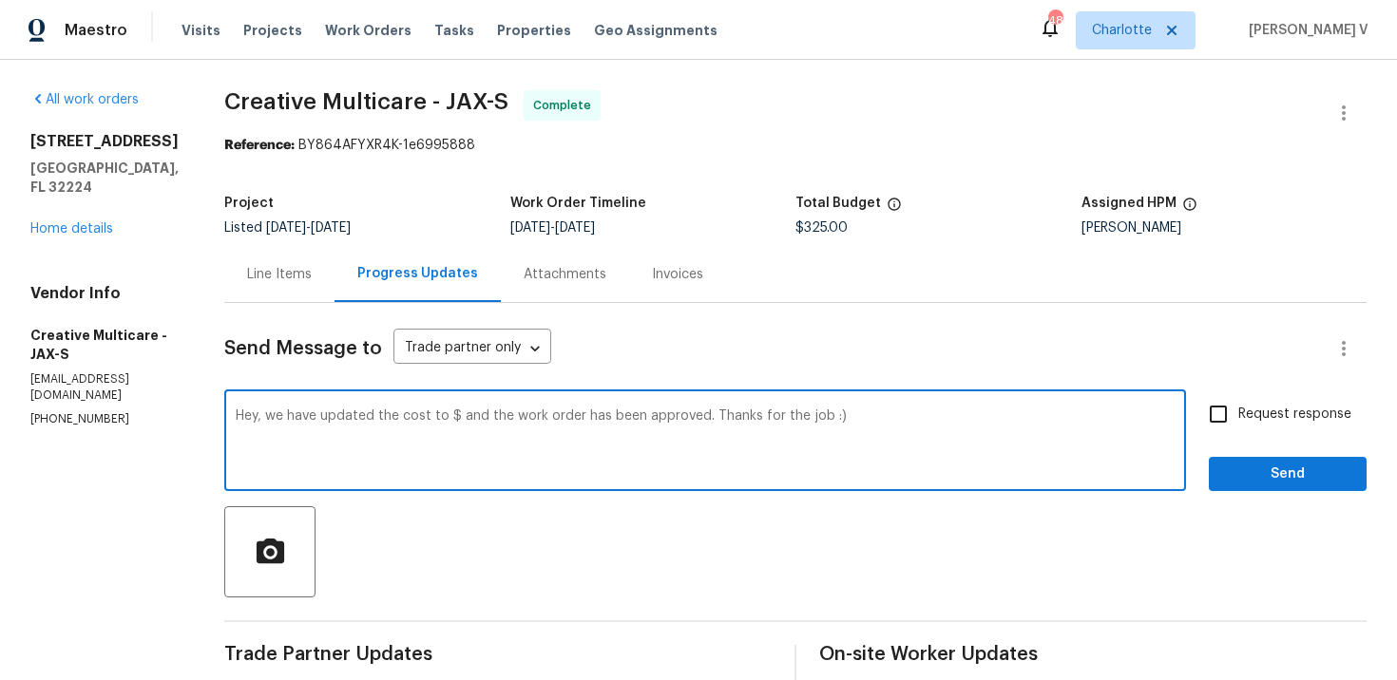
click at [535, 420] on textarea "Hey, we have updated the cost to $ and the work order has been approved. Thanks…" at bounding box center [705, 442] width 939 height 67
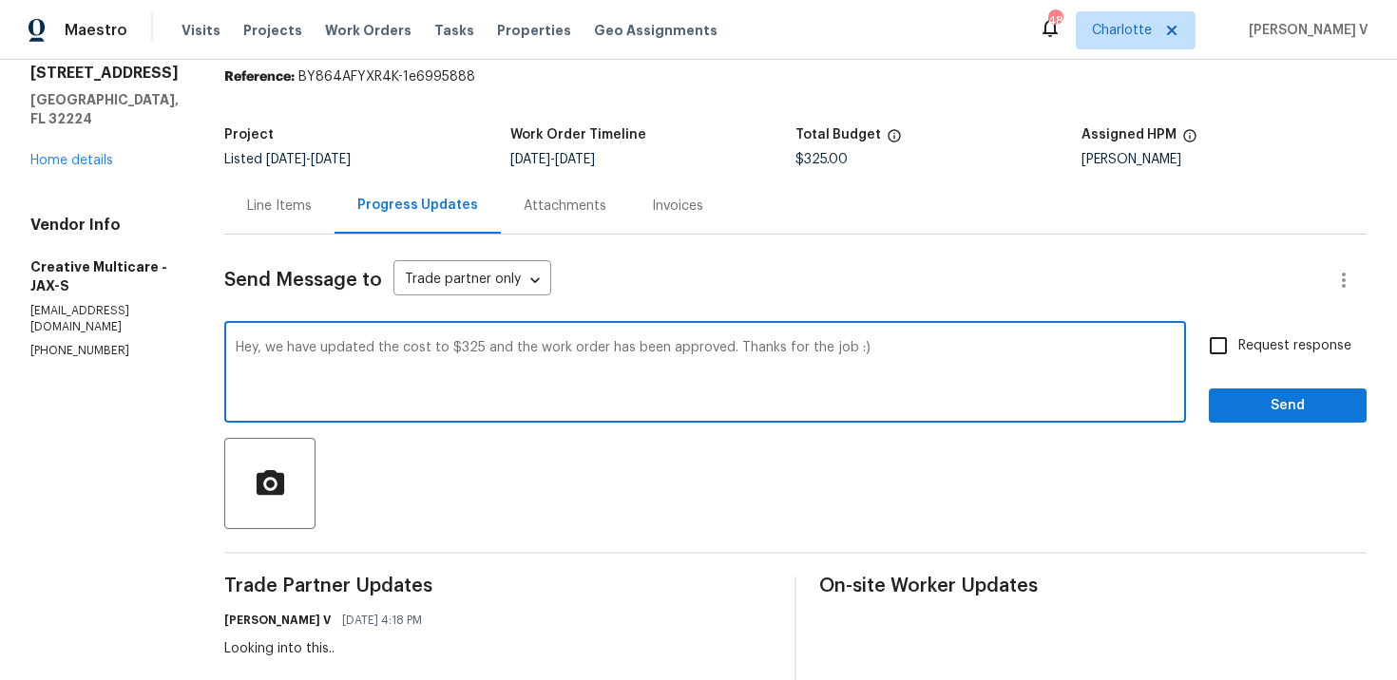
scroll to position [14, 0]
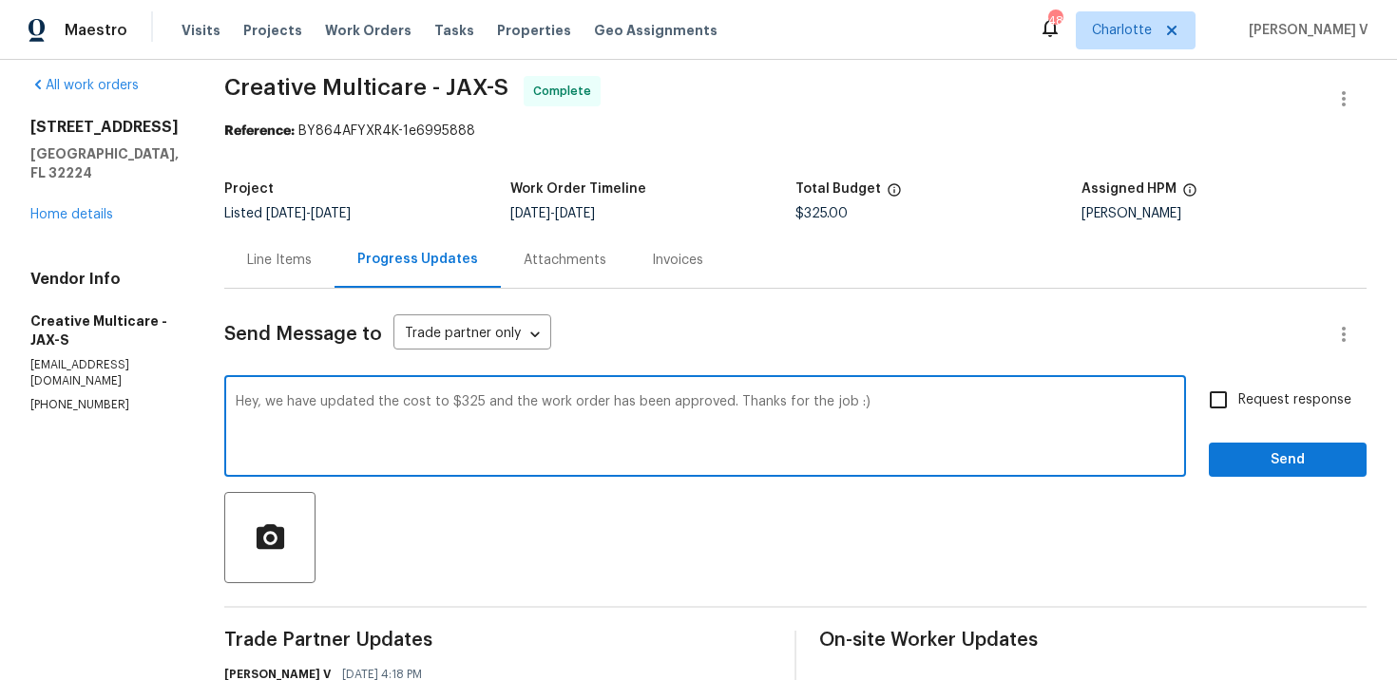
drag, startPoint x: 815, startPoint y: 396, endPoint x: 842, endPoint y: 502, distance: 108.8
type textarea "Hey, we have updated the cost to $325 and the work order has been approved."
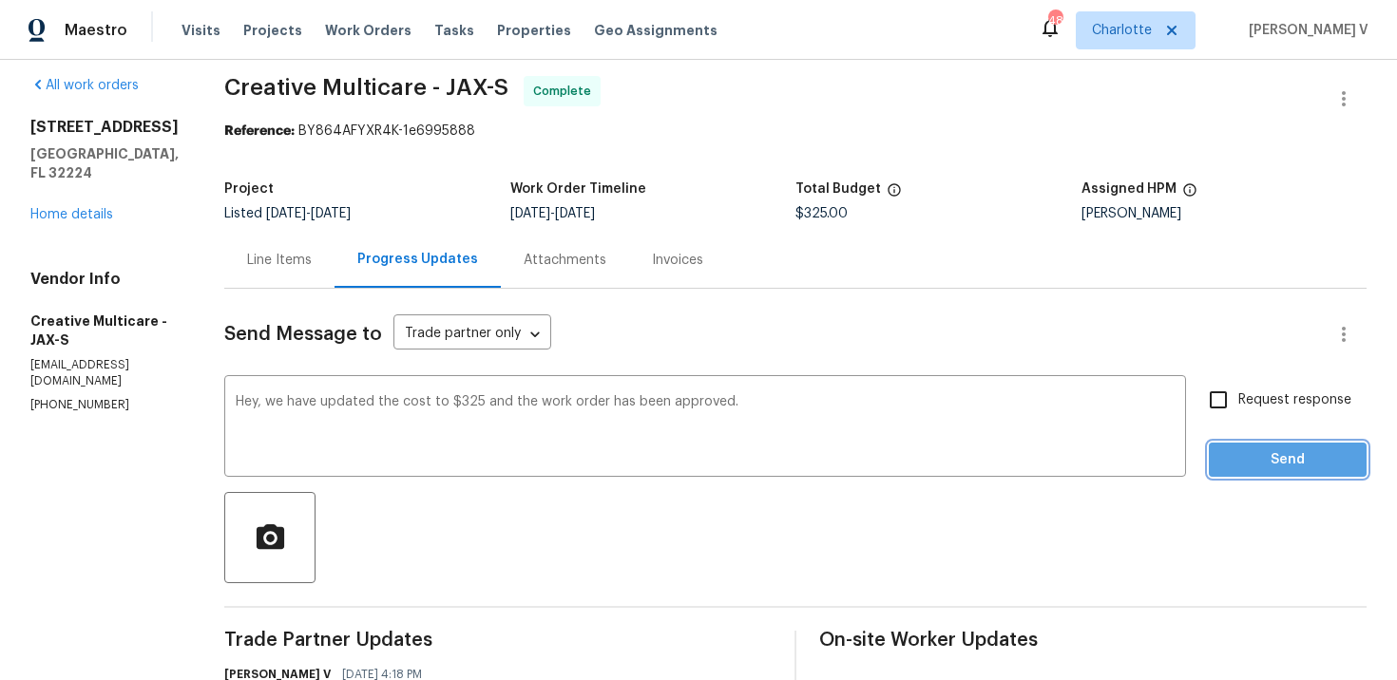
click at [1277, 446] on button "Send" at bounding box center [1287, 460] width 158 height 35
